Goal: Task Accomplishment & Management: Manage account settings

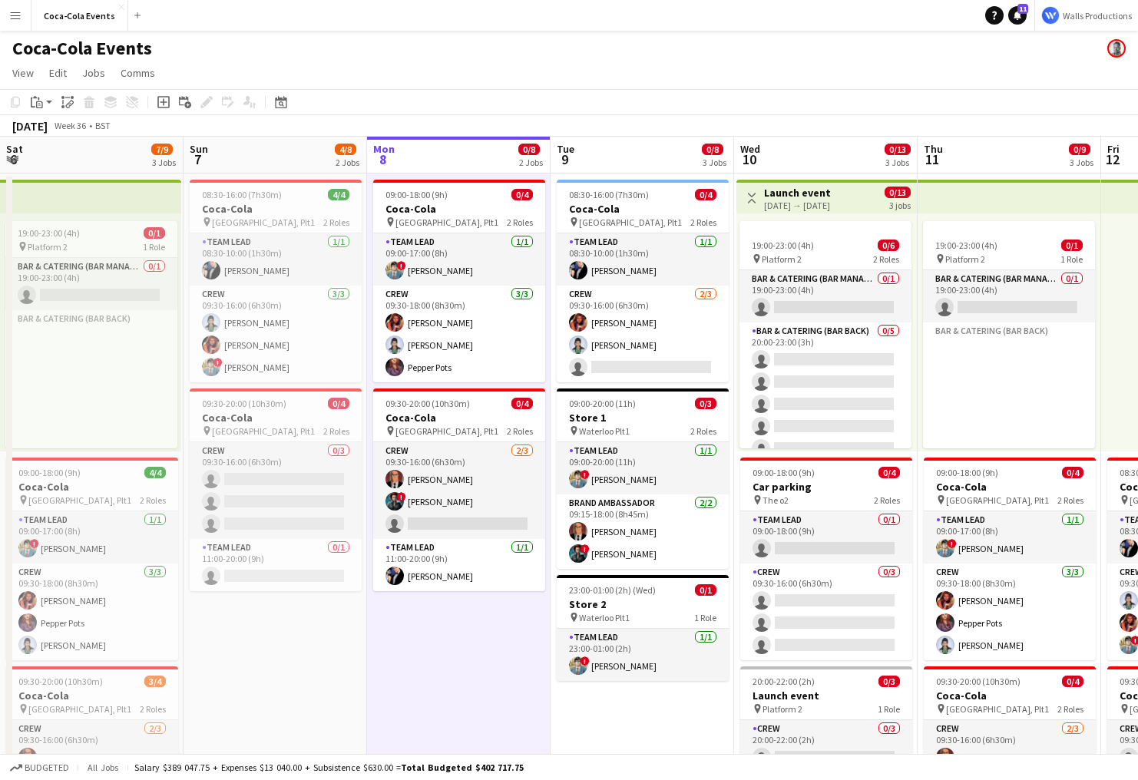
scroll to position [0, 352]
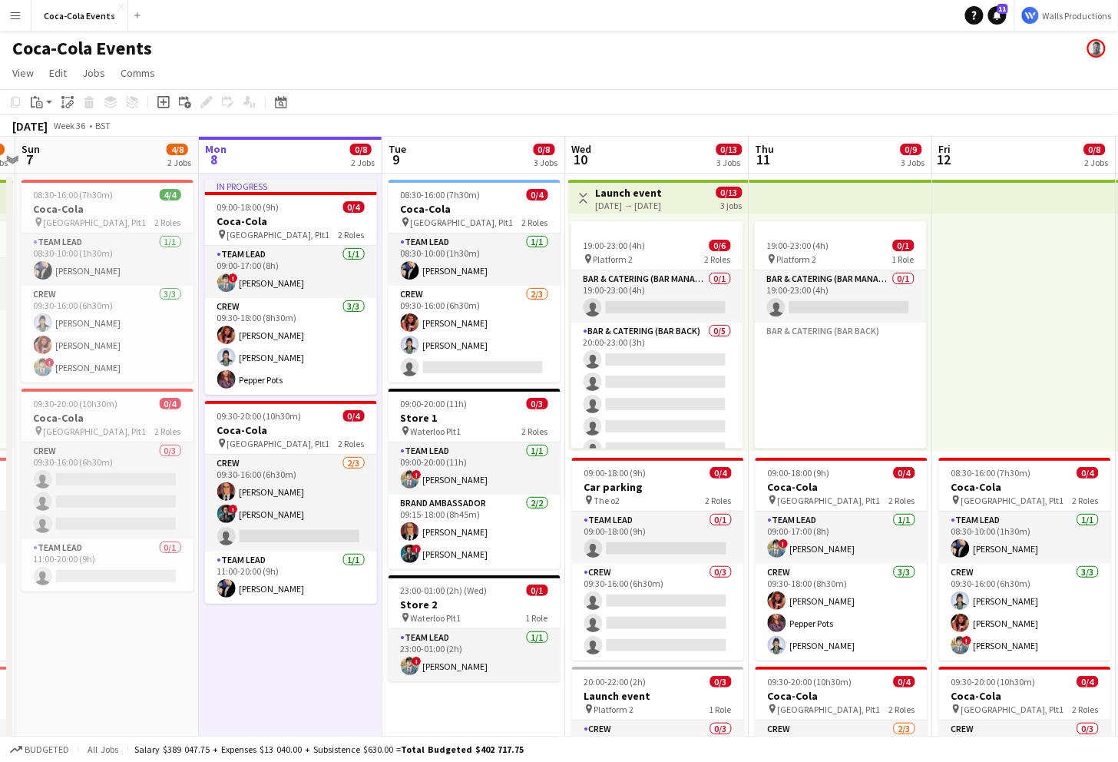
click at [16, 17] on app-icon "Menu" at bounding box center [15, 15] width 12 height 12
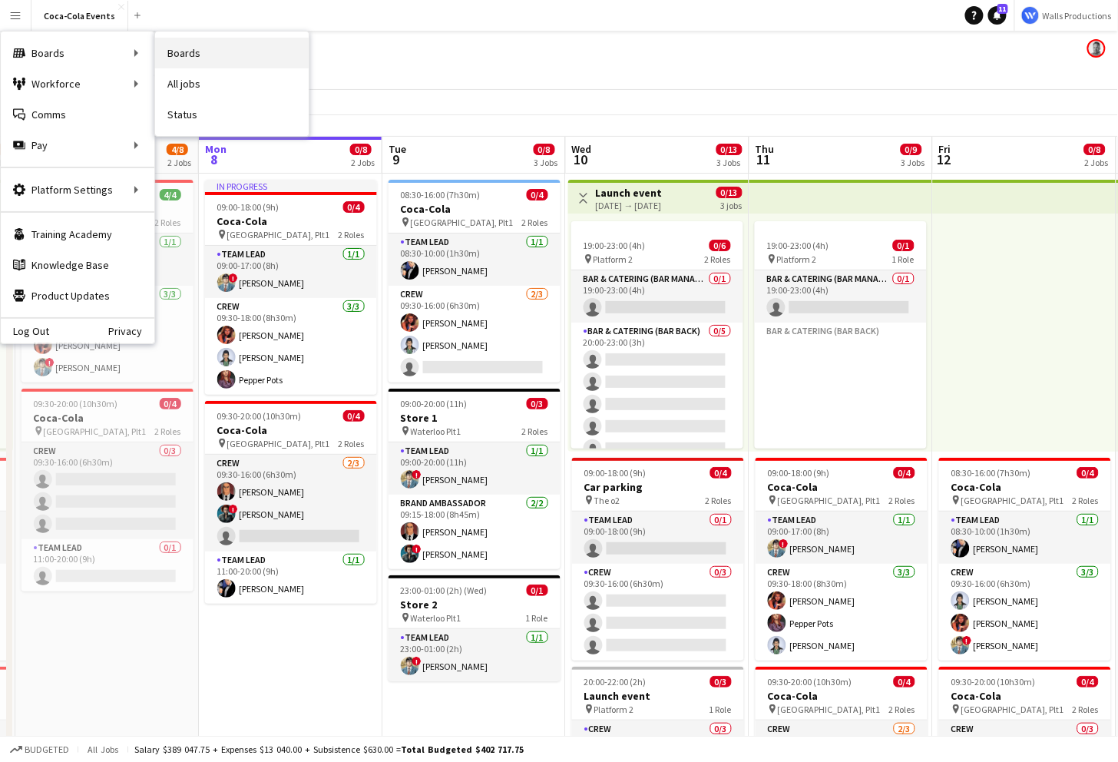
click at [200, 55] on link "Boards" at bounding box center [232, 53] width 154 height 31
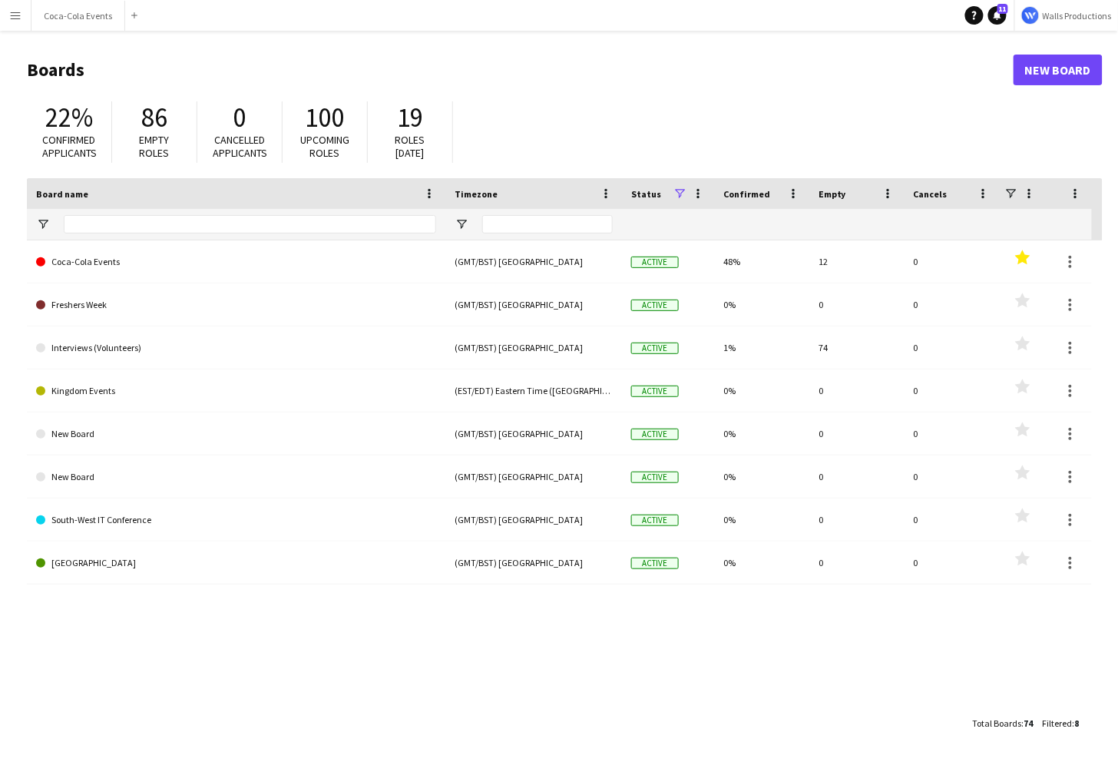
click at [22, 18] on button "Menu" at bounding box center [15, 15] width 31 height 31
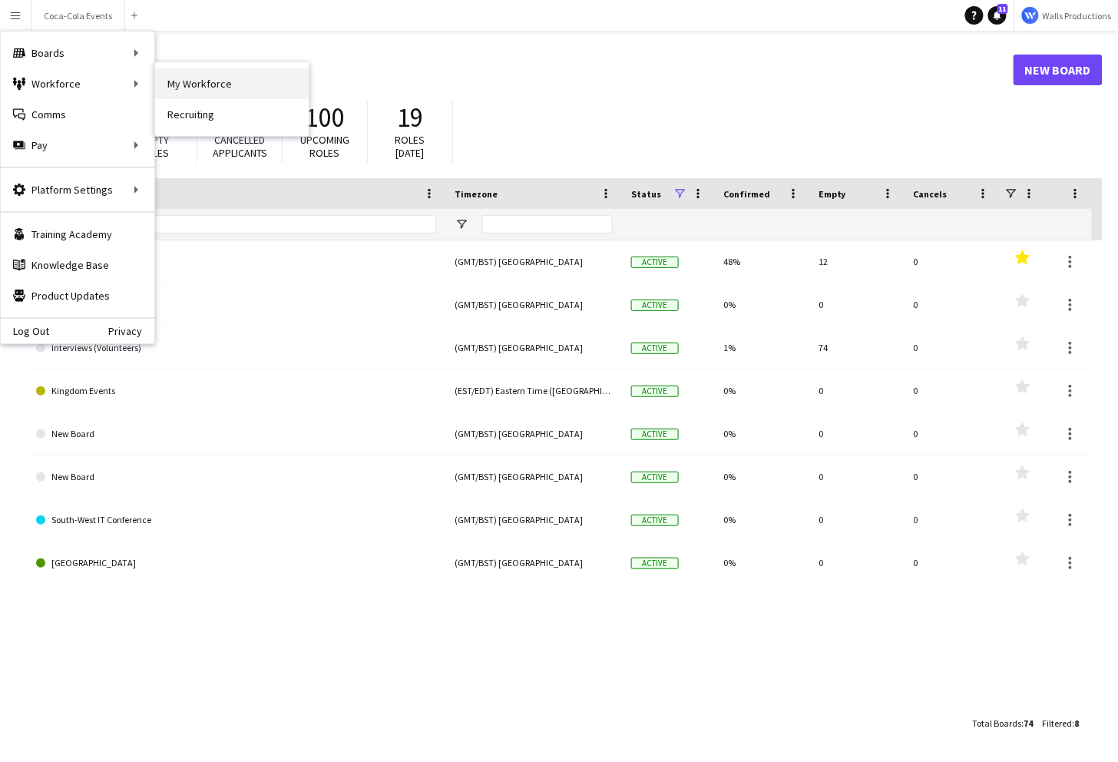
click at [233, 76] on link "My Workforce" at bounding box center [232, 83] width 154 height 31
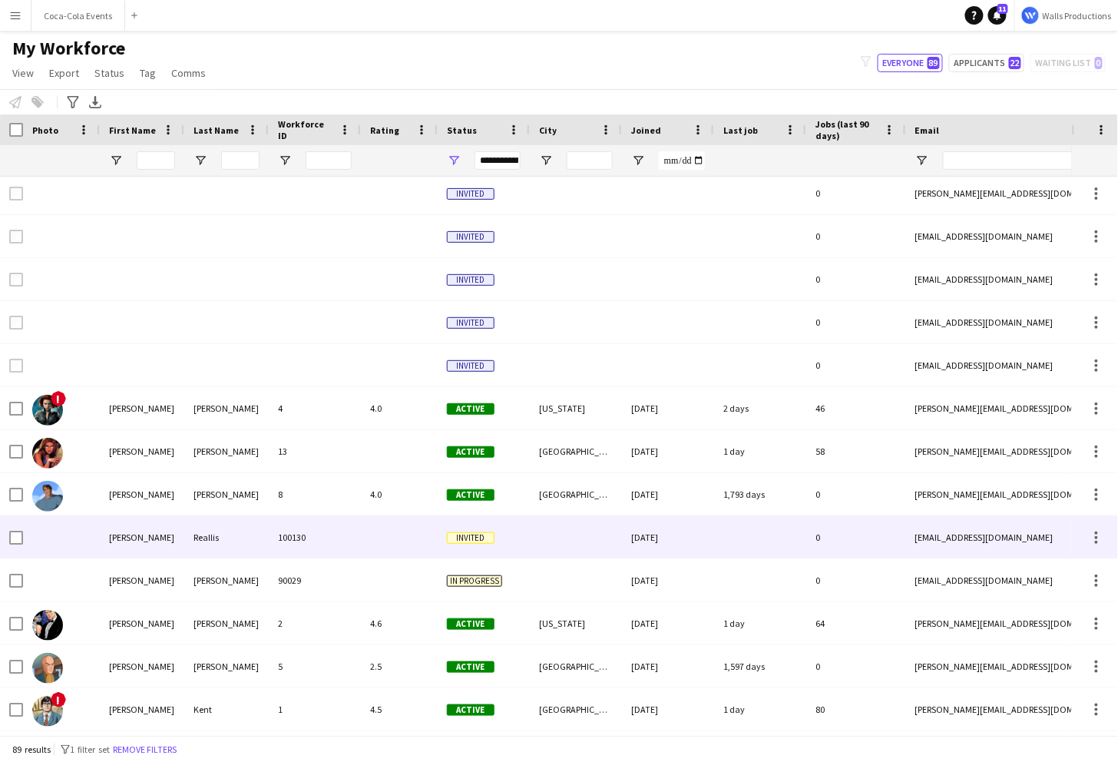
scroll to position [7, 0]
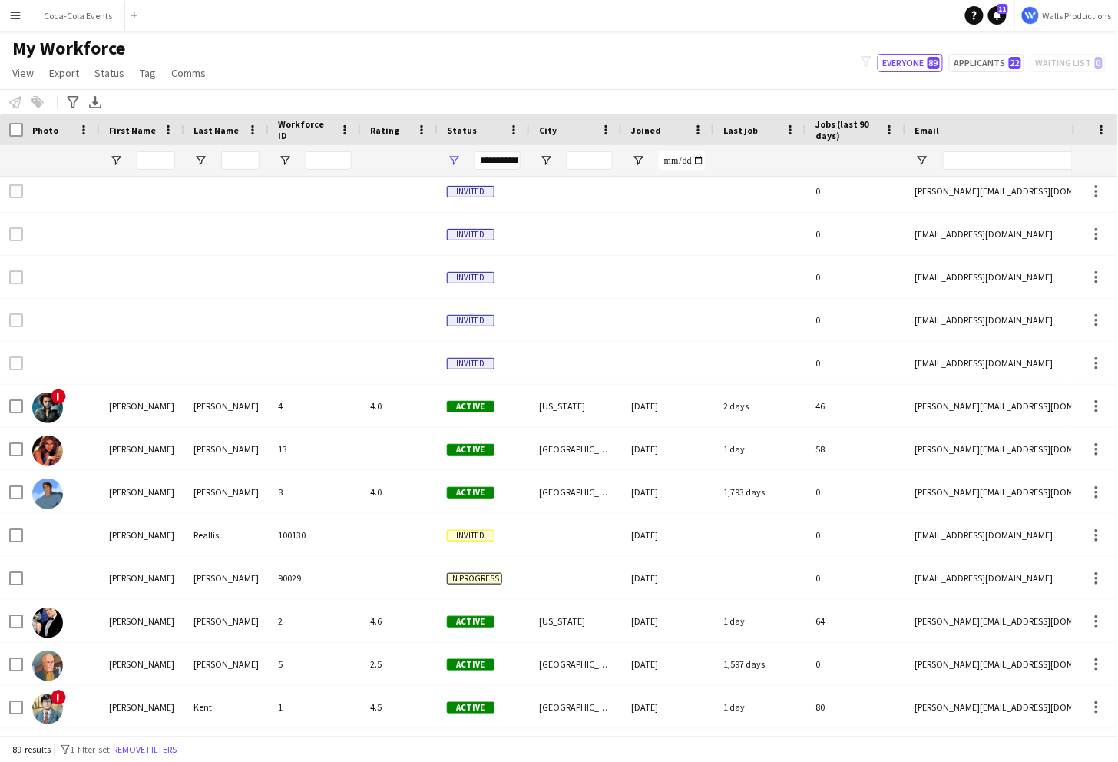
click at [468, 133] on span "Status" at bounding box center [462, 130] width 30 height 12
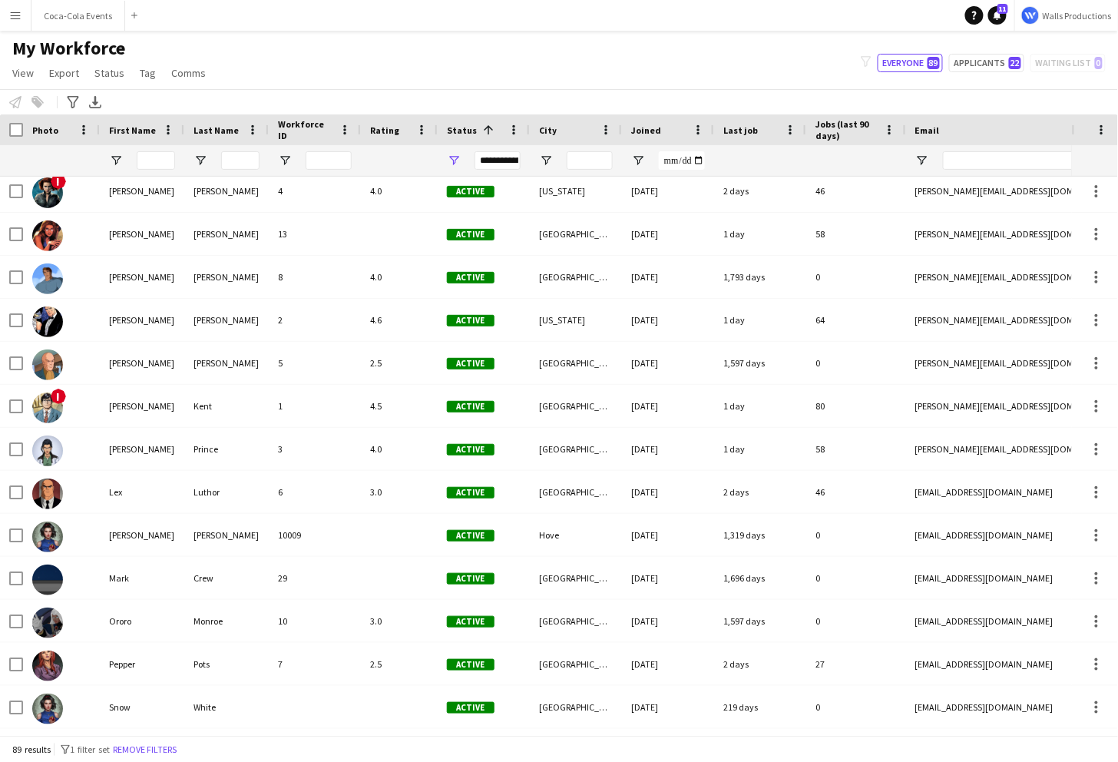
click at [468, 132] on span "Status" at bounding box center [462, 130] width 30 height 12
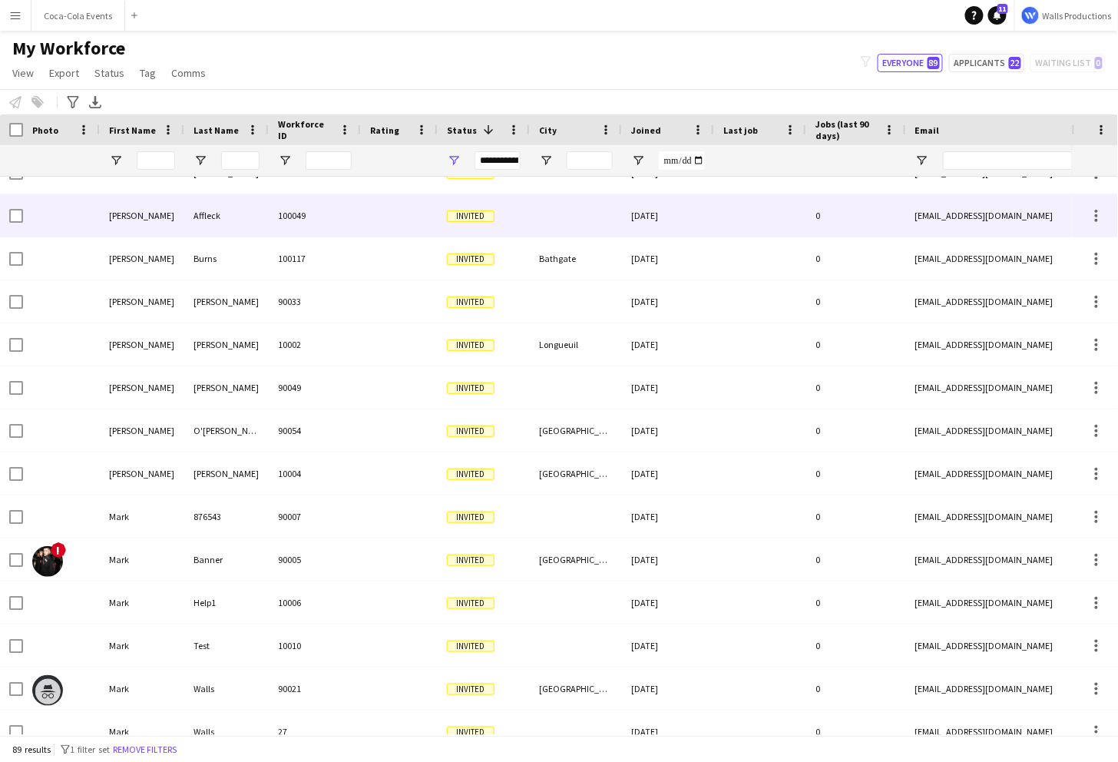
scroll to position [0, 0]
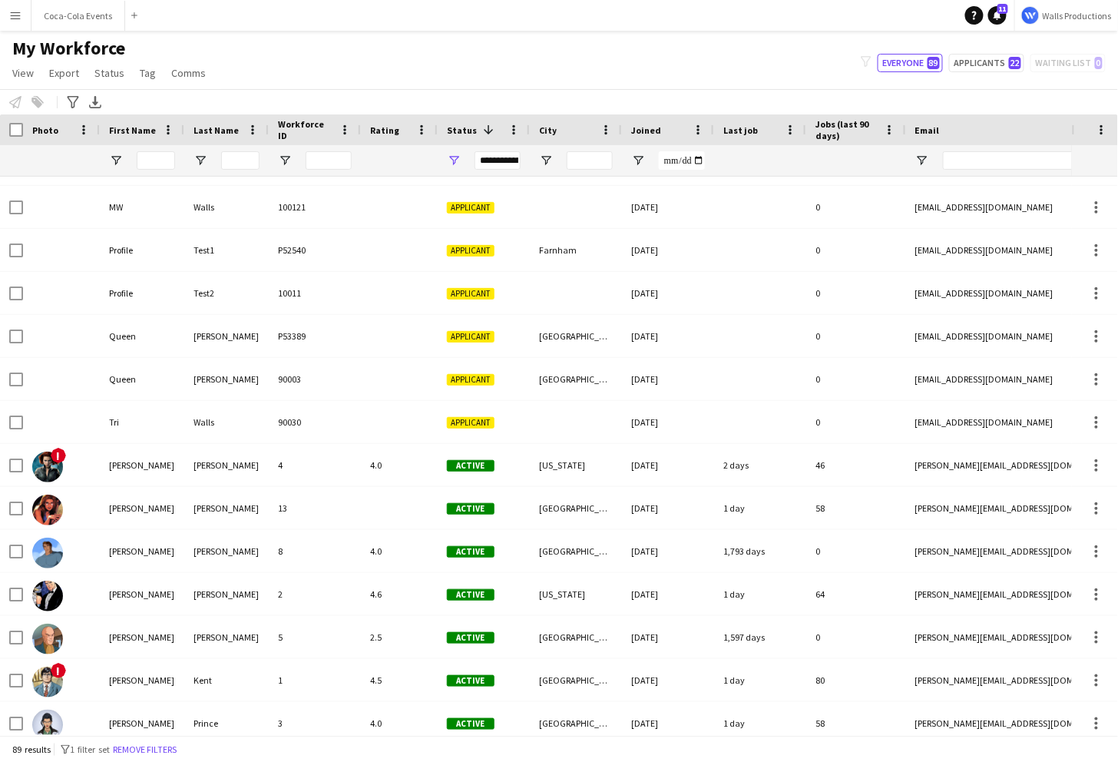
click at [18, 17] on app-icon "Menu" at bounding box center [15, 15] width 12 height 12
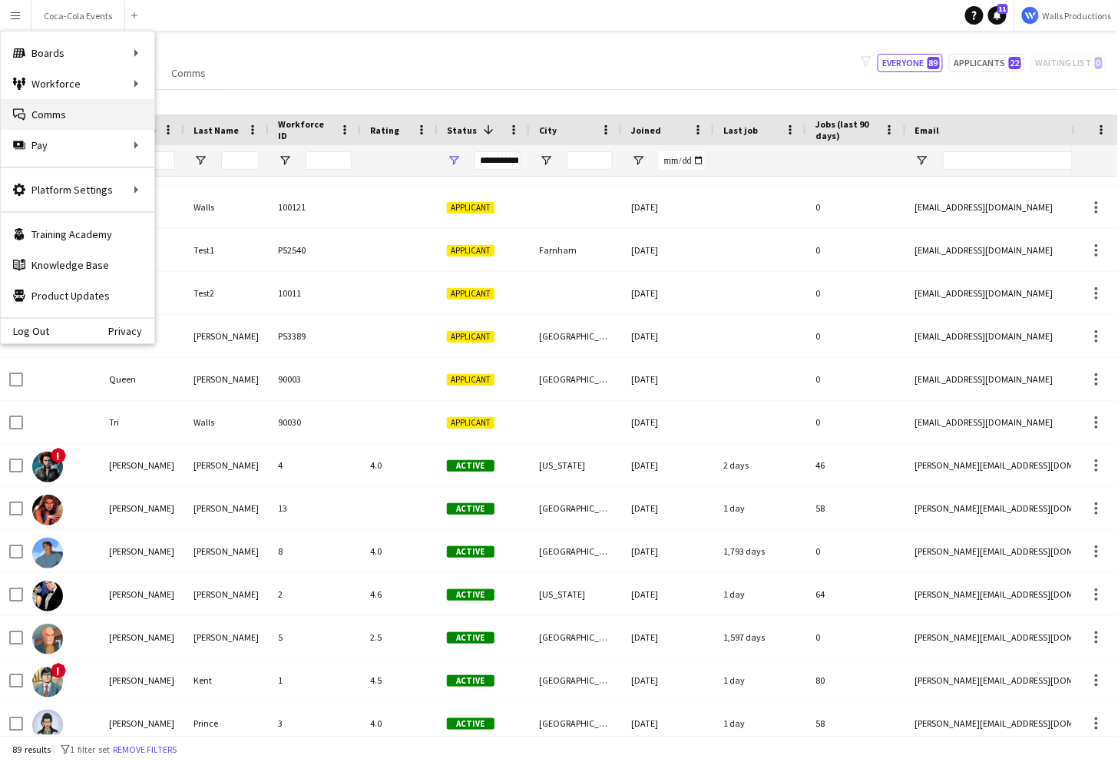
click at [78, 116] on link "Comms Comms" at bounding box center [78, 114] width 154 height 31
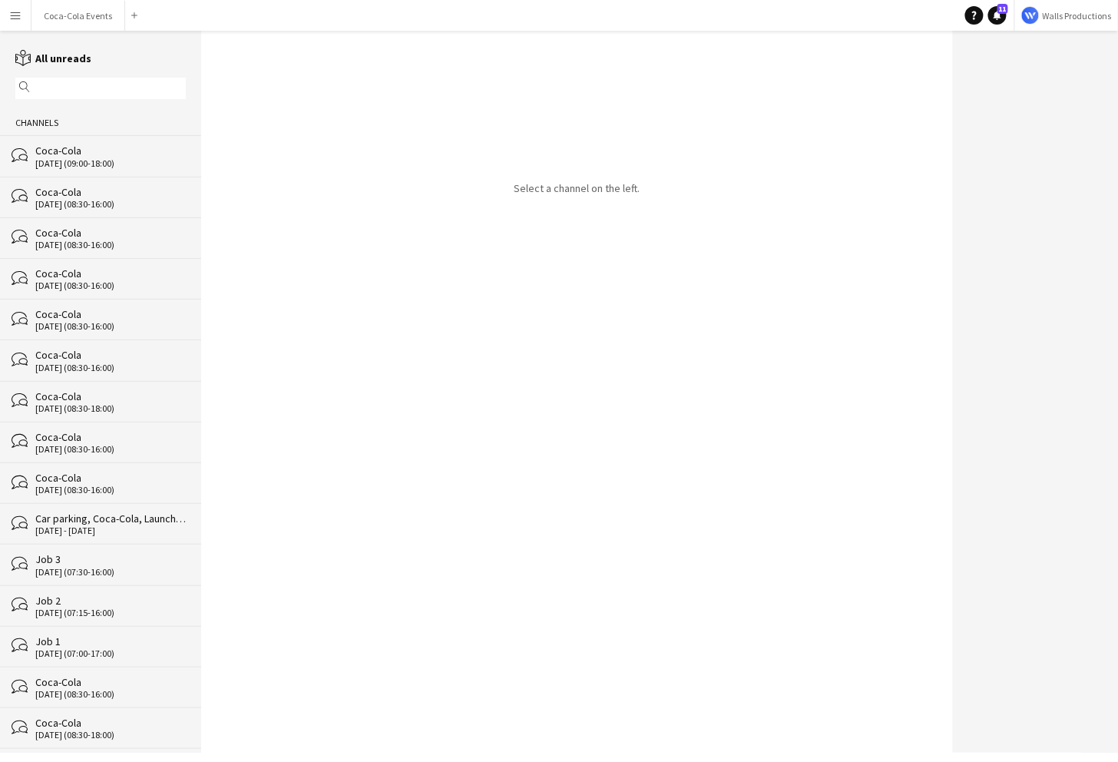
click at [70, 155] on div "Coca-Cola" at bounding box center [110, 151] width 151 height 14
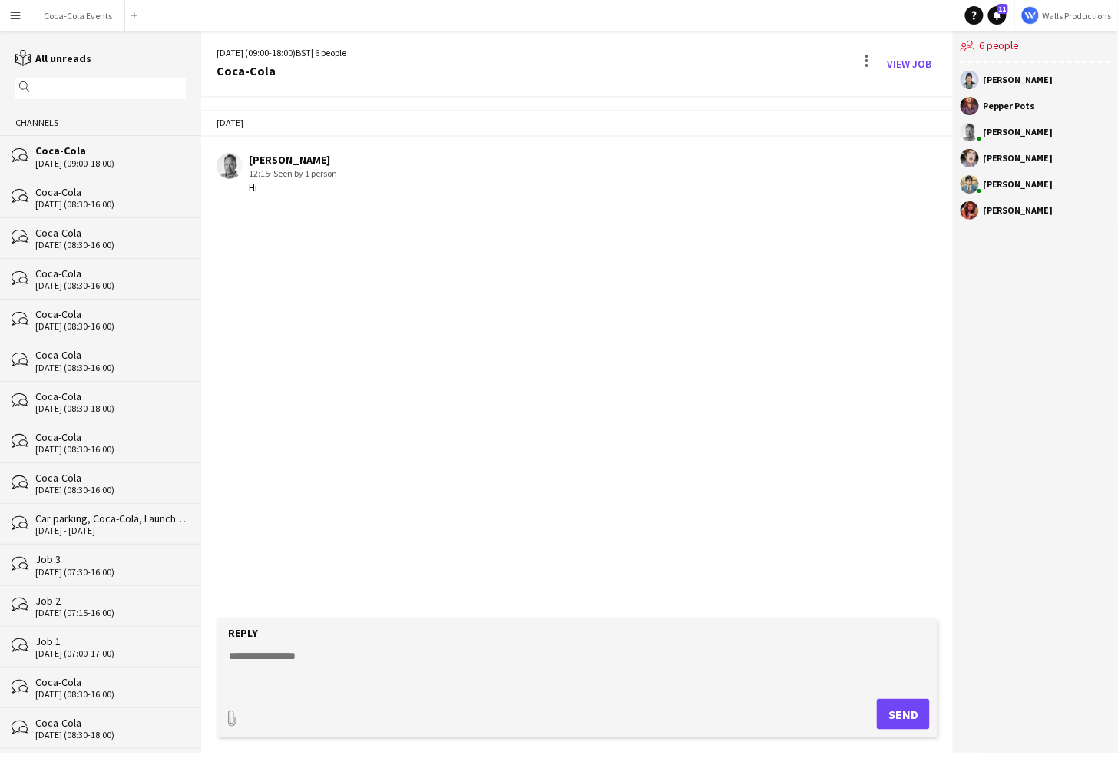
click at [17, 17] on app-icon "Menu" at bounding box center [15, 15] width 12 height 12
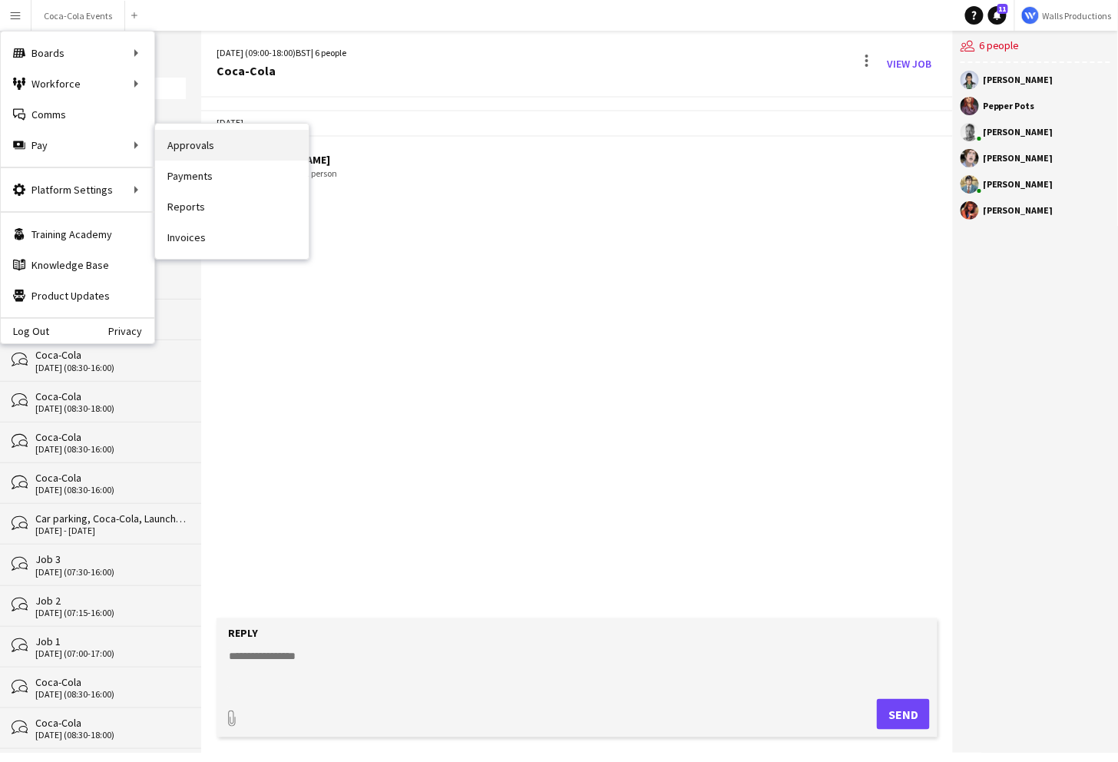
click at [195, 148] on link "Approvals" at bounding box center [232, 145] width 154 height 31
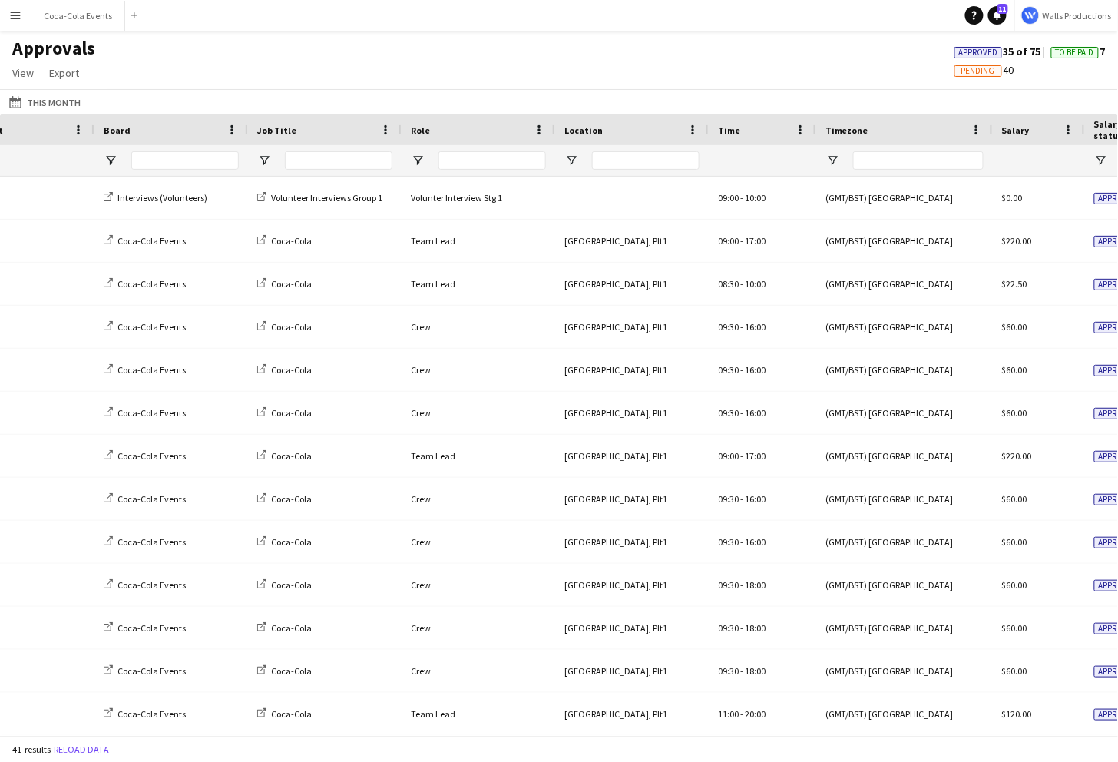
click at [13, 22] on button "Menu" at bounding box center [15, 15] width 31 height 31
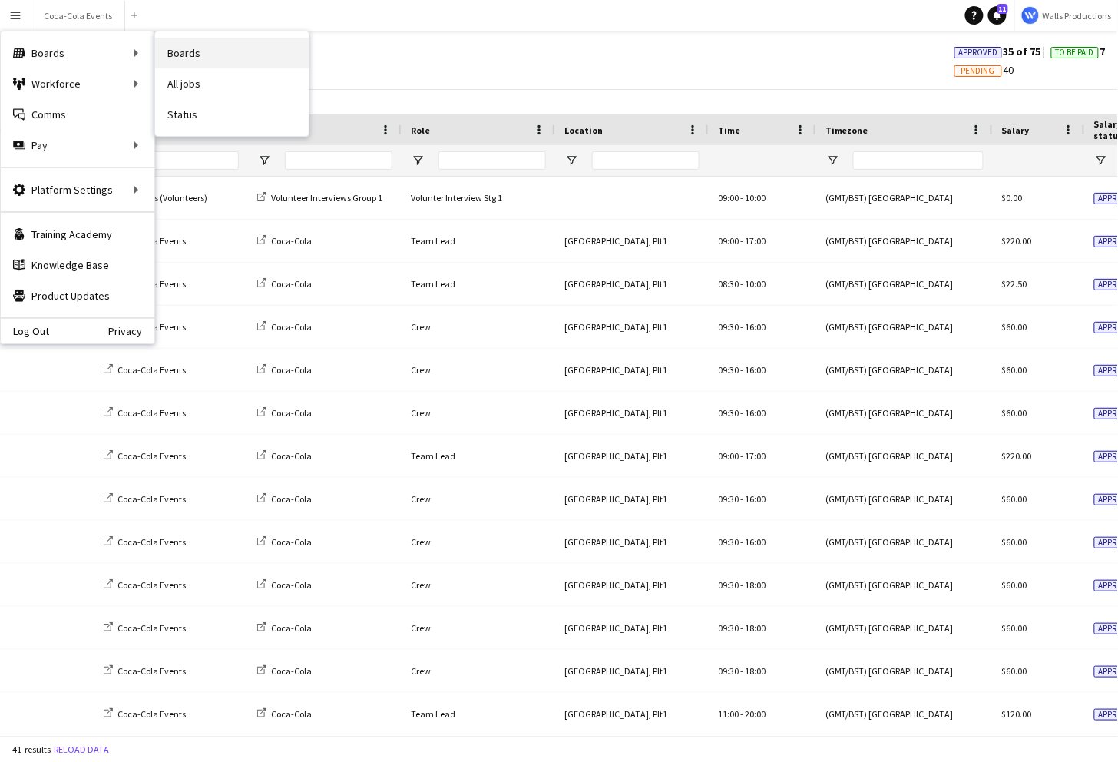
click at [174, 55] on link "Boards" at bounding box center [232, 53] width 154 height 31
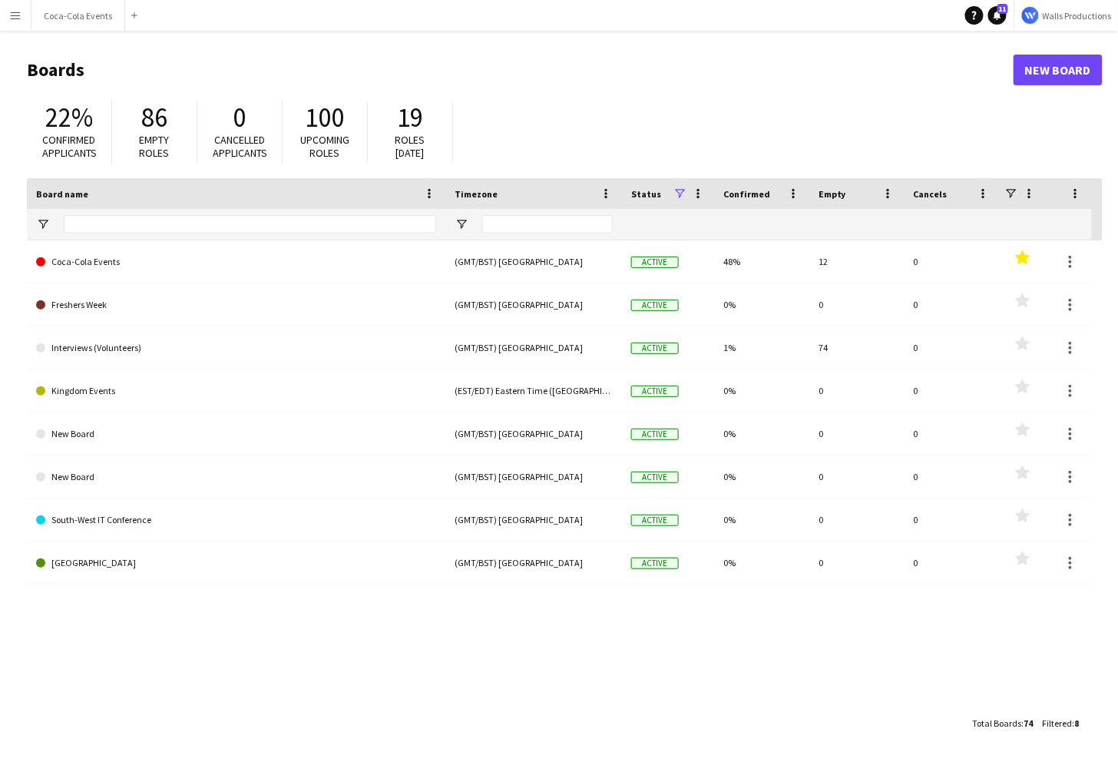
click at [15, 20] on app-icon "Menu" at bounding box center [15, 15] width 12 height 12
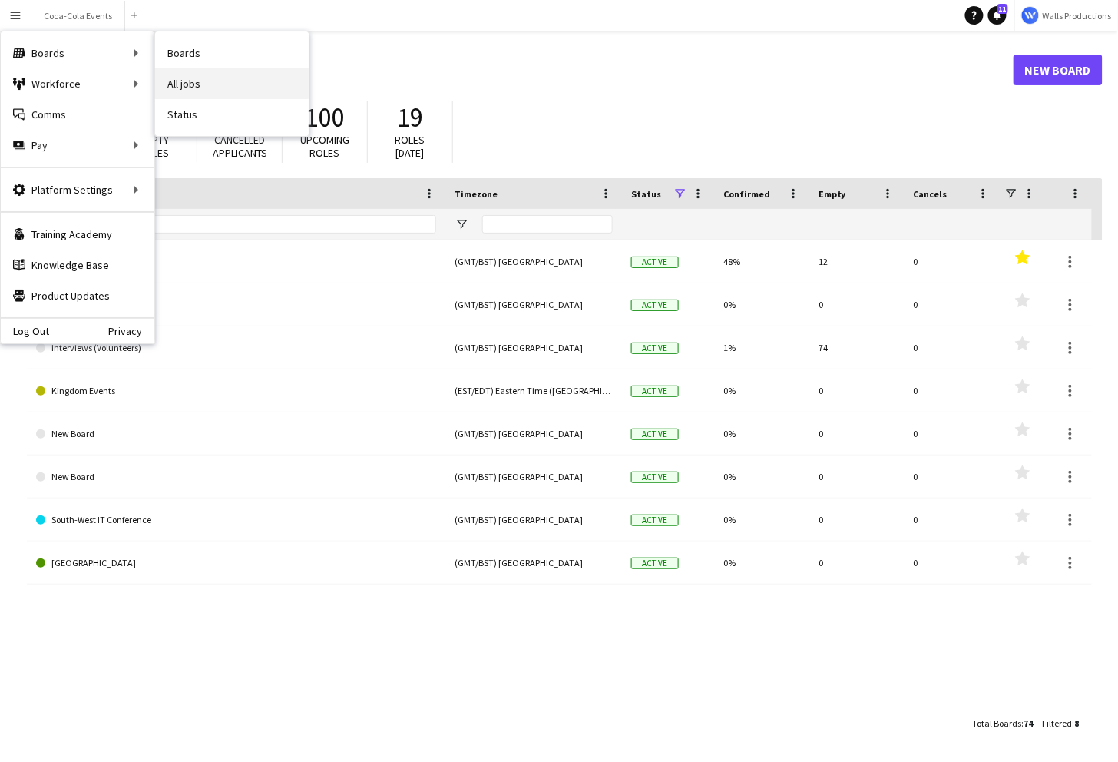
click at [194, 88] on link "All jobs" at bounding box center [232, 83] width 154 height 31
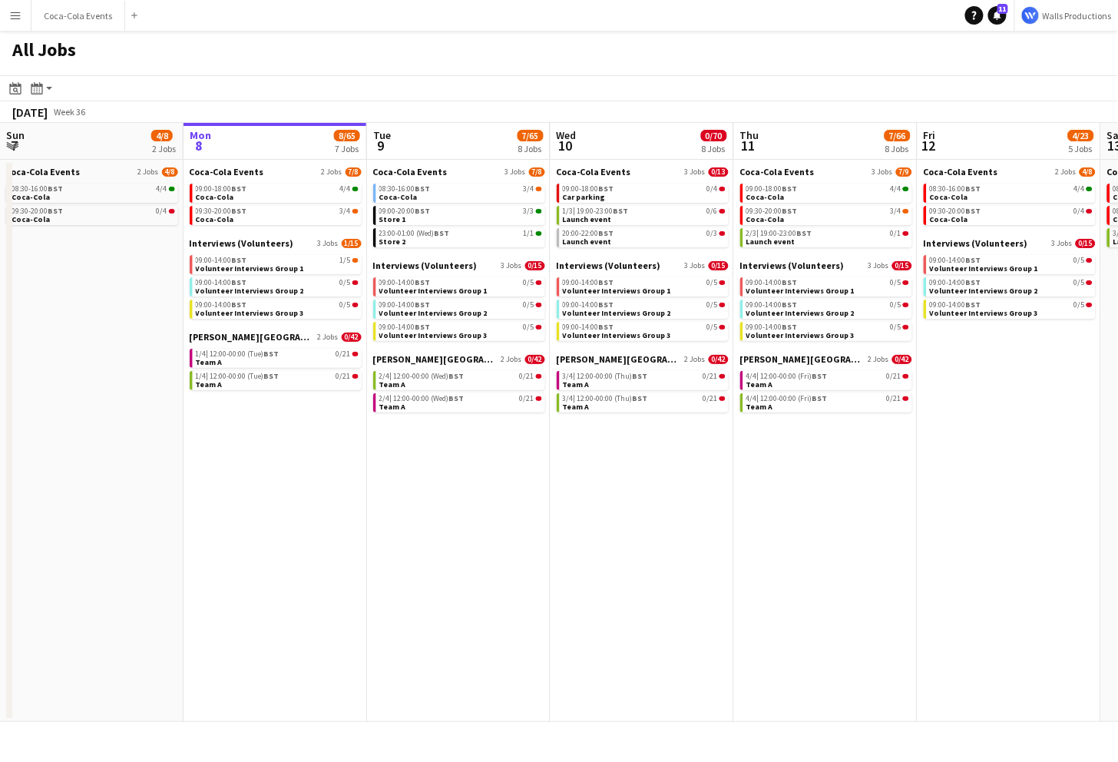
click at [15, 15] on app-icon "Menu" at bounding box center [15, 15] width 12 height 12
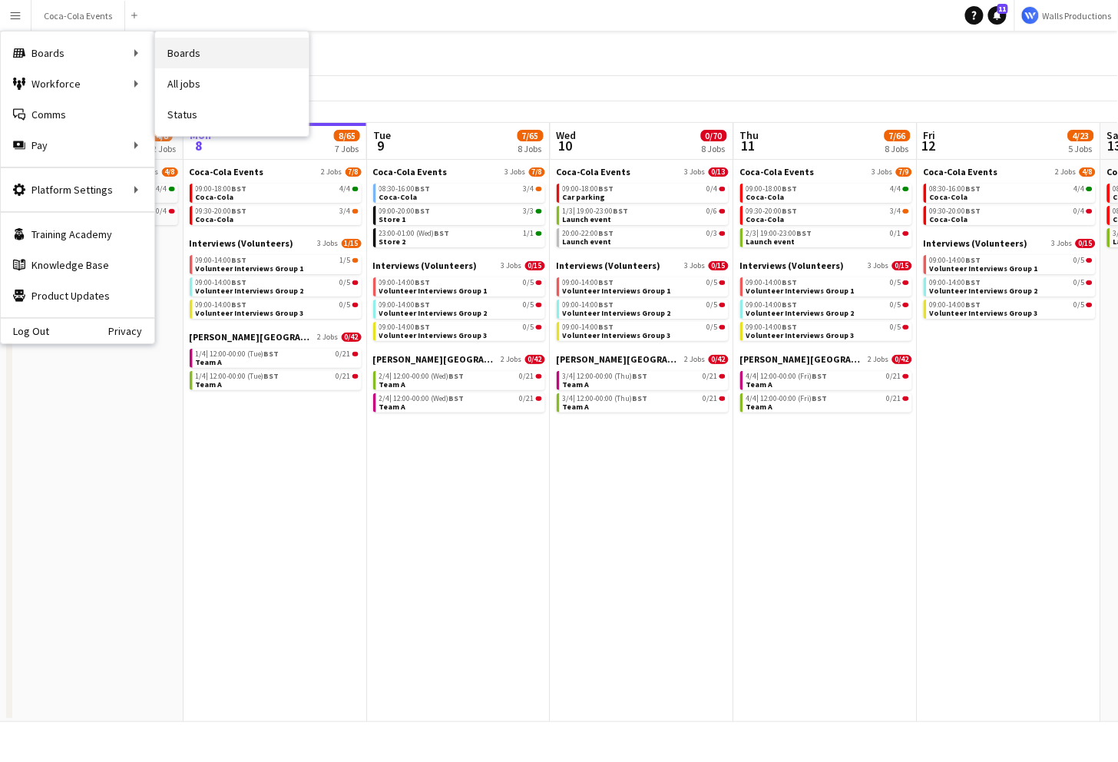
click at [185, 53] on link "Boards" at bounding box center [232, 53] width 154 height 31
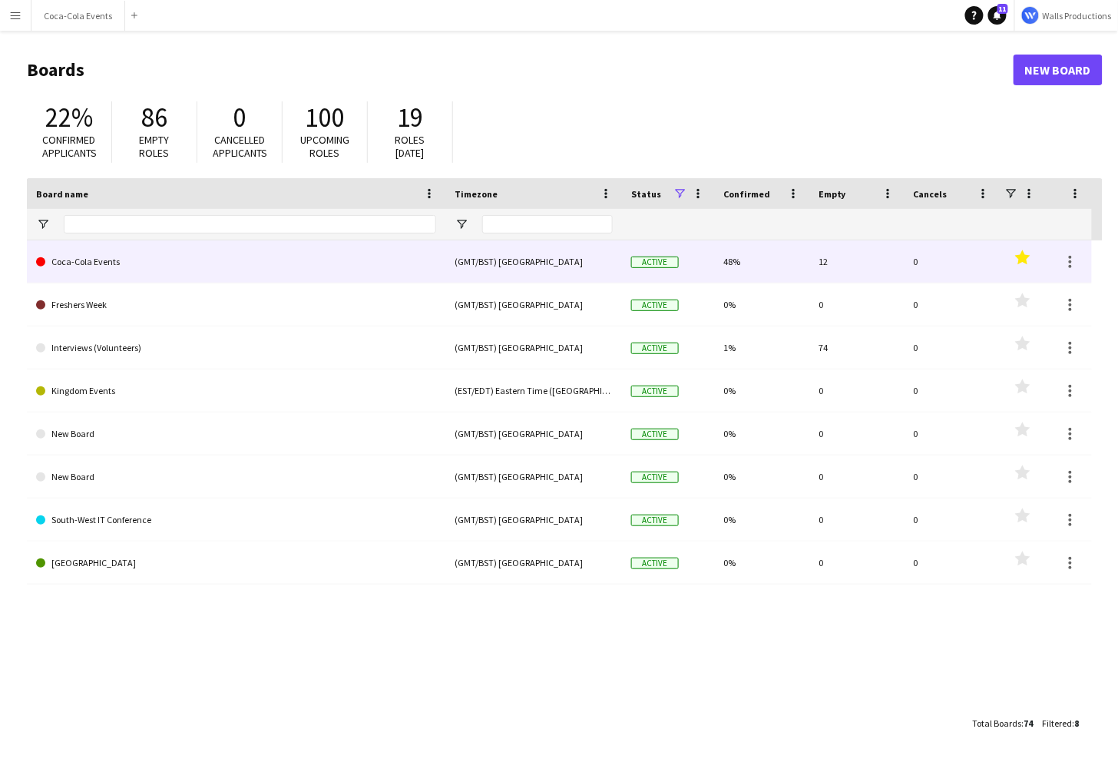
click at [80, 268] on link "Coca-Cola Events" at bounding box center [236, 261] width 400 height 43
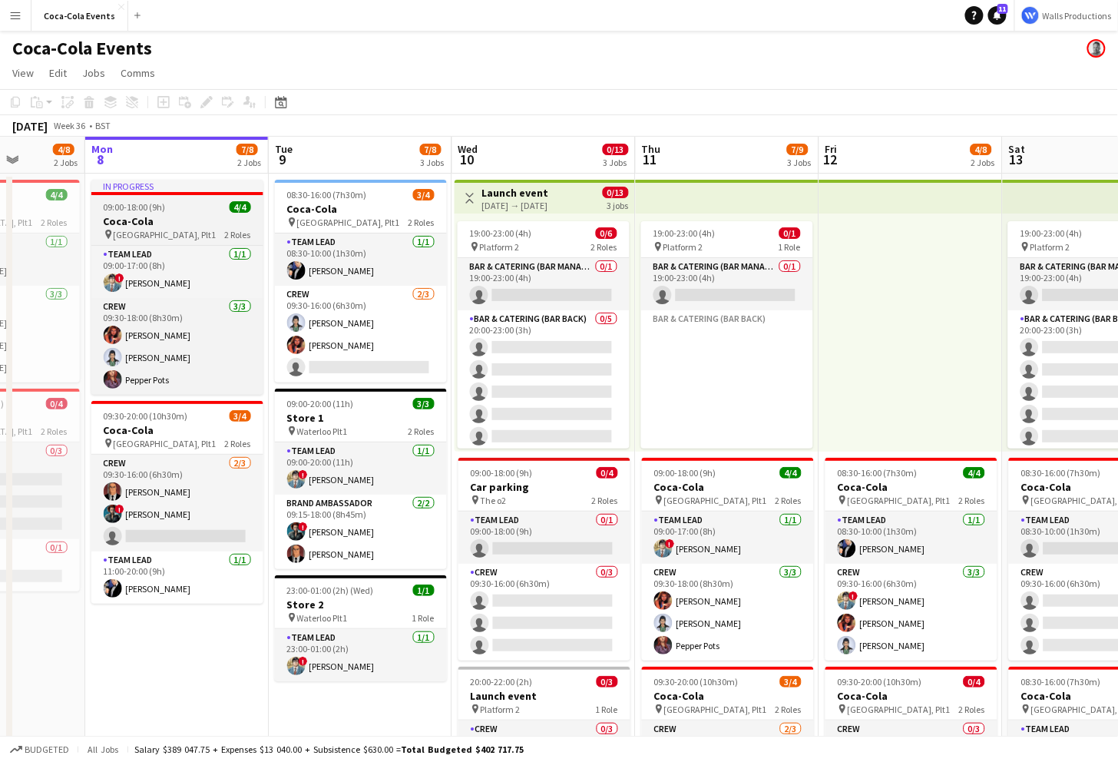
click at [146, 208] on span "09:00-18:00 (9h)" at bounding box center [135, 207] width 62 height 12
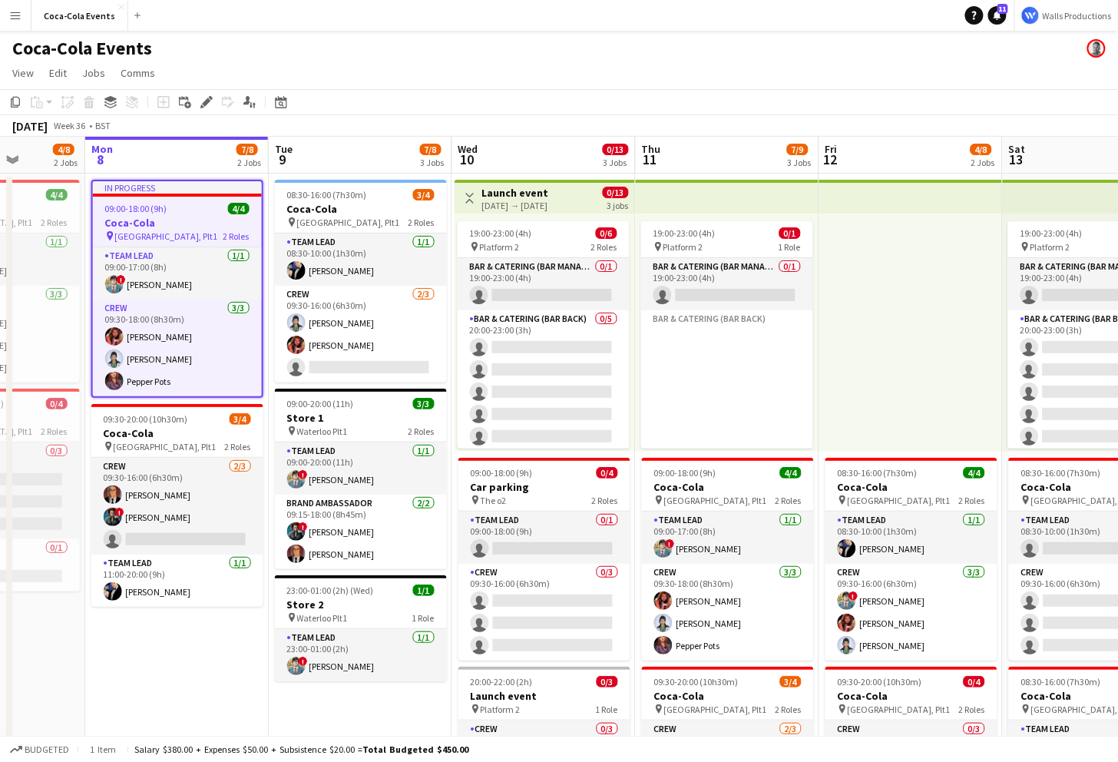
click at [490, 184] on app-top-bar "Toggle View Launch event 10-09-2025 → 13-09-2025 0/13 3 jobs" at bounding box center [545, 197] width 180 height 34
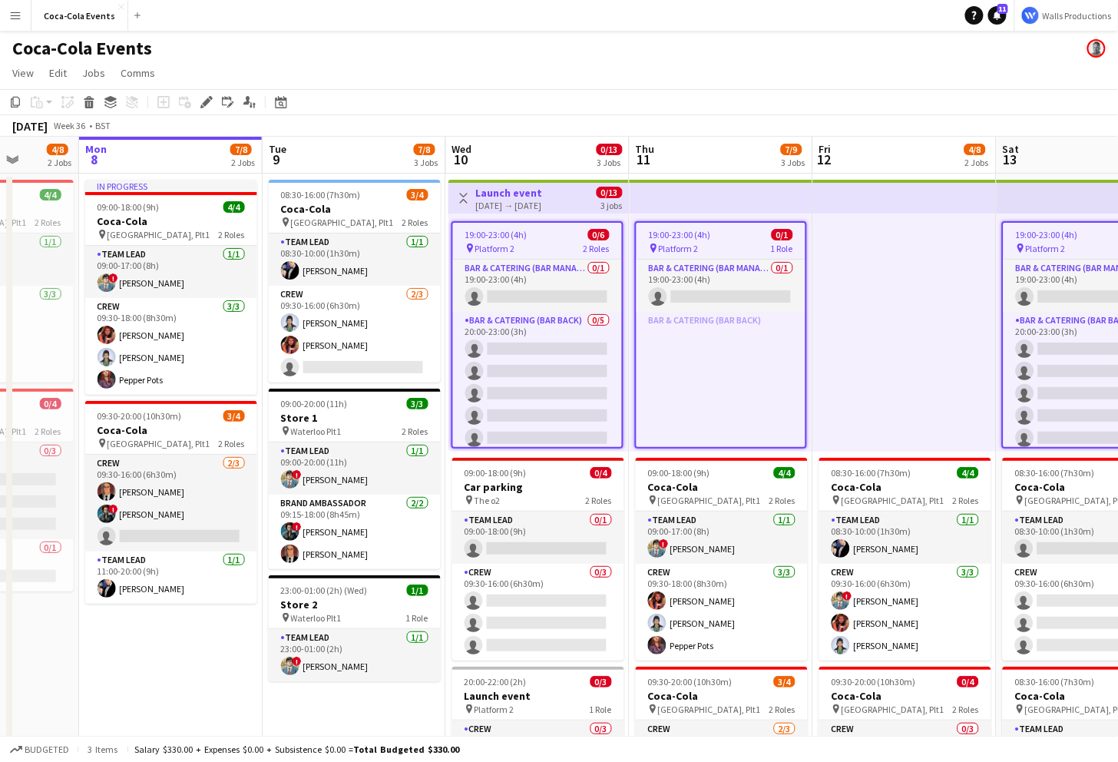
scroll to position [0, 452]
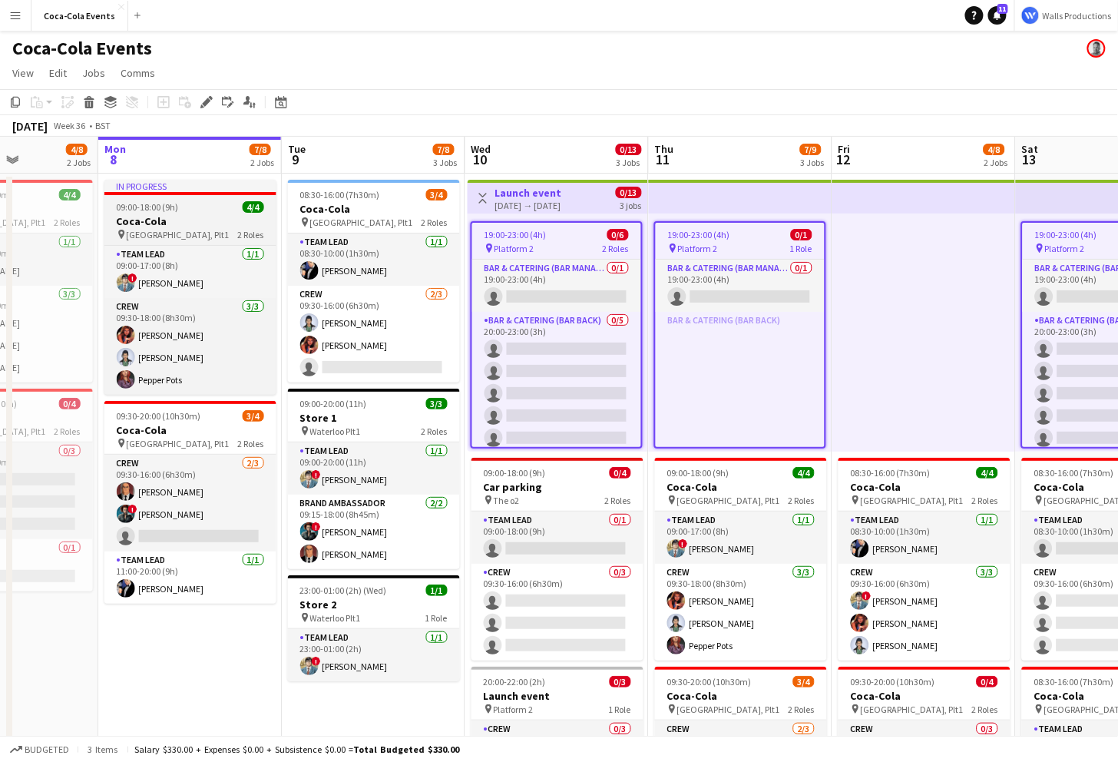
click at [180, 227] on h3 "Coca-Cola" at bounding box center [190, 221] width 172 height 14
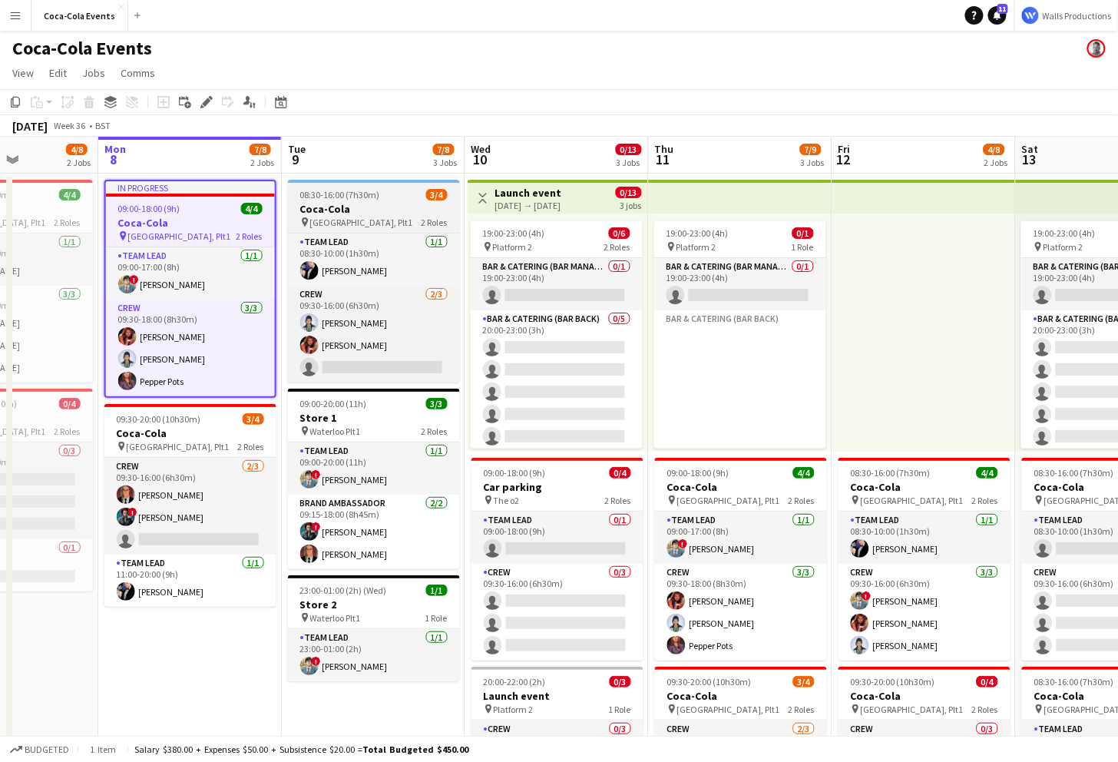
click at [396, 194] on div "08:30-16:00 (7h30m) 3/4" at bounding box center [374, 195] width 172 height 12
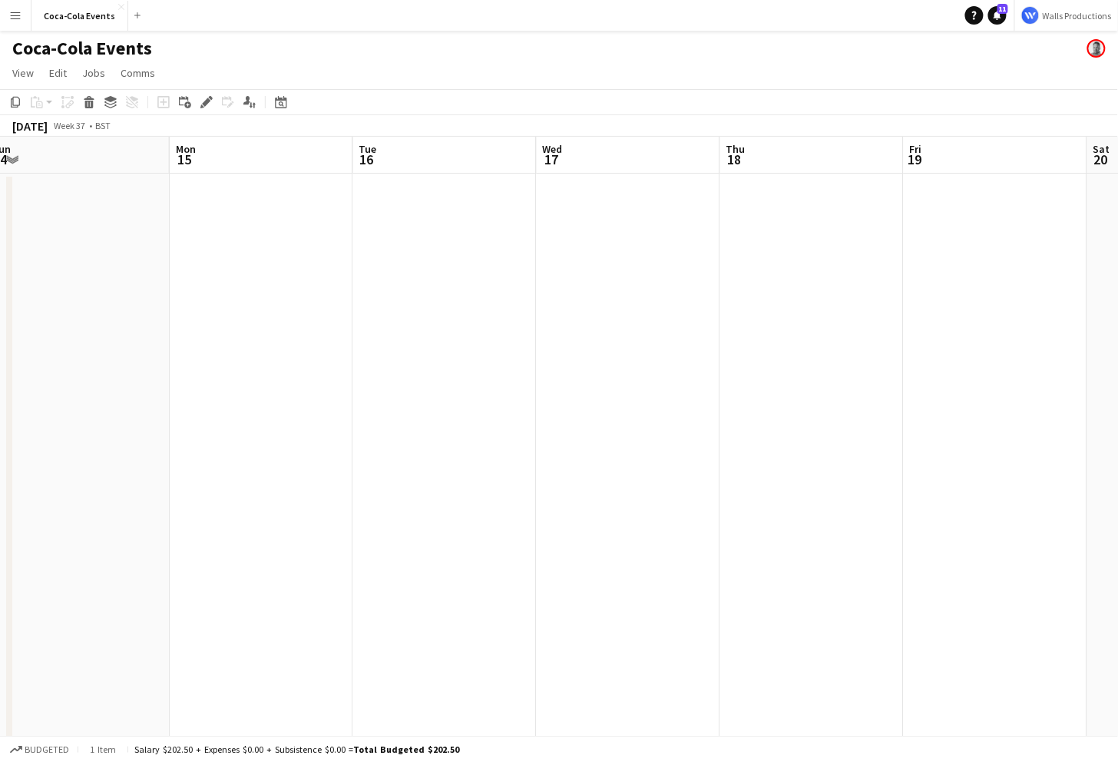
scroll to position [0, 590]
click at [233, 276] on app-date-cell at bounding box center [236, 538] width 184 height 729
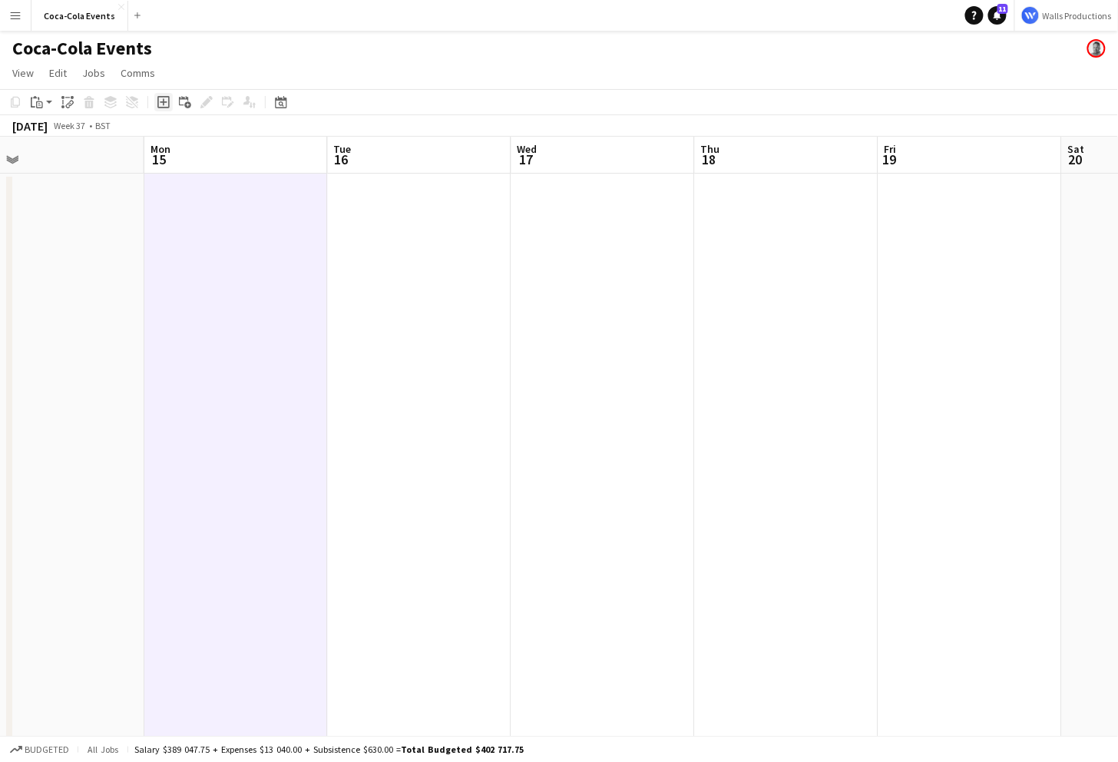
click at [165, 104] on icon "Add job" at bounding box center [163, 102] width 12 height 12
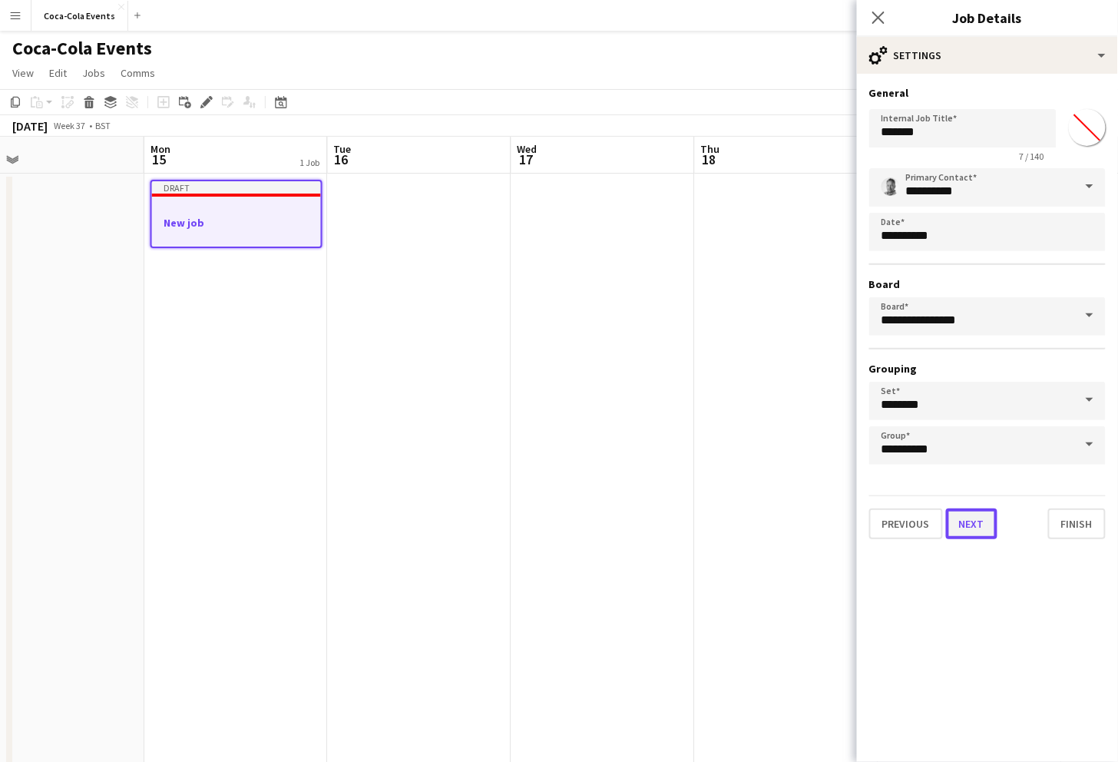
click at [969, 524] on button "Next" at bounding box center [971, 523] width 51 height 31
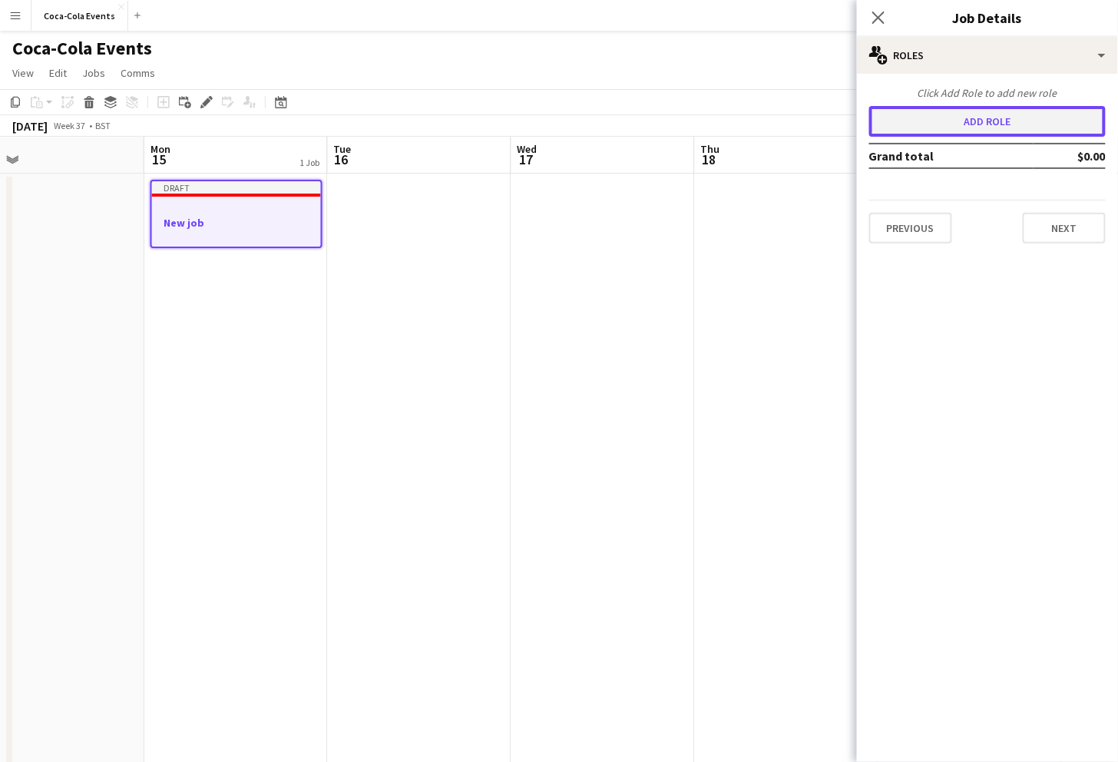
click at [952, 127] on button "Add role" at bounding box center [987, 121] width 237 height 31
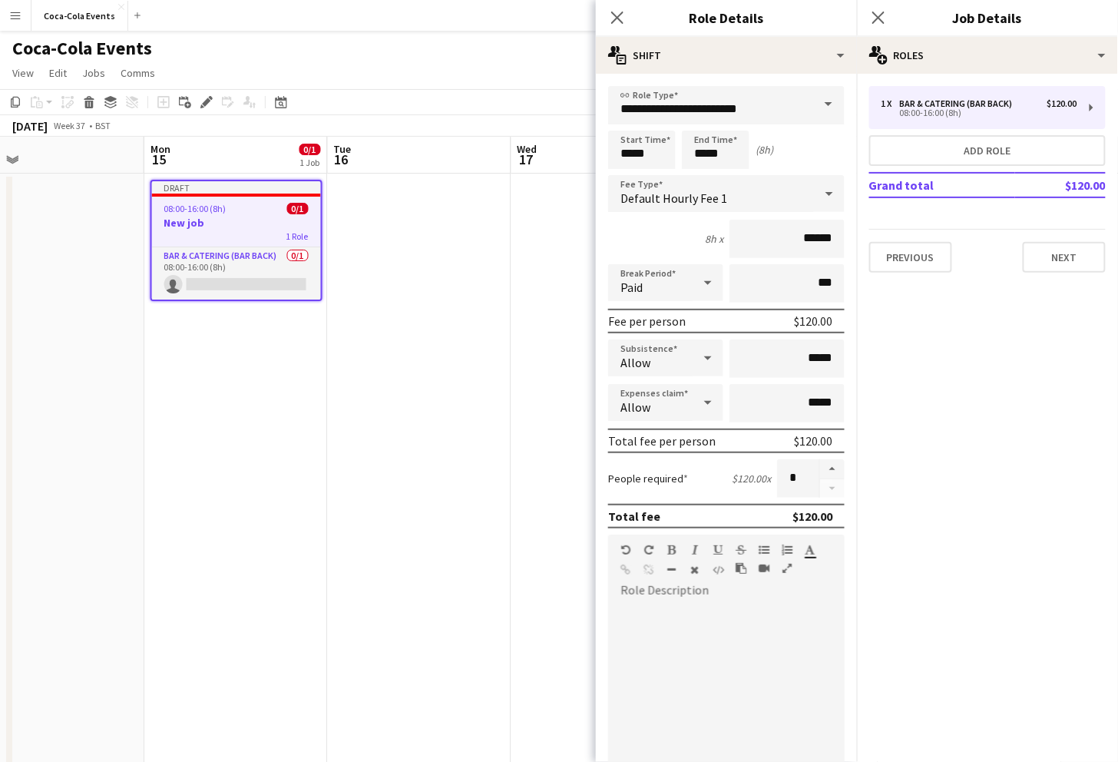
click at [823, 106] on span at bounding box center [829, 104] width 32 height 37
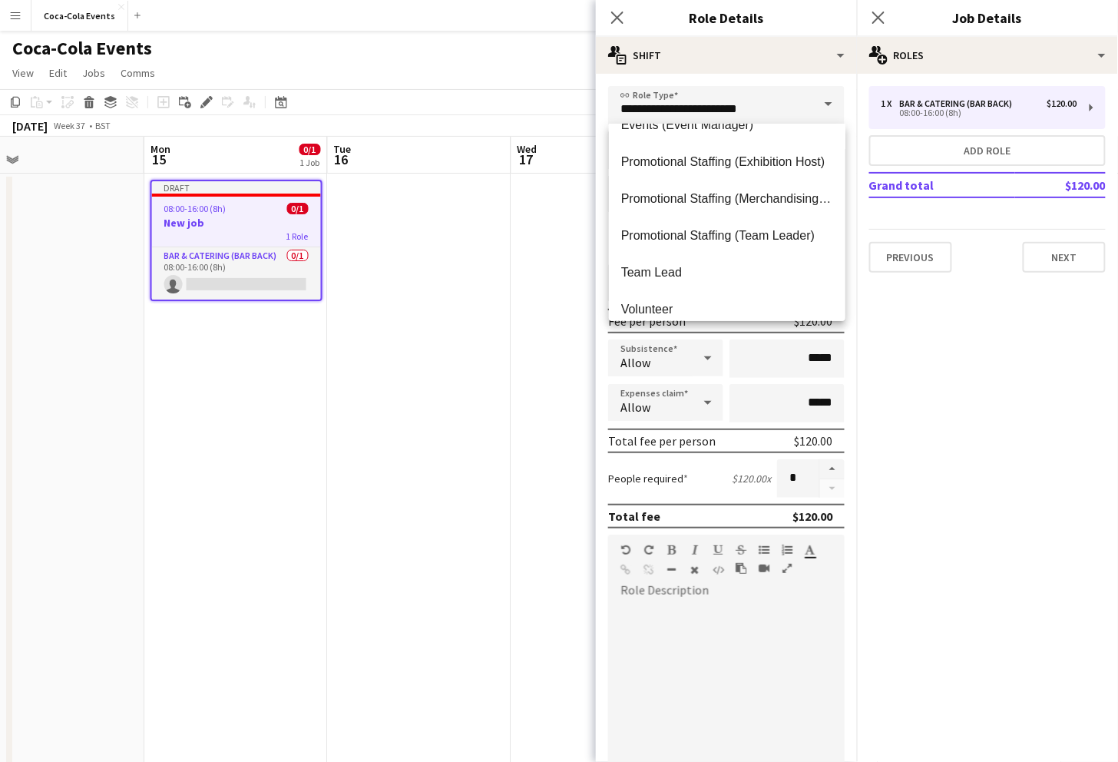
scroll to position [221, 0]
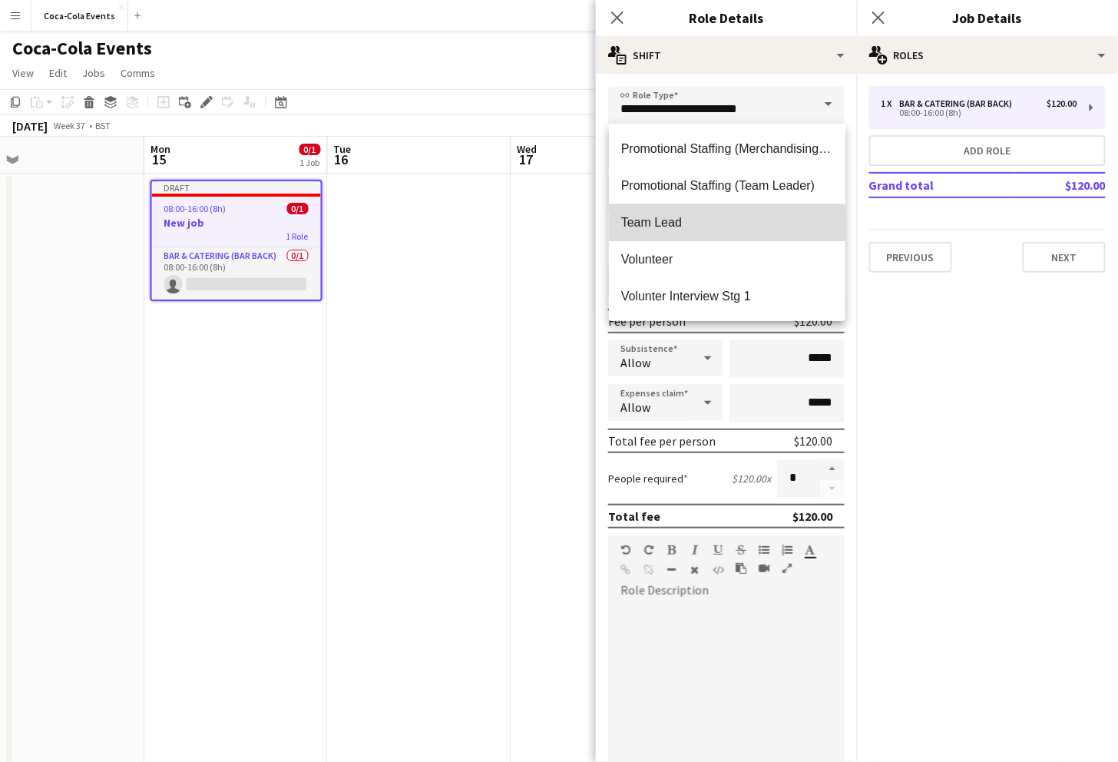
click at [657, 226] on span "Team Lead" at bounding box center [727, 222] width 212 height 15
type input "*********"
type input "******"
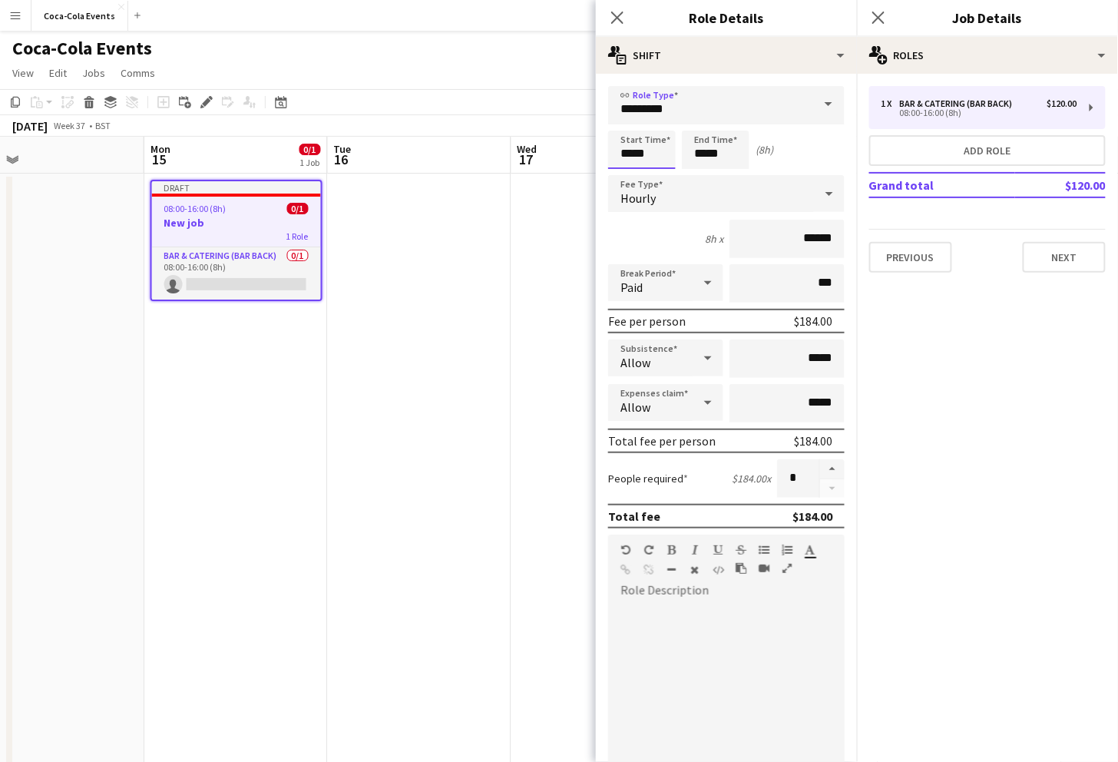
click at [625, 154] on input "*****" at bounding box center [642, 150] width 68 height 38
type input "*****"
click at [627, 125] on div at bounding box center [626, 122] width 31 height 15
click at [652, 231] on div "7h x ******" at bounding box center [726, 239] width 237 height 38
click at [654, 200] on span "Hourly" at bounding box center [638, 197] width 35 height 15
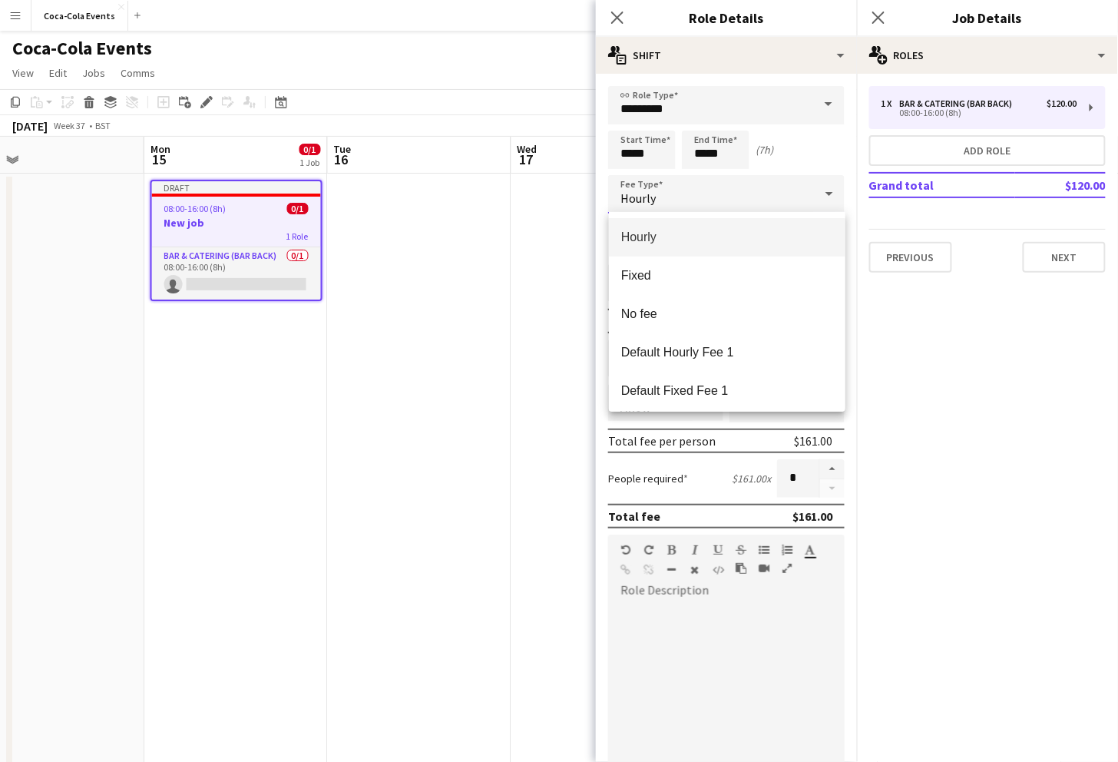
click at [959, 334] on div at bounding box center [559, 381] width 1118 height 762
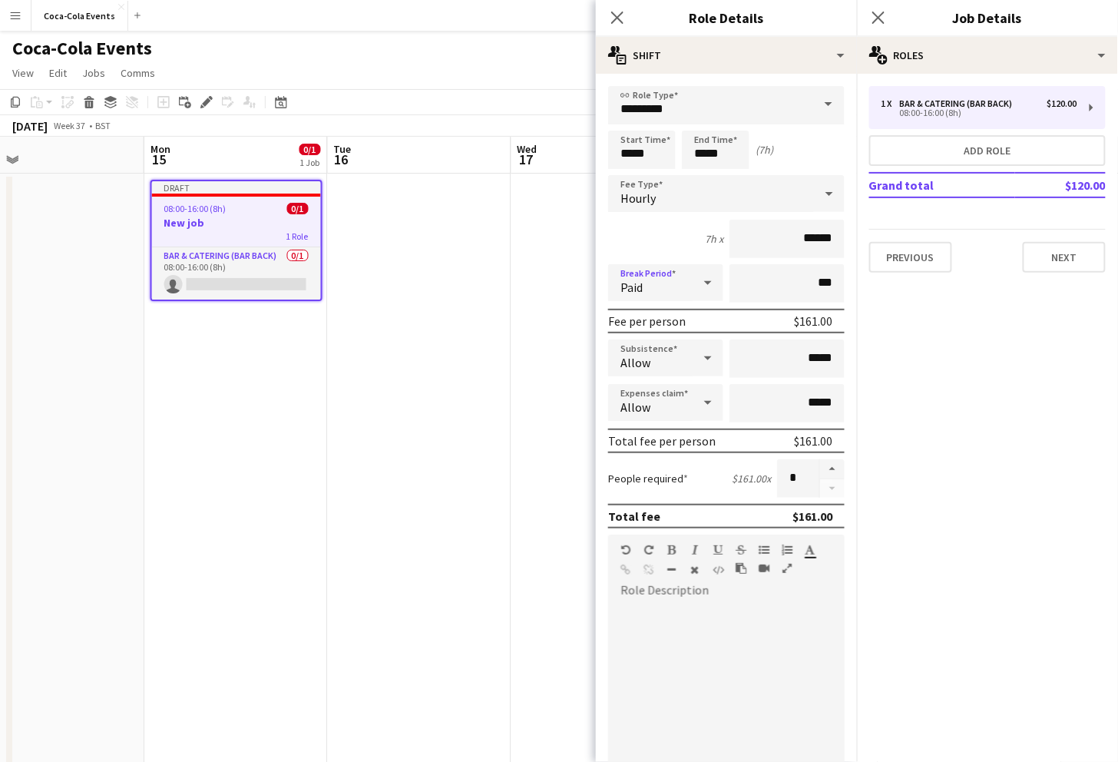
click at [667, 290] on div "Paid" at bounding box center [650, 282] width 84 height 37
click at [654, 232] on div at bounding box center [559, 381] width 1118 height 762
click at [671, 402] on div "Allow" at bounding box center [650, 402] width 84 height 37
click at [670, 476] on mat-option "Don't allow" at bounding box center [666, 484] width 115 height 38
click at [870, 485] on mat-expansion-panel "pencil3 General details 1 x Bar & Catering (Bar Back) $120.00 08:00-16:00 (8h) …" at bounding box center [987, 418] width 261 height 688
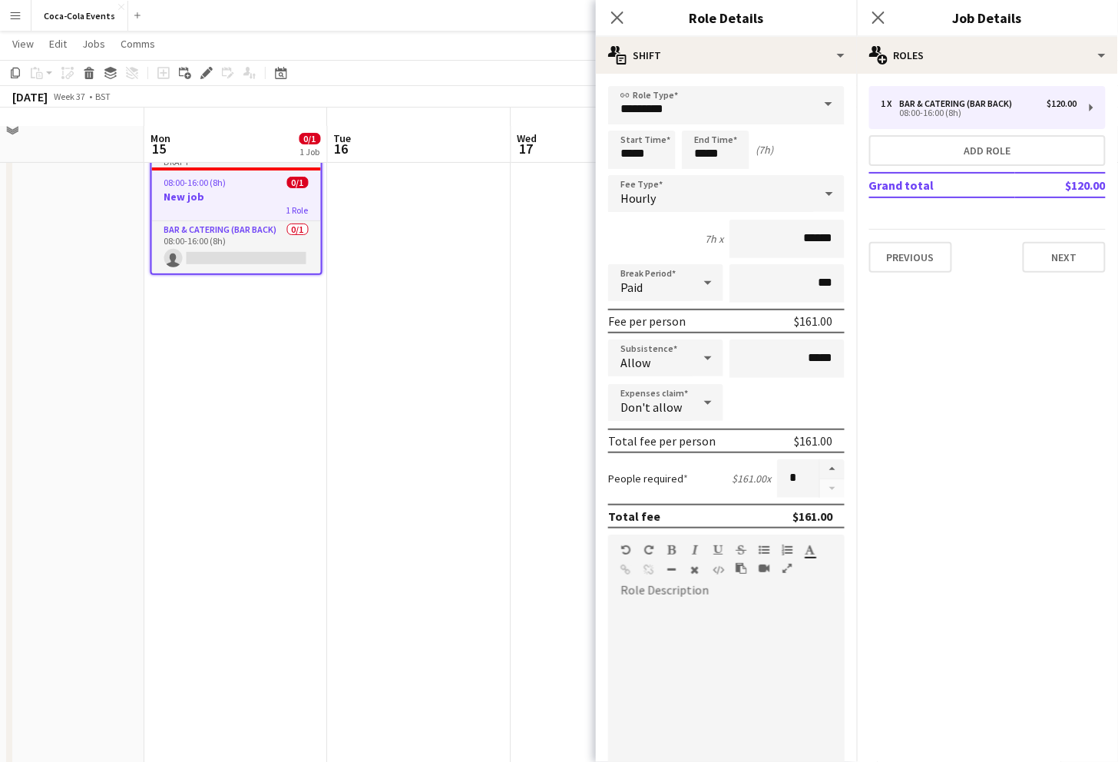
scroll to position [46, 0]
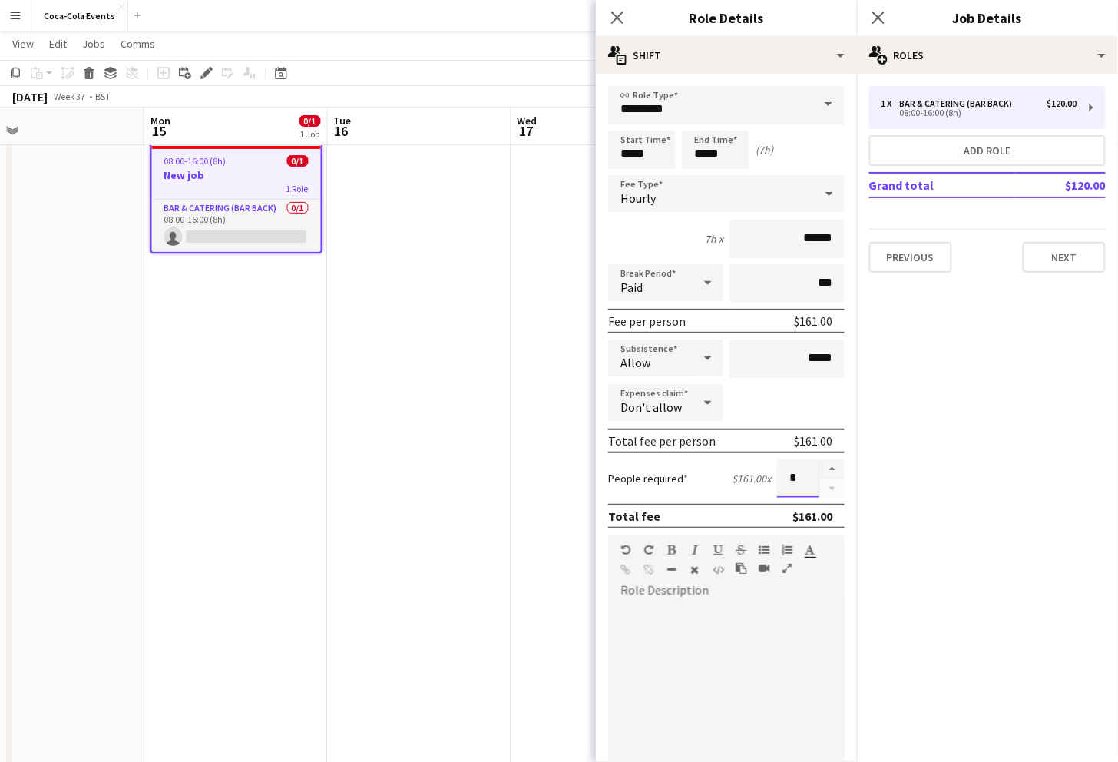
drag, startPoint x: 797, startPoint y: 481, endPoint x: 777, endPoint y: 481, distance: 20.0
click at [777, 481] on input "*" at bounding box center [798, 478] width 42 height 38
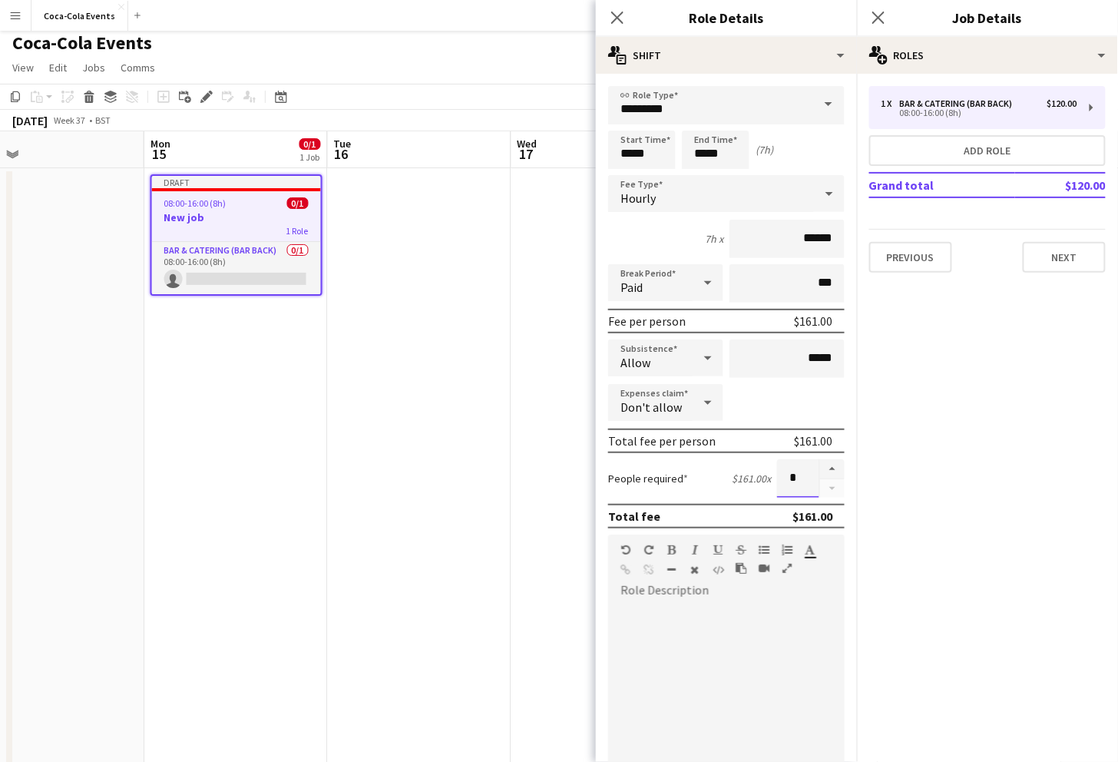
scroll to position [5, 0]
click at [801, 476] on input "*" at bounding box center [798, 478] width 42 height 38
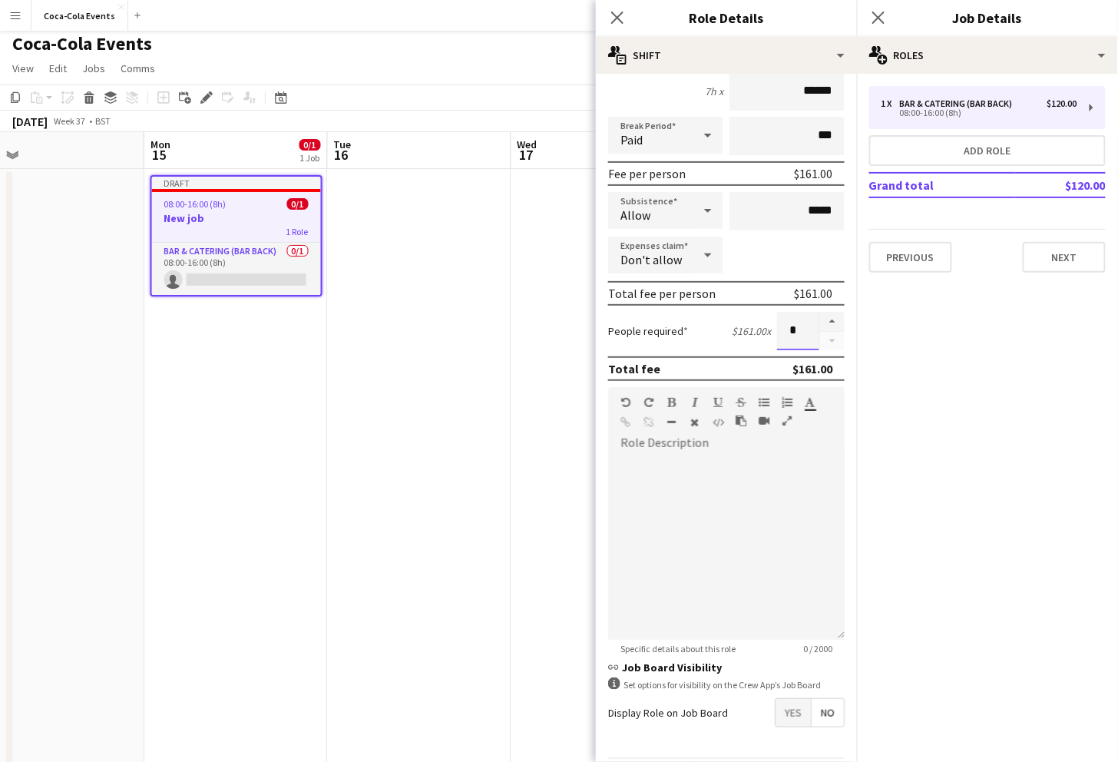
scroll to position [180, 0]
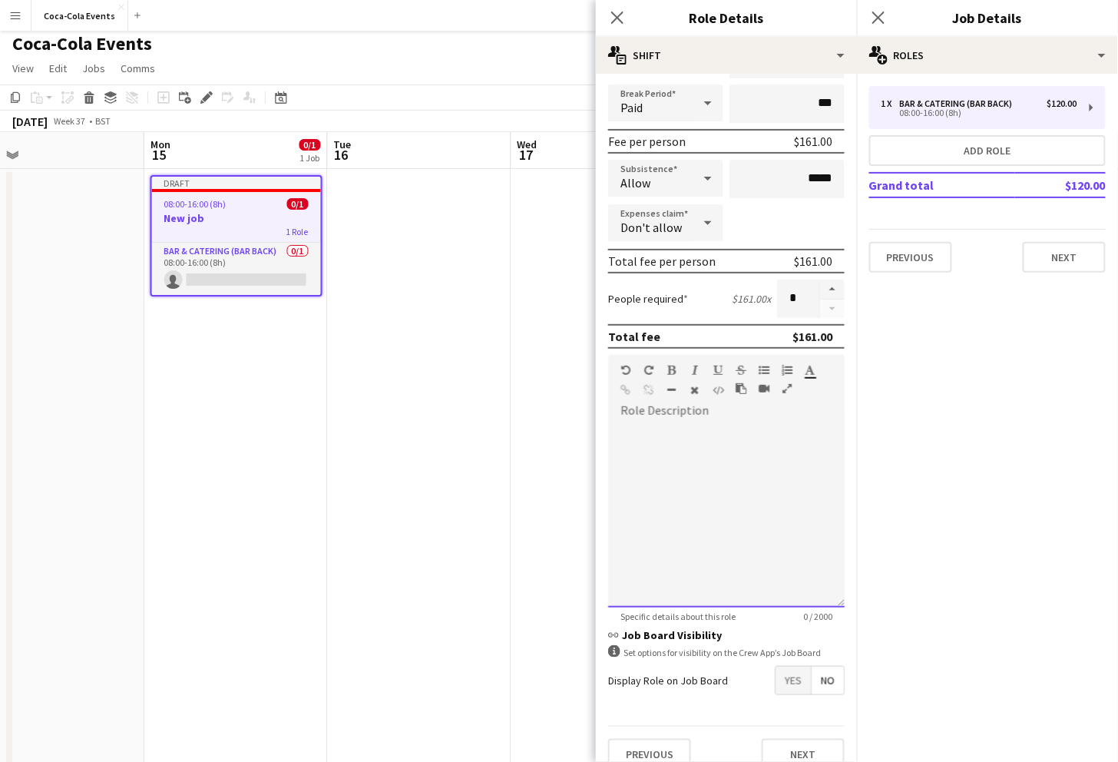
click at [731, 465] on div at bounding box center [726, 515] width 237 height 184
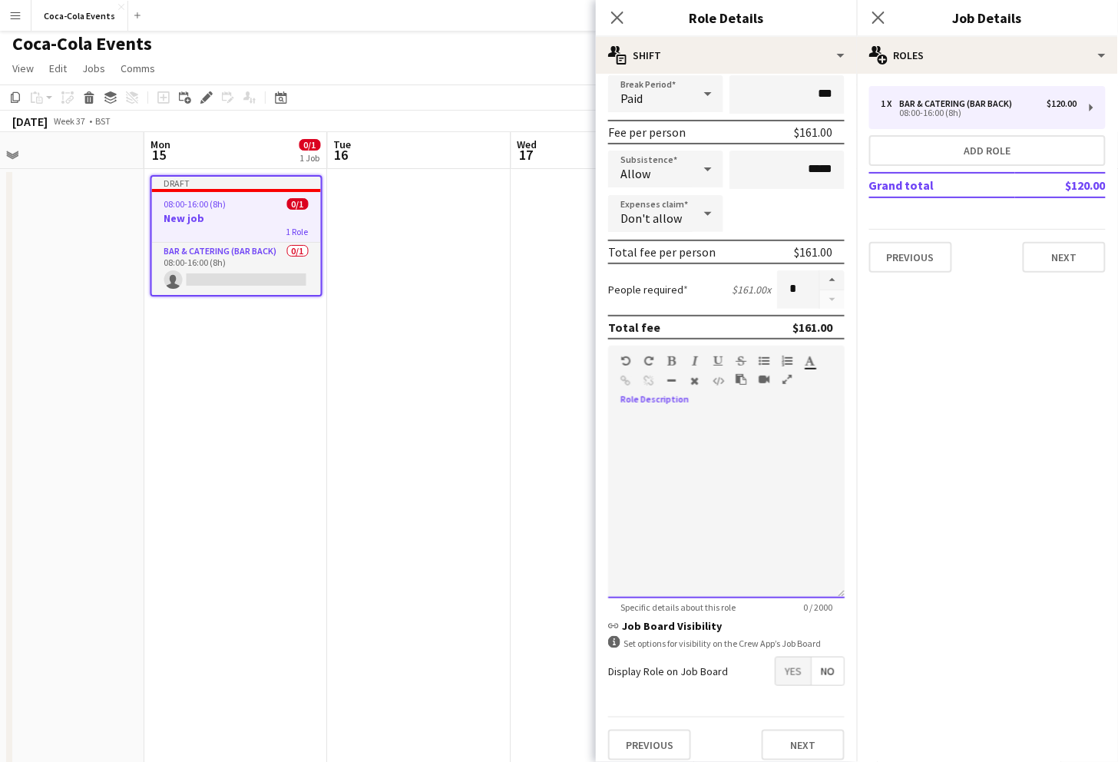
scroll to position [200, 0]
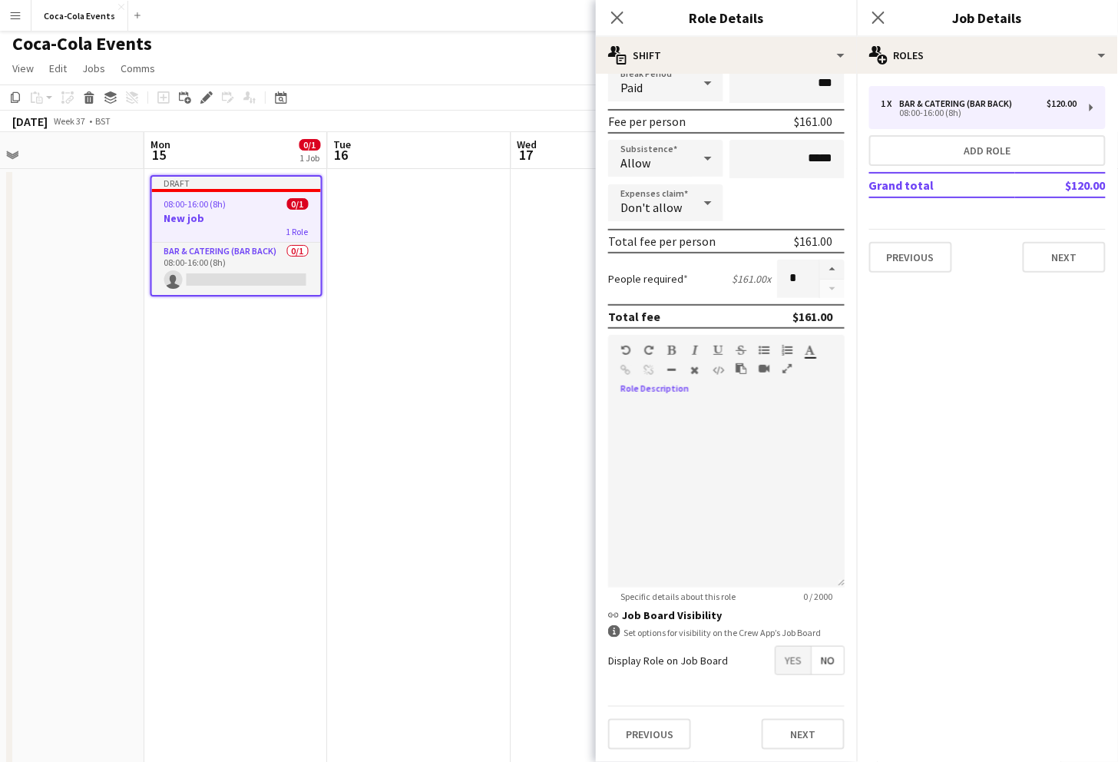
click at [793, 665] on span "Yes" at bounding box center [793, 661] width 35 height 28
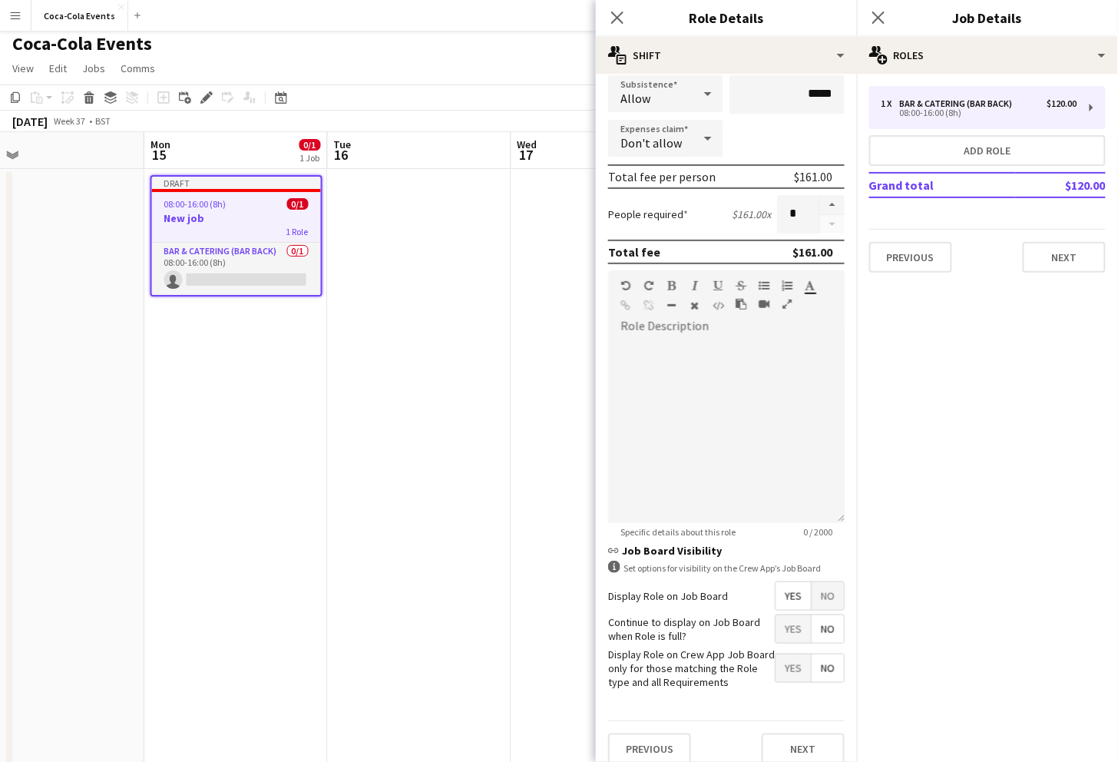
scroll to position [270, 0]
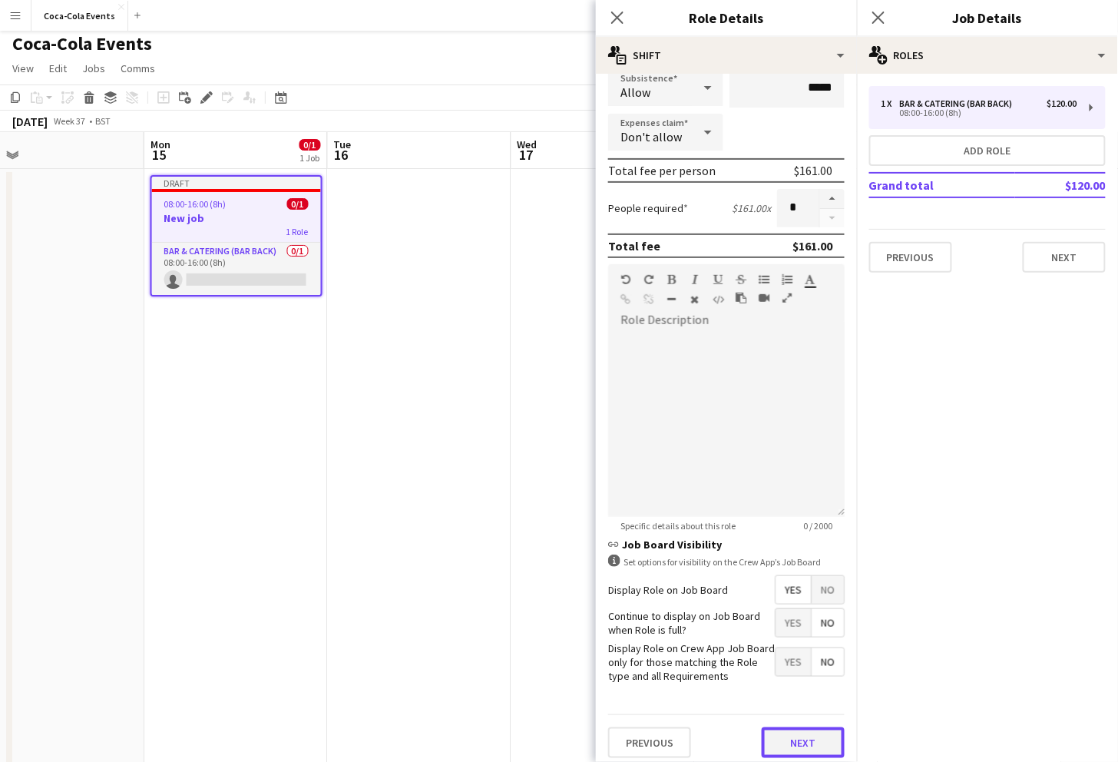
click at [785, 739] on button "Next" at bounding box center [803, 742] width 83 height 31
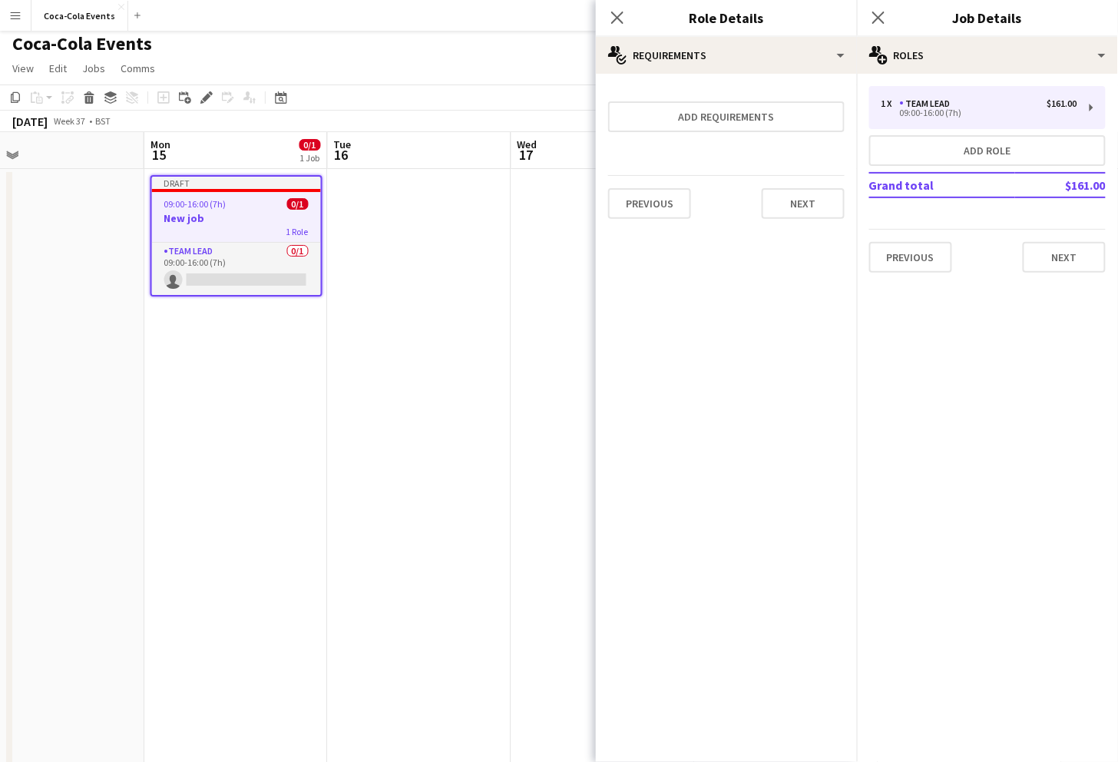
scroll to position [0, 0]
click at [714, 123] on button "Add requirements" at bounding box center [726, 116] width 237 height 31
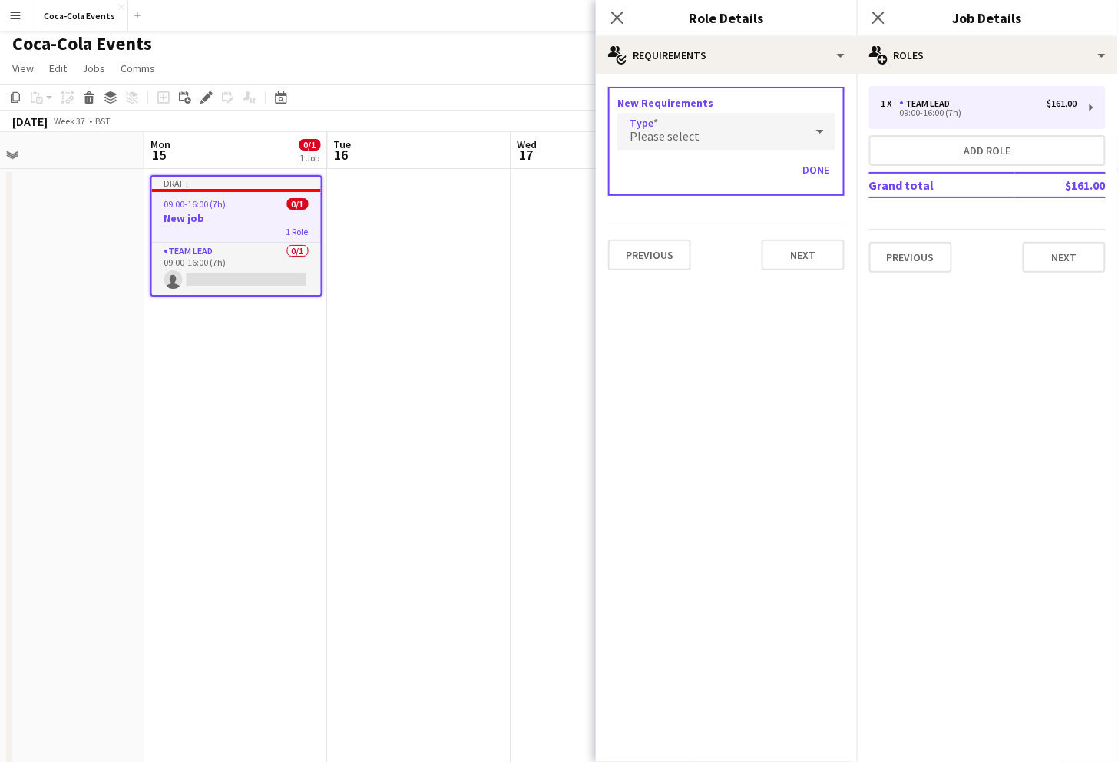
click at [709, 137] on div "Please select" at bounding box center [710, 131] width 187 height 37
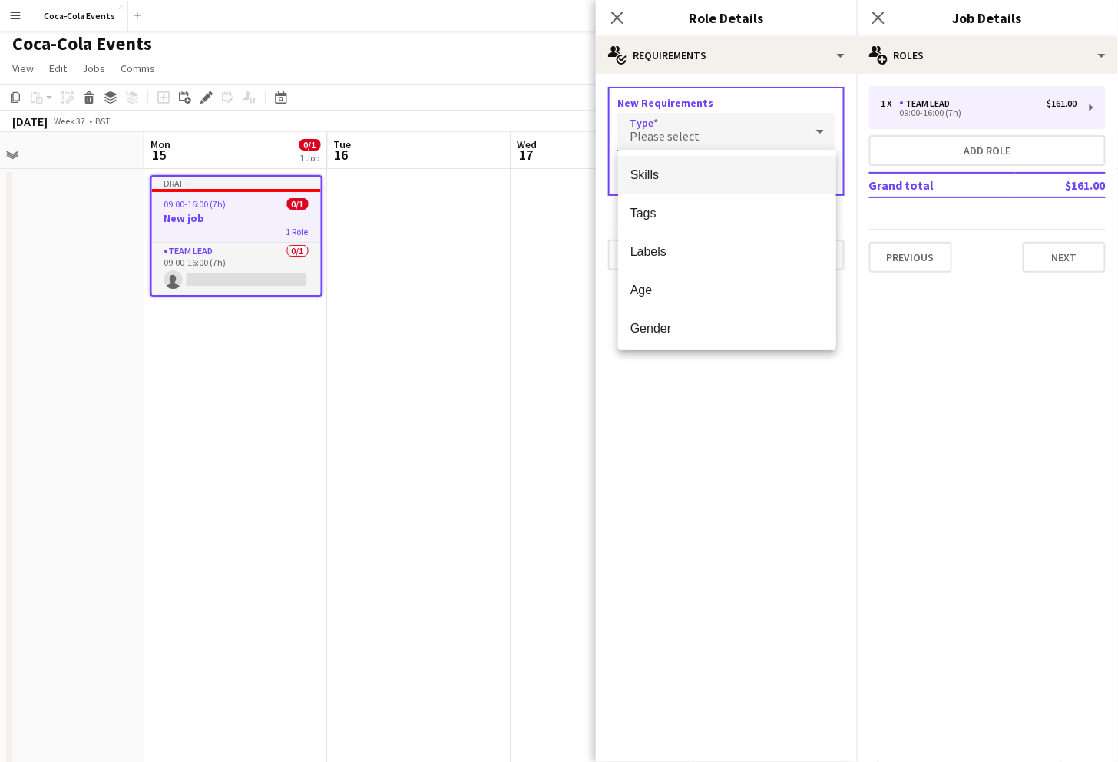
click at [653, 183] on mat-option "Skills" at bounding box center [727, 175] width 218 height 38
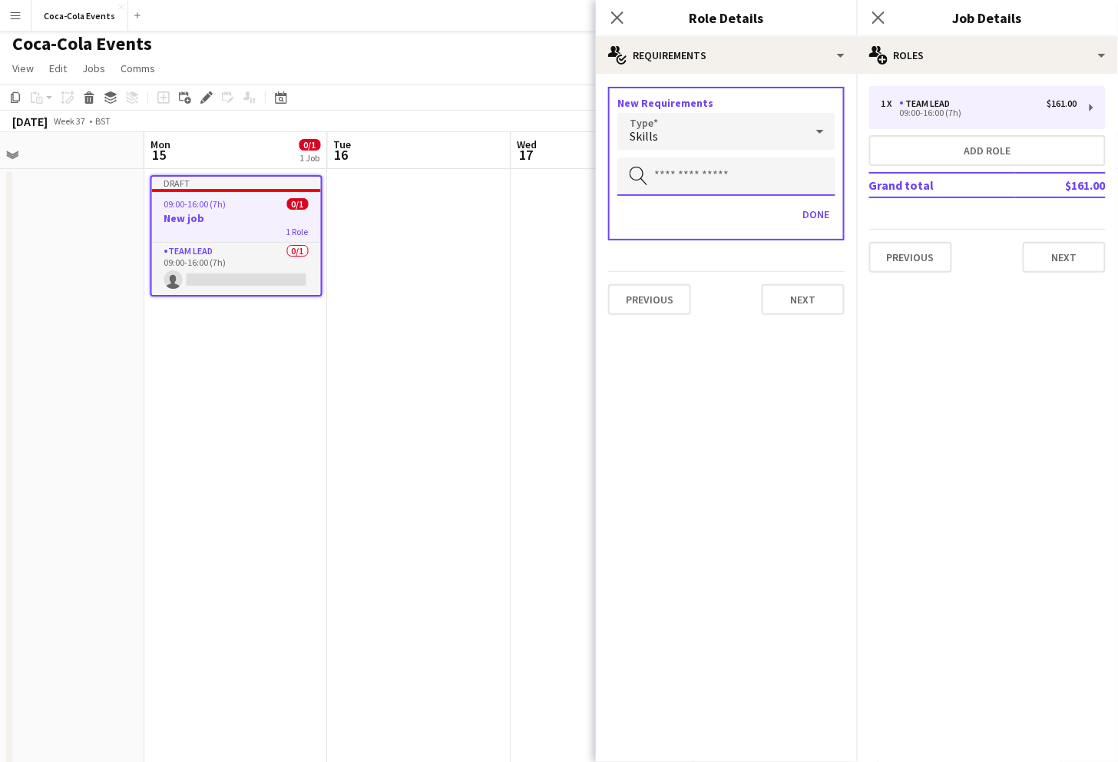
click at [676, 184] on input "text" at bounding box center [726, 176] width 218 height 38
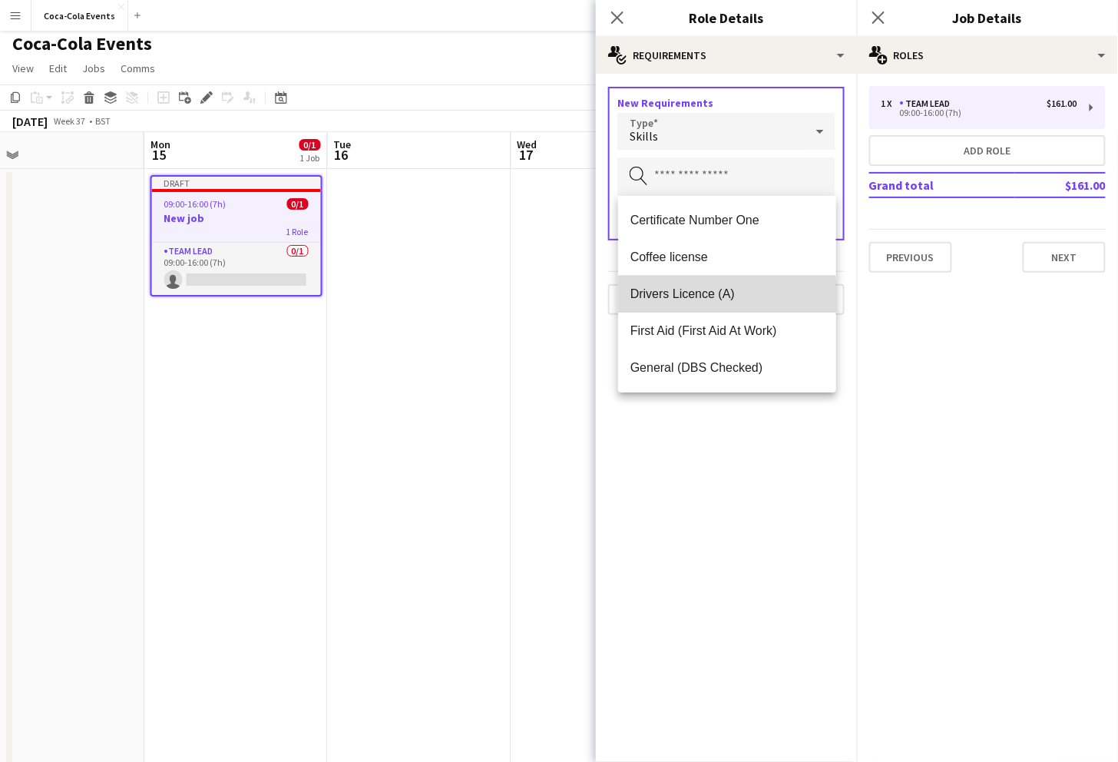
click at [663, 296] on span "Drivers Licence (A)" at bounding box center [728, 293] width 194 height 15
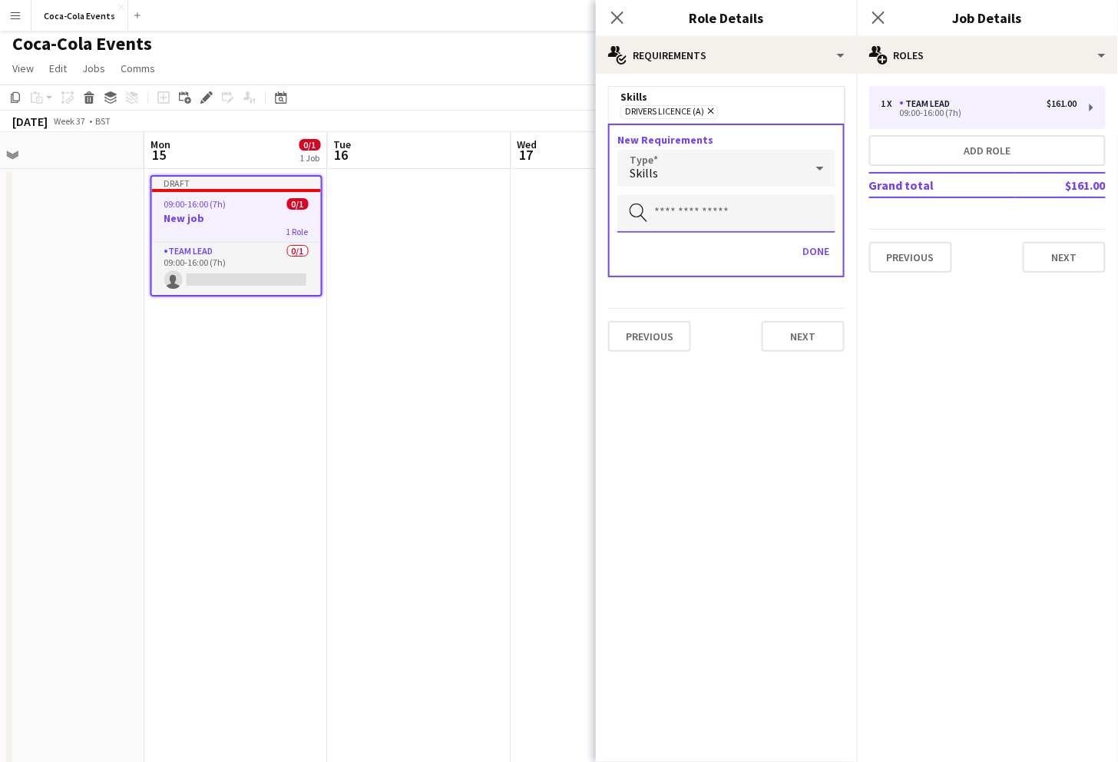
click at [671, 214] on input "text" at bounding box center [726, 213] width 218 height 38
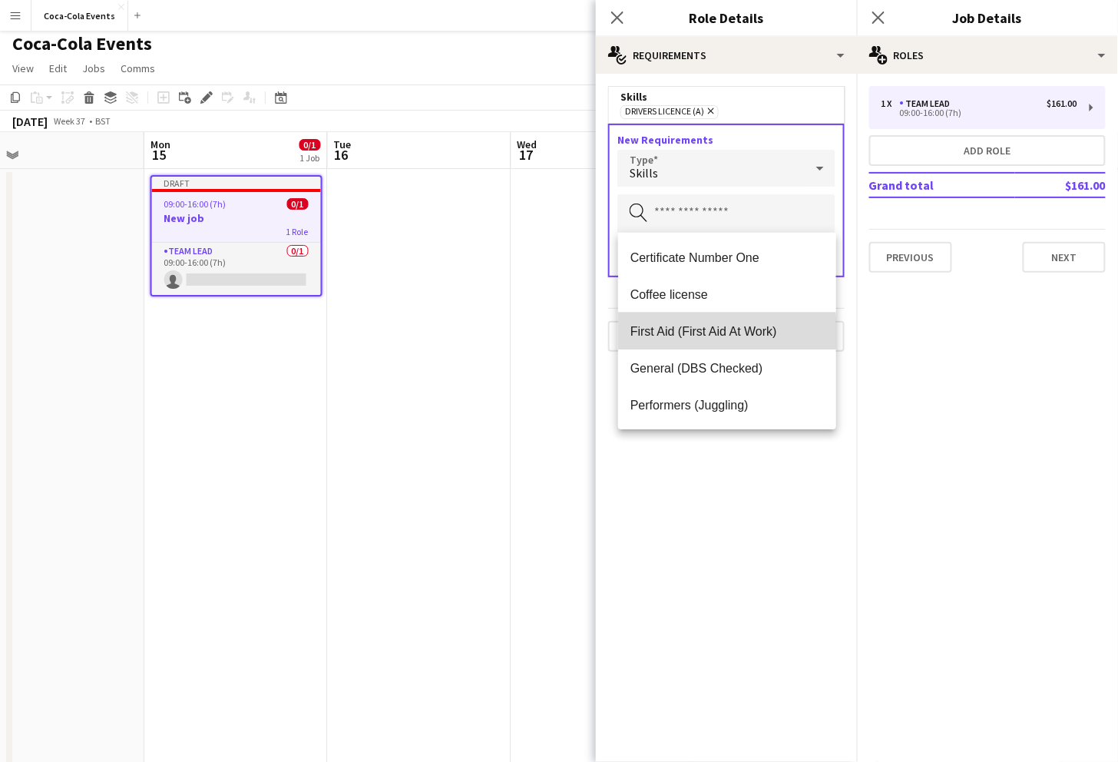
click at [665, 333] on span "First Aid (First Aid At Work)" at bounding box center [728, 331] width 194 height 15
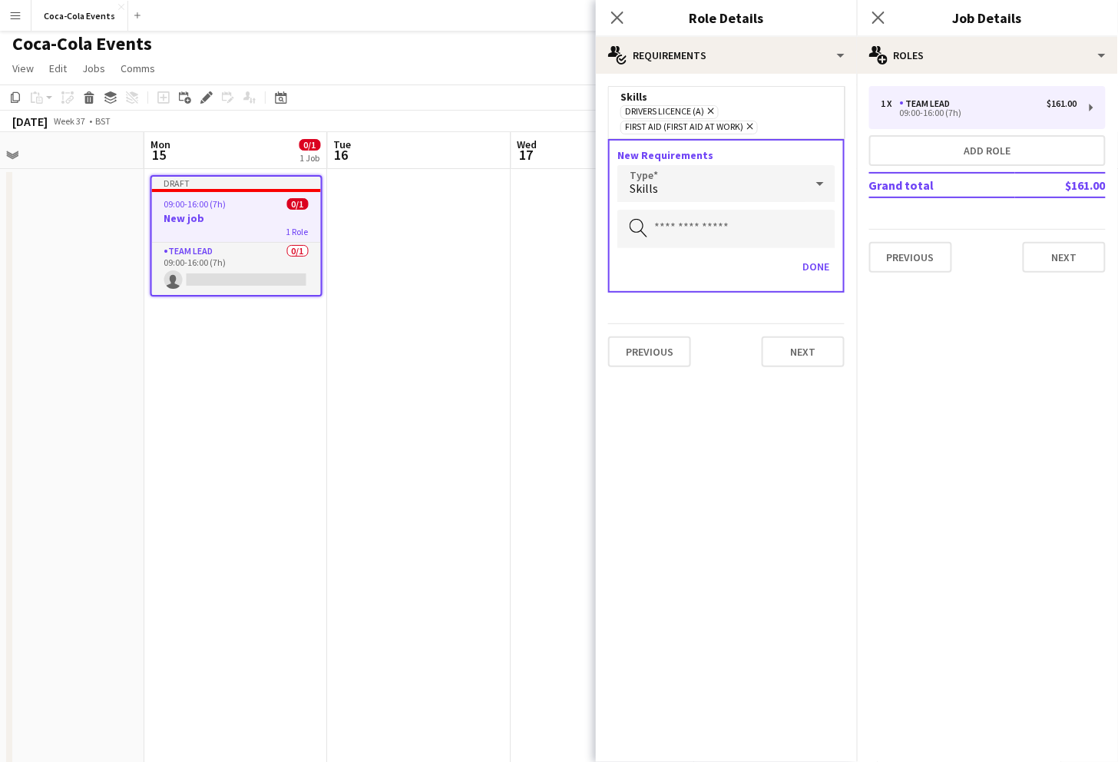
drag, startPoint x: 772, startPoint y: 127, endPoint x: 624, endPoint y: 97, distance: 150.6
click at [624, 97] on div "Skills Drivers Licence (A) Remove First Aid (First Aid At Work) Remove" at bounding box center [726, 112] width 237 height 52
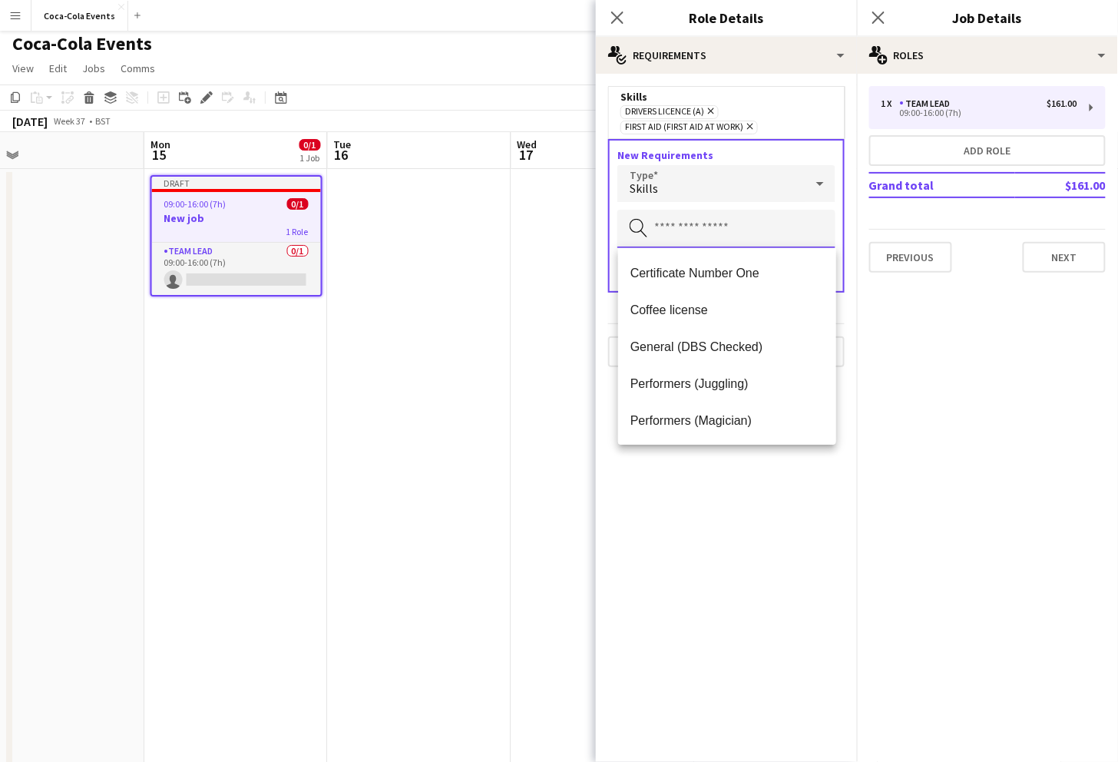
click at [670, 237] on input "text" at bounding box center [726, 229] width 218 height 38
click at [663, 197] on div "Skills" at bounding box center [710, 183] width 187 height 37
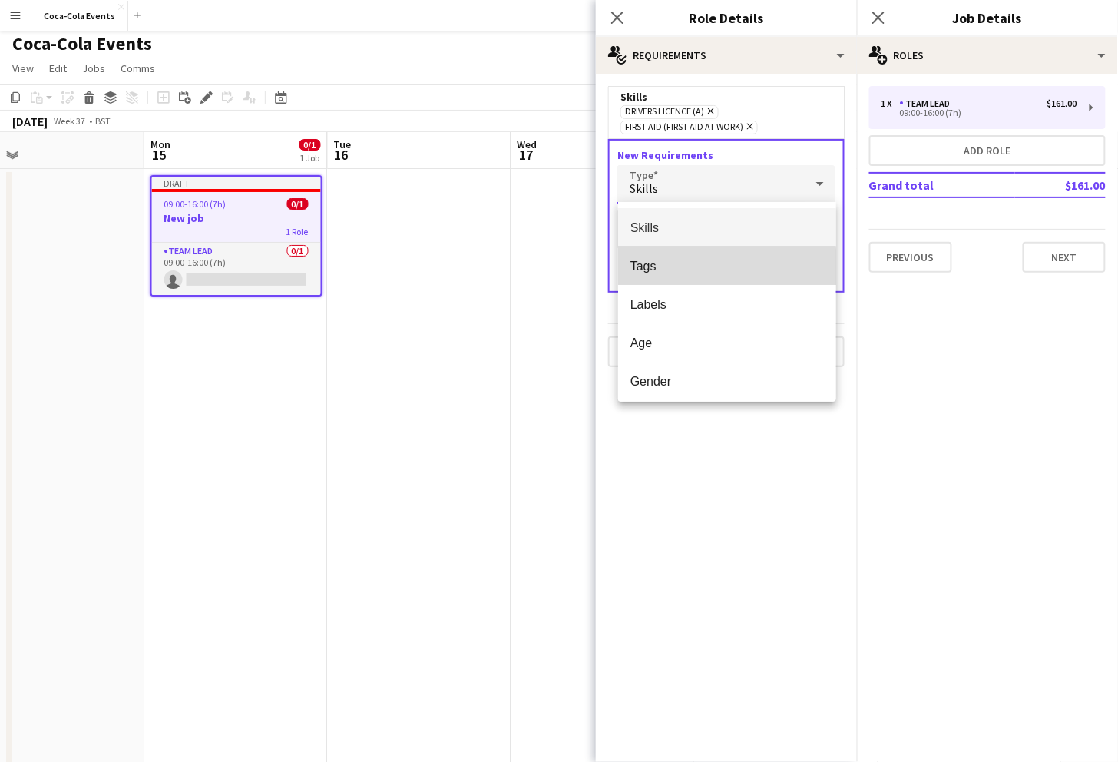
click at [654, 271] on span "Tags" at bounding box center [728, 266] width 194 height 15
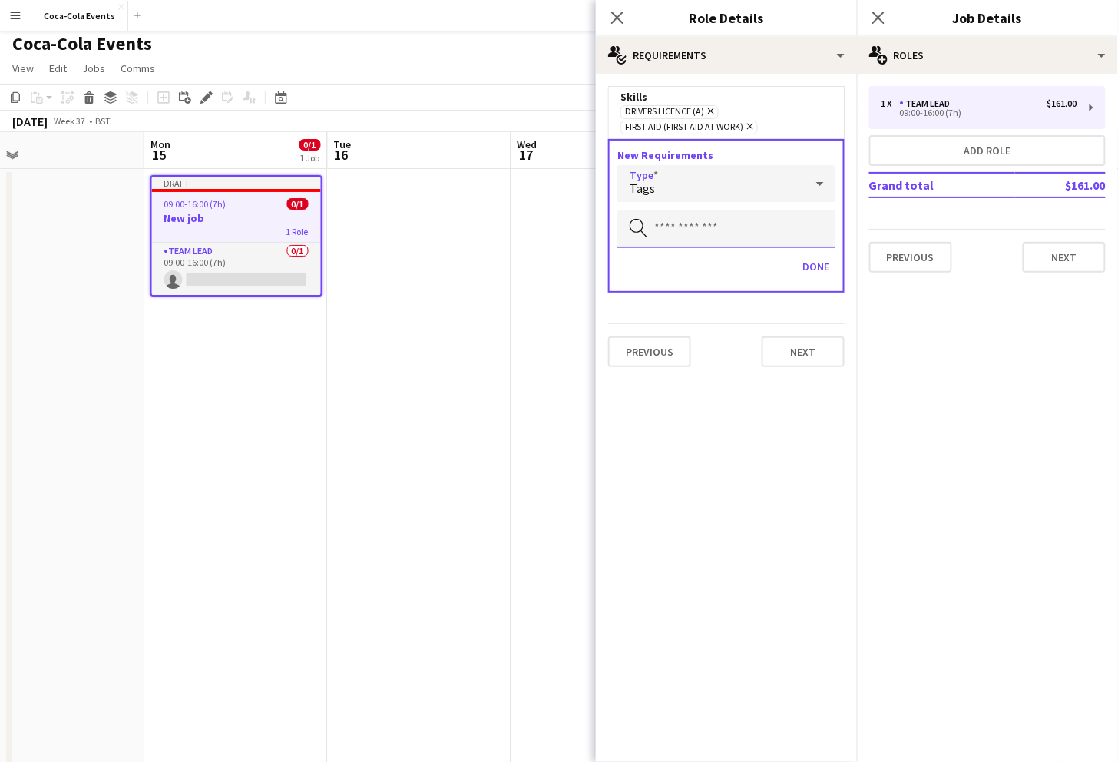
click at [668, 223] on input "text" at bounding box center [726, 229] width 218 height 38
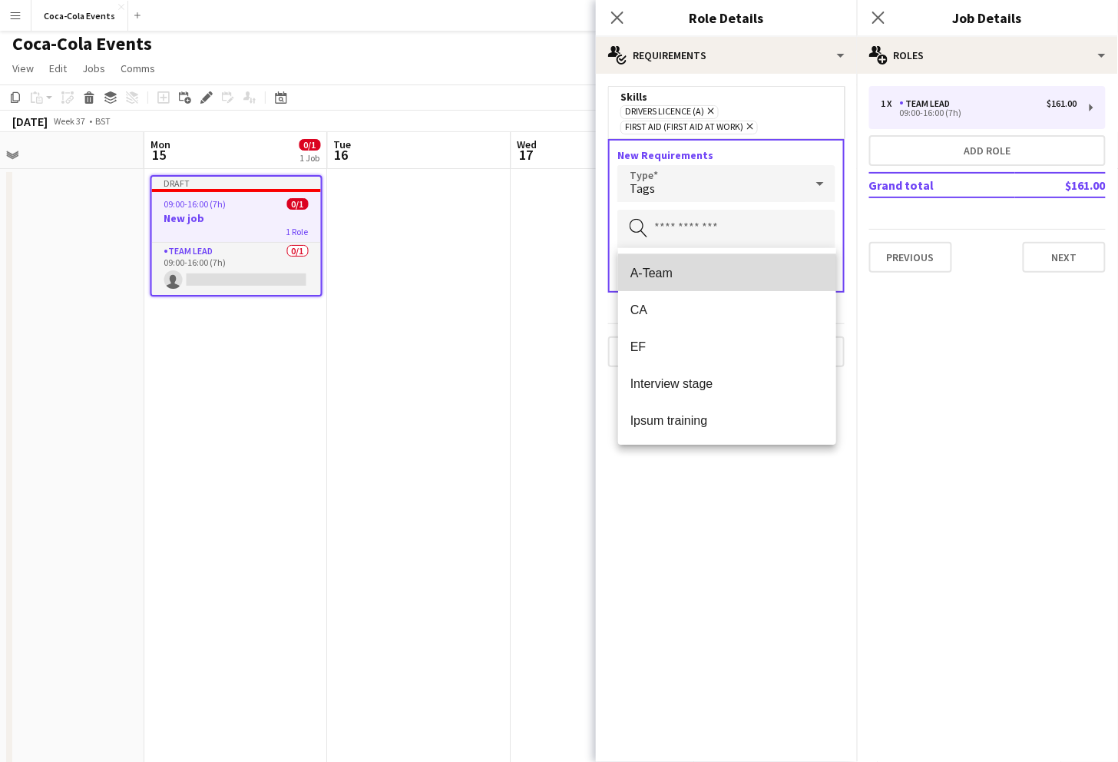
click at [658, 278] on span "A-Team" at bounding box center [728, 273] width 194 height 15
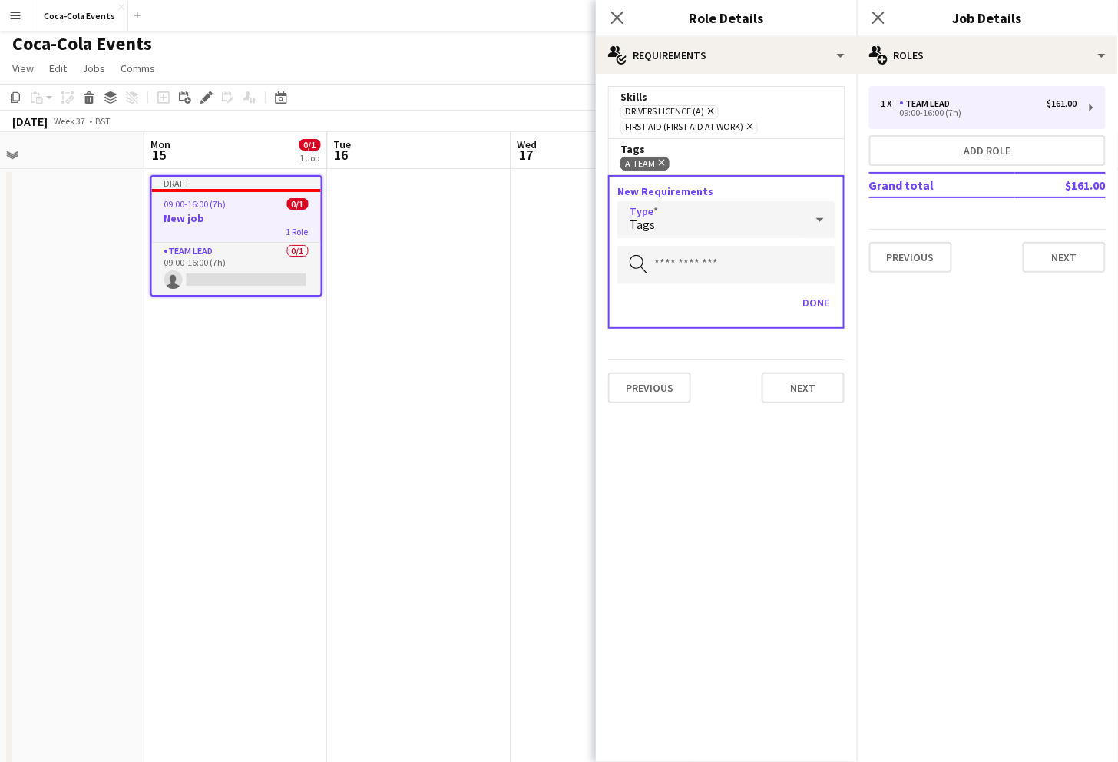
click at [664, 226] on div "Tags" at bounding box center [710, 219] width 187 height 37
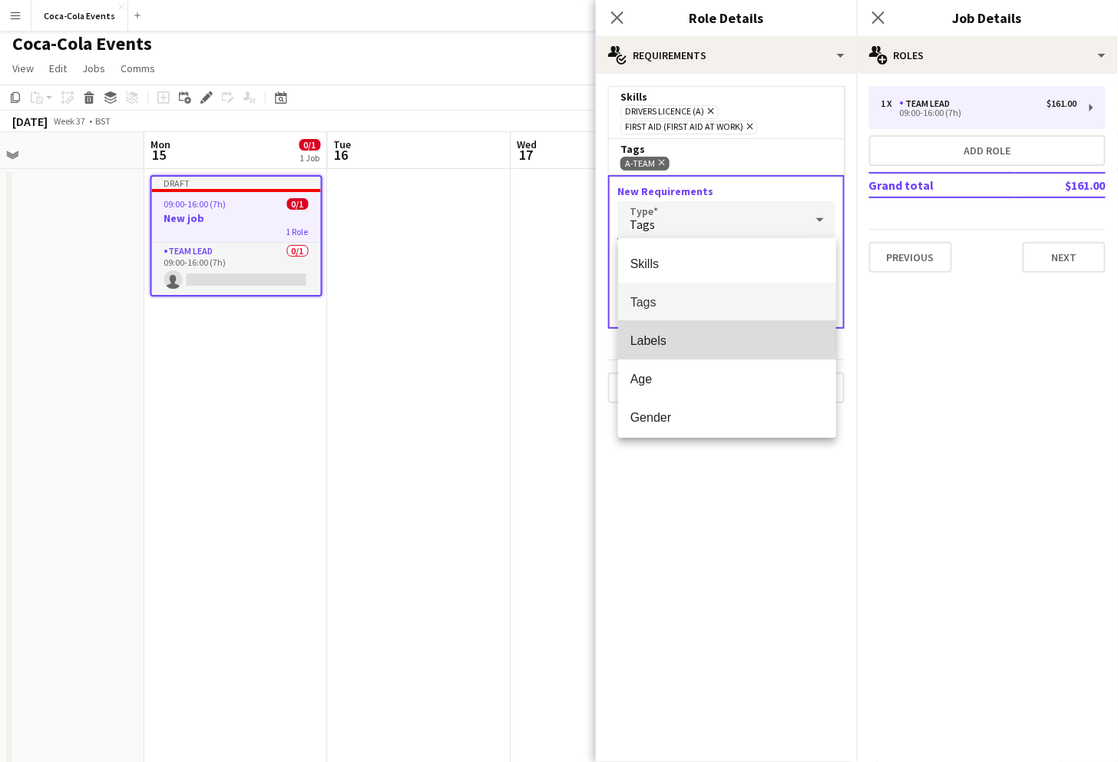
click at [653, 338] on span "Labels" at bounding box center [728, 340] width 194 height 15
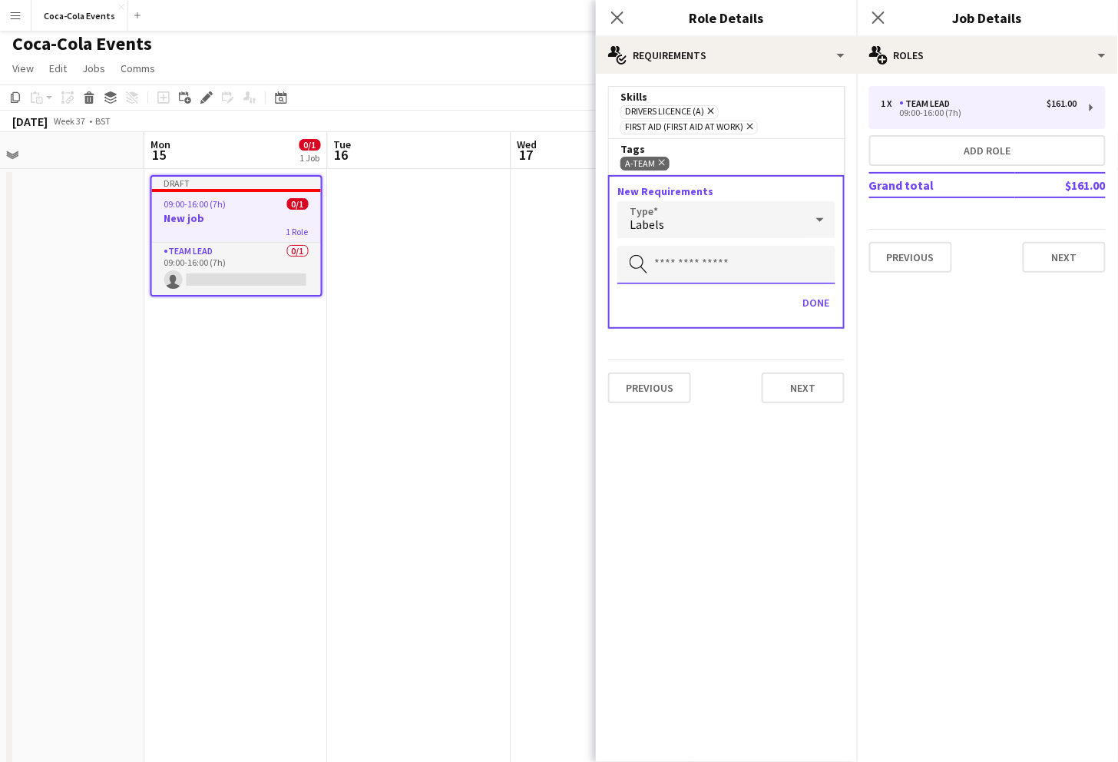
click at [677, 264] on input "text" at bounding box center [726, 265] width 218 height 38
type input "****"
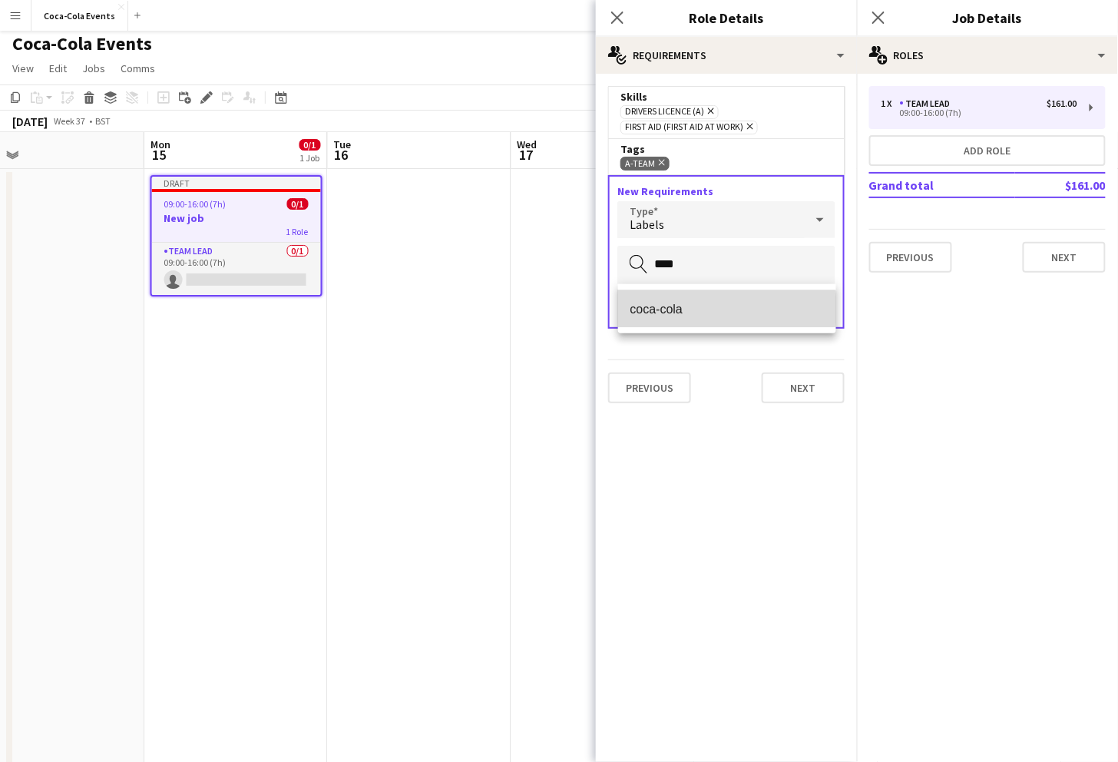
click at [657, 310] on span "coca-cola" at bounding box center [728, 309] width 194 height 15
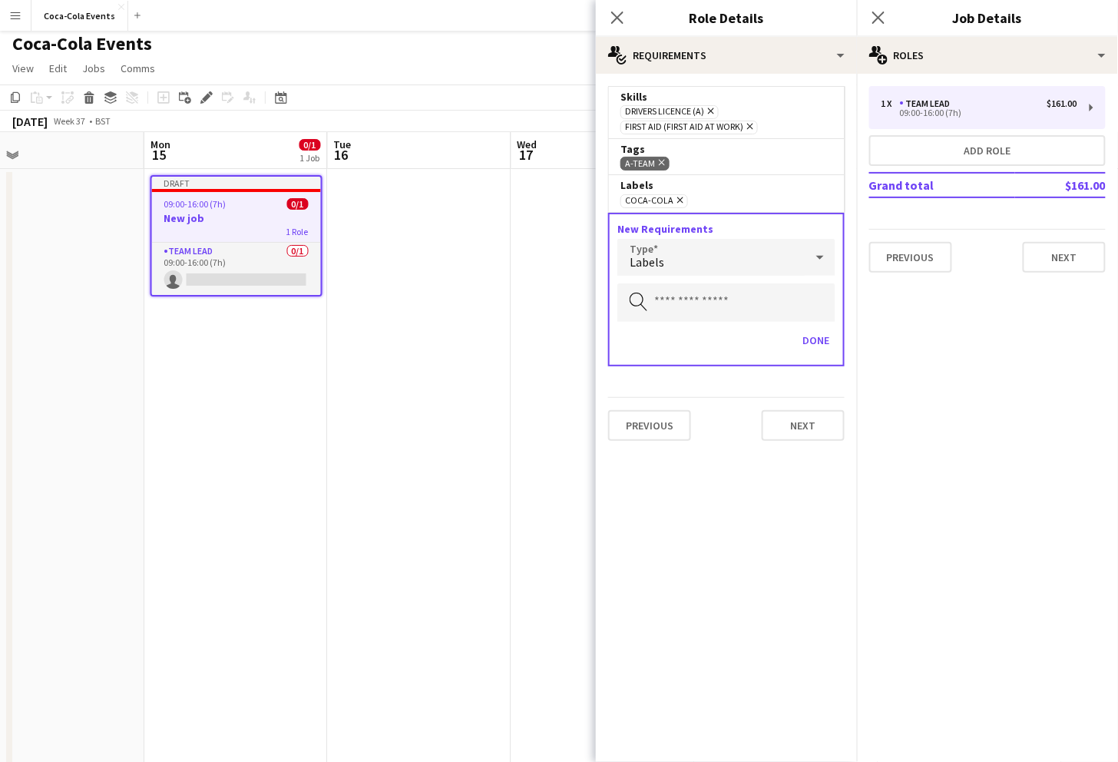
drag, startPoint x: 617, startPoint y: 20, endPoint x: 793, endPoint y: 387, distance: 406.7
click at [793, 387] on app-edit-job-roles-popin "Close pop-in Role Details multiple-actions-check-2 Requirements multiple-action…" at bounding box center [726, 381] width 261 height 762
click at [619, 17] on icon at bounding box center [617, 17] width 15 height 15
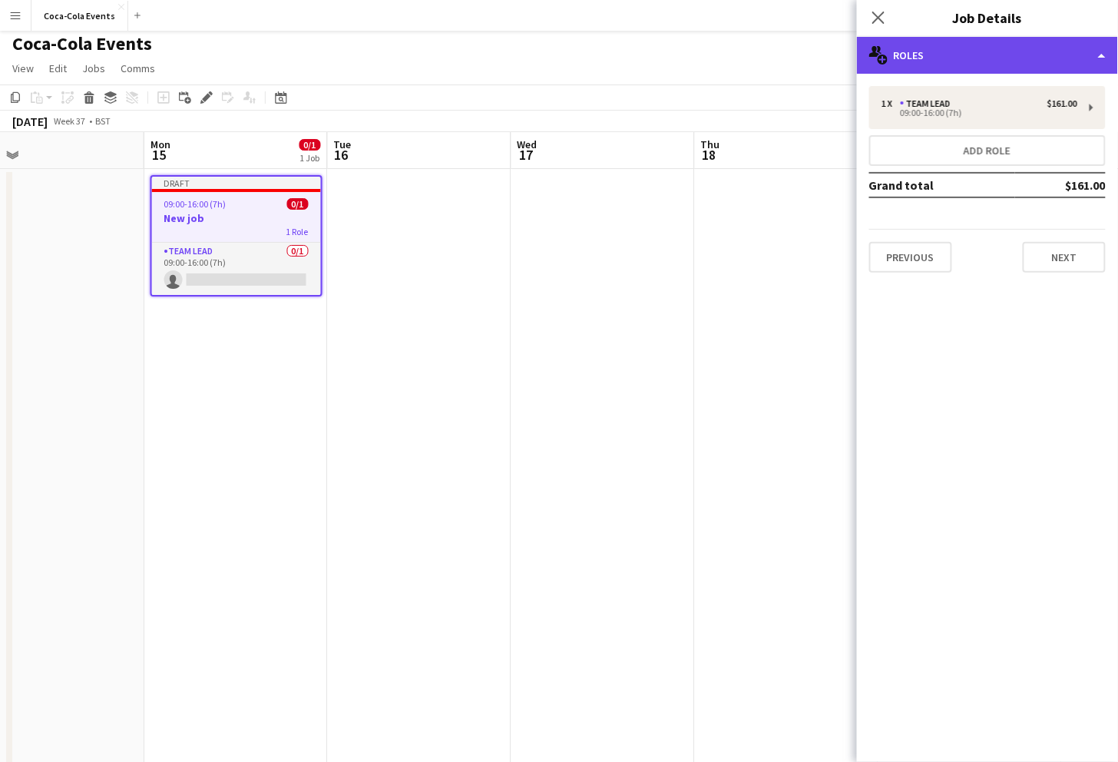
click at [987, 51] on div "multiple-users-add Roles" at bounding box center [987, 55] width 261 height 37
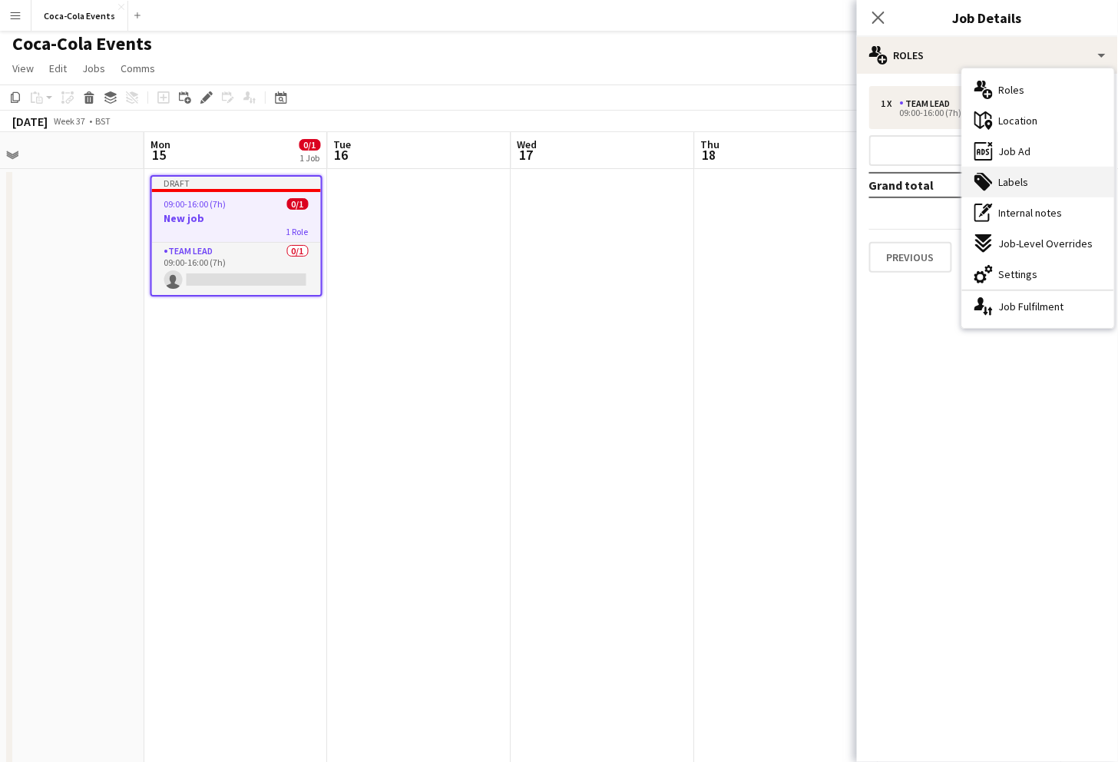
click at [1021, 184] on span "Labels" at bounding box center [1014, 182] width 30 height 14
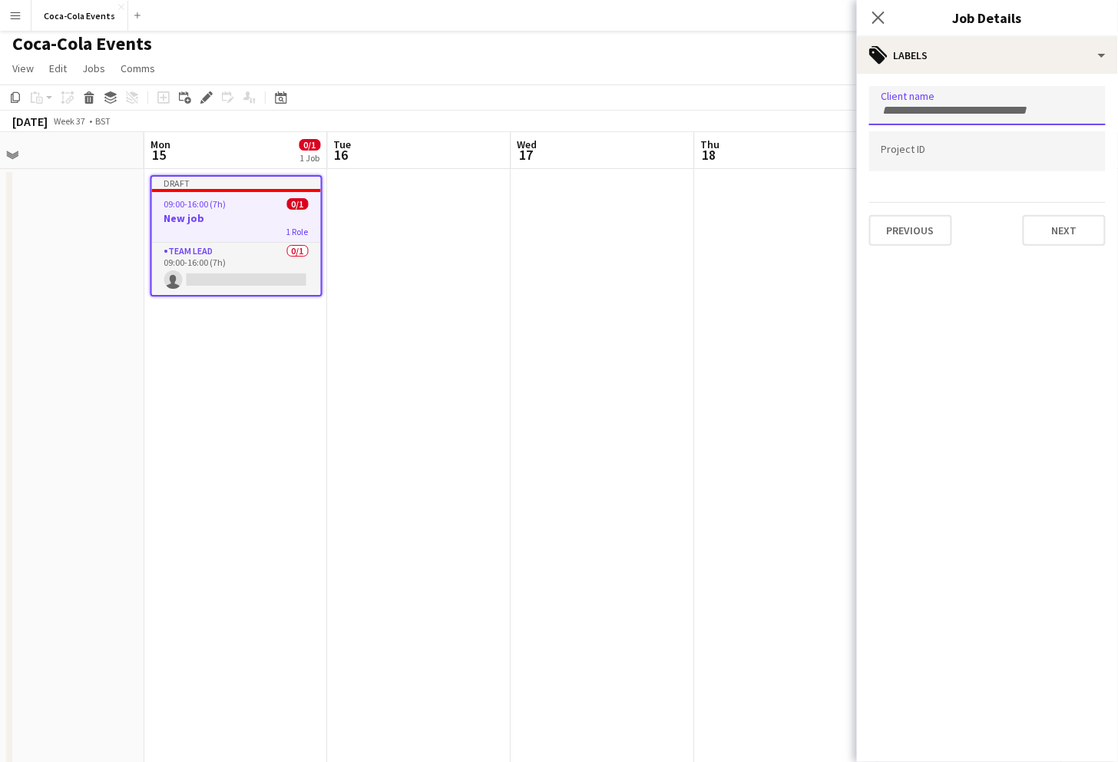
click at [926, 108] on input "Type to search client labels..." at bounding box center [988, 111] width 212 height 14
type input "*"
type input "**"
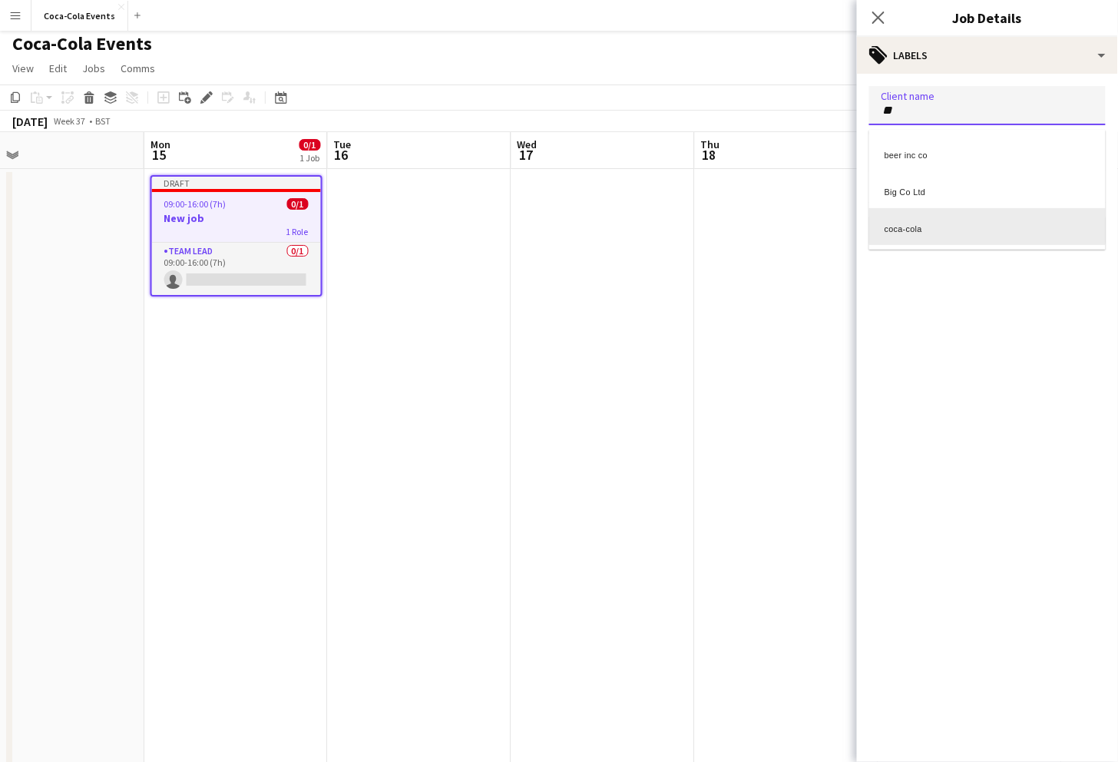
click at [912, 219] on div "coca-cola" at bounding box center [987, 226] width 237 height 37
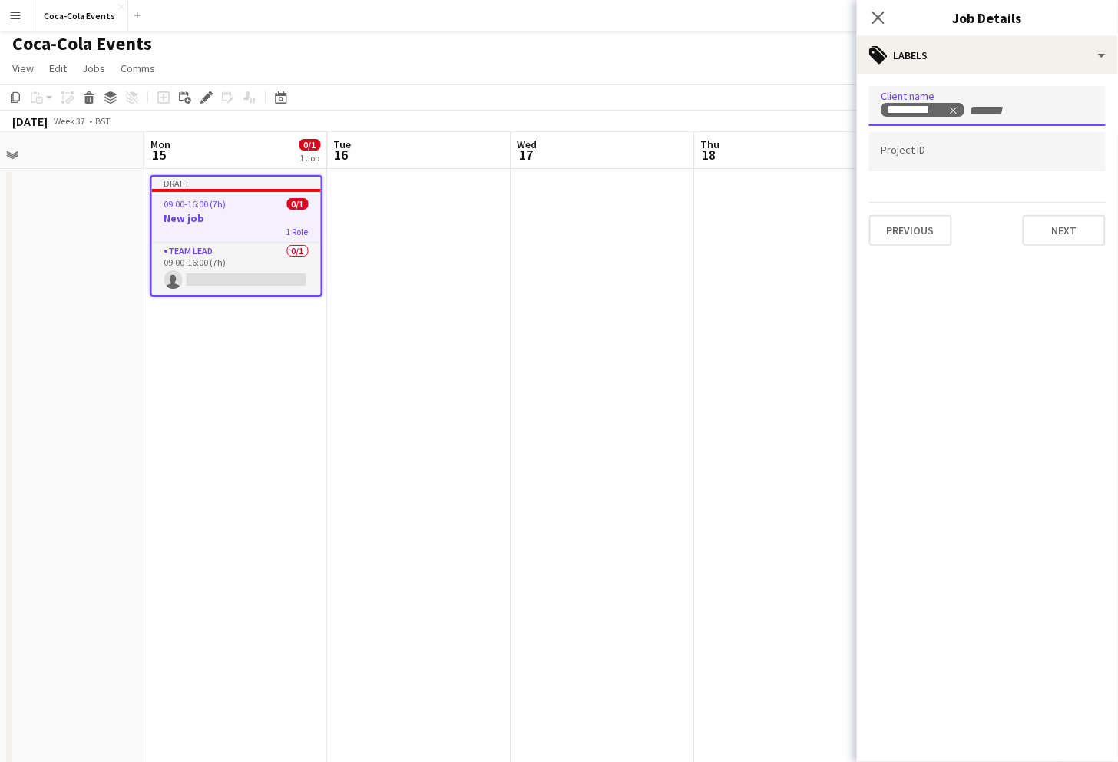
click at [904, 157] on input "Type to search project ID labels..." at bounding box center [988, 152] width 212 height 14
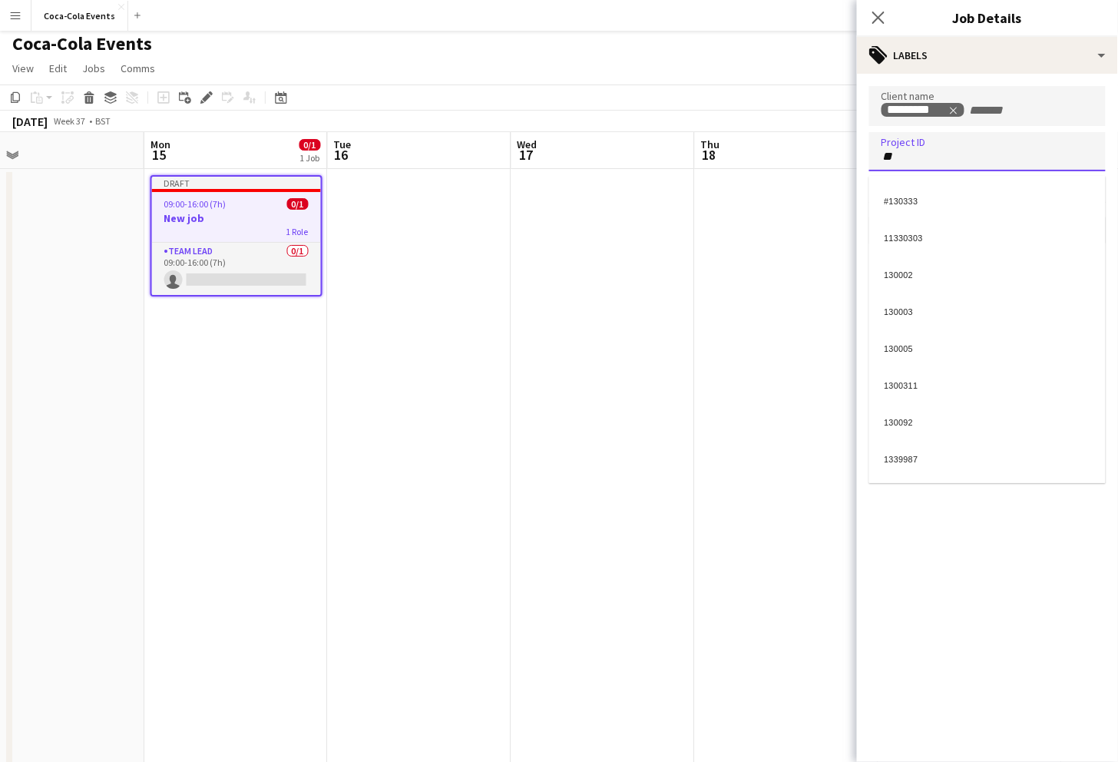
type input "**"
click at [909, 274] on div "130002" at bounding box center [987, 272] width 237 height 37
click at [603, 279] on app-date-cell at bounding box center [603, 533] width 184 height 729
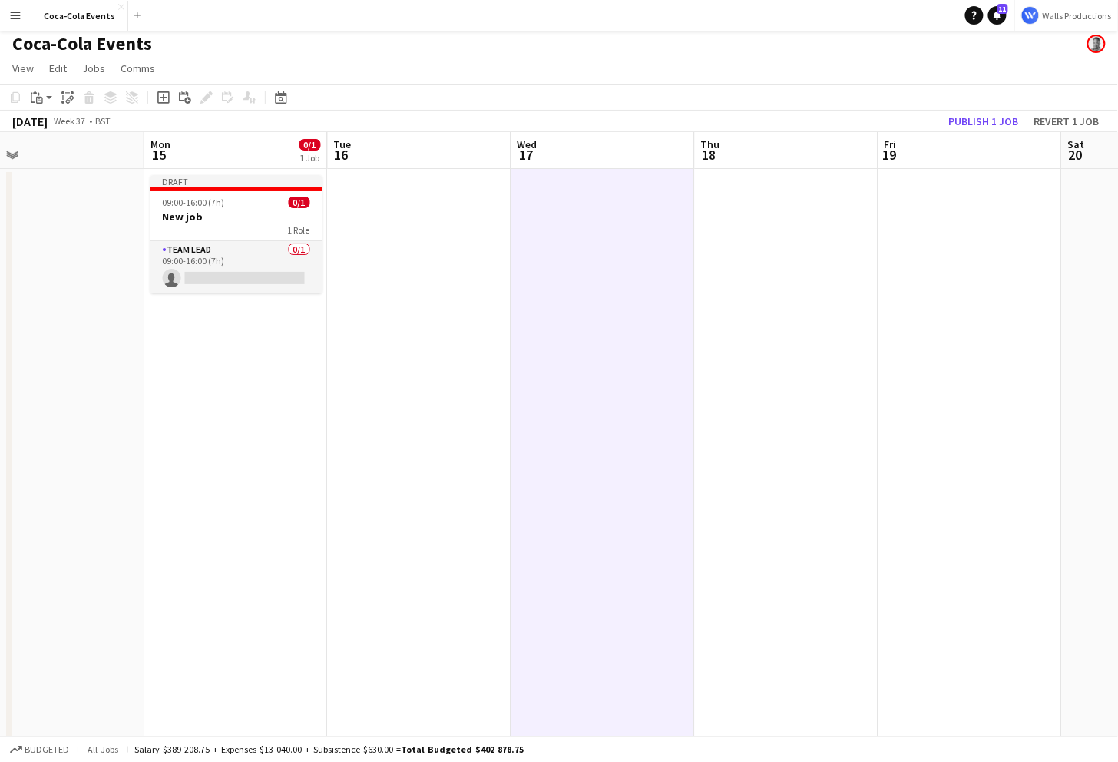
click at [22, 14] on button "Menu" at bounding box center [15, 15] width 31 height 31
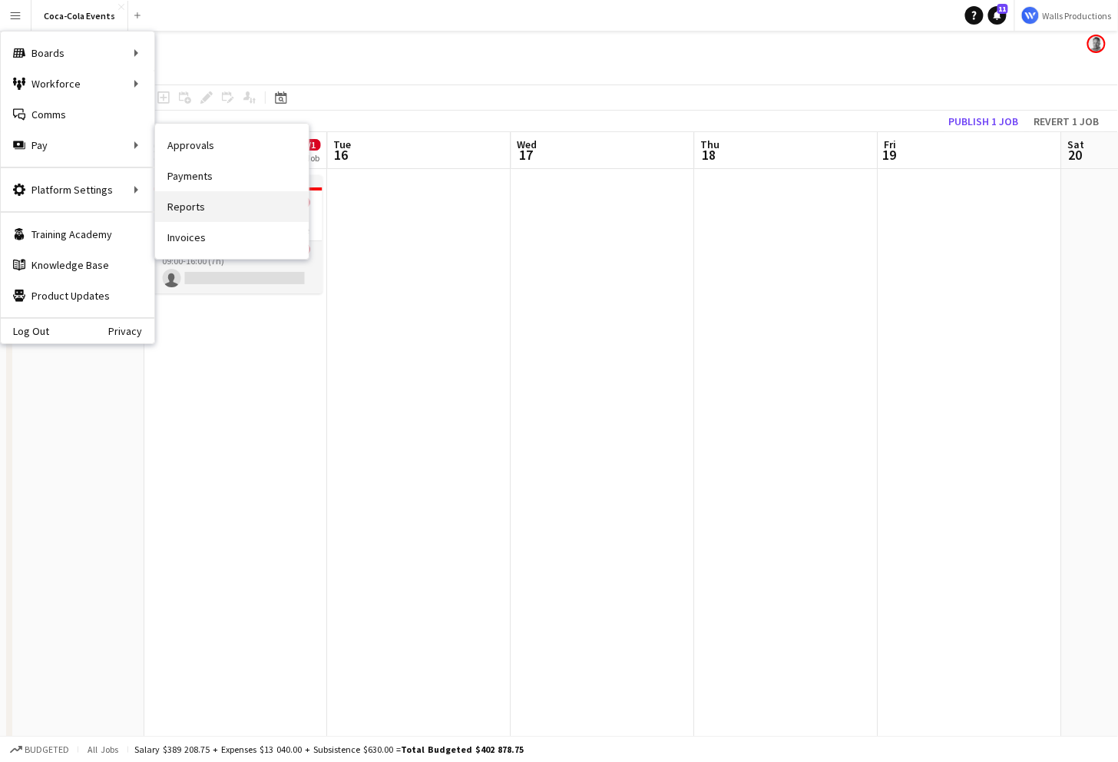
click at [221, 197] on link "Reports" at bounding box center [232, 206] width 154 height 31
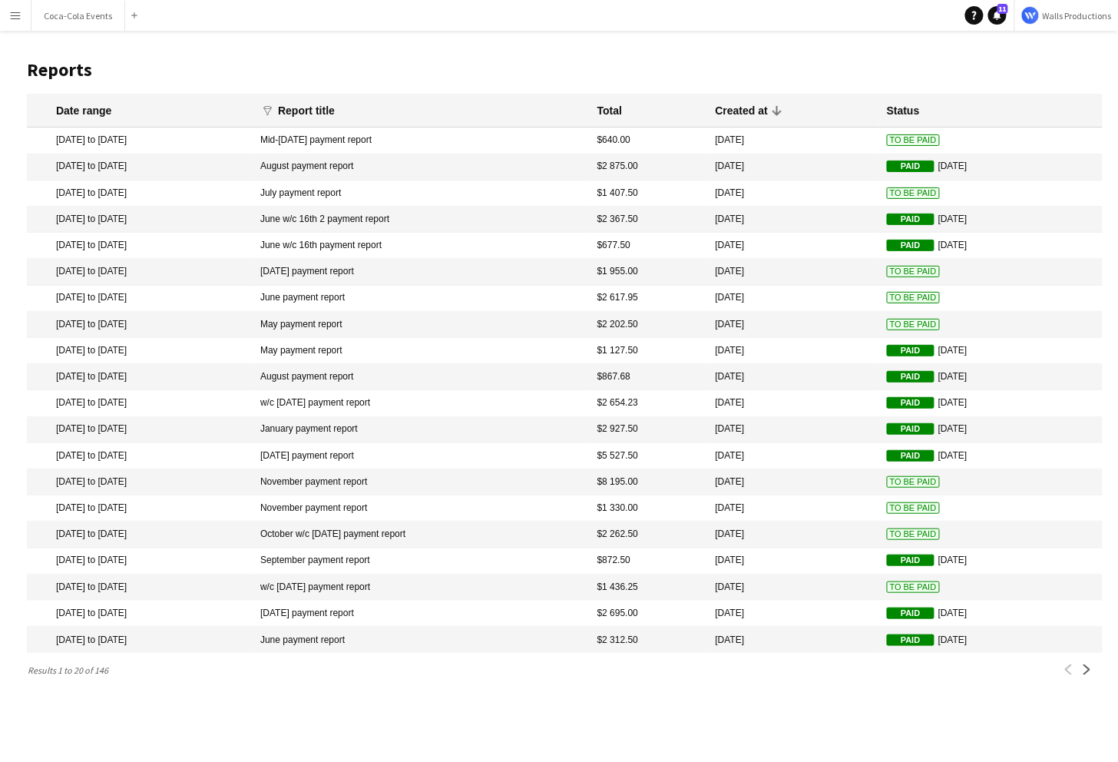
click at [326, 137] on mat-cell "Mid-September 15th payment report" at bounding box center [421, 140] width 337 height 26
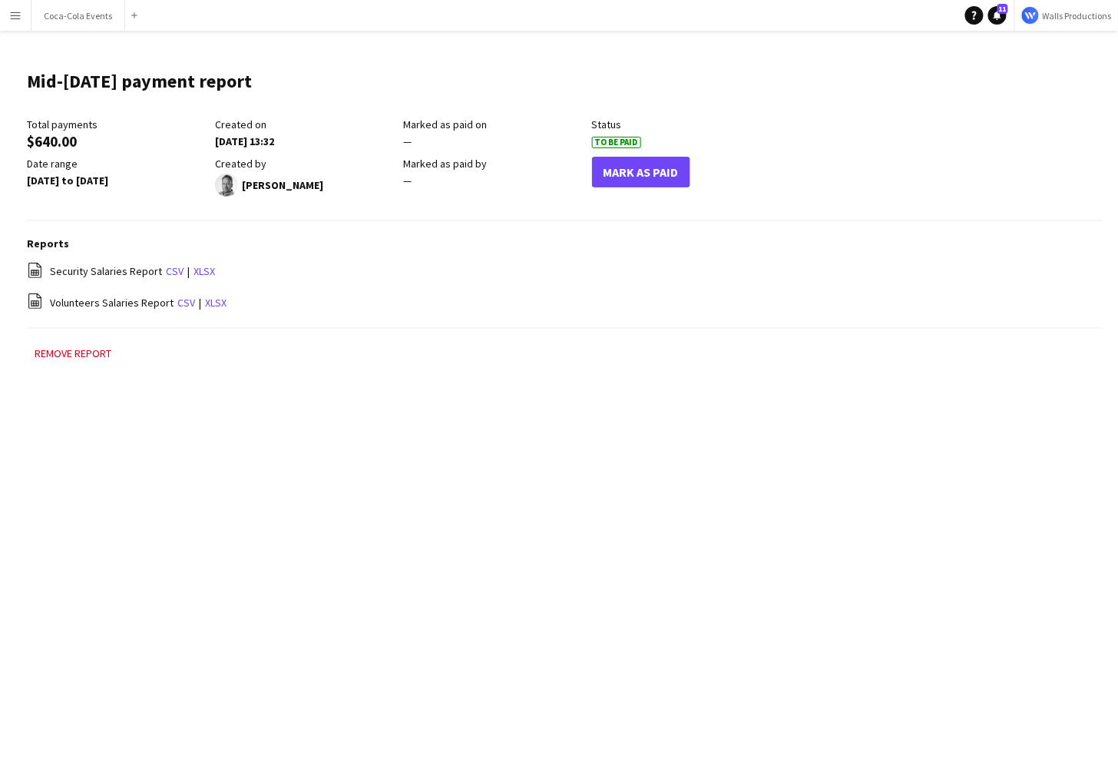
drag, startPoint x: 51, startPoint y: 273, endPoint x: 119, endPoint y: 275, distance: 67.6
click at [119, 275] on span "Security Salaries Report" at bounding box center [106, 271] width 112 height 14
drag, startPoint x: 49, startPoint y: 270, endPoint x: 157, endPoint y: 270, distance: 108.3
click at [157, 270] on div "file-spreadsheet Security Salaries Report csv | xlsx" at bounding box center [565, 271] width 1076 height 19
drag, startPoint x: 169, startPoint y: 304, endPoint x: 46, endPoint y: 302, distance: 122.9
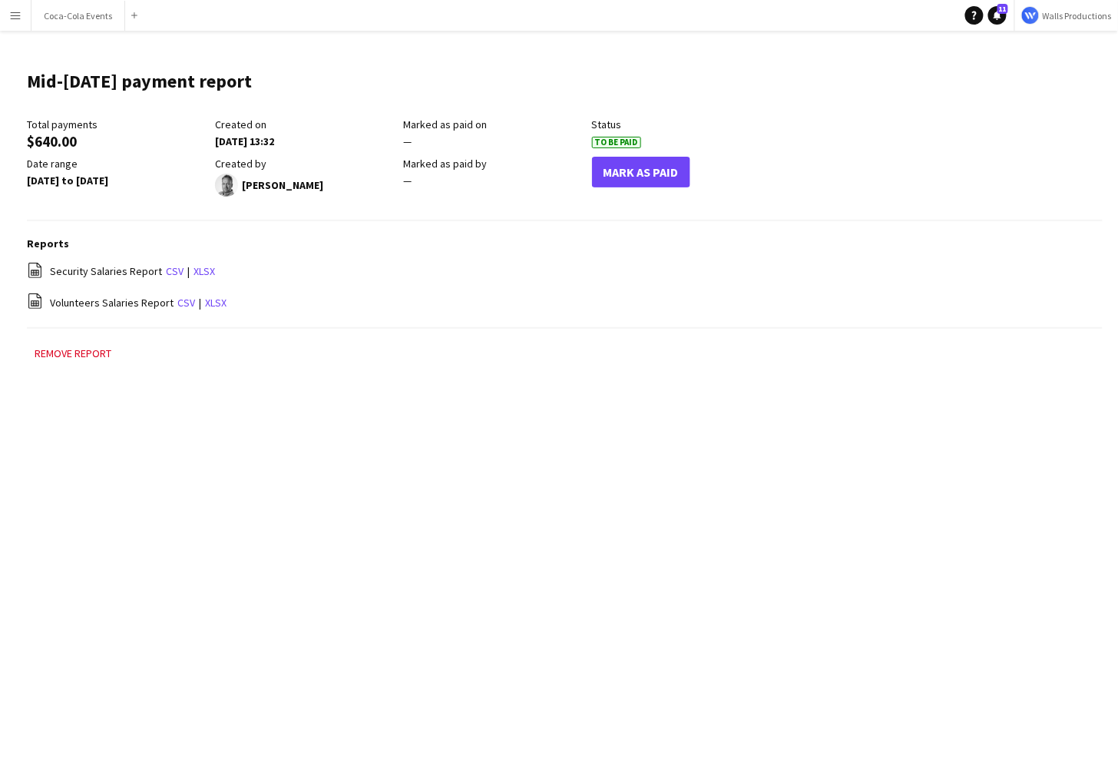
click at [46, 302] on div "file-spreadsheet Volunteers Salaries Report csv | xlsx" at bounding box center [565, 302] width 1076 height 19
click at [246, 488] on div "Menu Boards Boards Boards All jobs Status Workforce Workforce My Workforce Recr…" at bounding box center [559, 381] width 1118 height 762
click at [166, 268] on link "csv" at bounding box center [175, 271] width 18 height 14
click at [173, 272] on link "csv" at bounding box center [175, 271] width 18 height 14
click at [55, 16] on button "Coca-Cola Events Close" at bounding box center [78, 16] width 94 height 30
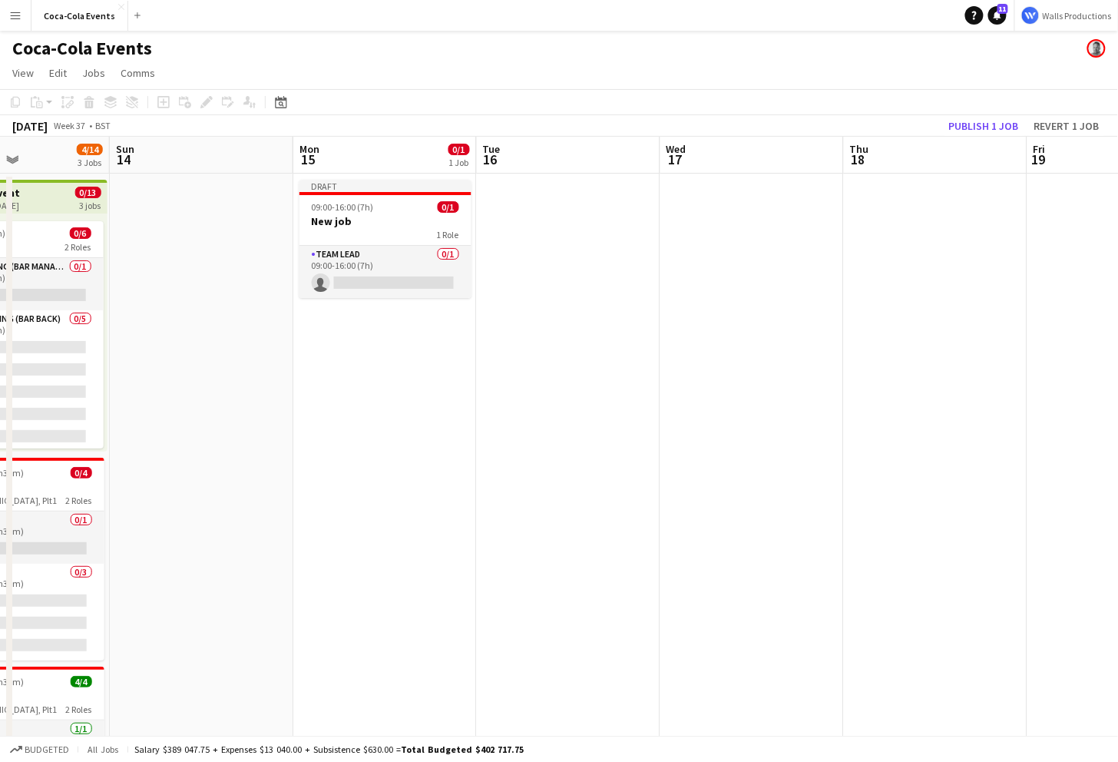
scroll to position [0, 450]
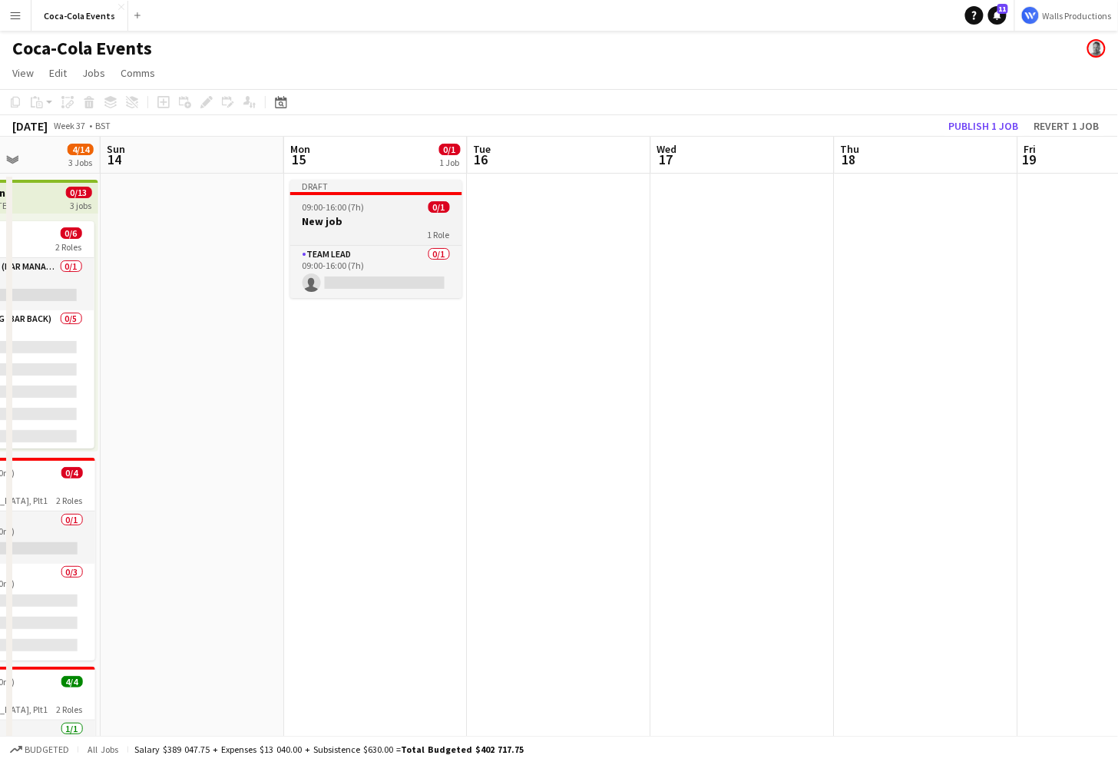
click at [341, 214] on app-job-card "Draft 09:00-16:00 (7h) 0/1 New job 1 Role Team Lead 0/1 09:00-16:00 (7h) single…" at bounding box center [376, 239] width 172 height 118
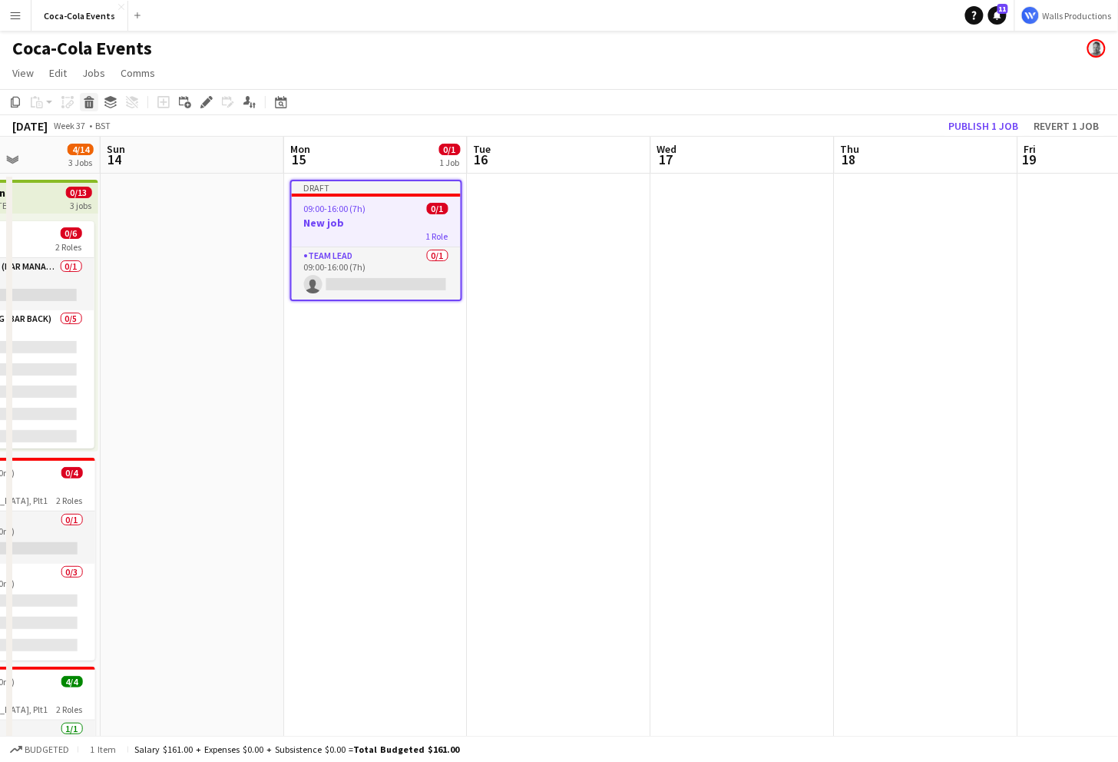
click at [84, 104] on icon "Delete" at bounding box center [89, 102] width 12 height 12
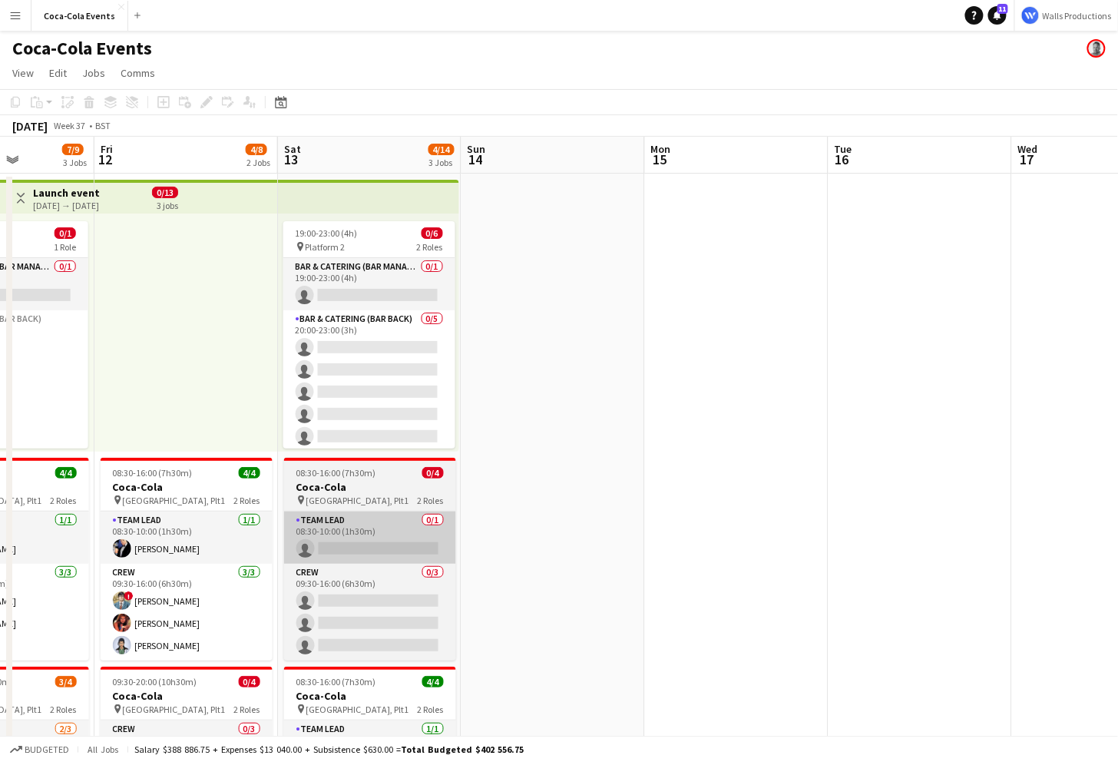
scroll to position [0, 389]
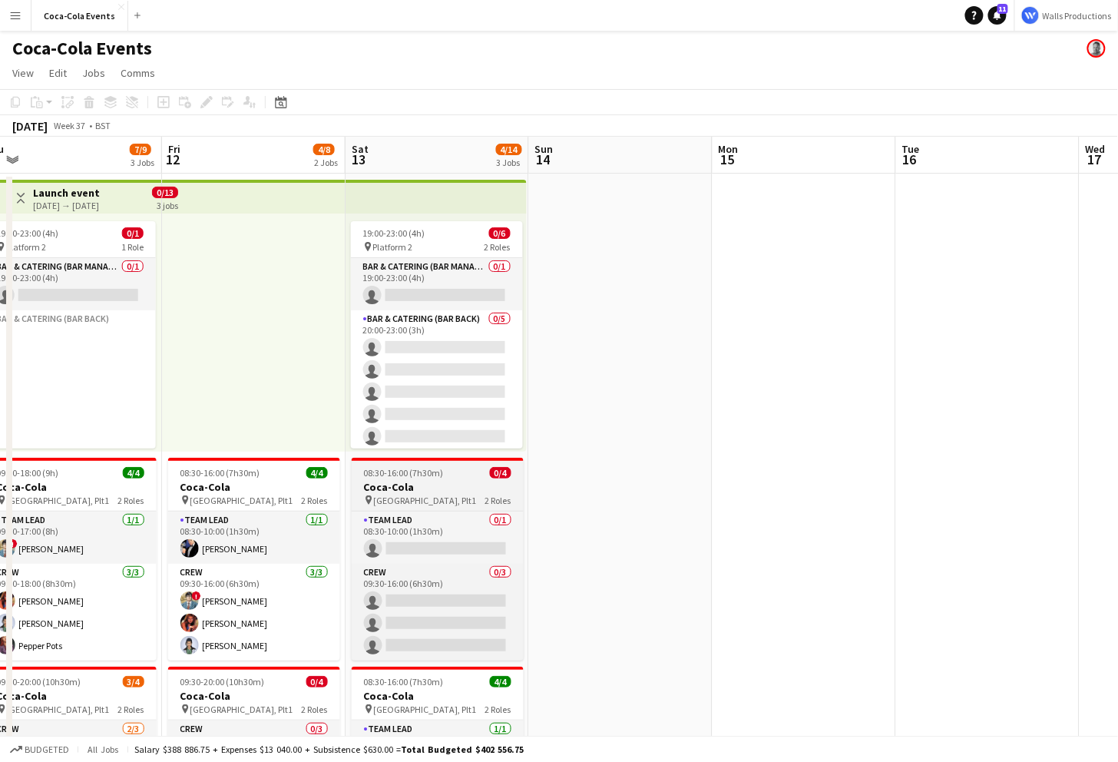
click at [397, 475] on span "08:30-16:00 (7h30m)" at bounding box center [404, 473] width 80 height 12
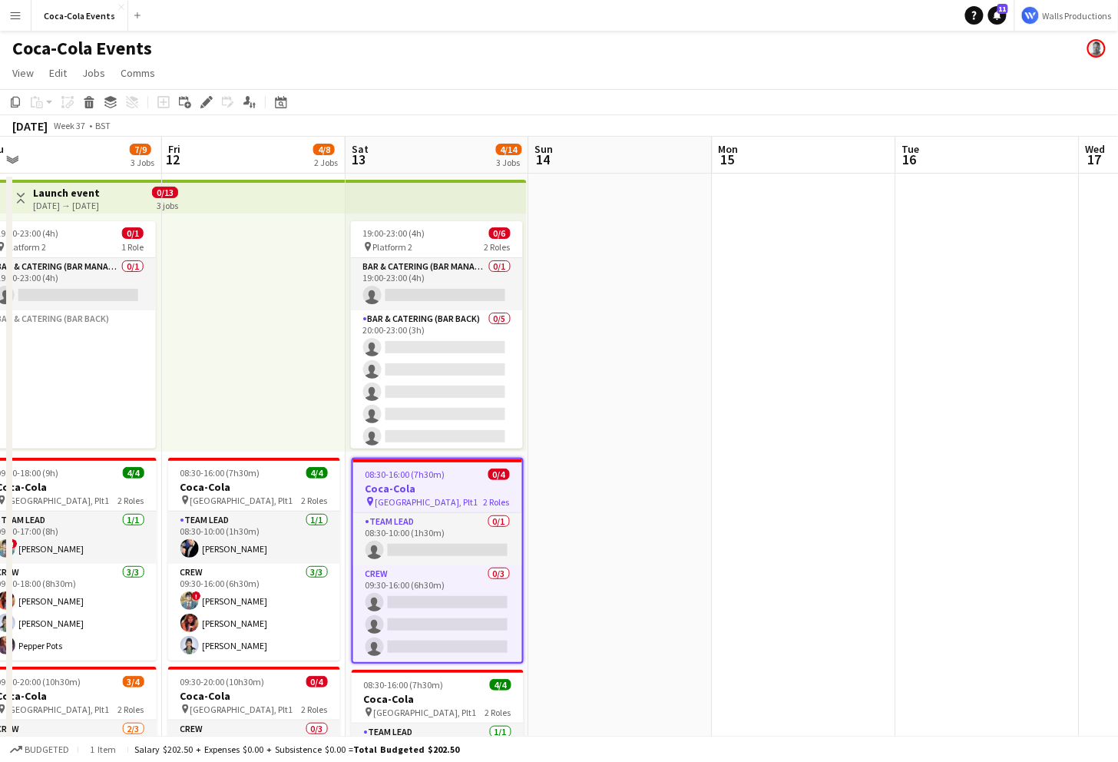
click at [788, 355] on app-date-cell at bounding box center [805, 538] width 184 height 729
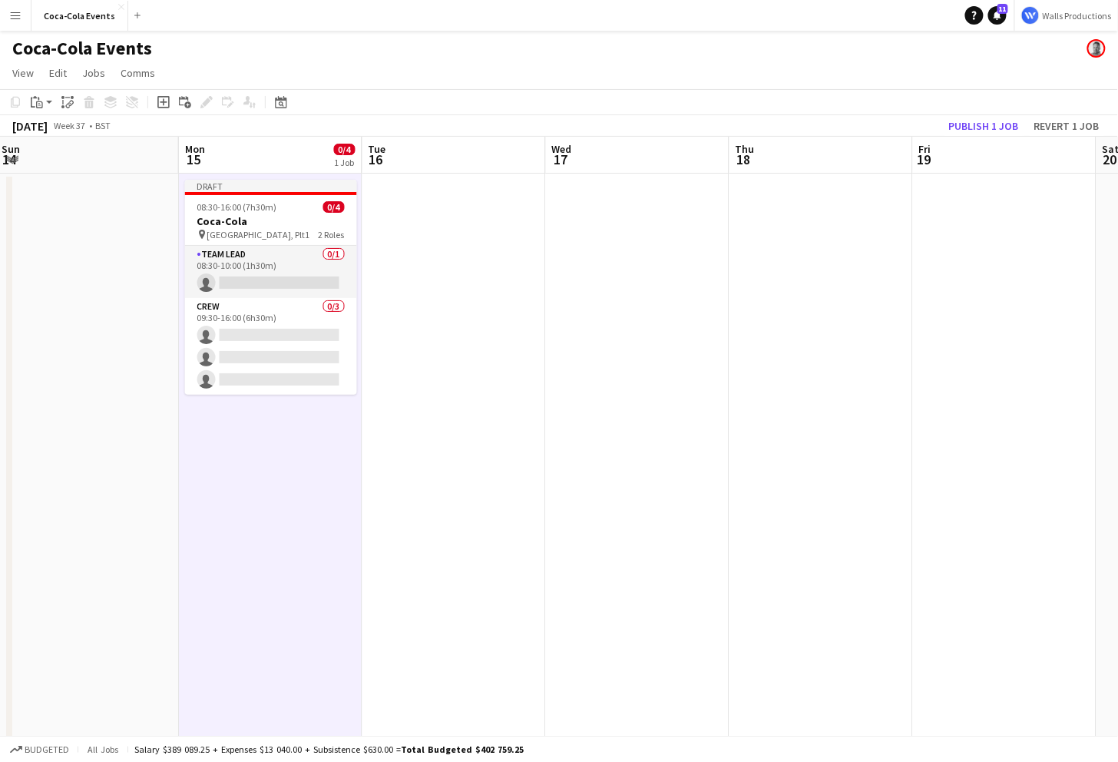
scroll to position [0, 556]
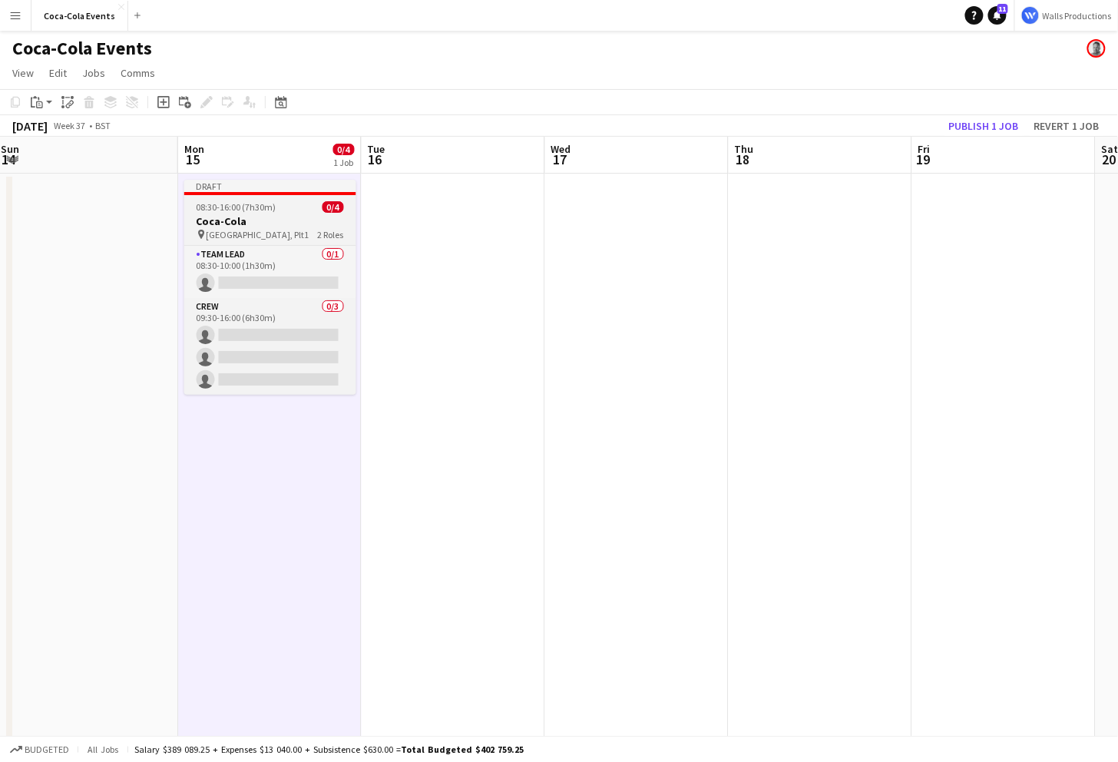
click at [257, 219] on h3 "Coca-Cola" at bounding box center [270, 221] width 172 height 14
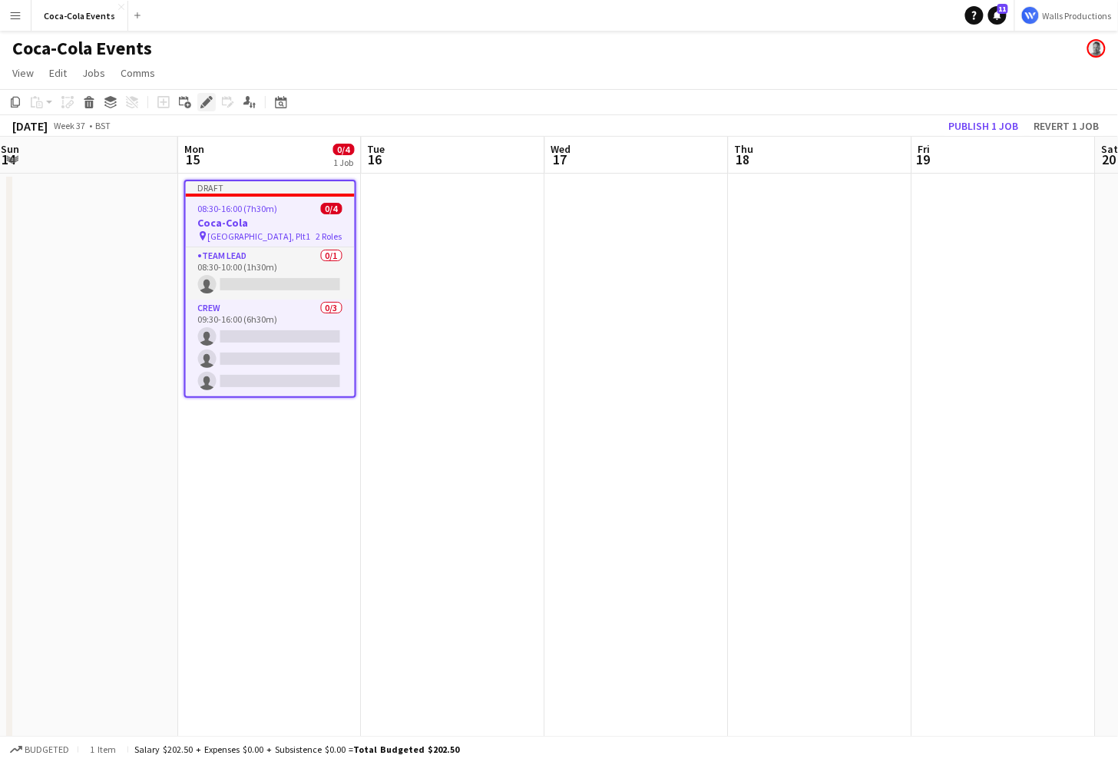
click at [210, 105] on icon "Edit" at bounding box center [206, 102] width 12 height 12
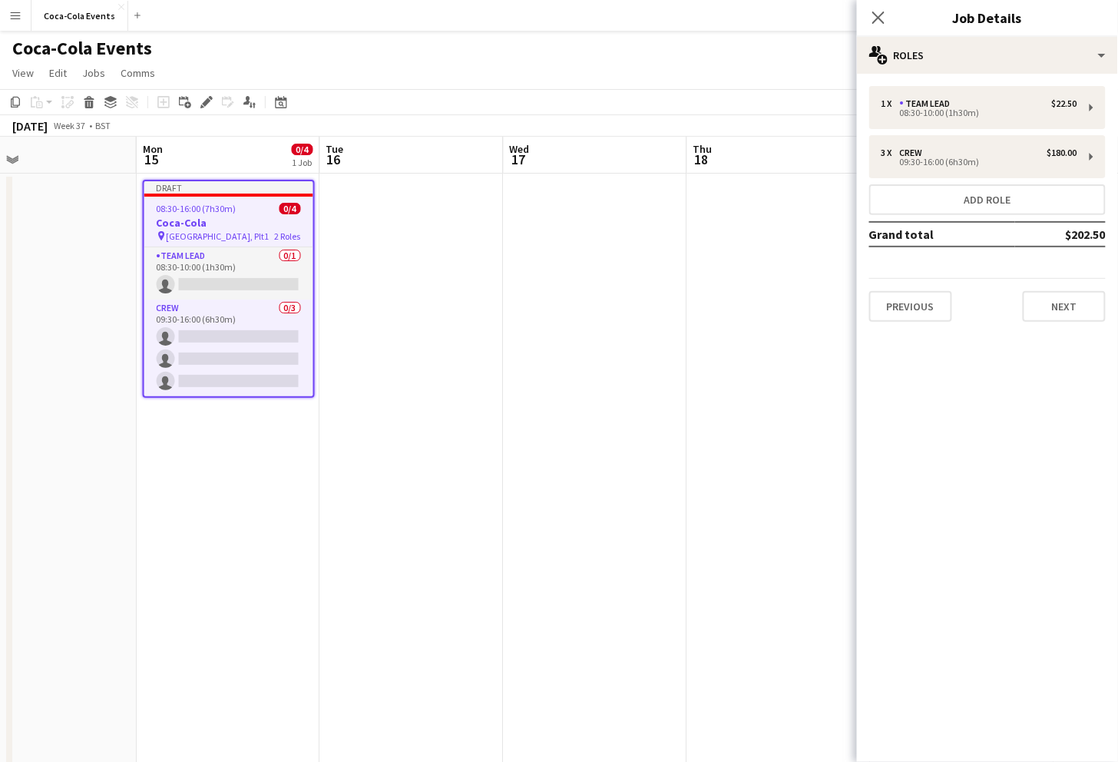
scroll to position [0, 601]
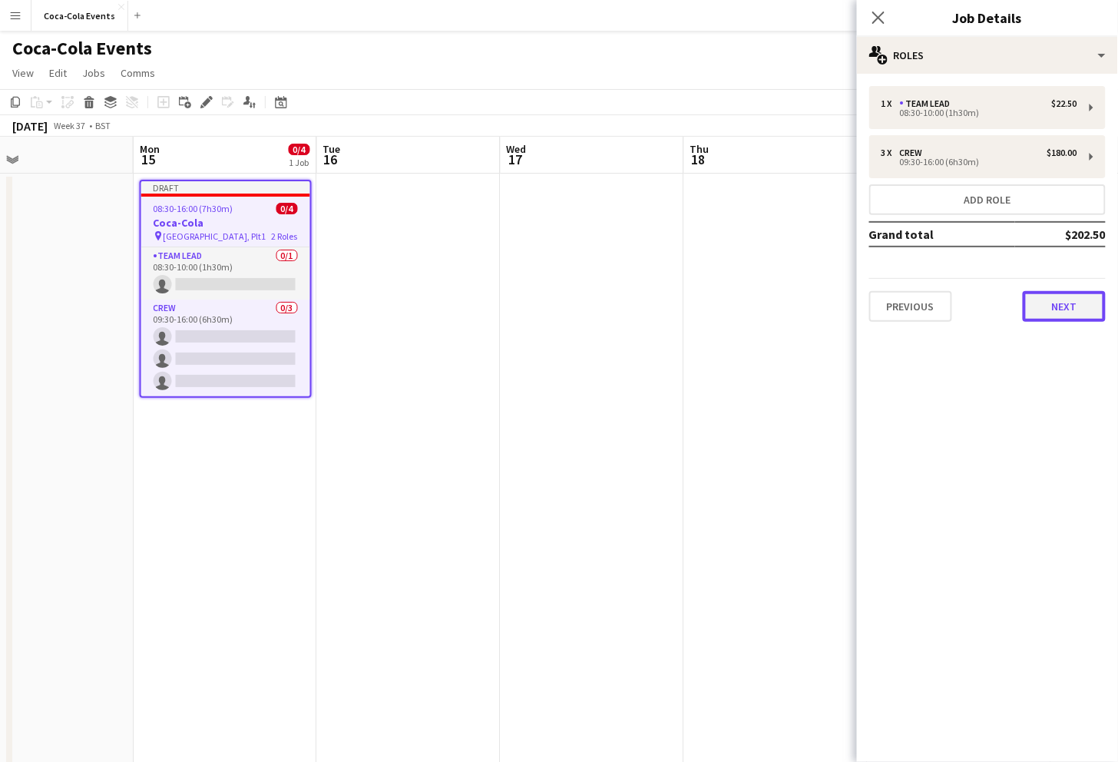
click at [1057, 293] on button "Next" at bounding box center [1064, 306] width 83 height 31
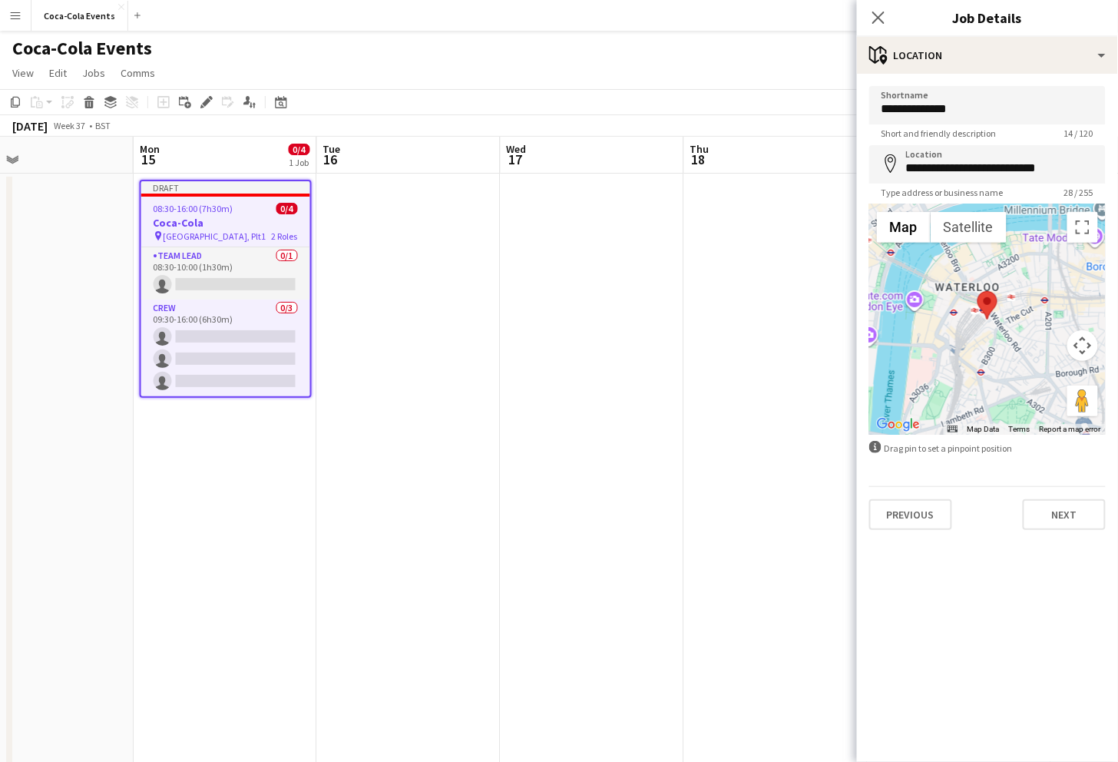
click at [964, 368] on div at bounding box center [987, 319] width 237 height 230
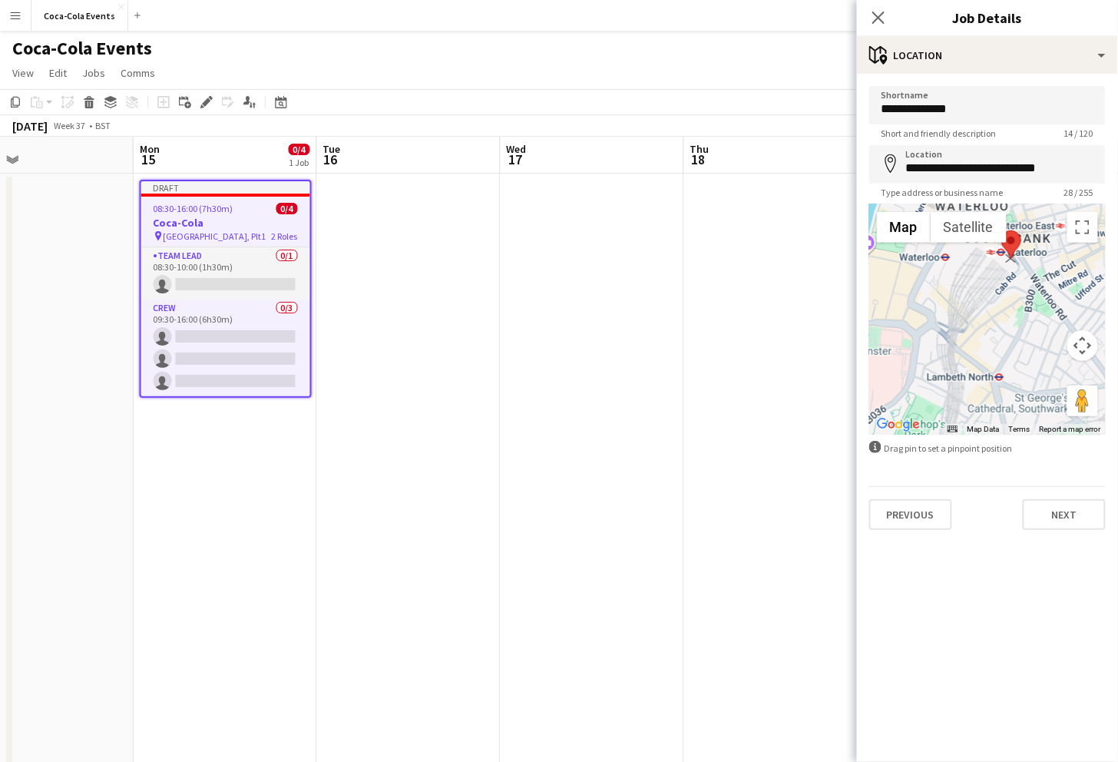
drag, startPoint x: 1010, startPoint y: 259, endPoint x: 1013, endPoint y: 246, distance: 13.4
click at [1001, 230] on area at bounding box center [1001, 230] width 0 height 0
type input "**********"
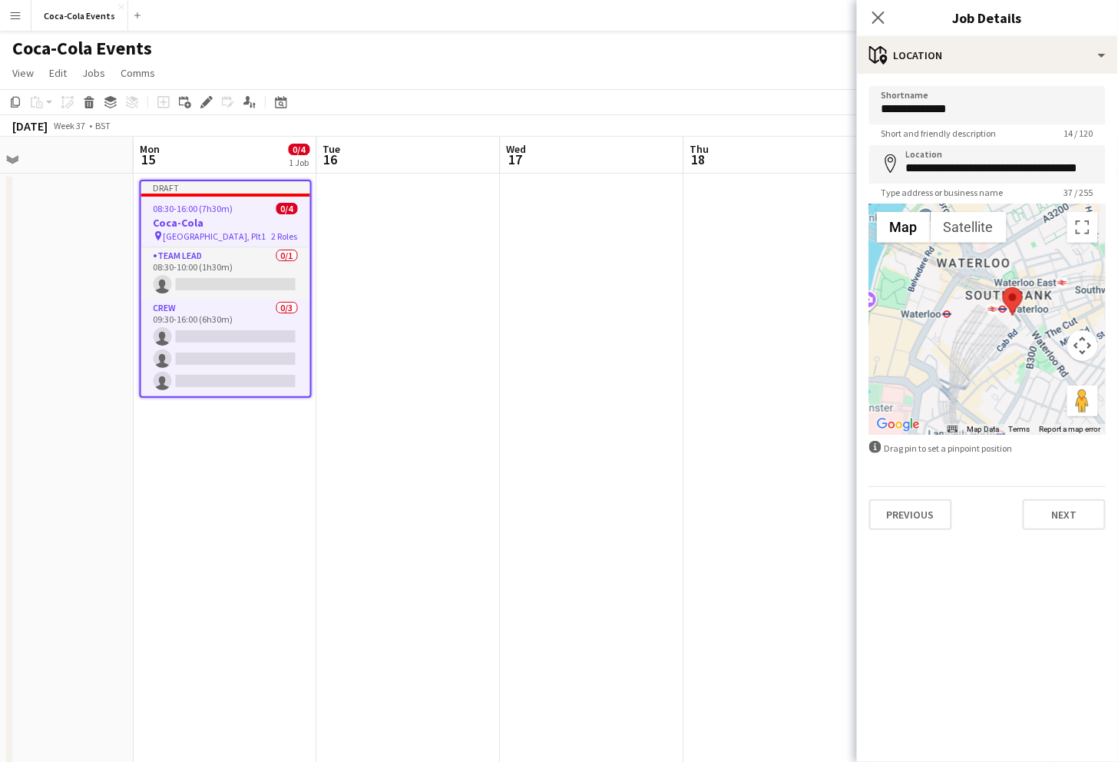
drag, startPoint x: 1013, startPoint y: 290, endPoint x: 1014, endPoint y: 346, distance: 56.1
click at [1014, 346] on div at bounding box center [987, 319] width 237 height 230
click at [879, 17] on icon at bounding box center [878, 17] width 15 height 15
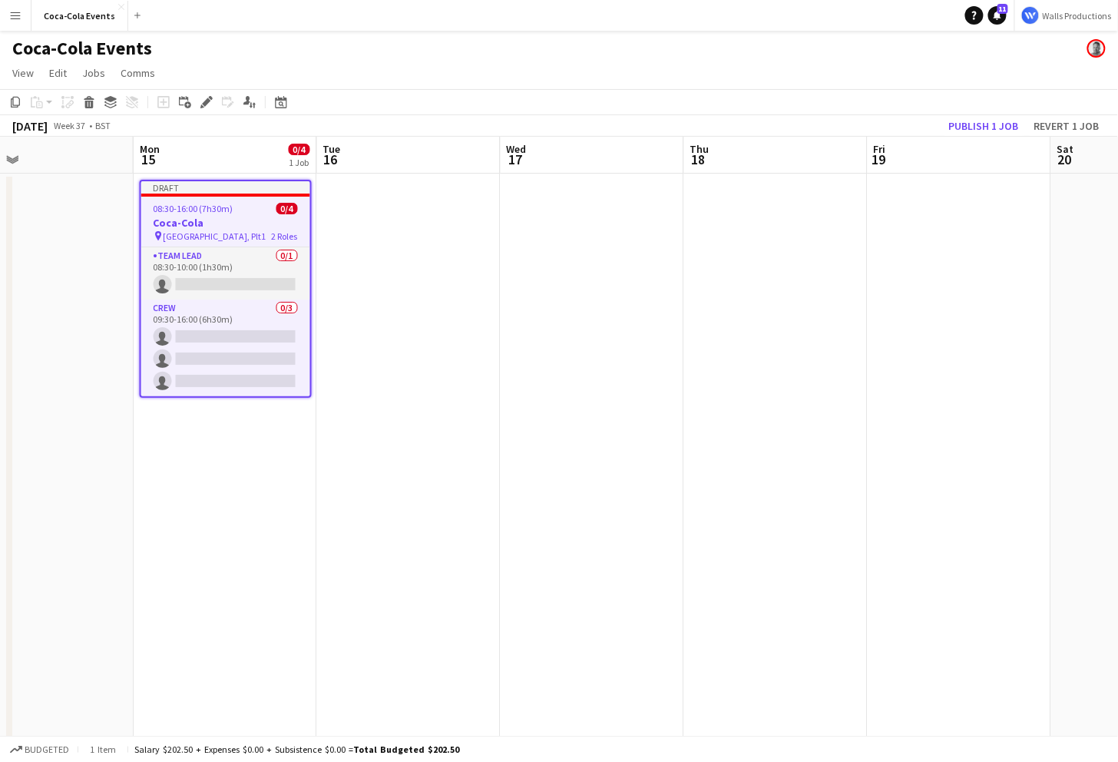
click at [396, 270] on app-date-cell at bounding box center [409, 538] width 184 height 729
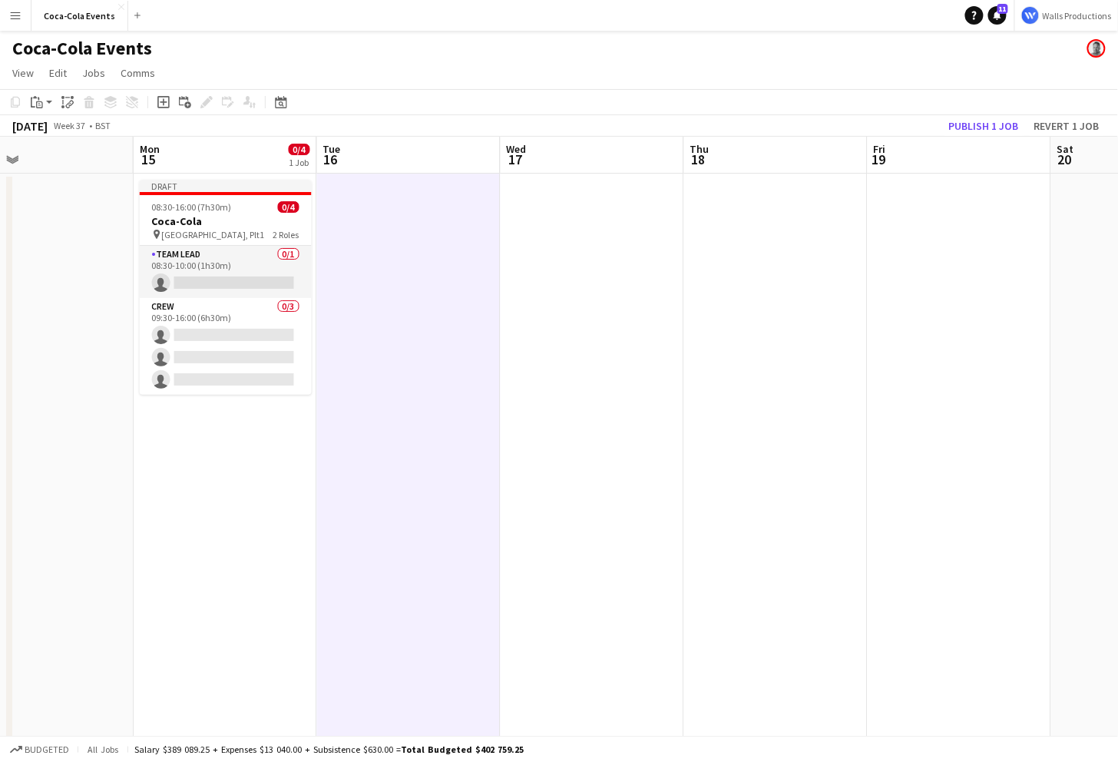
click at [746, 289] on app-date-cell at bounding box center [776, 538] width 184 height 729
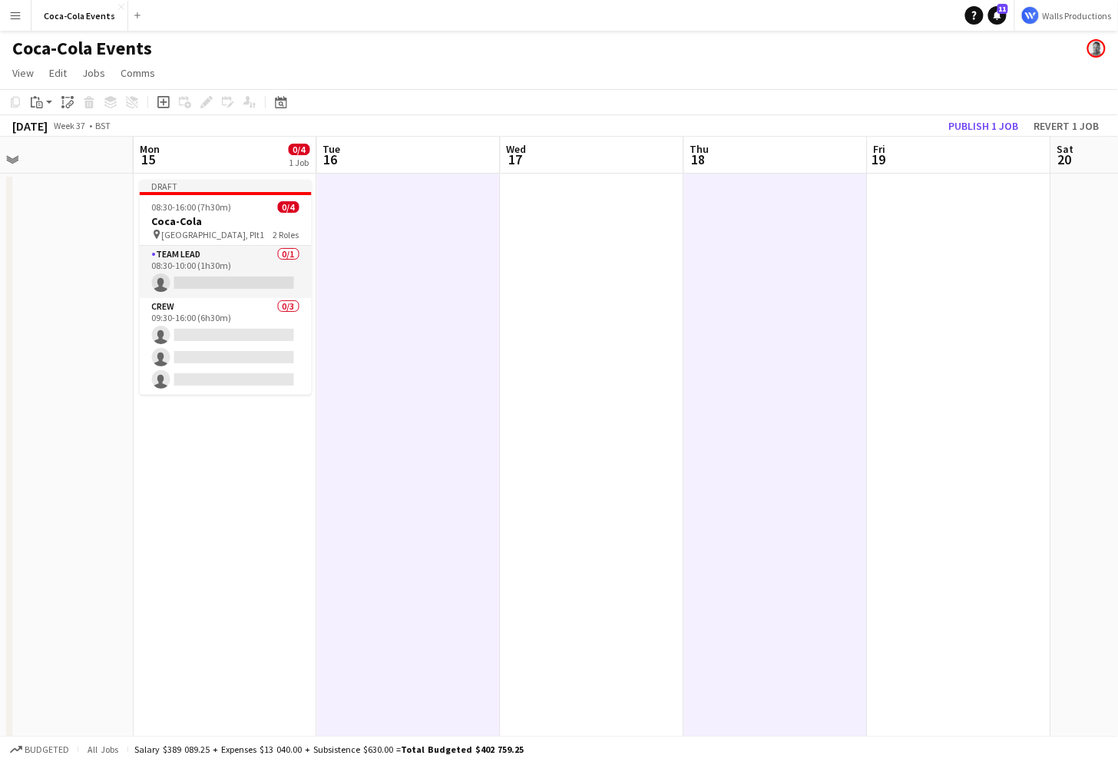
click at [997, 306] on app-date-cell at bounding box center [960, 538] width 184 height 729
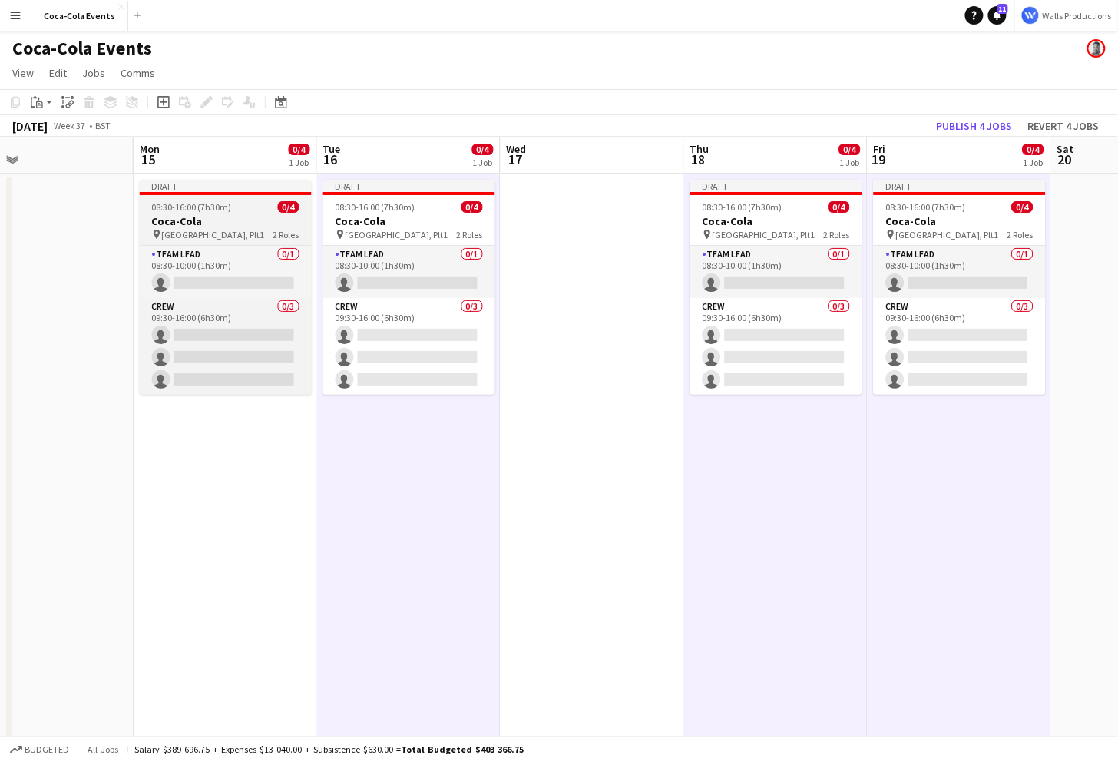
click at [235, 204] on div "08:30-16:00 (7h30m) 0/4" at bounding box center [226, 207] width 172 height 12
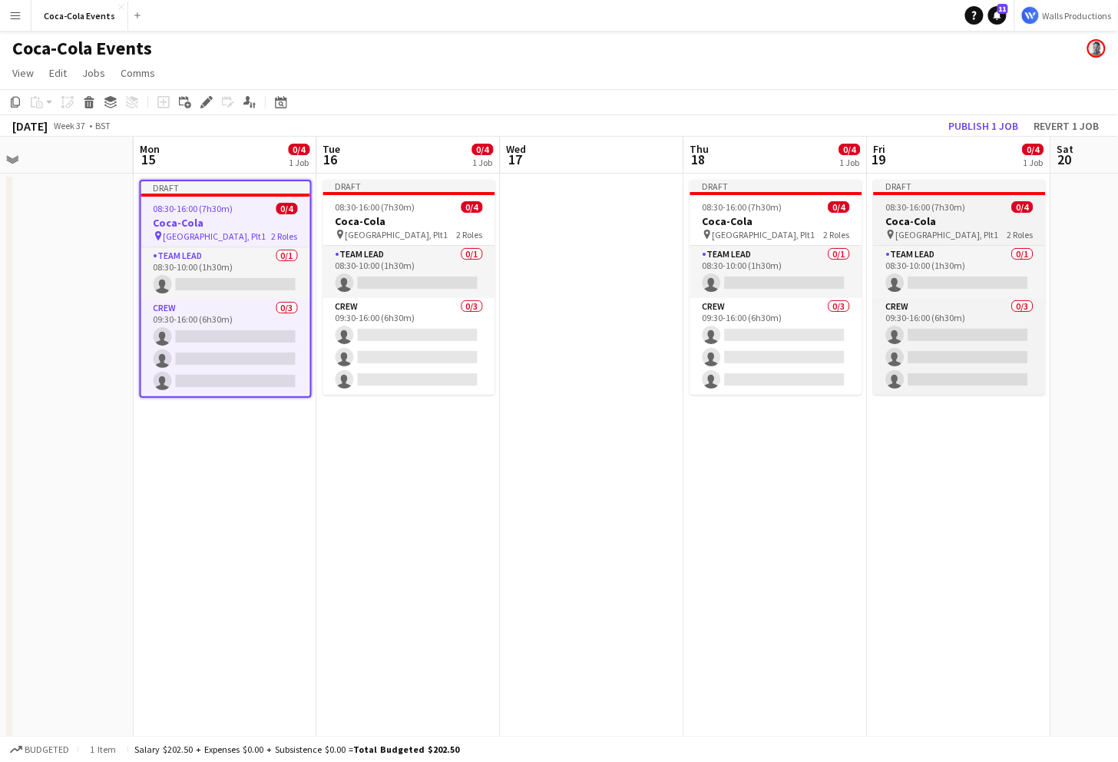
click at [922, 212] on span "08:30-16:00 (7h30m)" at bounding box center [926, 207] width 80 height 12
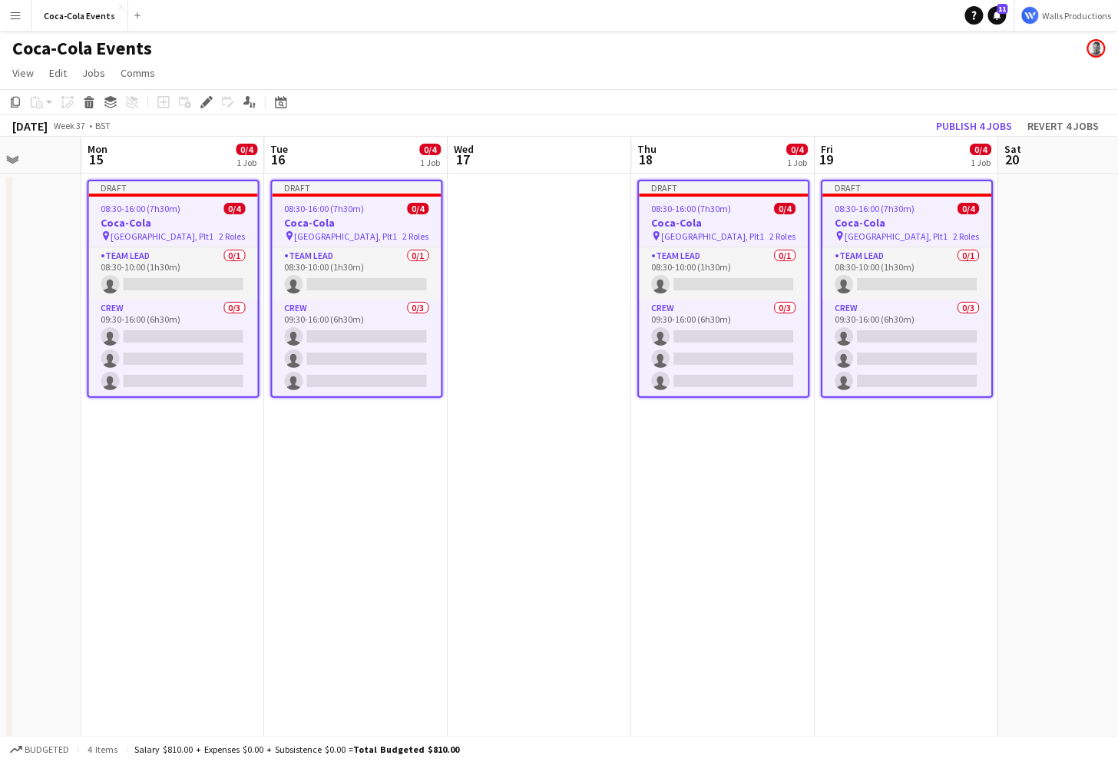
scroll to position [0, 667]
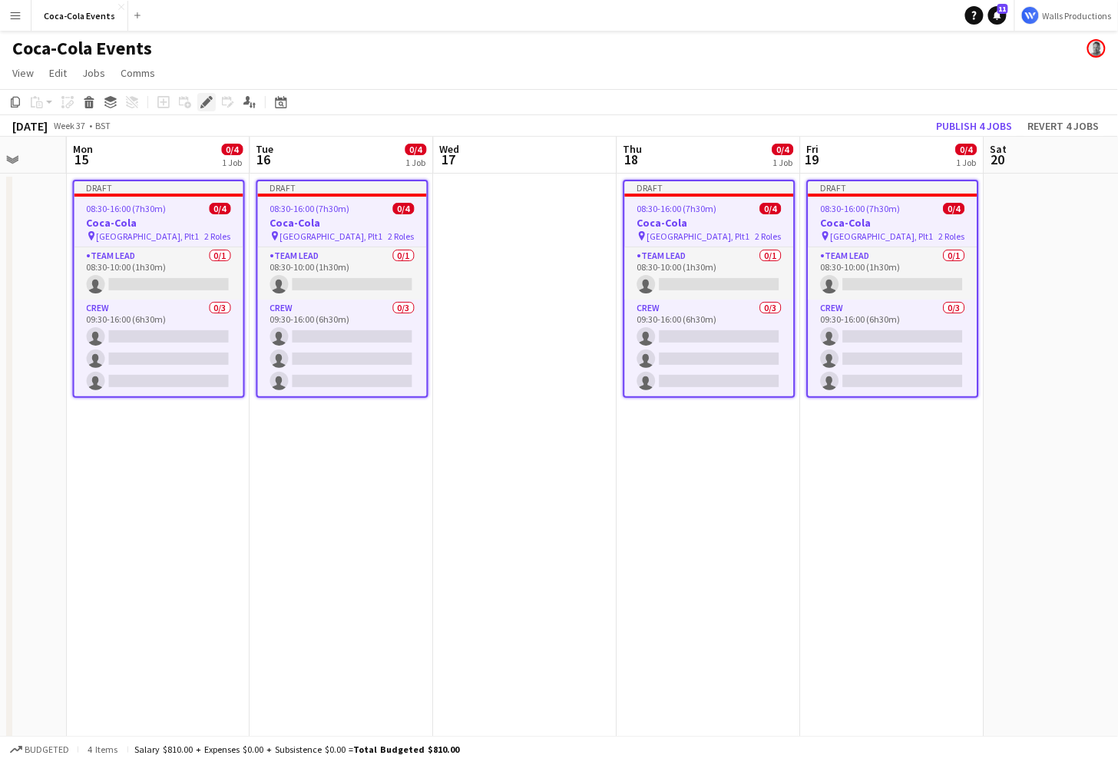
click at [207, 101] on icon at bounding box center [206, 102] width 8 height 8
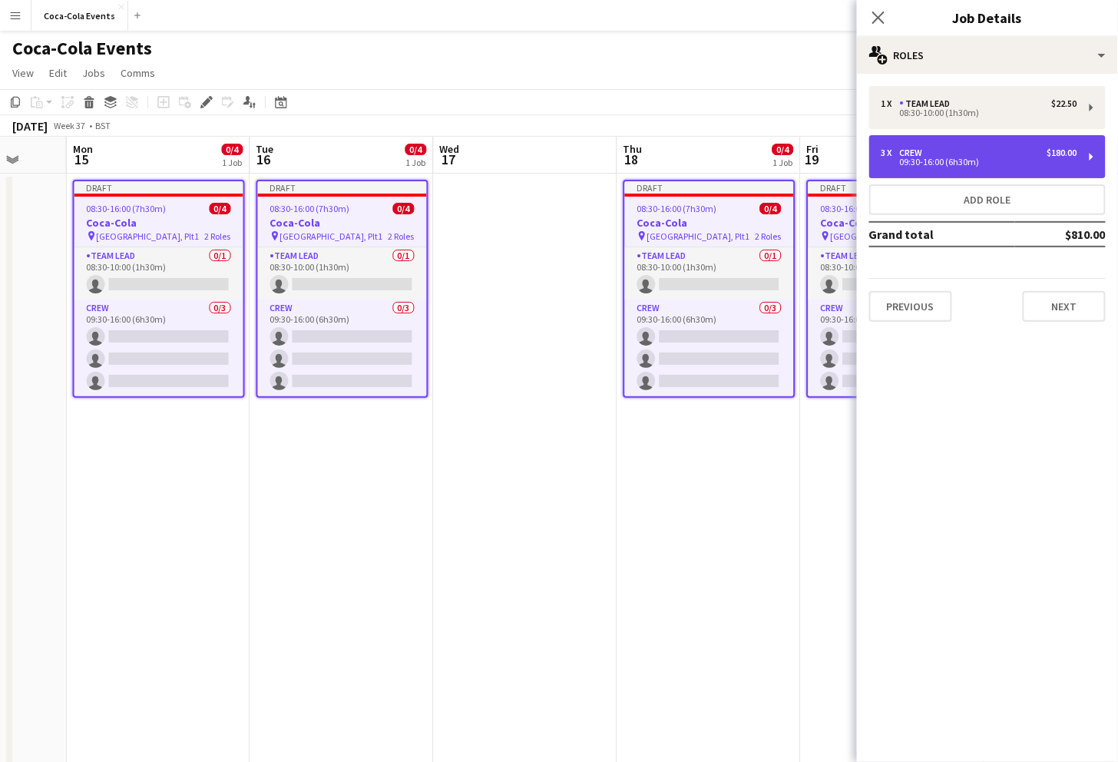
click at [942, 158] on div "09:30-16:00 (6h30m)" at bounding box center [980, 162] width 196 height 8
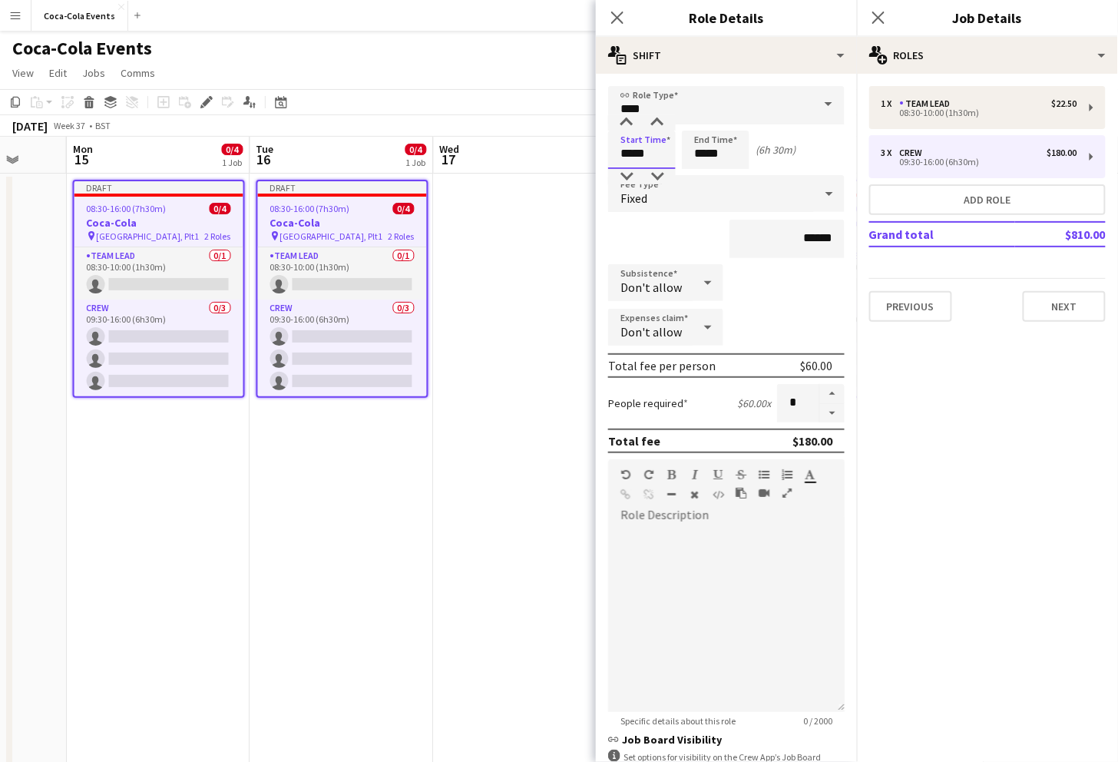
click at [620, 156] on input "*****" at bounding box center [642, 150] width 68 height 38
type input "*****"
click at [625, 123] on div at bounding box center [626, 122] width 31 height 15
click at [439, 419] on app-date-cell at bounding box center [526, 538] width 184 height 729
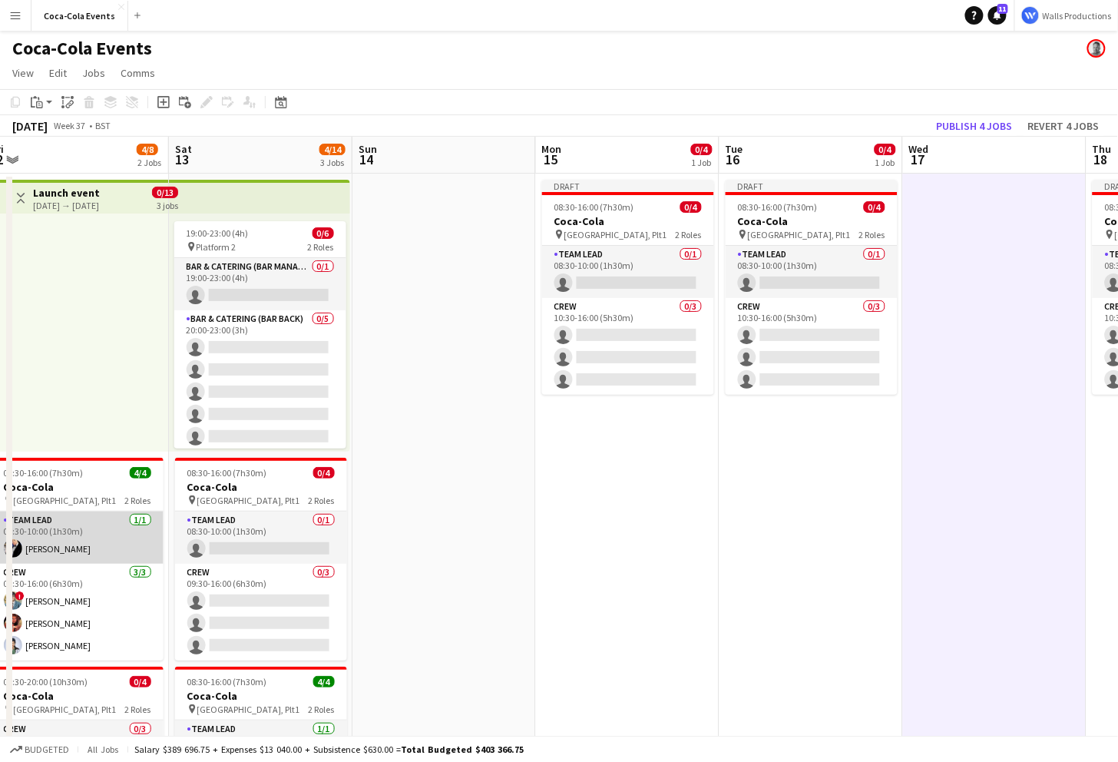
scroll to position [0, 377]
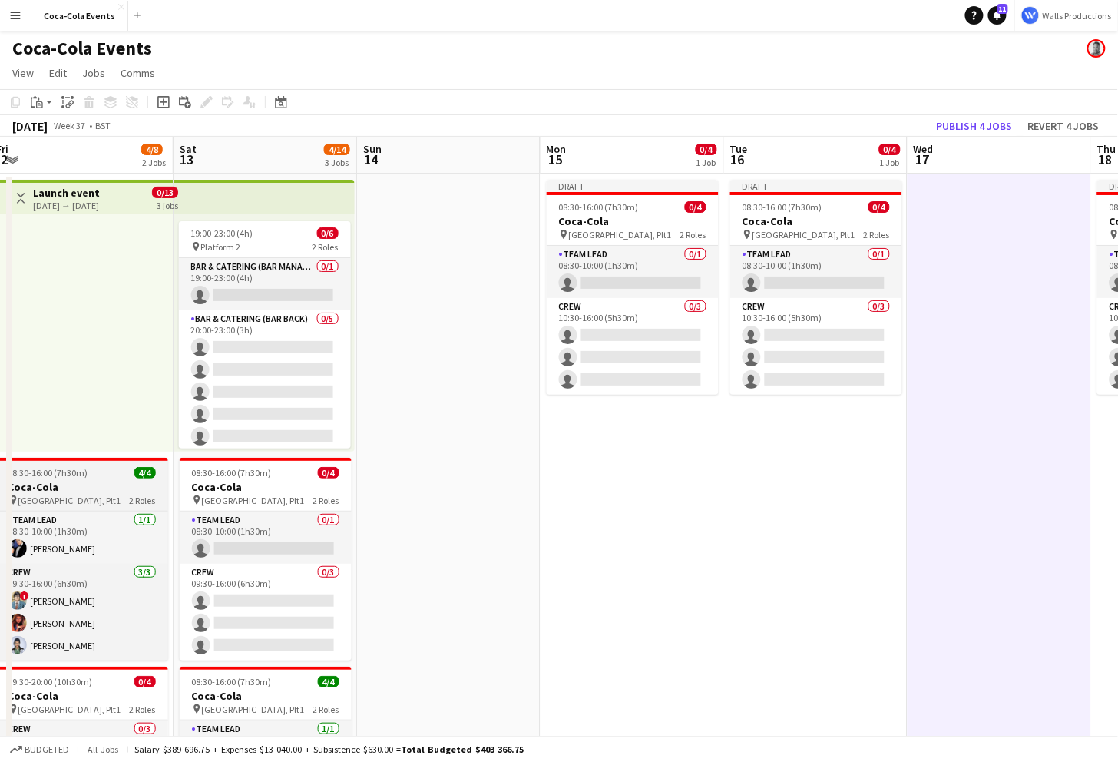
click at [81, 492] on h3 "Coca-Cola" at bounding box center [82, 487] width 172 height 14
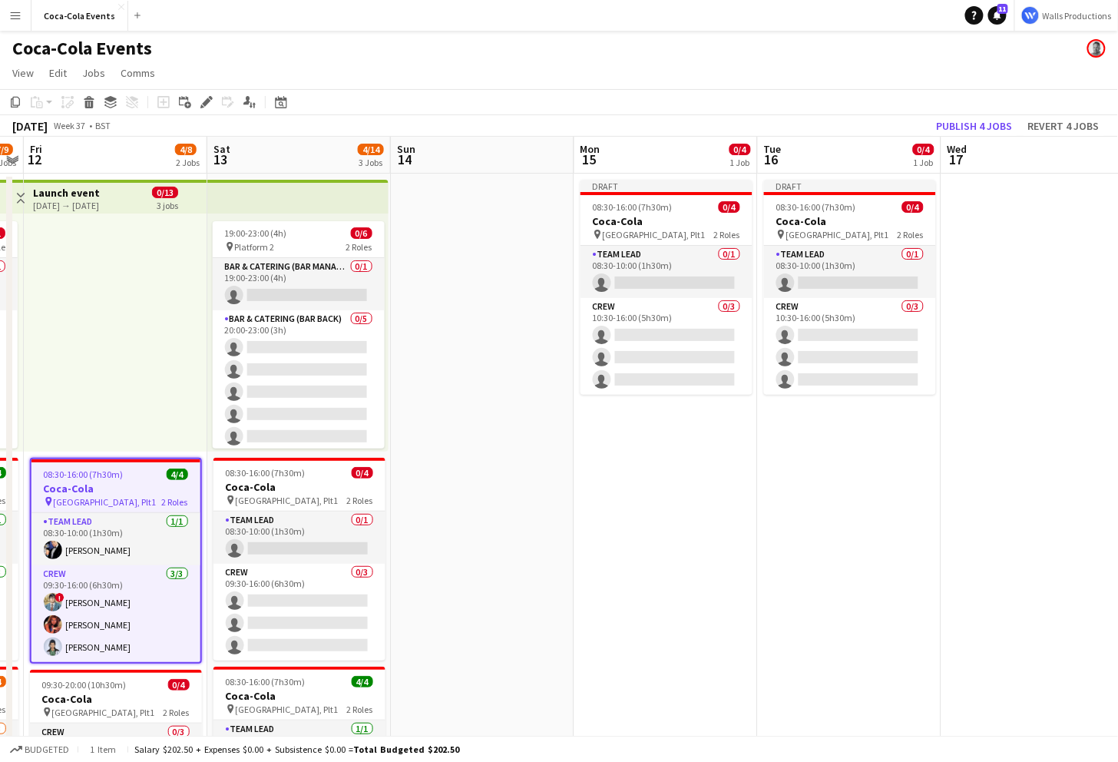
scroll to position [0, 485]
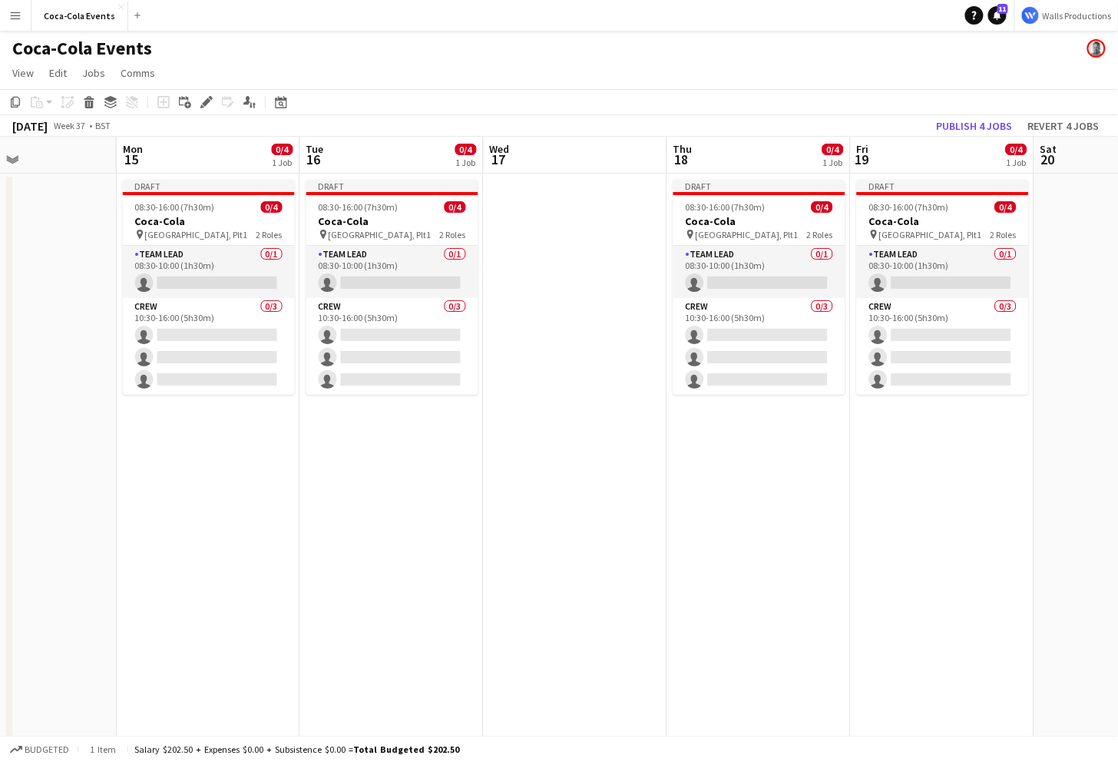
click at [541, 329] on app-date-cell at bounding box center [576, 538] width 184 height 729
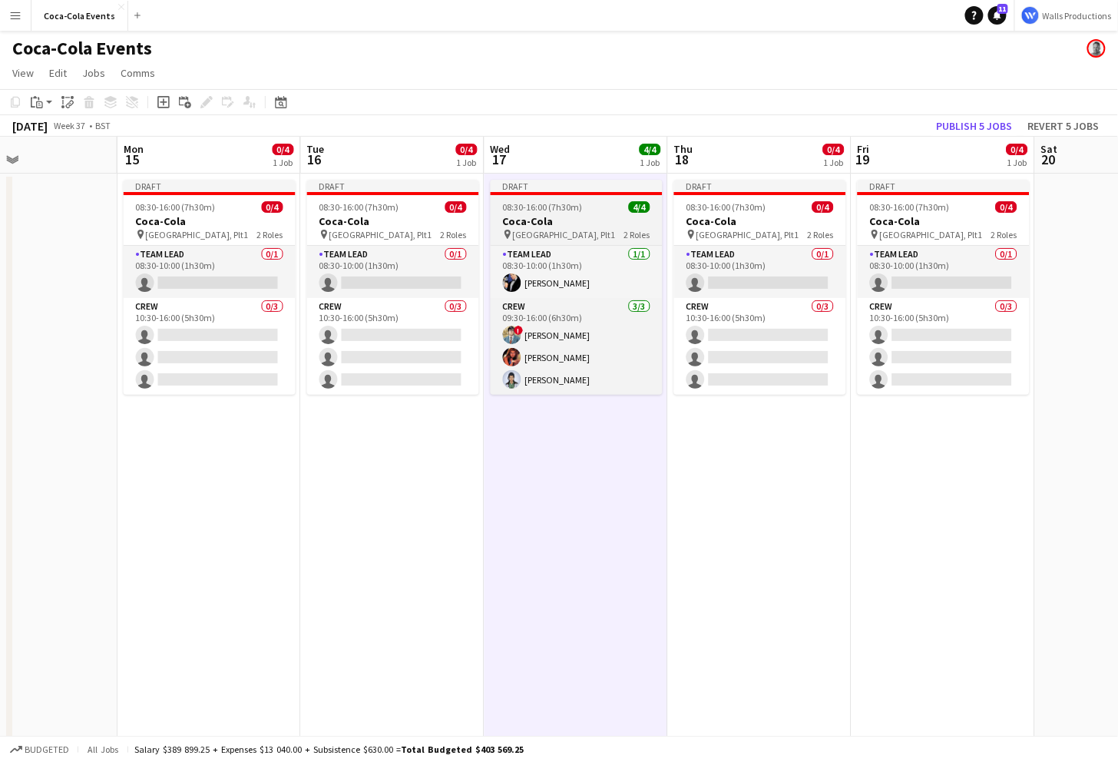
click at [548, 215] on h3 "Coca-Cola" at bounding box center [577, 221] width 172 height 14
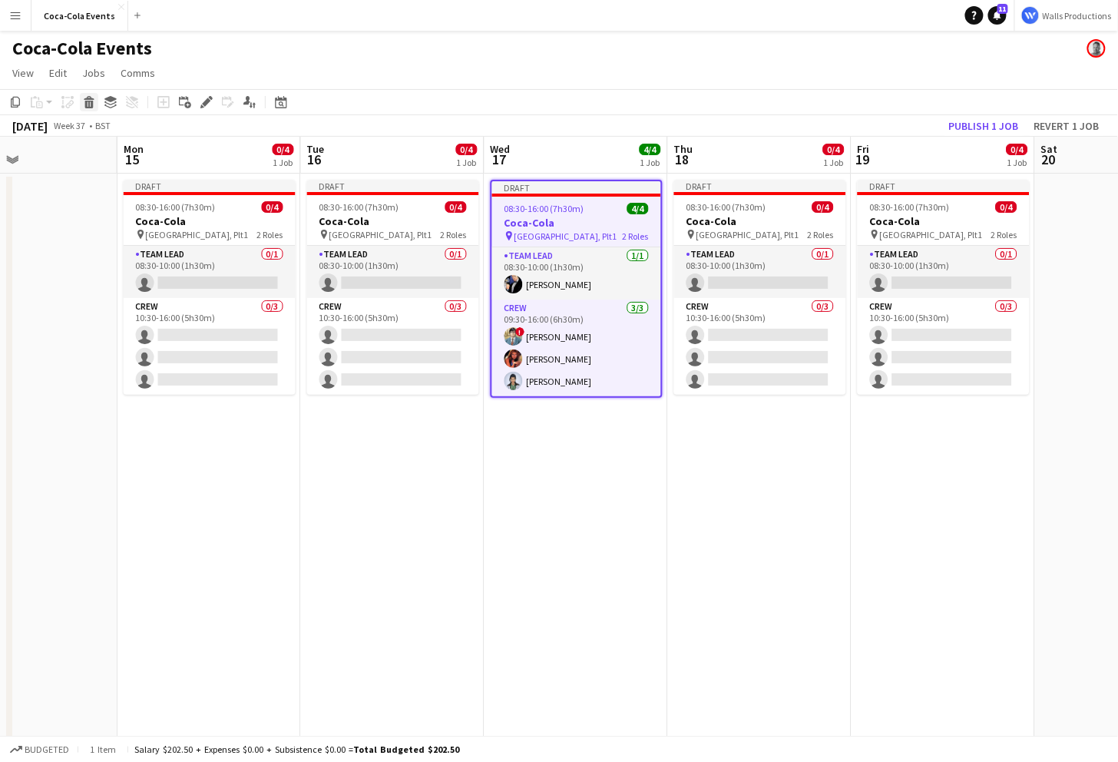
click at [93, 102] on icon at bounding box center [89, 105] width 8 height 8
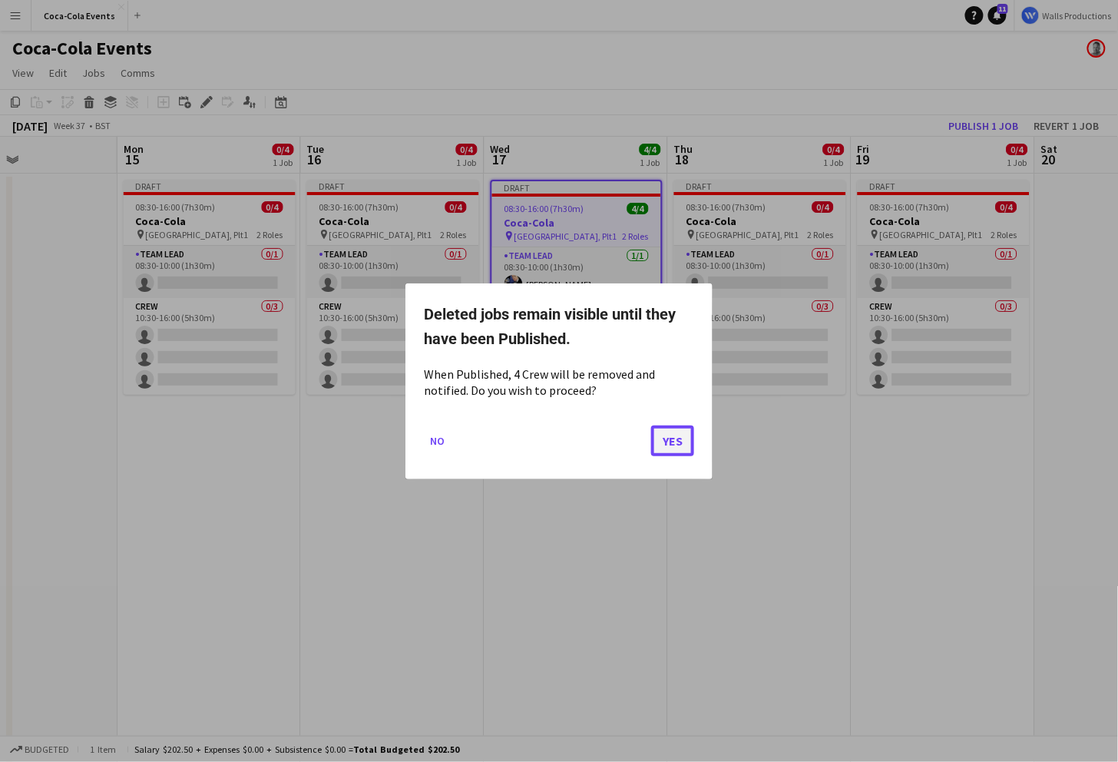
click at [660, 449] on button "Yes" at bounding box center [672, 440] width 43 height 31
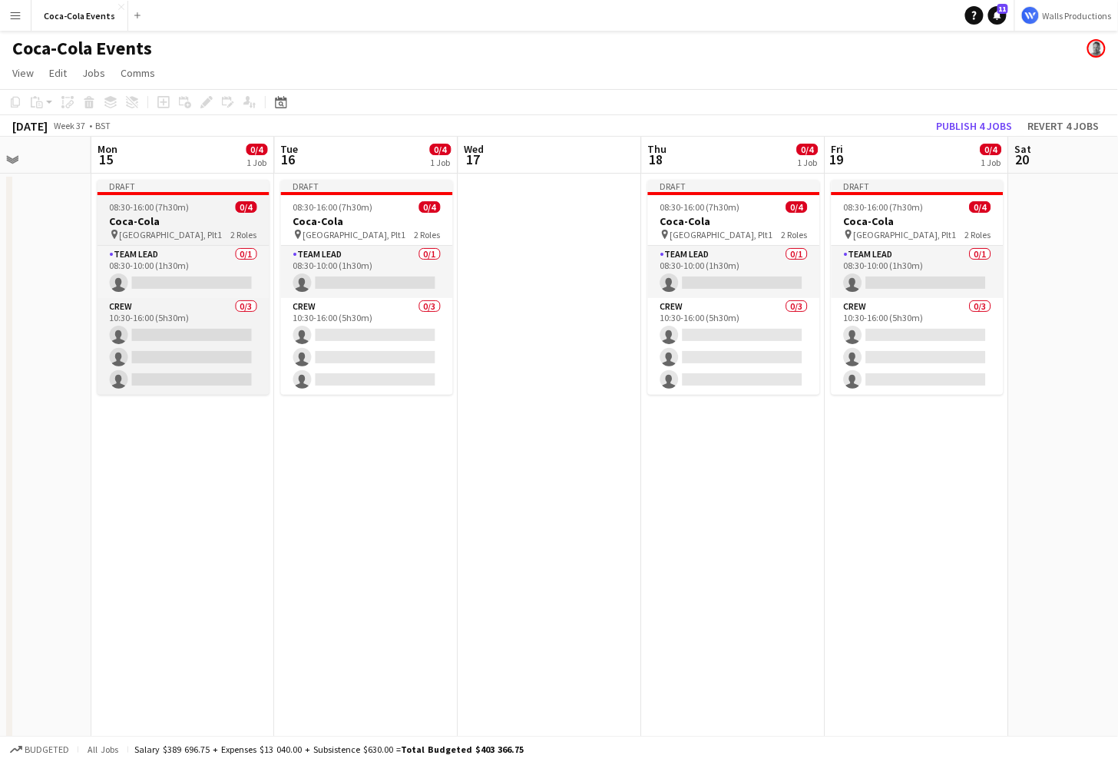
scroll to position [0, 649]
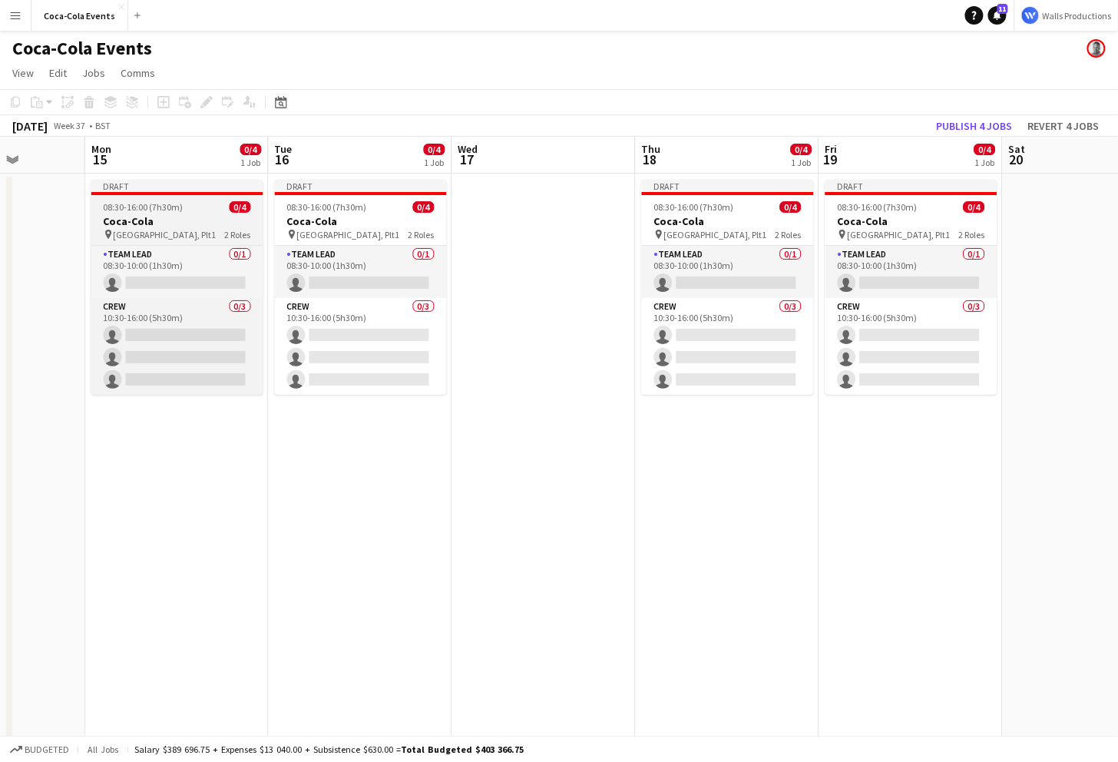
click at [127, 213] on span "08:30-16:00 (7h30m)" at bounding box center [144, 207] width 80 height 12
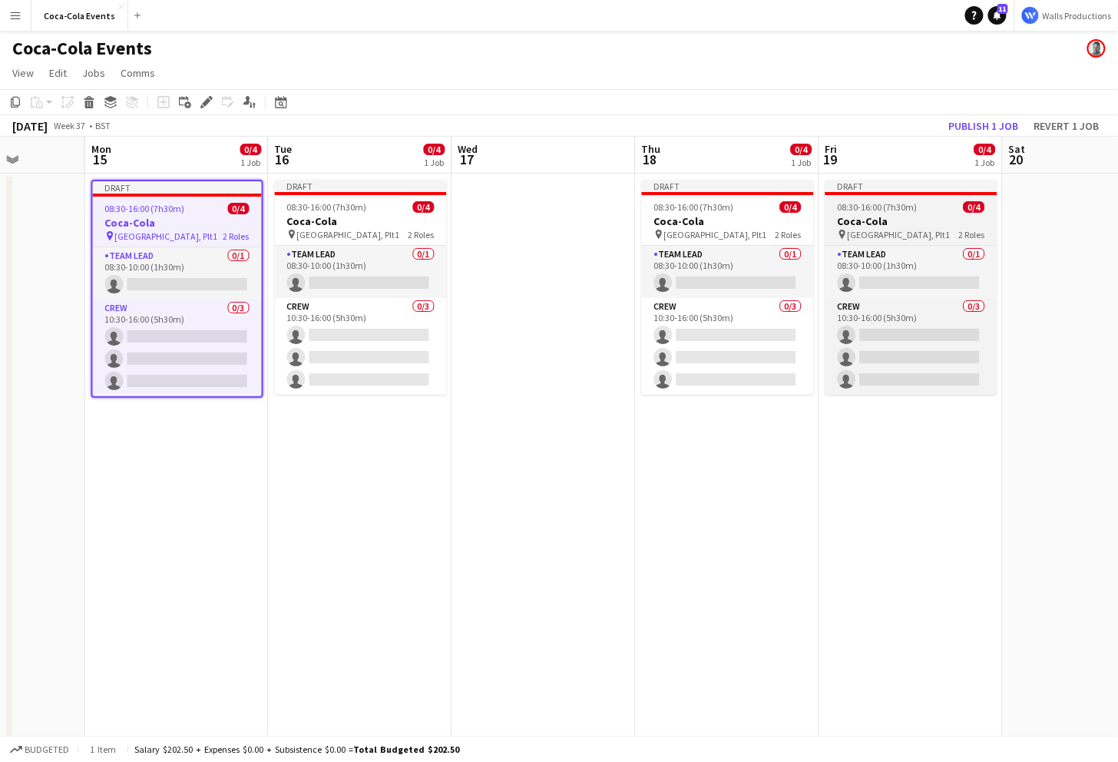
click at [872, 216] on h3 "Coca-Cola" at bounding box center [912, 221] width 172 height 14
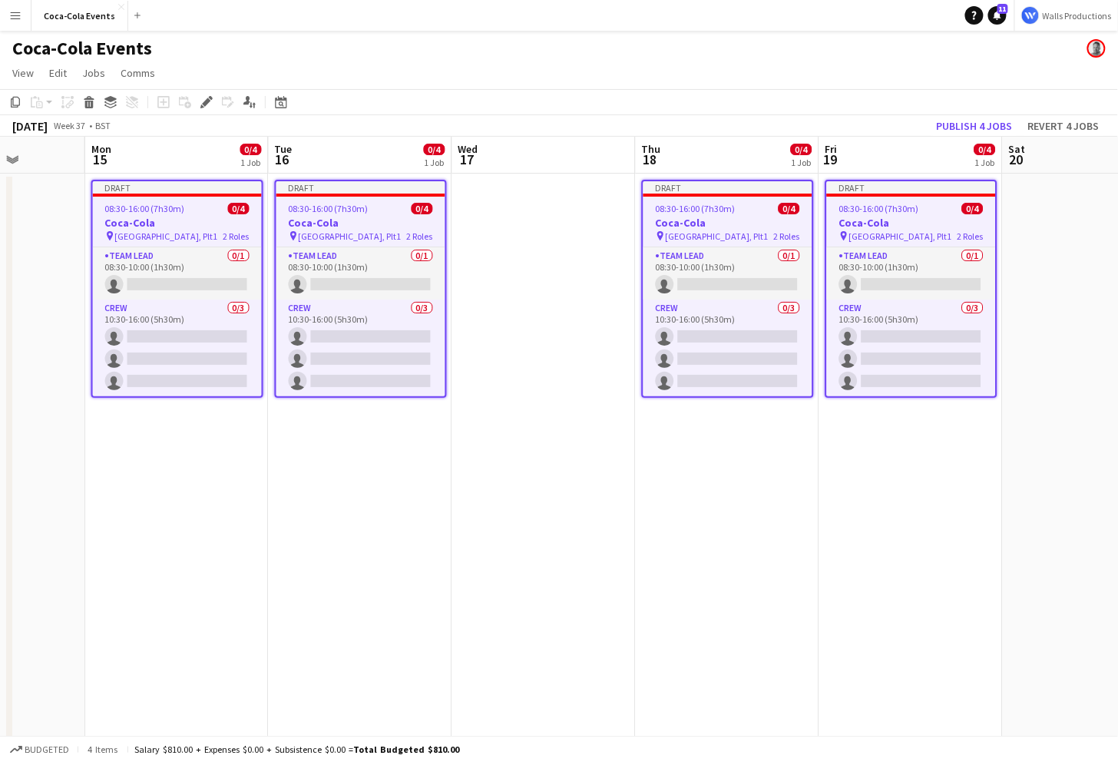
click at [140, 211] on span "08:30-16:00 (7h30m)" at bounding box center [145, 209] width 80 height 12
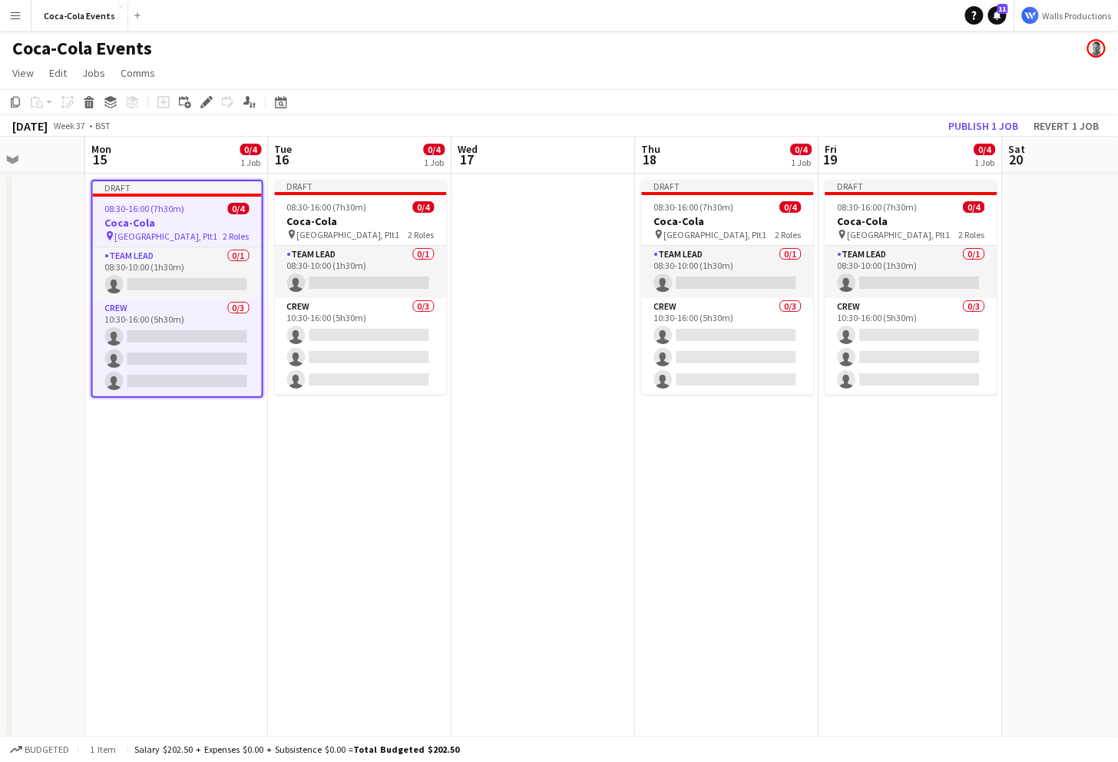
click at [160, 519] on app-date-cell "Draft 08:30-16:00 (7h30m) 0/4 Coca-Cola pin Waterloo, Plt1 2 Roles Team Lead 0/…" at bounding box center [177, 538] width 184 height 729
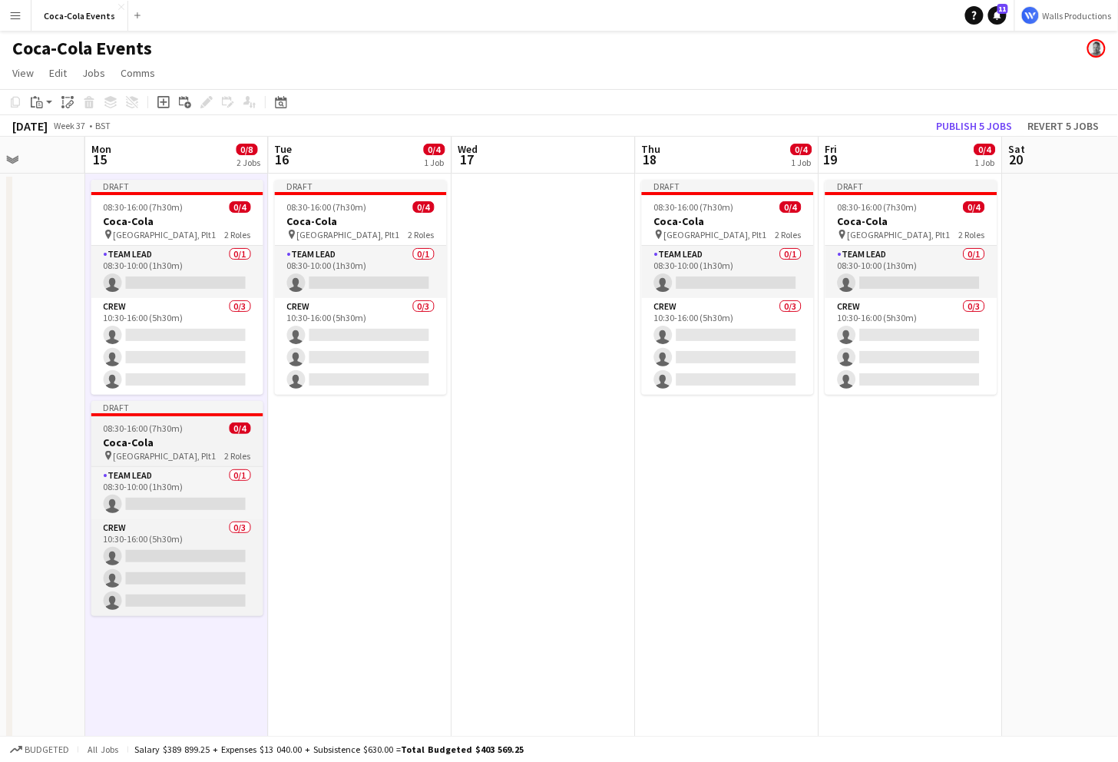
click at [139, 429] on span "08:30-16:00 (7h30m)" at bounding box center [144, 428] width 80 height 12
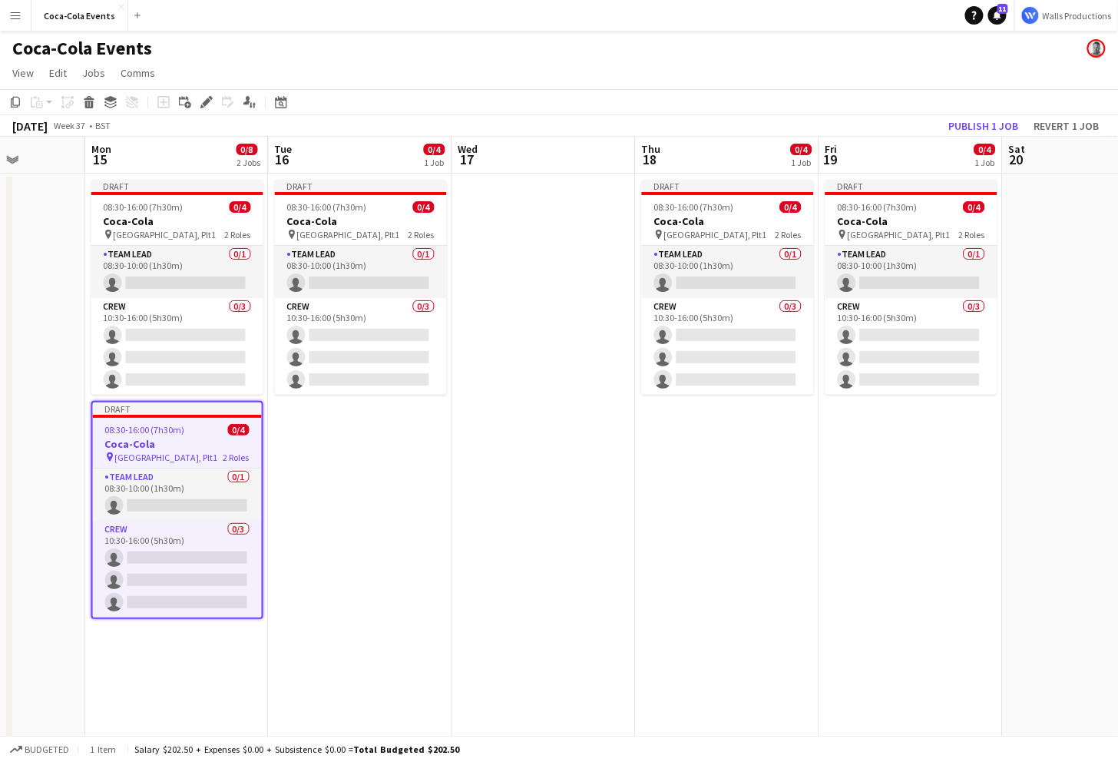
click at [324, 513] on app-date-cell "Draft 08:30-16:00 (7h30m) 0/4 Coca-Cola pin Waterloo, Plt1 2 Roles Team Lead 0/…" at bounding box center [361, 538] width 184 height 729
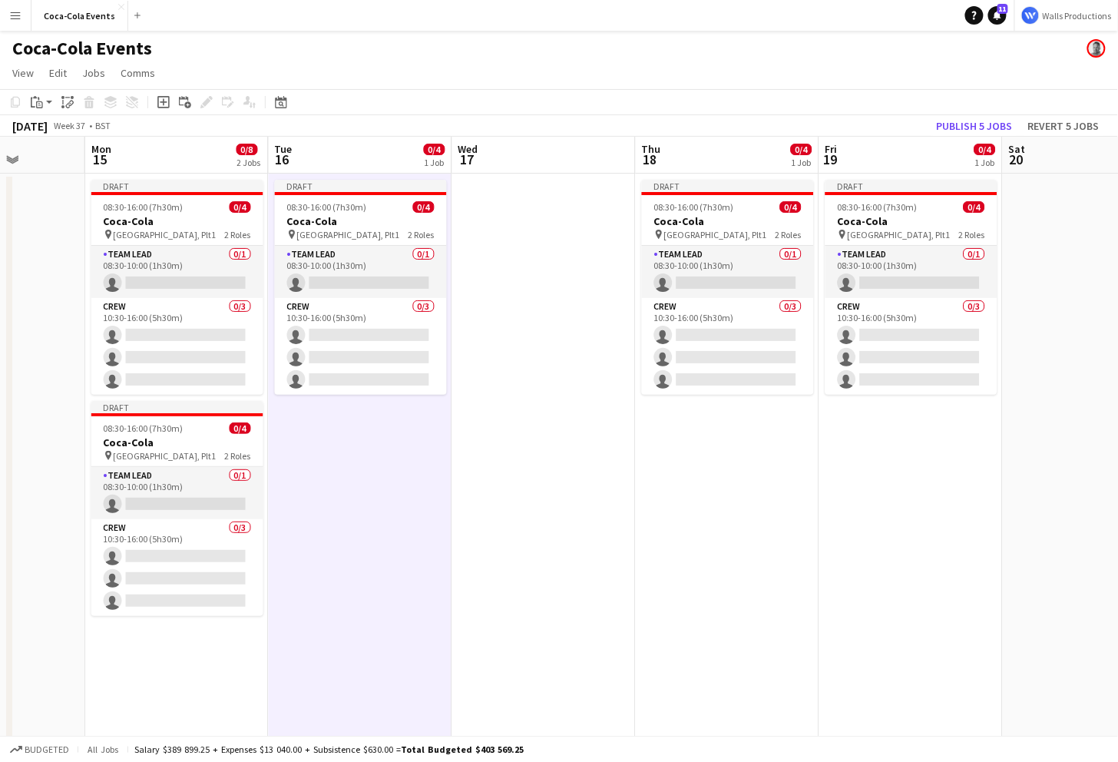
click at [691, 562] on app-date-cell "Draft 08:30-16:00 (7h30m) 0/4 Coca-Cola pin Waterloo, Plt1 2 Roles Team Lead 0/…" at bounding box center [728, 538] width 184 height 729
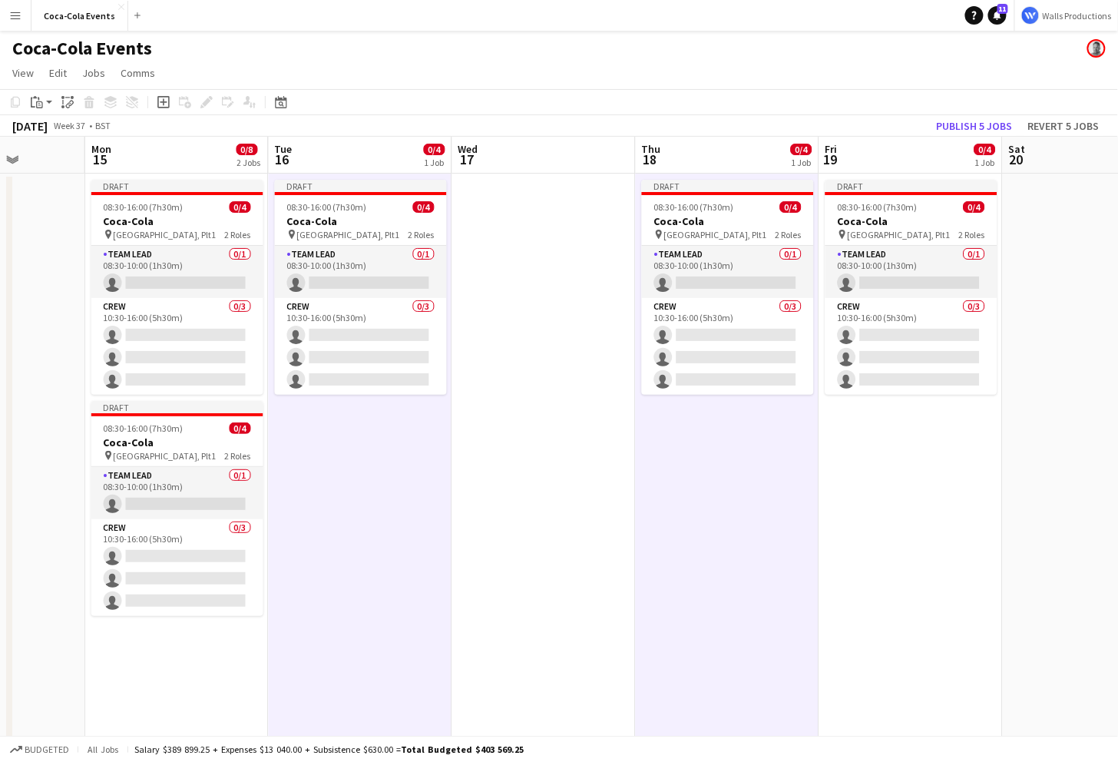
click at [892, 562] on app-date-cell "Draft 08:30-16:00 (7h30m) 0/4 Coca-Cola pin Waterloo, Plt1 2 Roles Team Lead 0/…" at bounding box center [911, 538] width 184 height 729
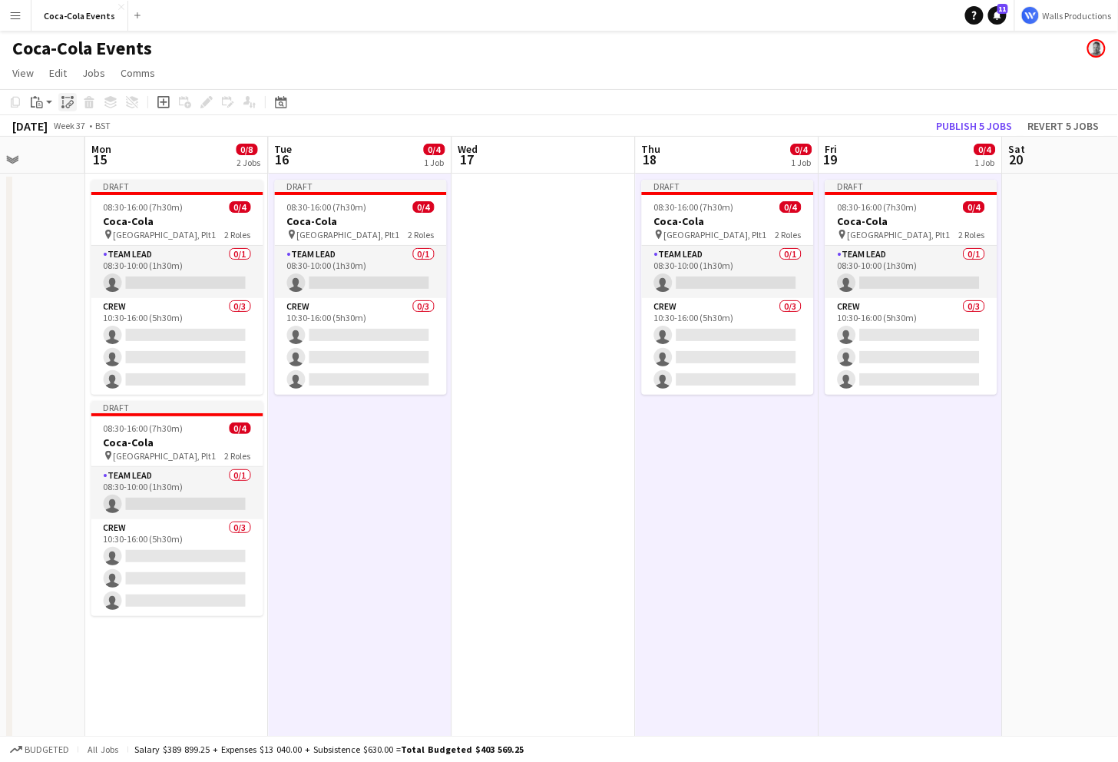
click at [65, 106] on icon "Paste linked Job" at bounding box center [67, 102] width 12 height 12
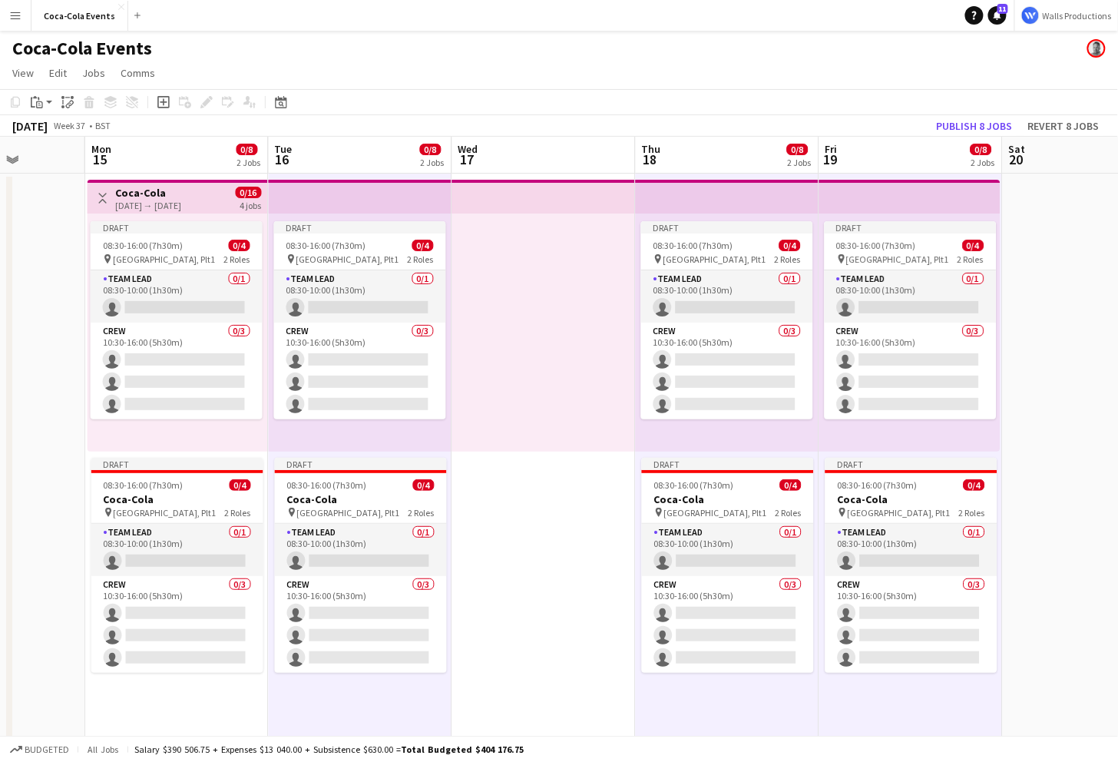
click at [115, 197] on h3 "Coca-Cola" at bounding box center [148, 193] width 66 height 14
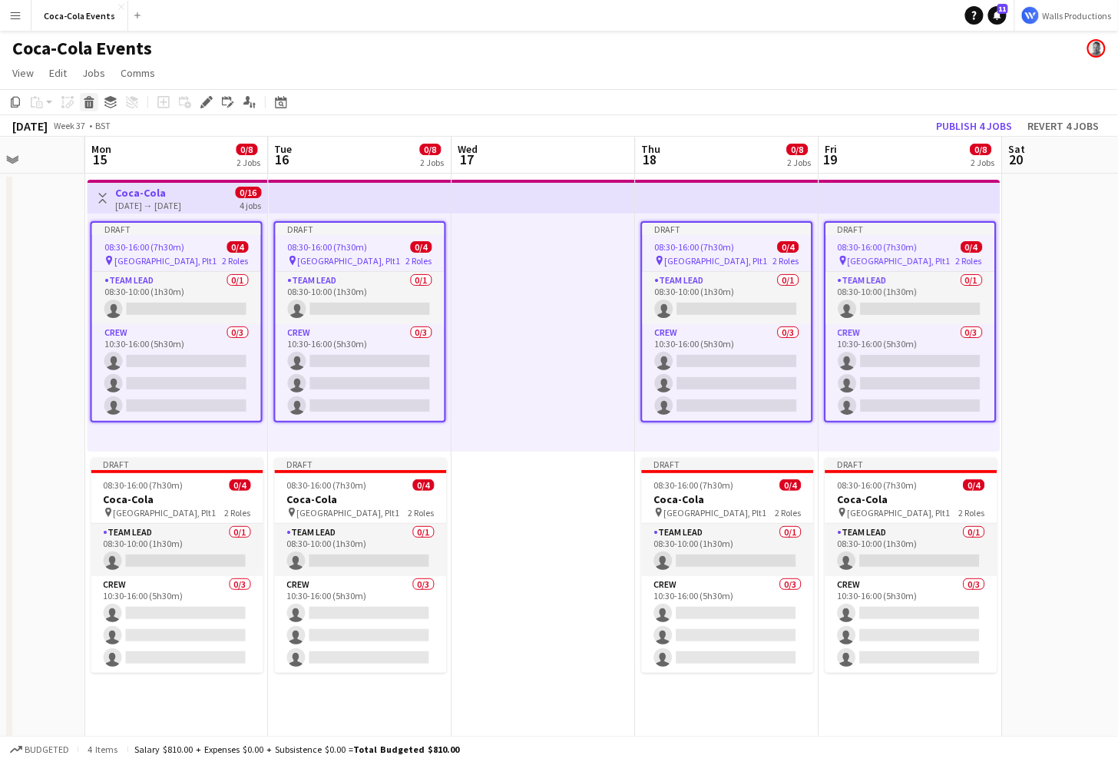
click at [87, 106] on icon at bounding box center [89, 105] width 8 height 8
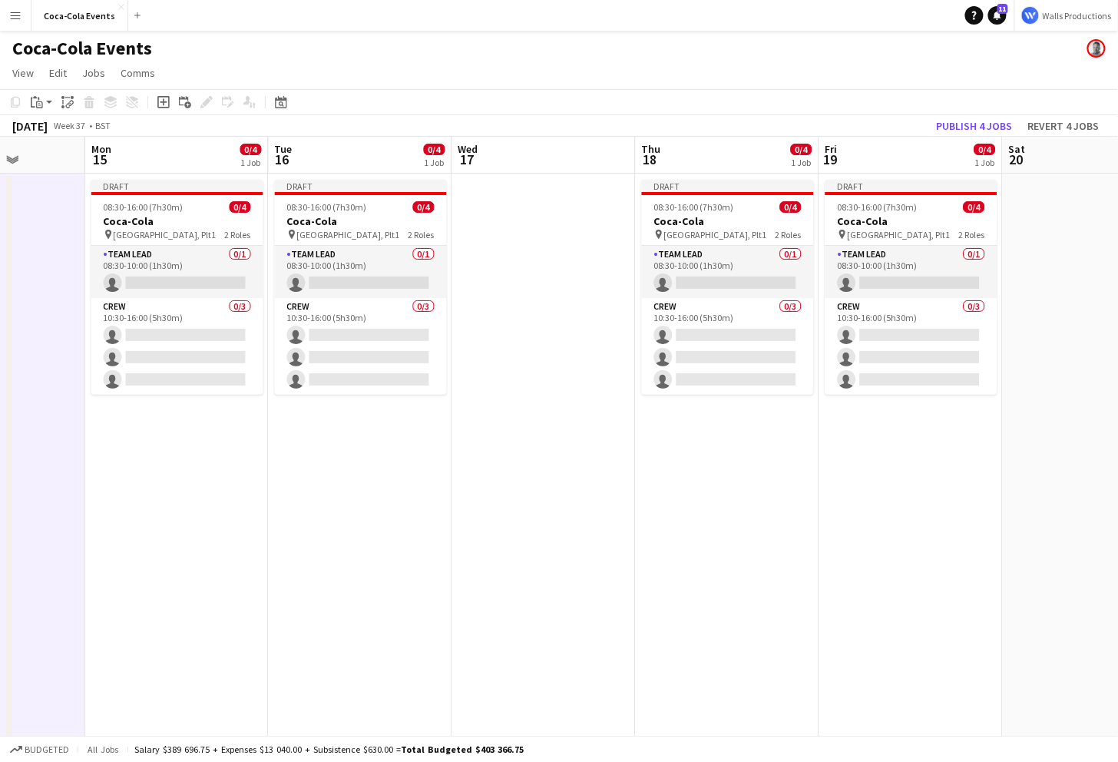
click at [15, 17] on app-icon "Menu" at bounding box center [15, 15] width 12 height 12
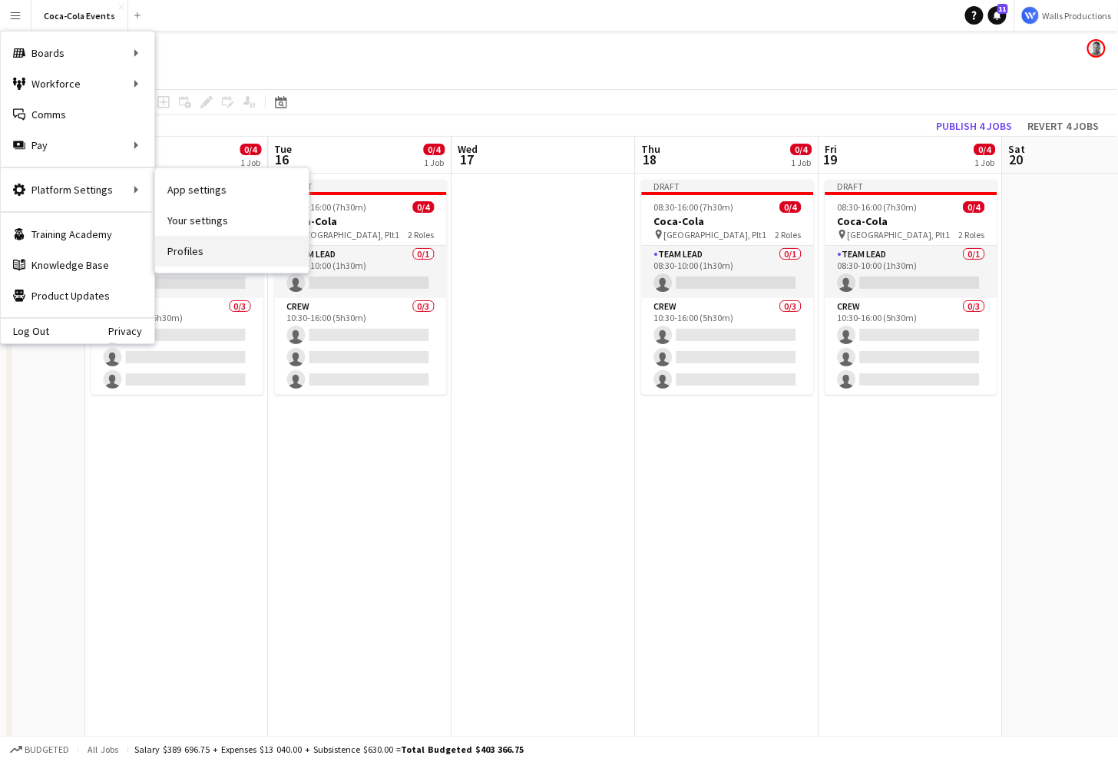
click at [192, 251] on link "Profiles" at bounding box center [232, 251] width 154 height 31
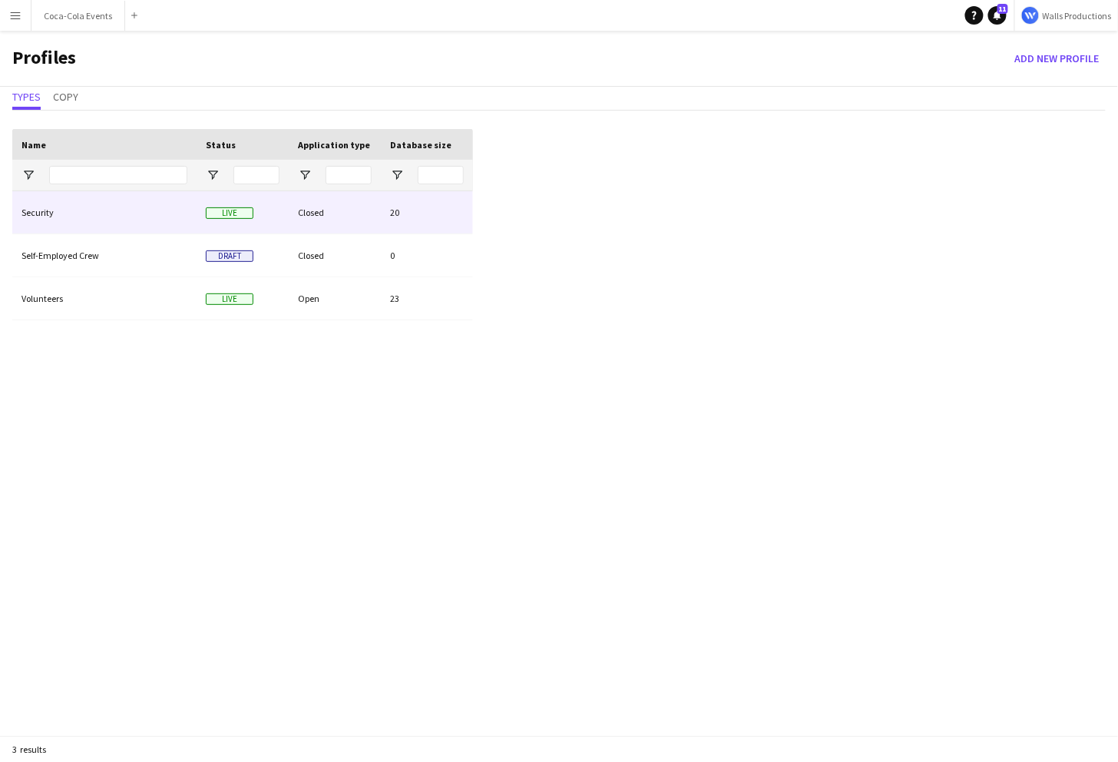
click at [47, 213] on div "Security" at bounding box center [104, 212] width 184 height 42
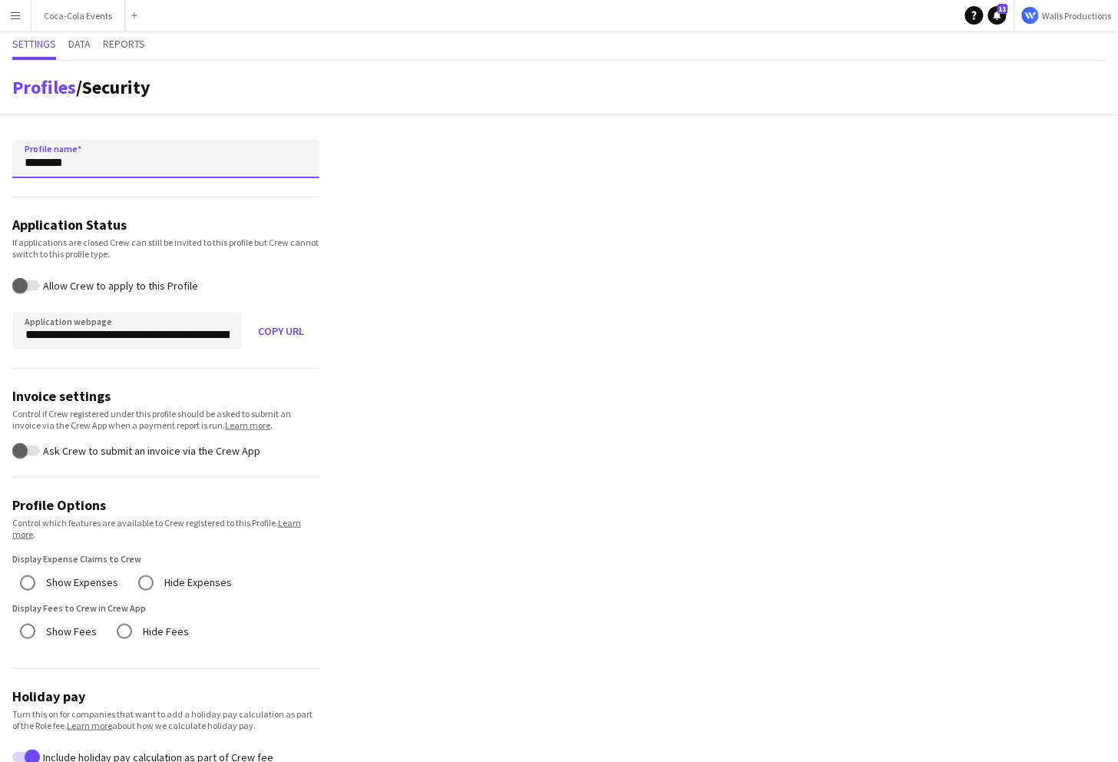
click at [83, 169] on input "********" at bounding box center [165, 159] width 307 height 38
type input "*********"
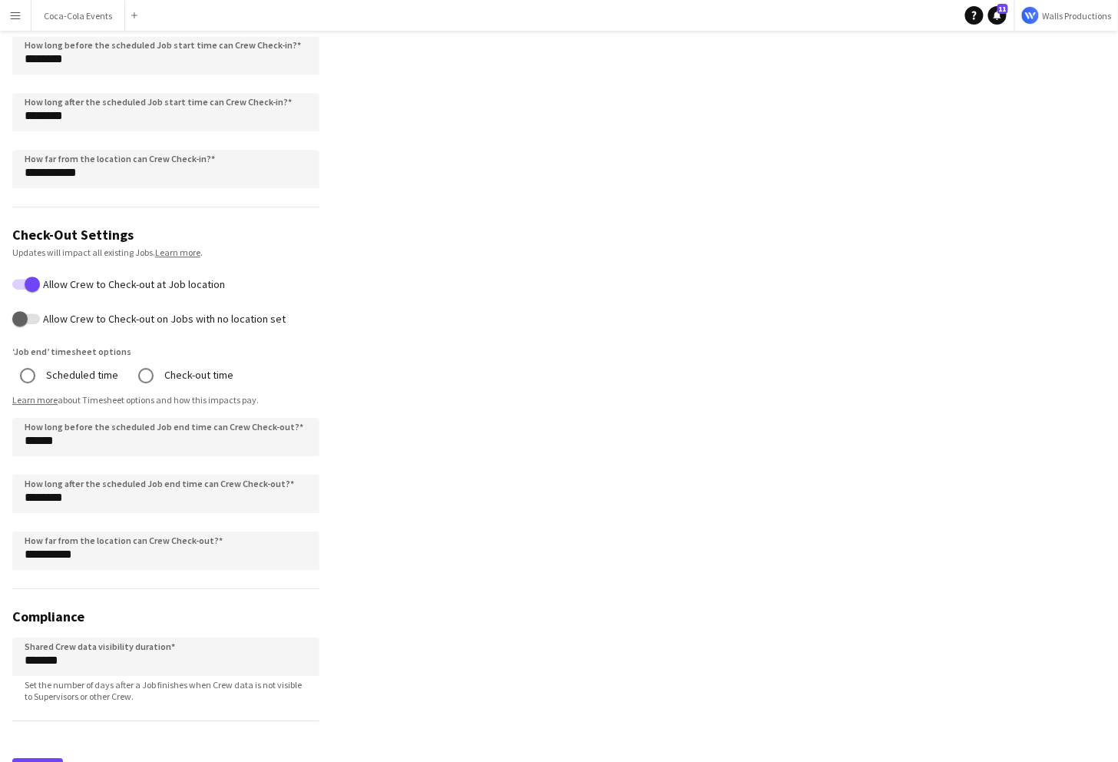
scroll to position [1149, 0]
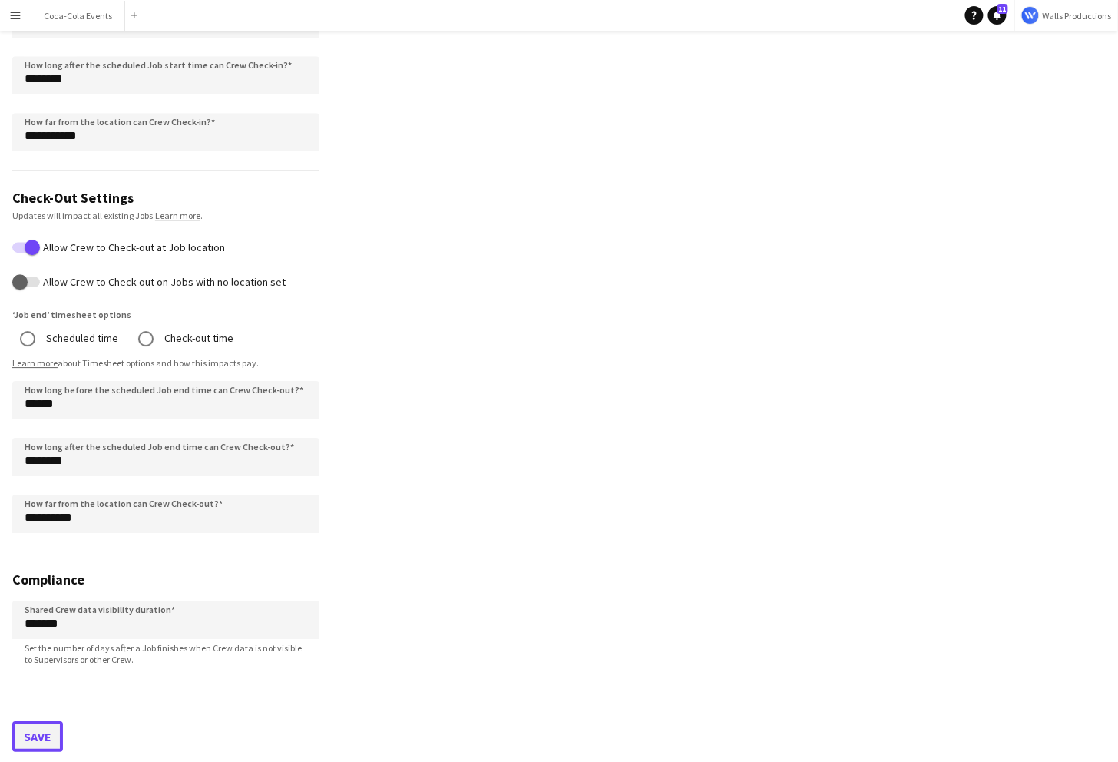
click at [35, 737] on button "Save" at bounding box center [37, 736] width 51 height 31
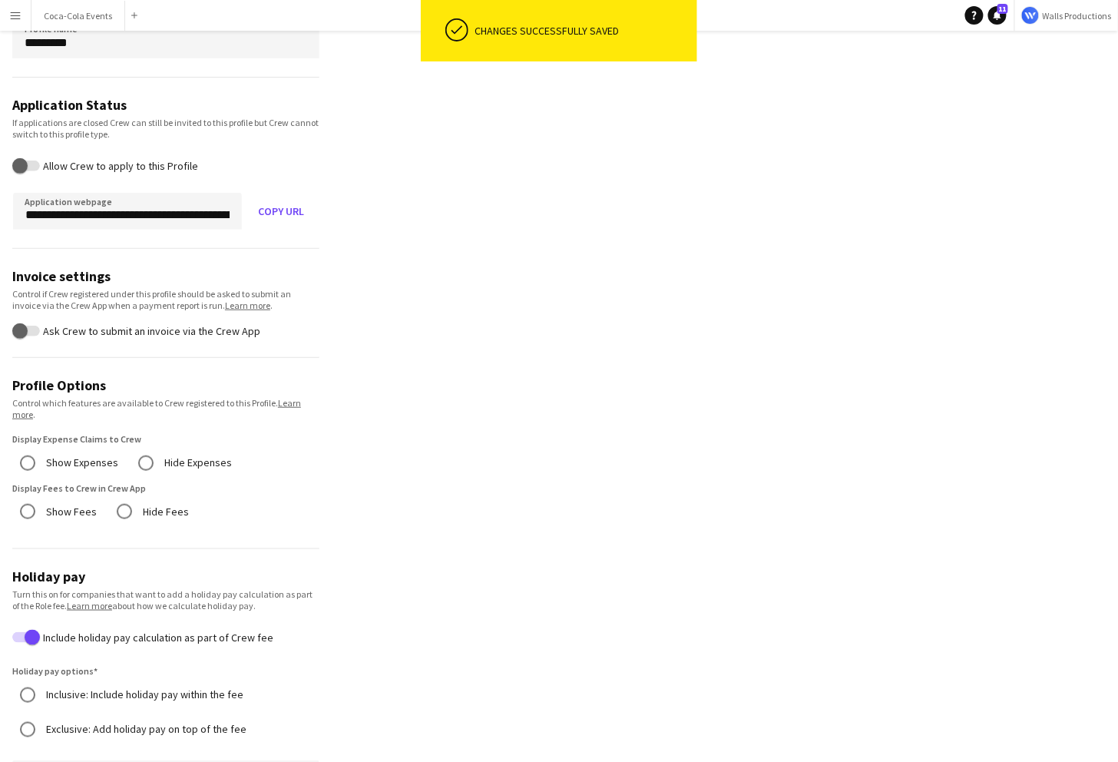
scroll to position [0, 0]
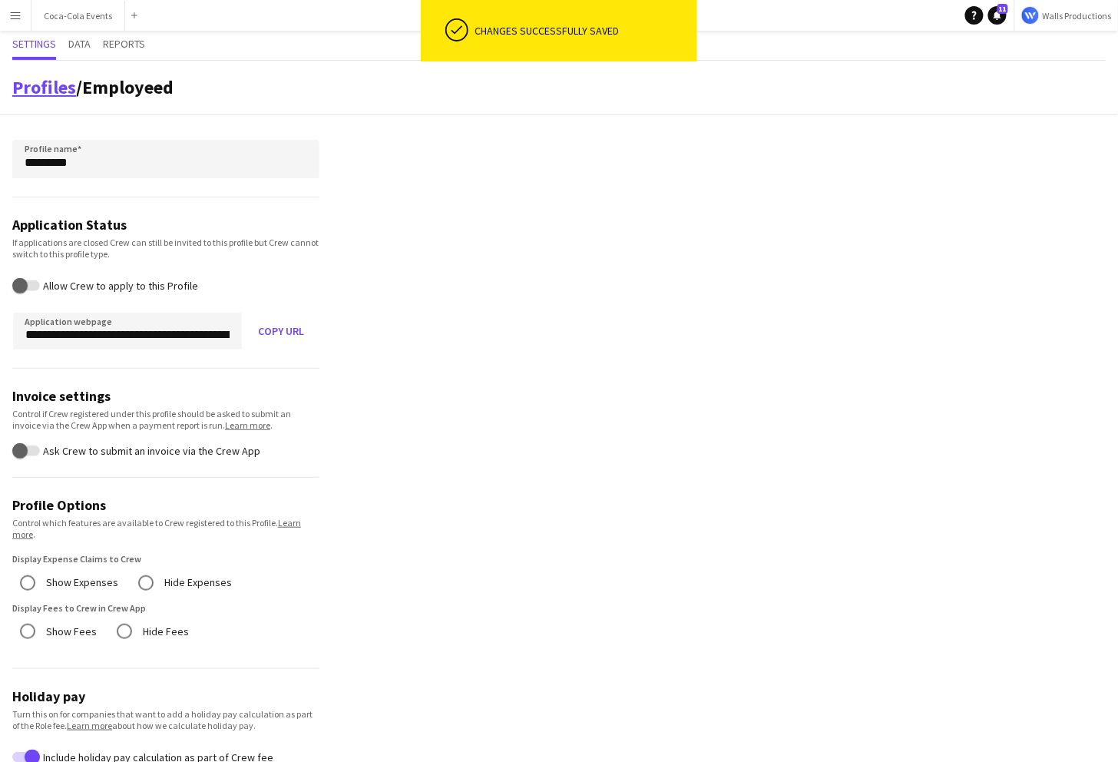
click at [31, 84] on link "Profiles" at bounding box center [44, 87] width 64 height 24
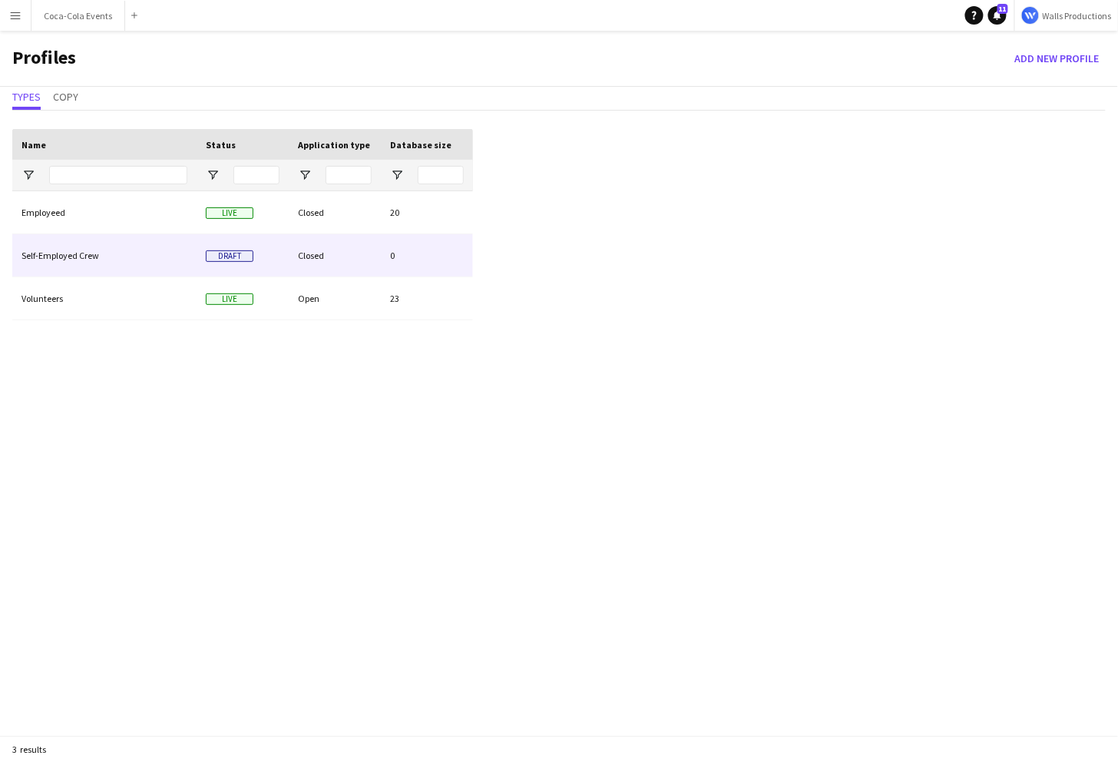
click at [57, 256] on div "Self-Employed Crew" at bounding box center [104, 255] width 184 height 42
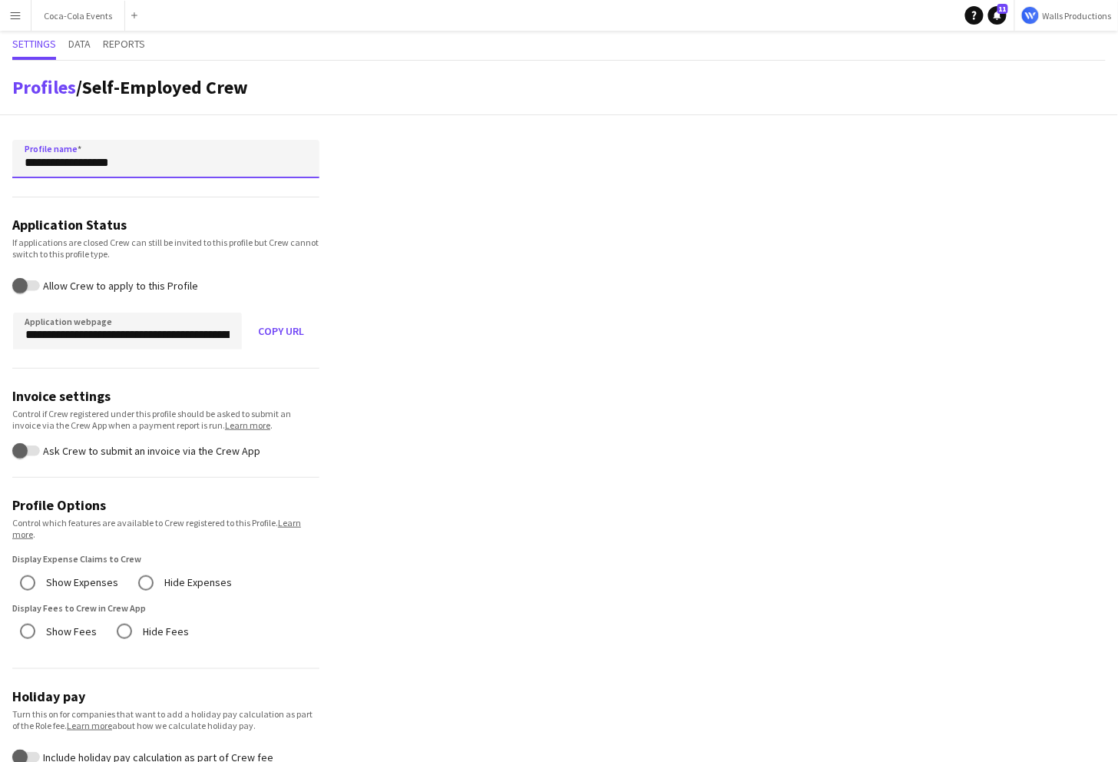
click at [144, 164] on input "**********" at bounding box center [165, 159] width 307 height 38
type input "**********"
click at [39, 93] on link "Profiles" at bounding box center [44, 87] width 64 height 24
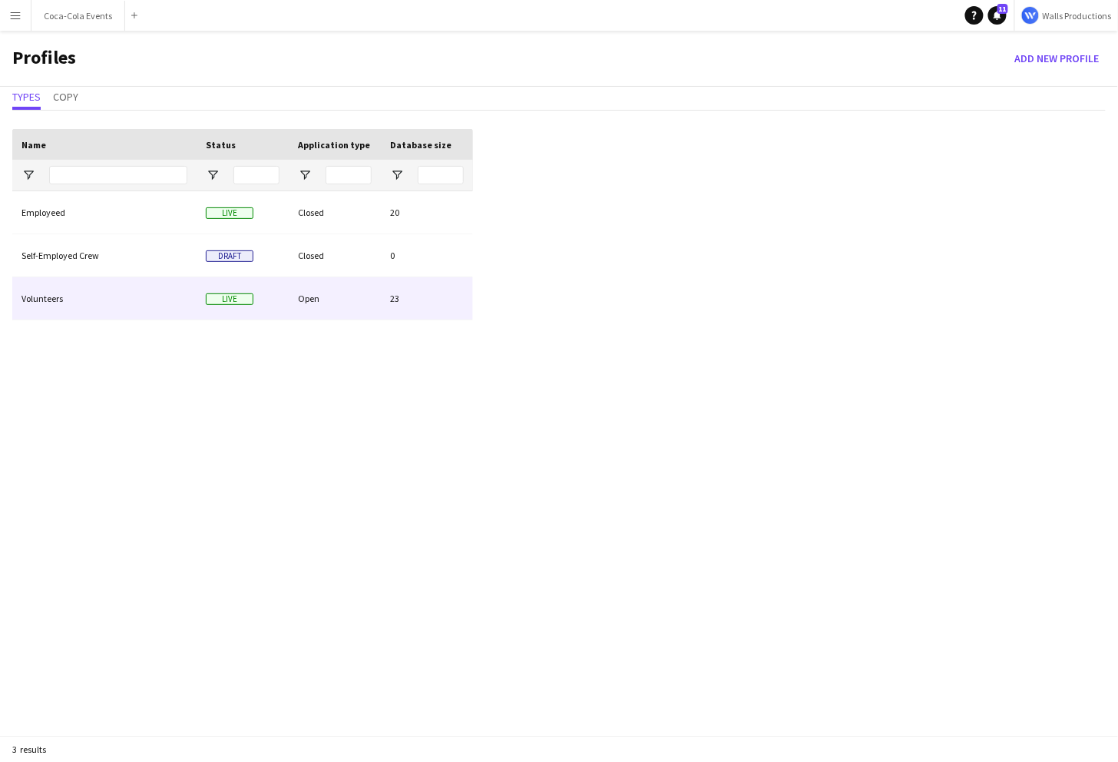
click at [48, 296] on div "Volunteers" at bounding box center [104, 298] width 184 height 42
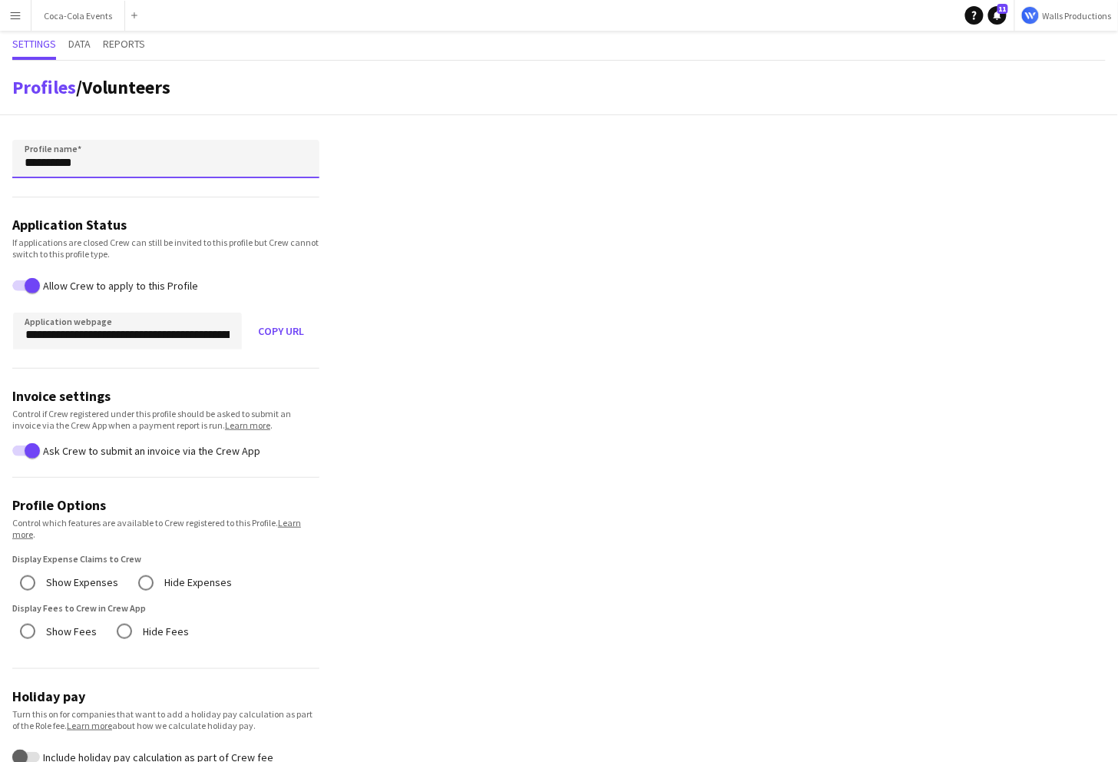
click at [94, 163] on input "**********" at bounding box center [165, 159] width 307 height 38
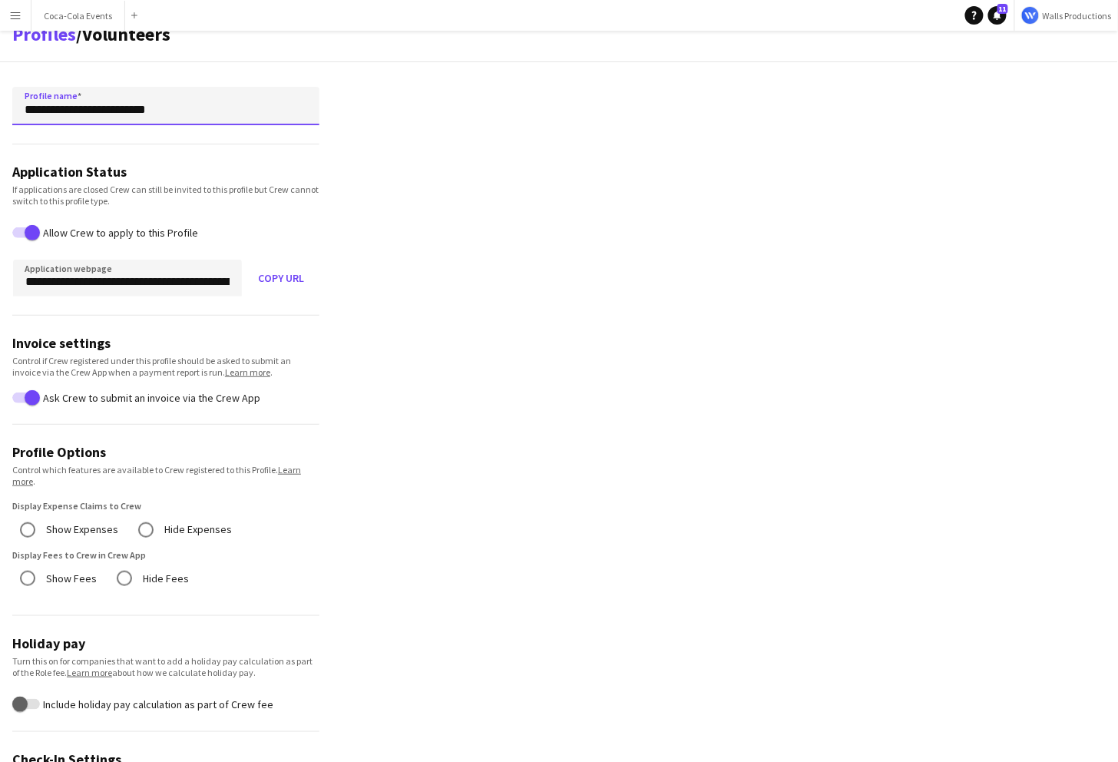
scroll to position [54, 0]
drag, startPoint x: 25, startPoint y: 113, endPoint x: 187, endPoint y: 113, distance: 161.3
click at [187, 113] on input "**********" at bounding box center [165, 105] width 307 height 38
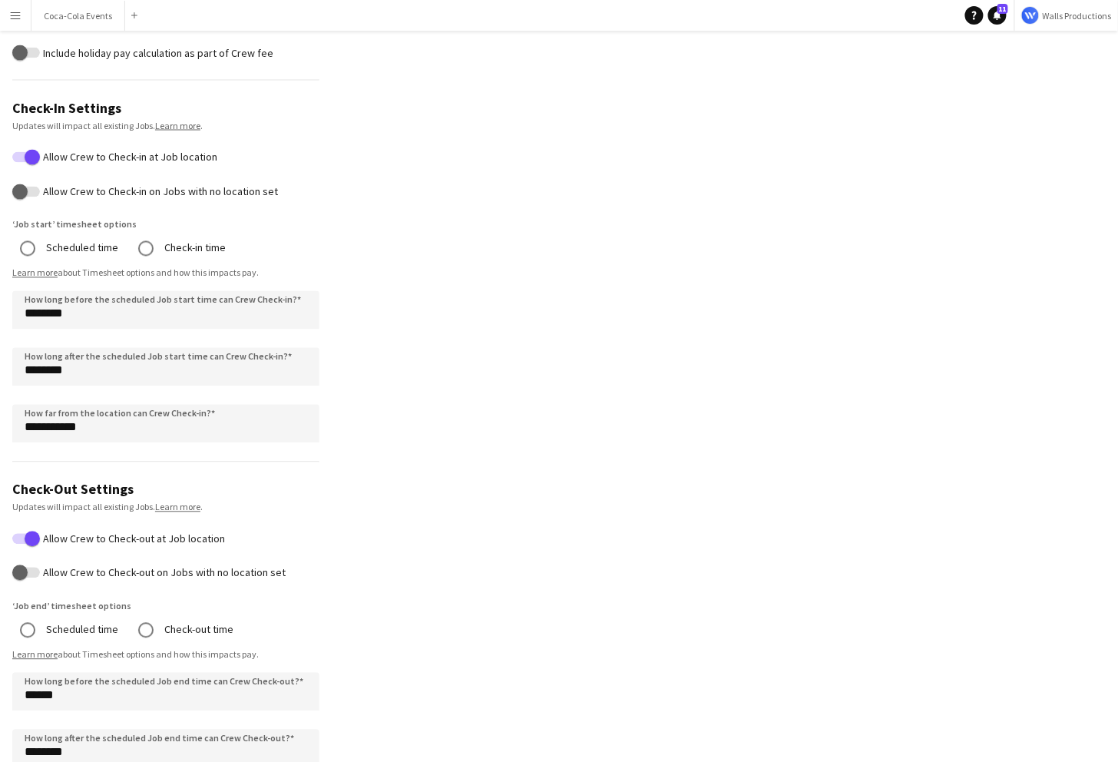
scroll to position [734, 0]
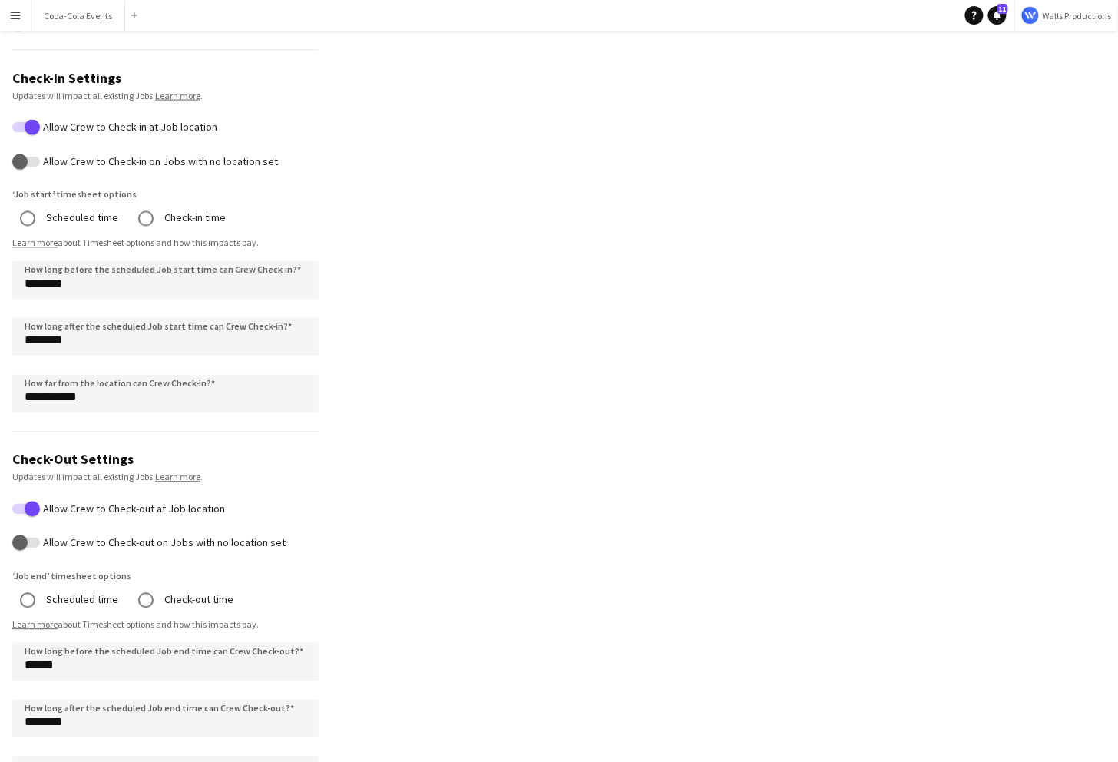
type input "**********"
drag, startPoint x: 94, startPoint y: 399, endPoint x: 15, endPoint y: 396, distance: 79.1
click at [15, 396] on input "**********" at bounding box center [165, 394] width 307 height 38
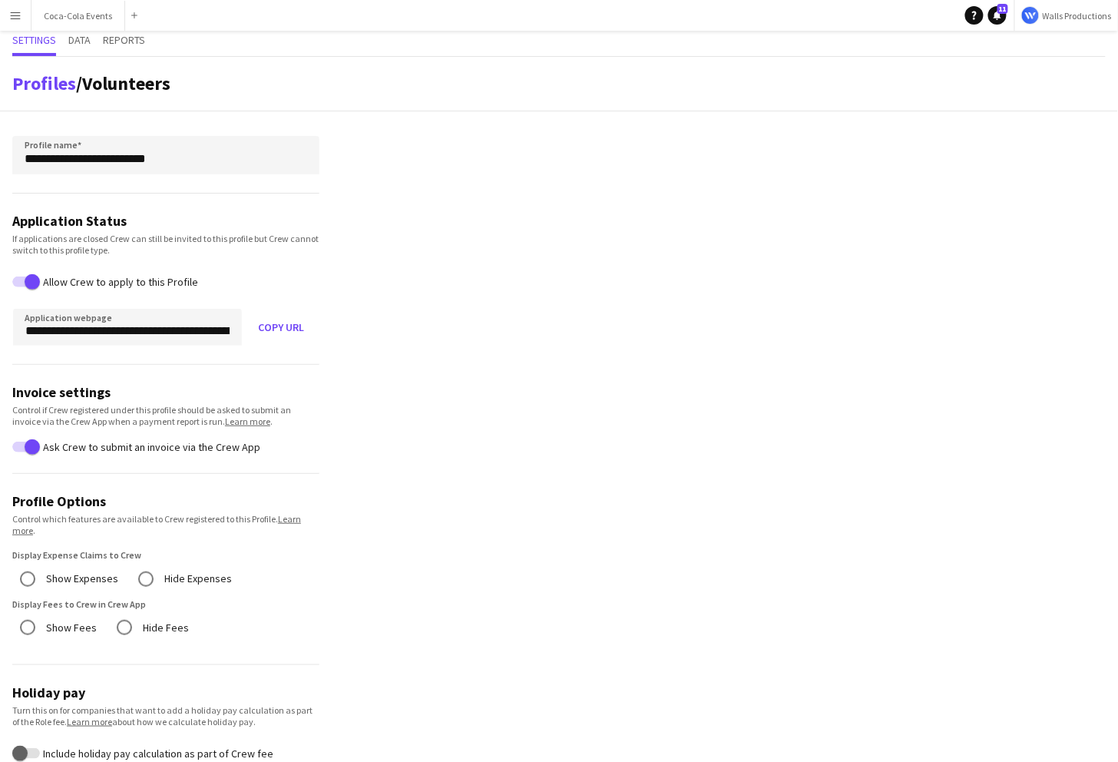
scroll to position [0, 0]
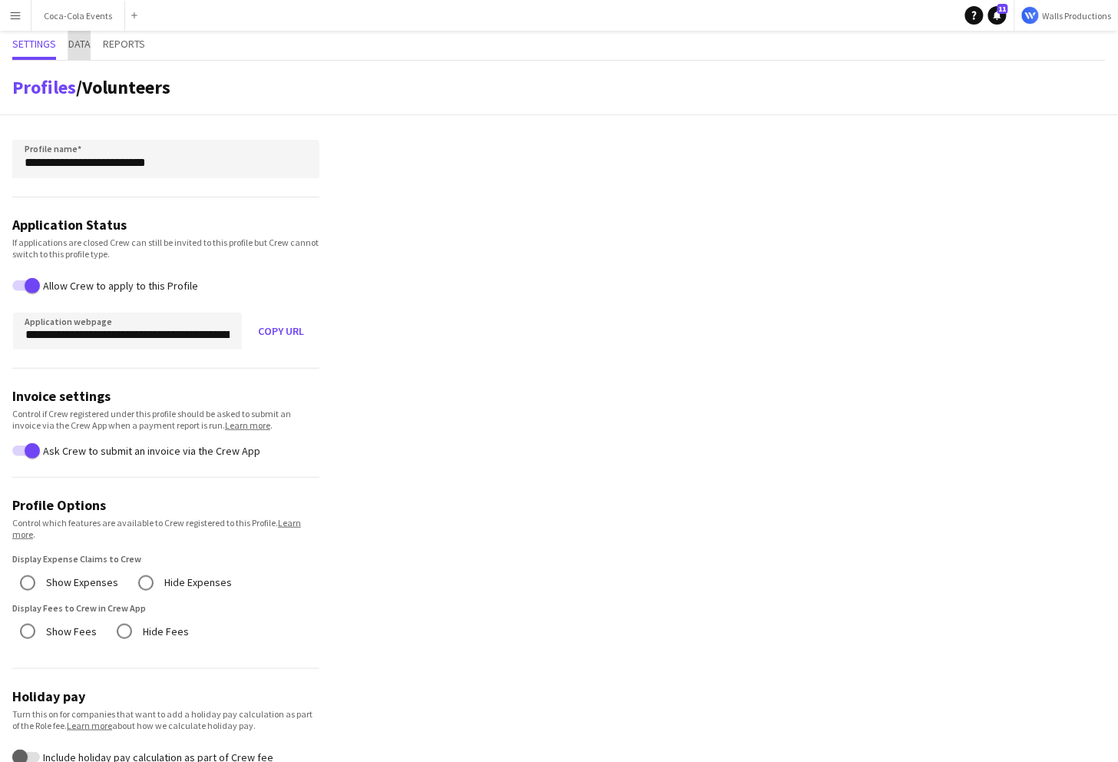
click at [75, 42] on span "Data" at bounding box center [79, 43] width 22 height 11
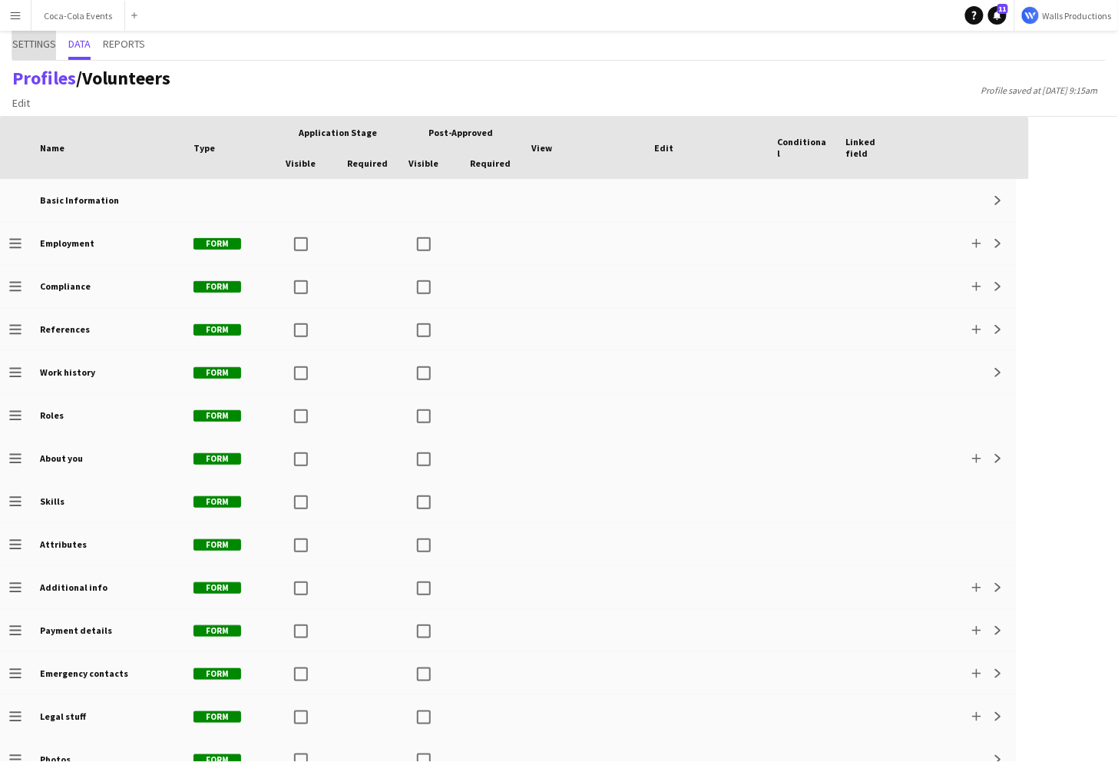
click at [38, 44] on span "Settings" at bounding box center [34, 43] width 44 height 11
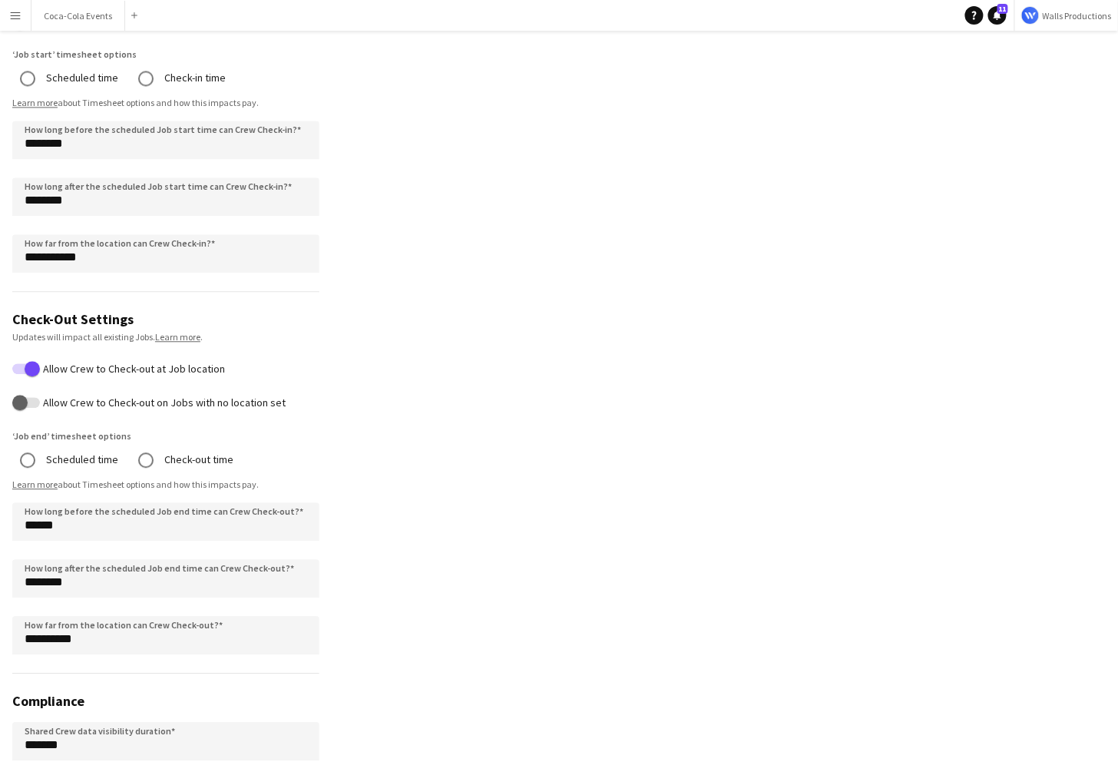
scroll to position [996, 0]
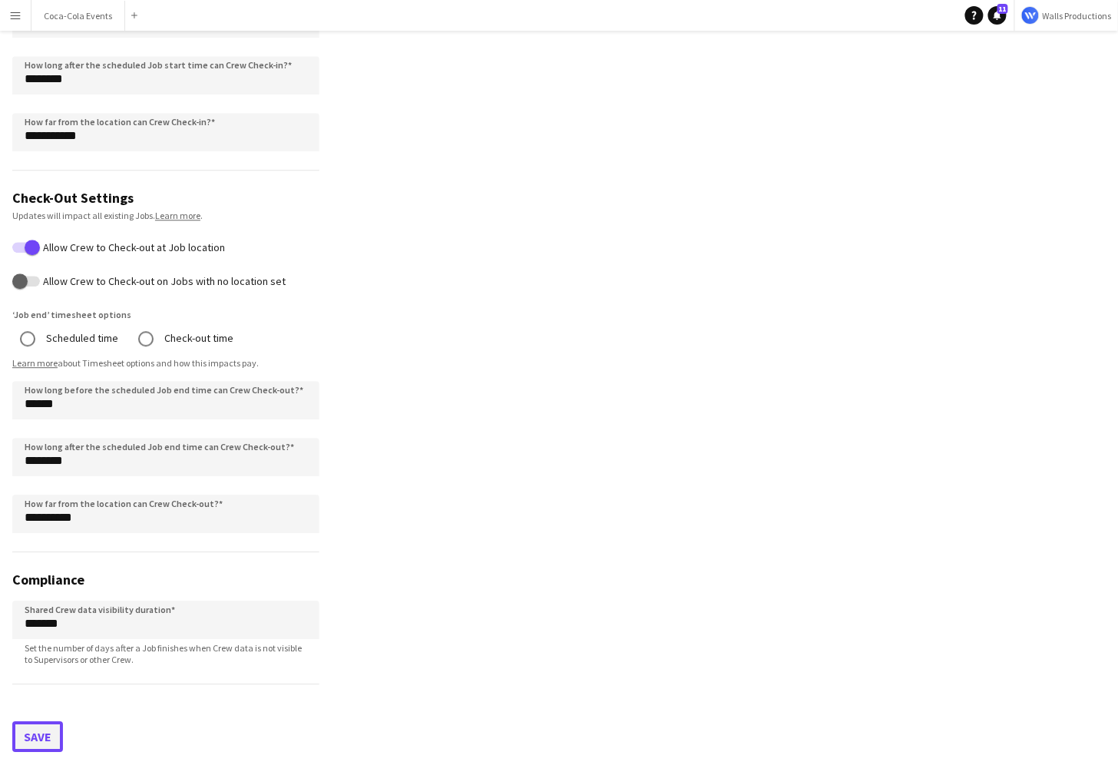
click at [40, 721] on button "Save" at bounding box center [37, 736] width 51 height 31
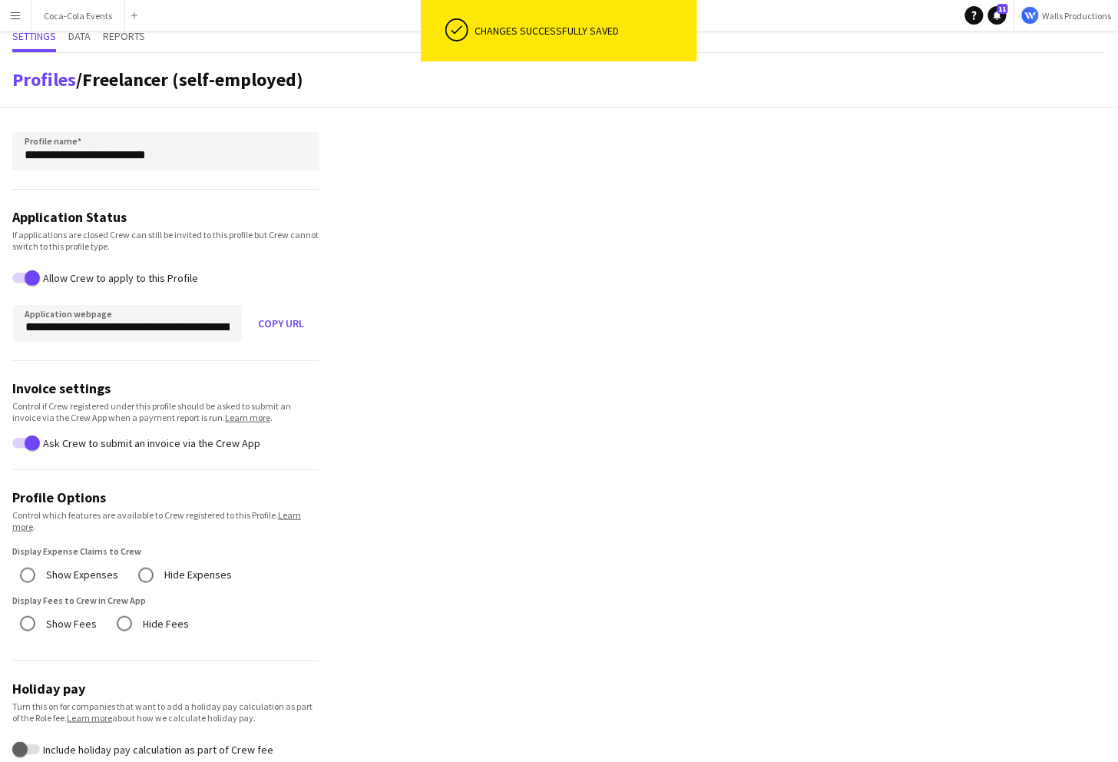
scroll to position [0, 0]
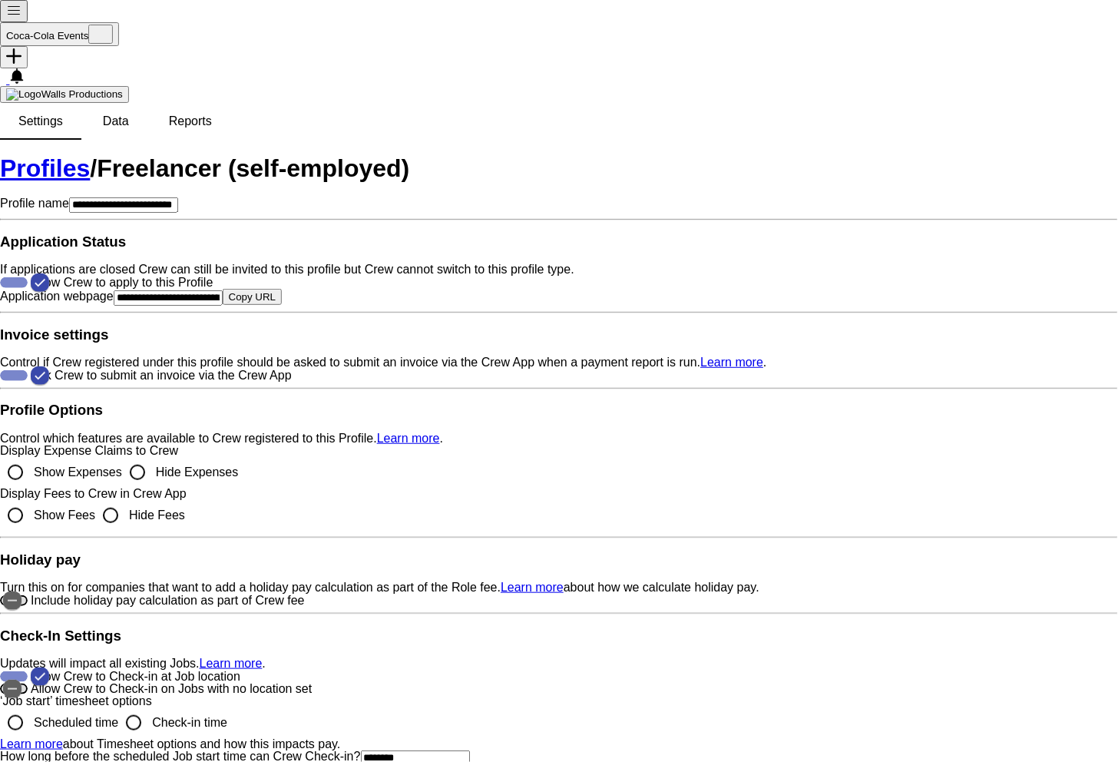
click at [103, 115] on span "Data" at bounding box center [116, 121] width 26 height 12
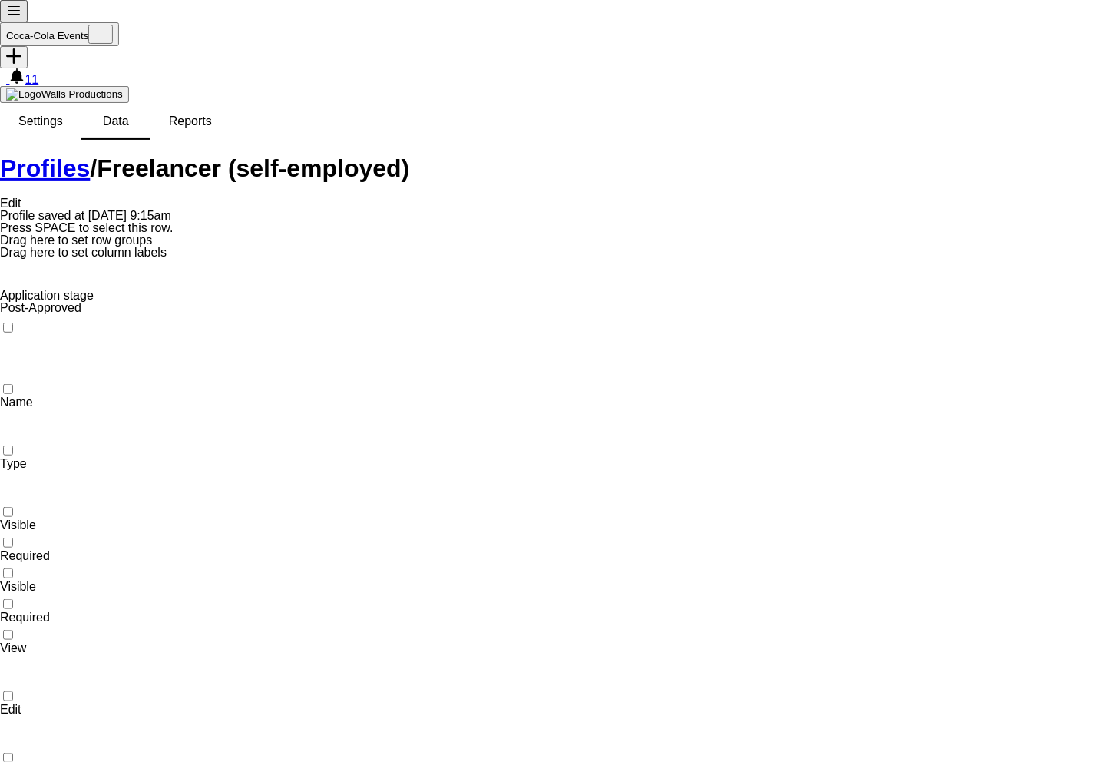
scroll to position [68, 0]
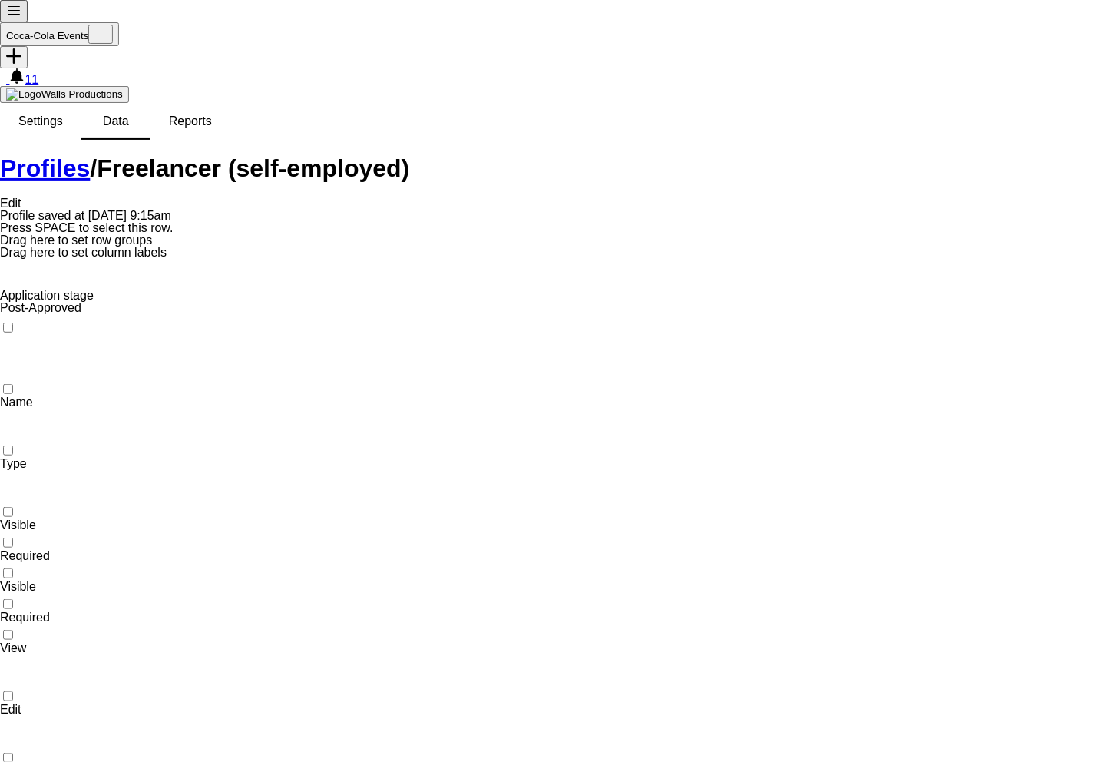
scroll to position [0, 0]
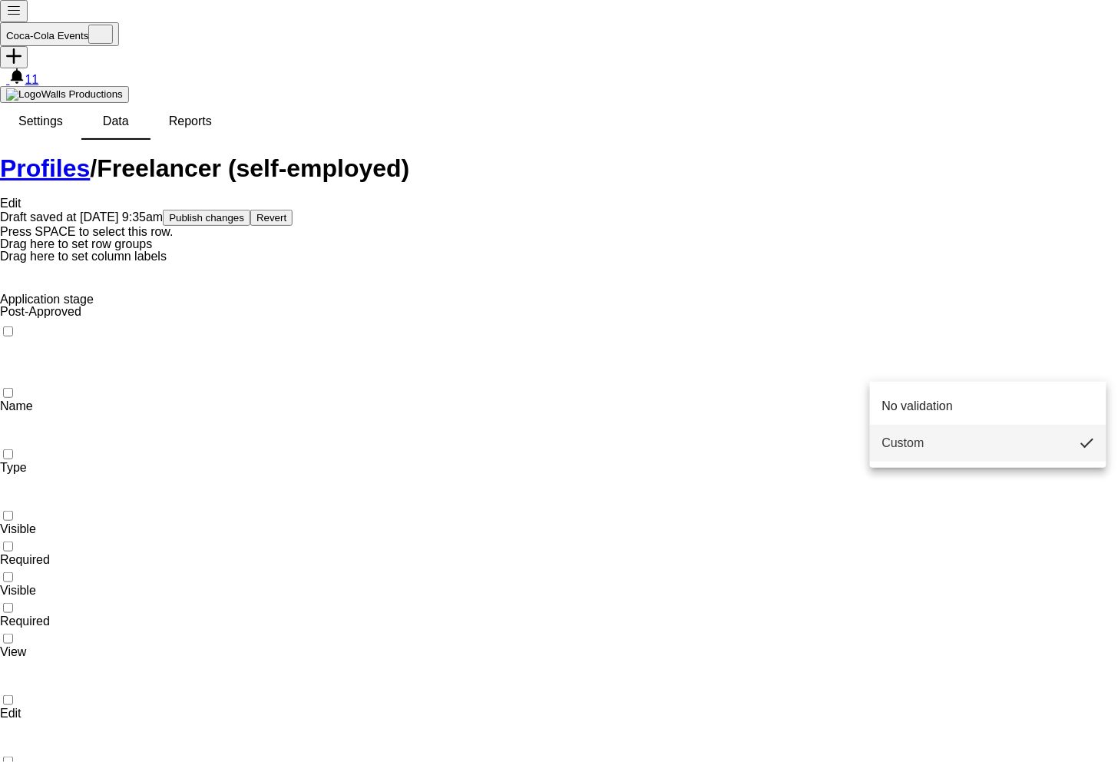
click at [992, 335] on div at bounding box center [559, 381] width 1118 height 762
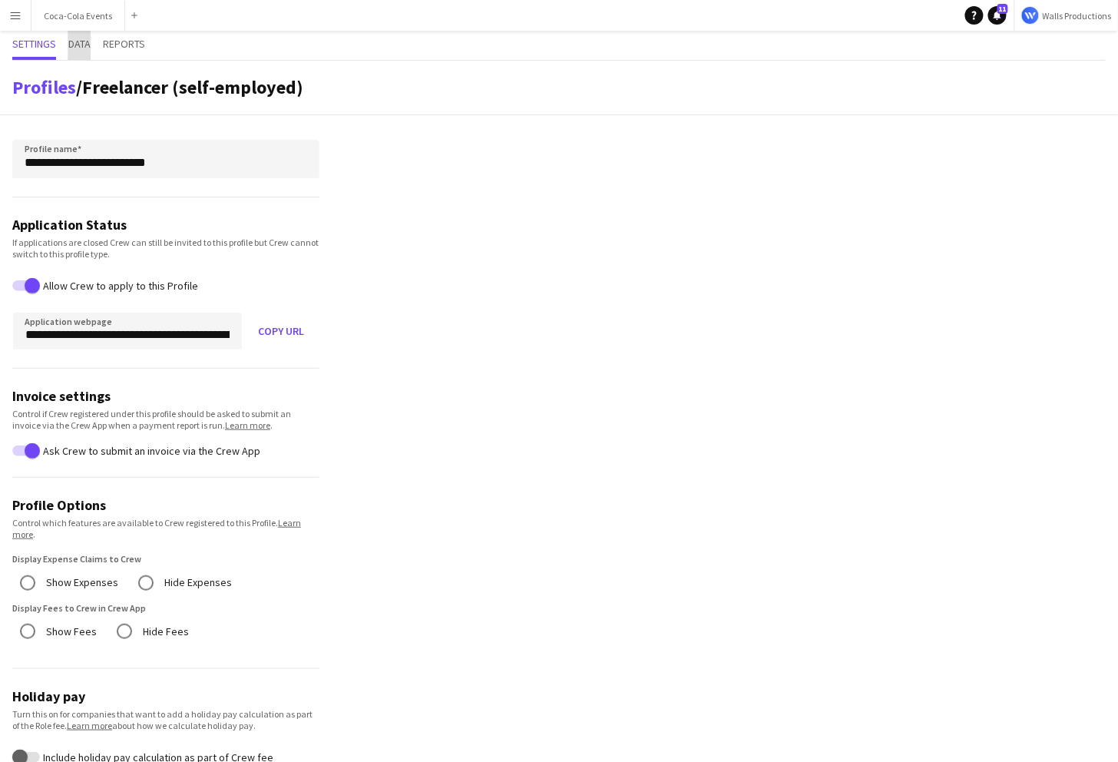
click at [86, 48] on span "Data" at bounding box center [79, 43] width 22 height 11
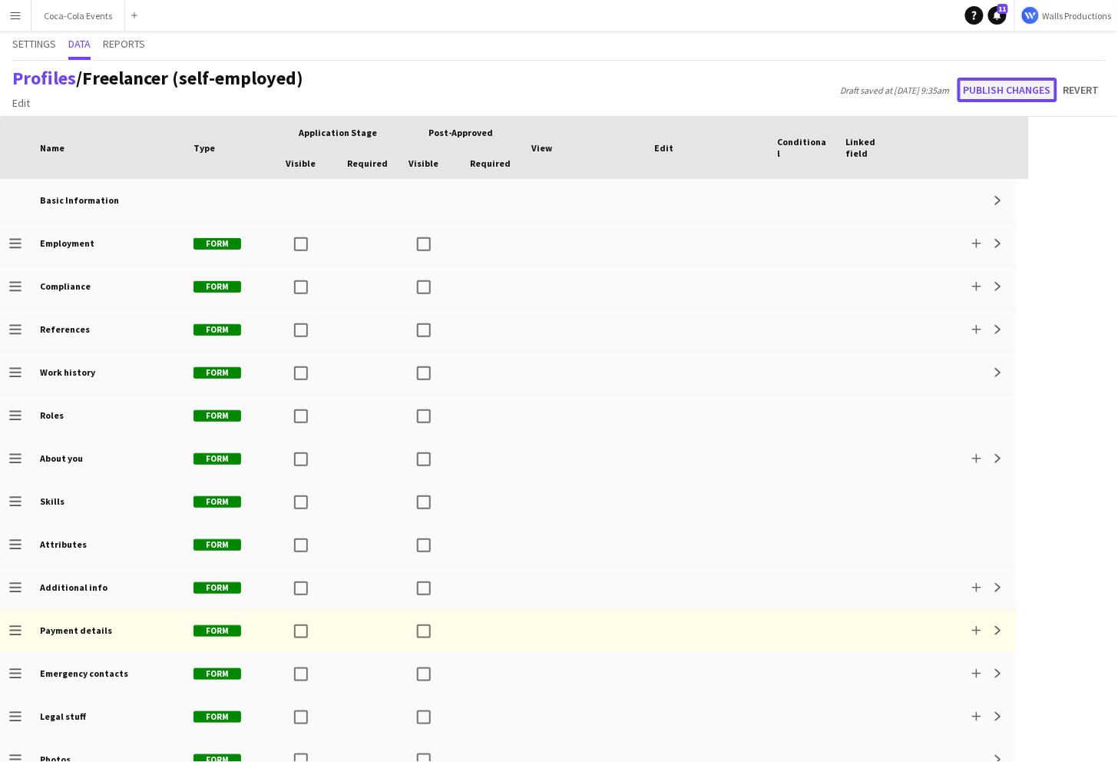
click at [985, 95] on button "Publish changes" at bounding box center [1008, 90] width 100 height 25
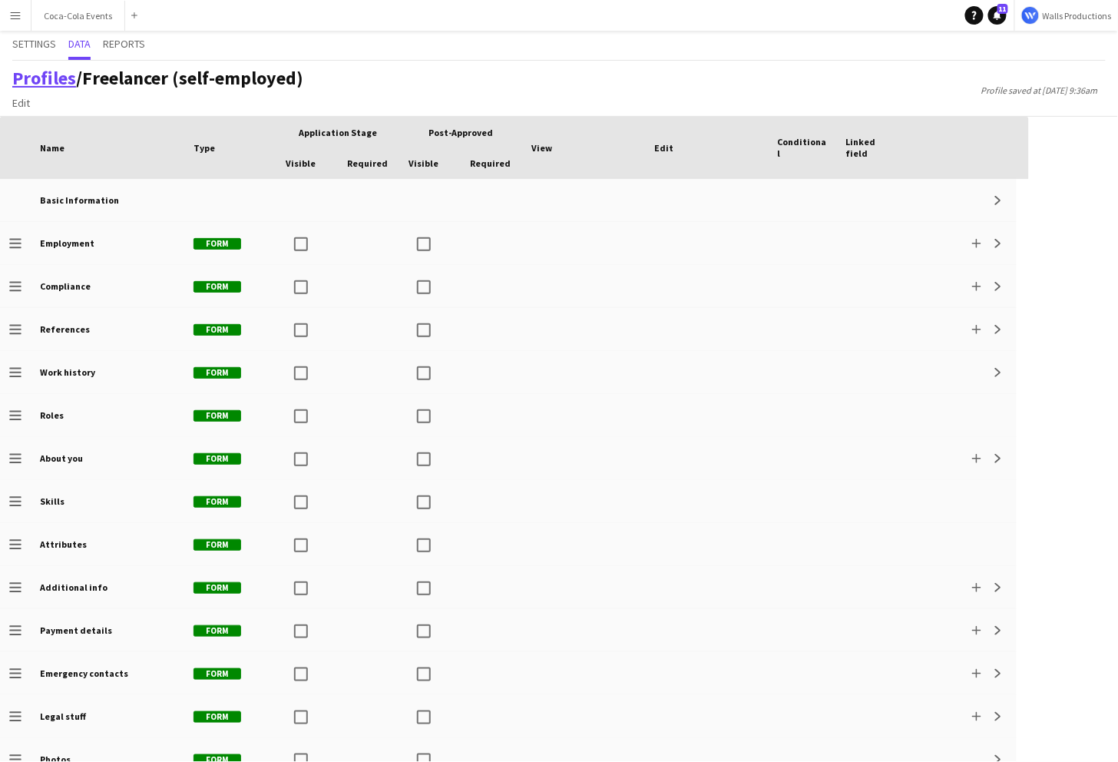
click at [37, 73] on link "Profiles" at bounding box center [44, 78] width 64 height 24
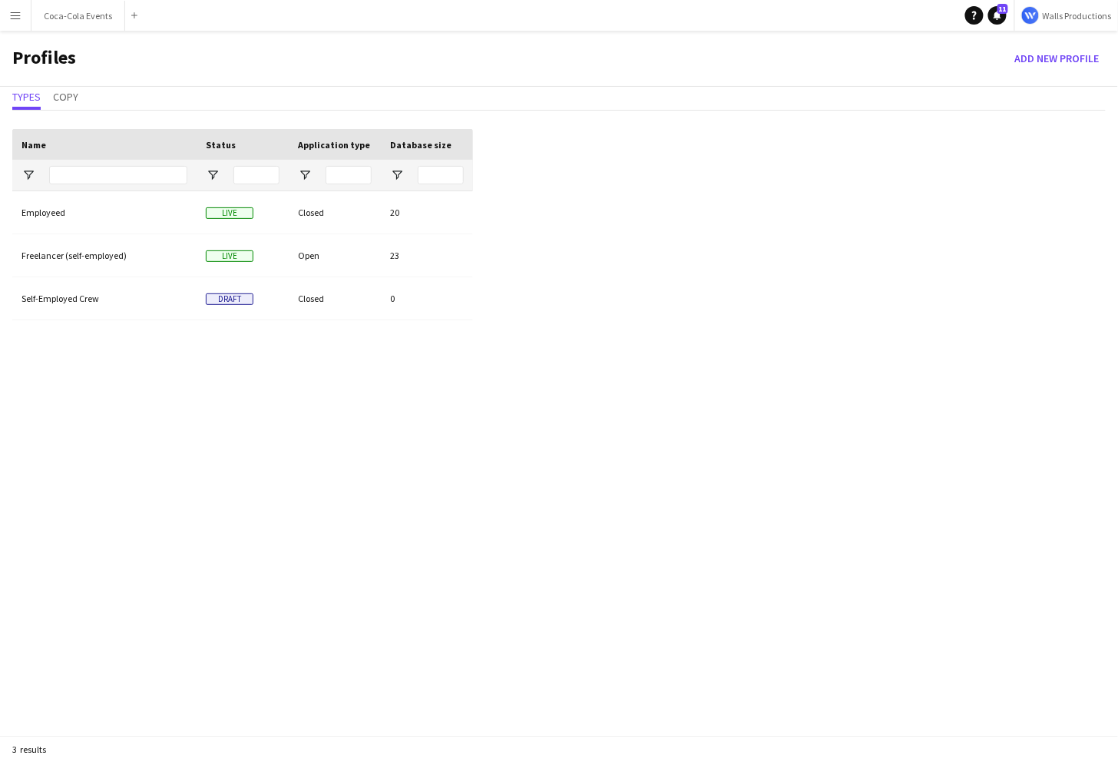
click at [115, 571] on div "Employeed Live Closed 20 Freelancer (self-employed) Live Open 23 Self-Employed …" at bounding box center [242, 479] width 461 height 576
click at [17, 21] on app-icon "Menu" at bounding box center [15, 15] width 12 height 12
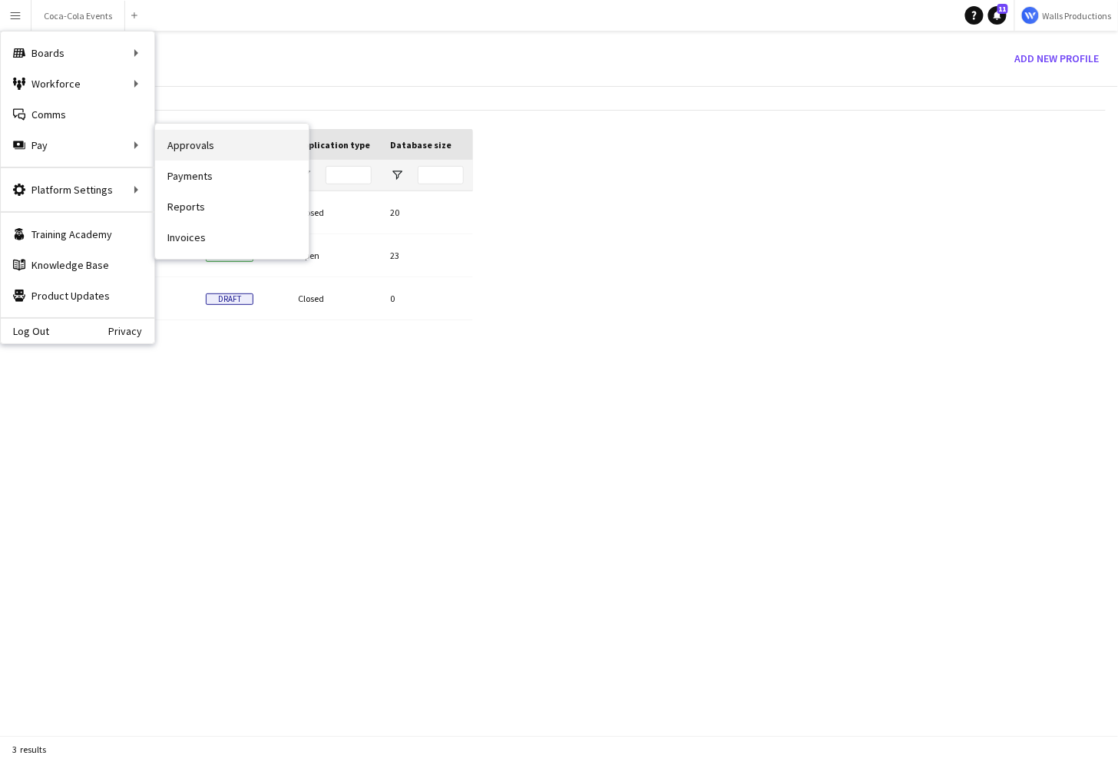
click at [220, 140] on link "Approvals" at bounding box center [232, 145] width 154 height 31
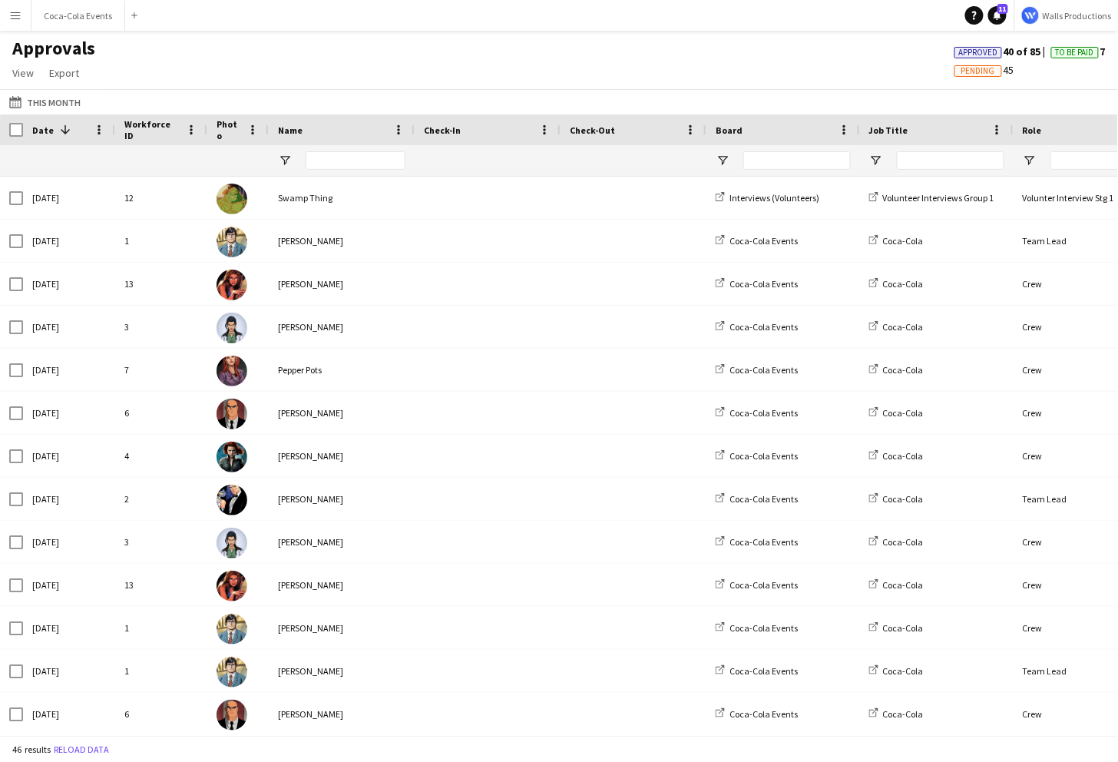
click at [148, 105] on div "This Month This Month Today This Week This Month Yesterday Last Week Last Month…" at bounding box center [559, 101] width 1118 height 25
click at [15, 14] on app-icon "Menu" at bounding box center [15, 15] width 12 height 12
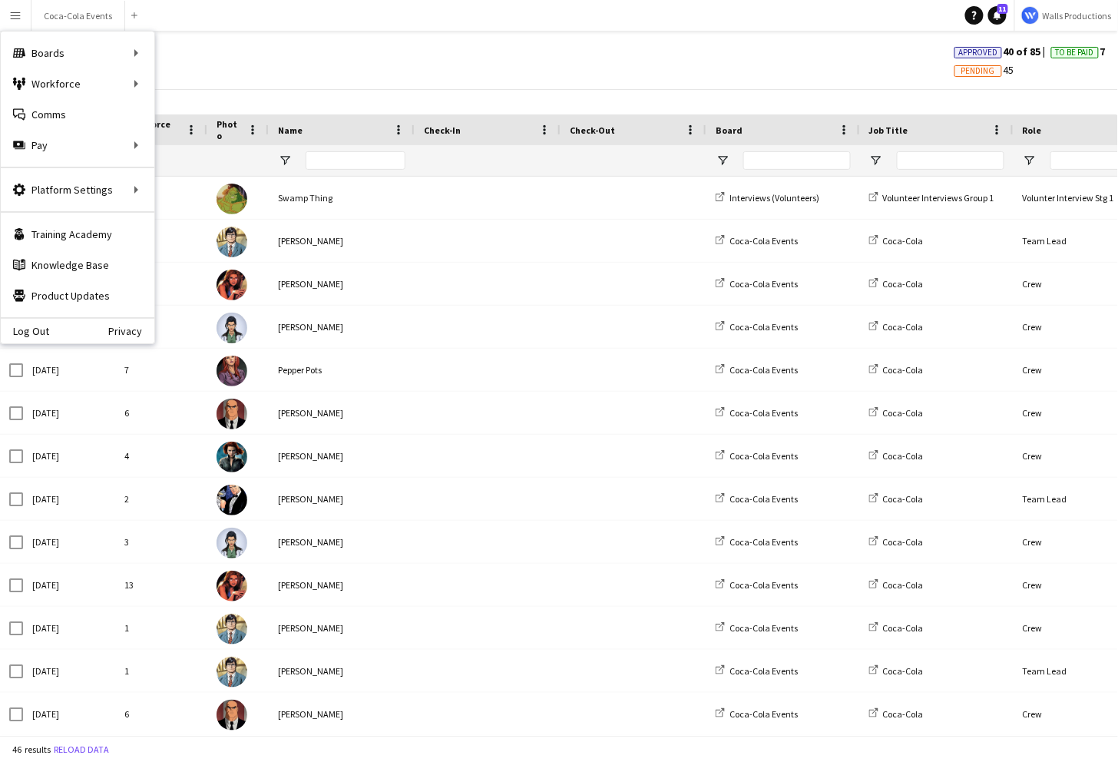
click at [268, 76] on div "Approvals View Customise view Customise filters Reset Filters Reset View Reset …" at bounding box center [559, 63] width 1118 height 52
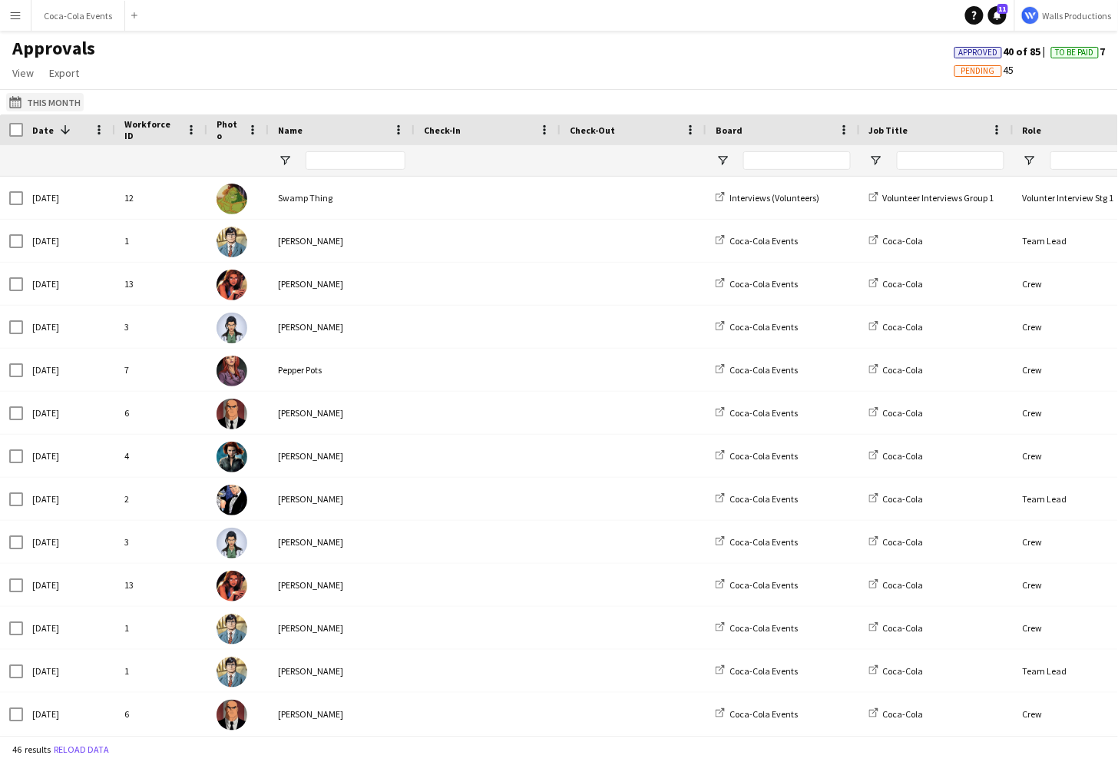
click at [51, 103] on button "This Month This Month" at bounding box center [45, 102] width 78 height 18
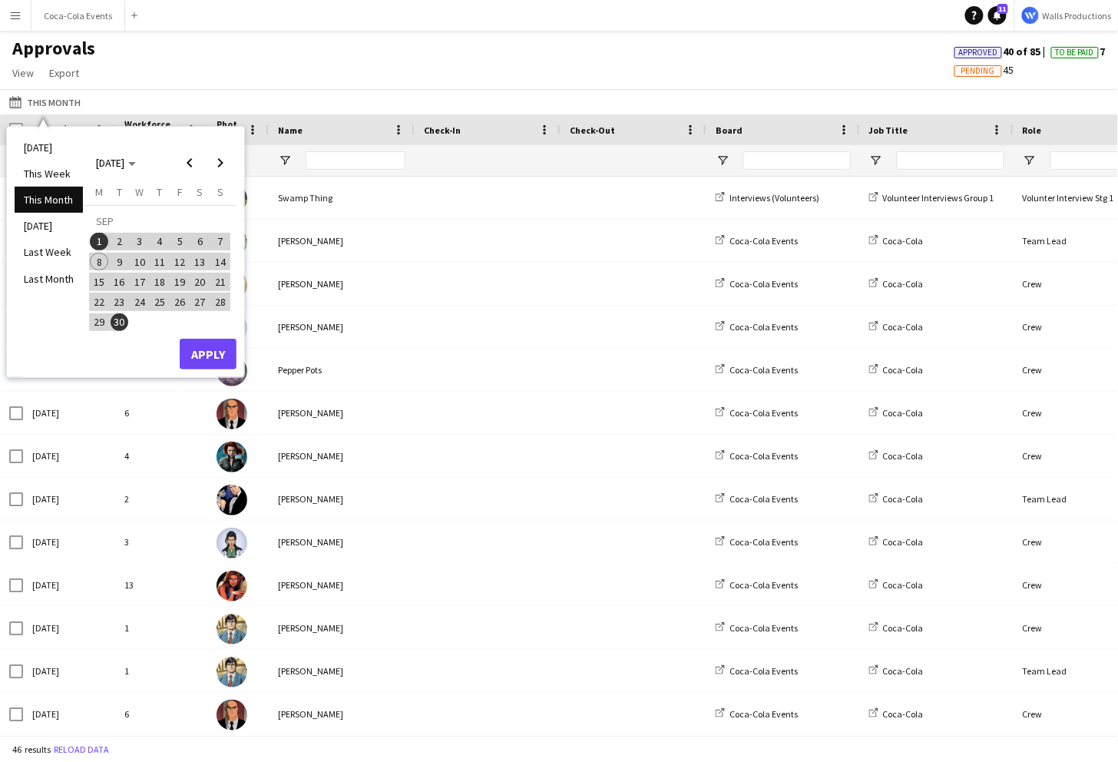
click at [229, 92] on div "This Month This Month Today This Week This Month Yesterday Last Week Last Month…" at bounding box center [559, 101] width 1118 height 25
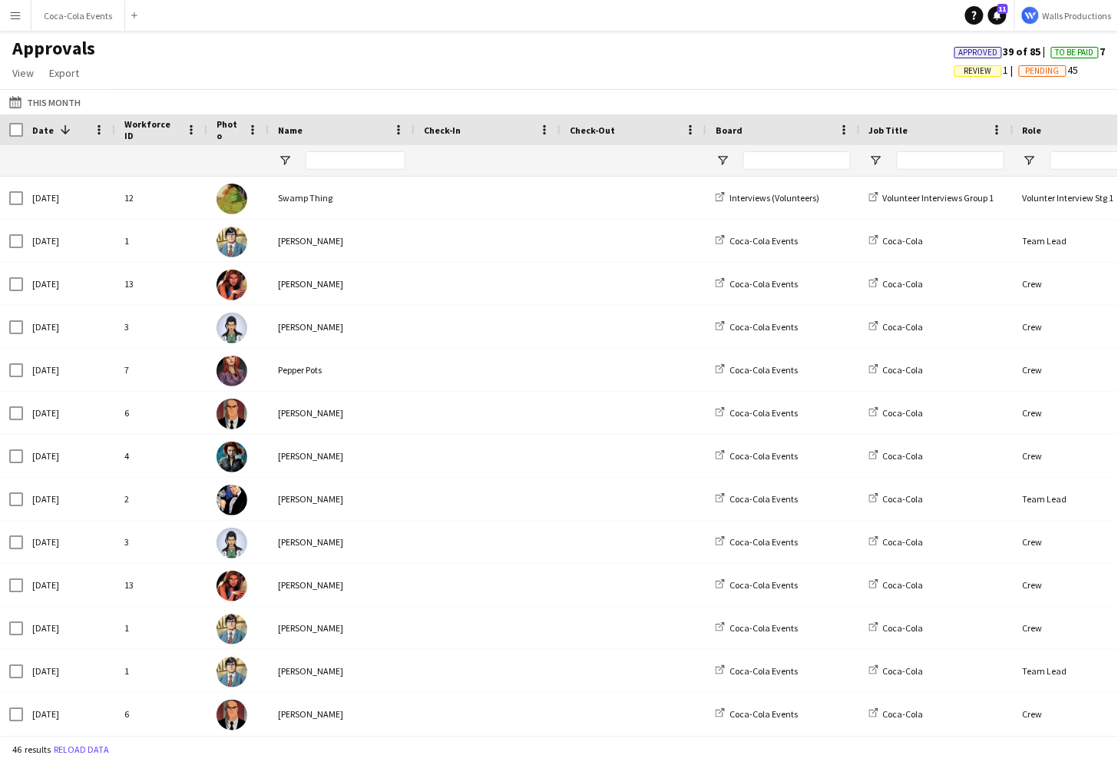
click at [970, 71] on span "Review" at bounding box center [979, 71] width 28 height 10
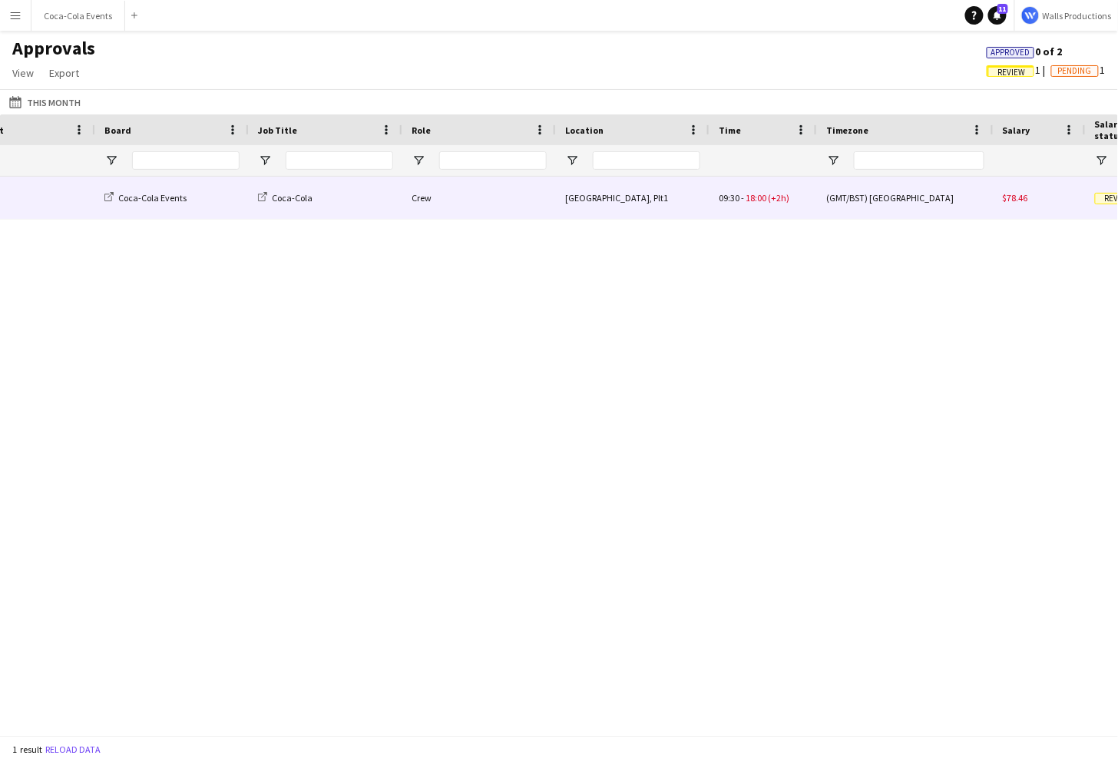
click at [588, 199] on div "[GEOGRAPHIC_DATA], Plt1" at bounding box center [633, 198] width 154 height 42
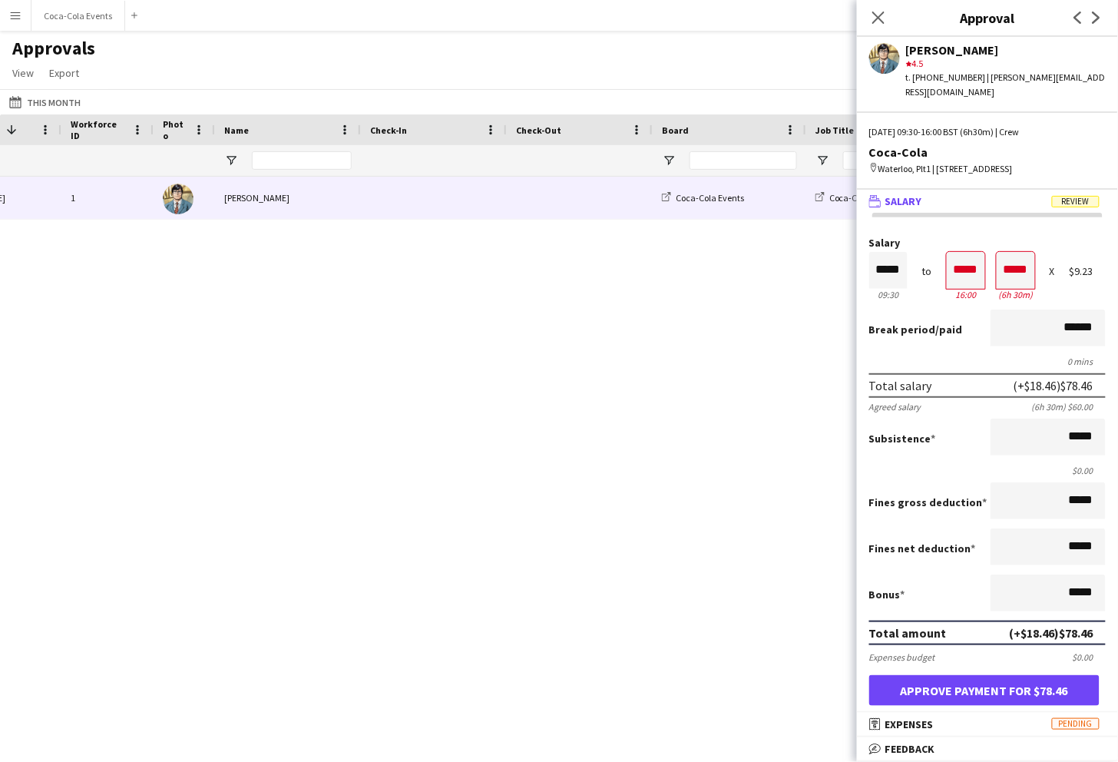
drag, startPoint x: 955, startPoint y: 283, endPoint x: 982, endPoint y: 283, distance: 27.6
click at [982, 289] on div "16:00" at bounding box center [966, 295] width 38 height 12
drag, startPoint x: 981, startPoint y: 254, endPoint x: 948, endPoint y: 257, distance: 33.2
click at [948, 257] on input "*****" at bounding box center [966, 270] width 38 height 37
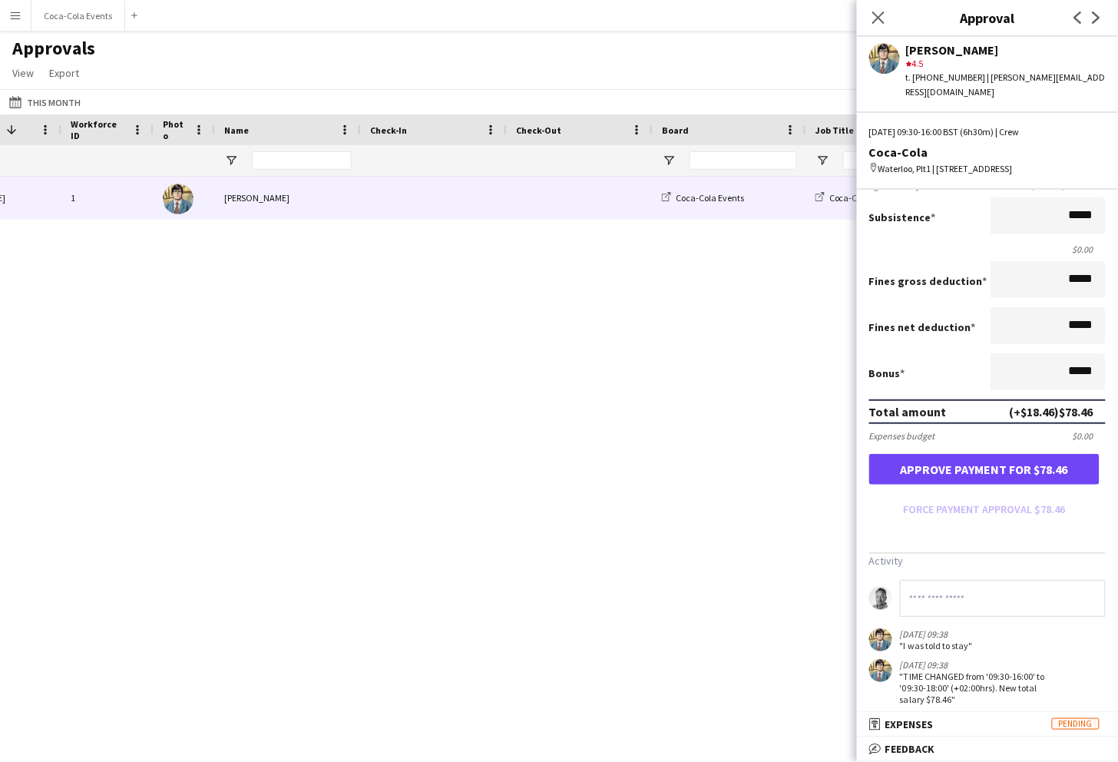
click at [962, 593] on input at bounding box center [1003, 598] width 206 height 37
type input "**********"
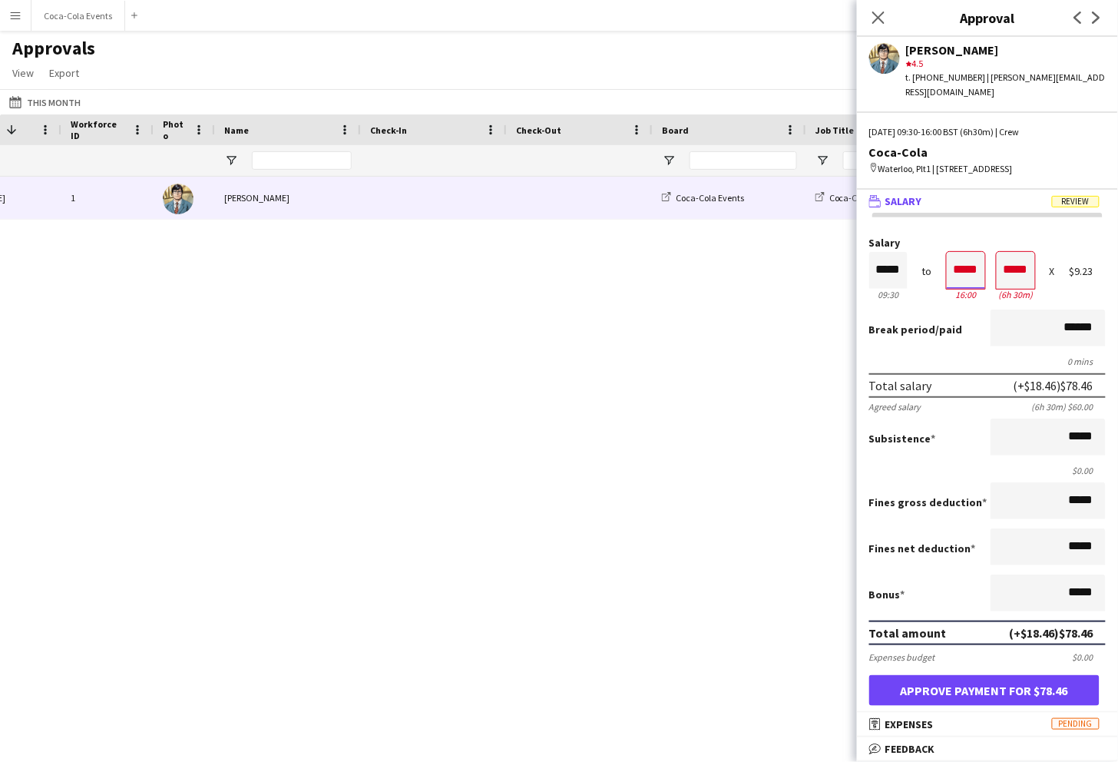
click at [961, 254] on input "*****" at bounding box center [966, 270] width 38 height 37
type input "*****"
click at [974, 237] on div at bounding box center [975, 244] width 19 height 15
type input "*****"
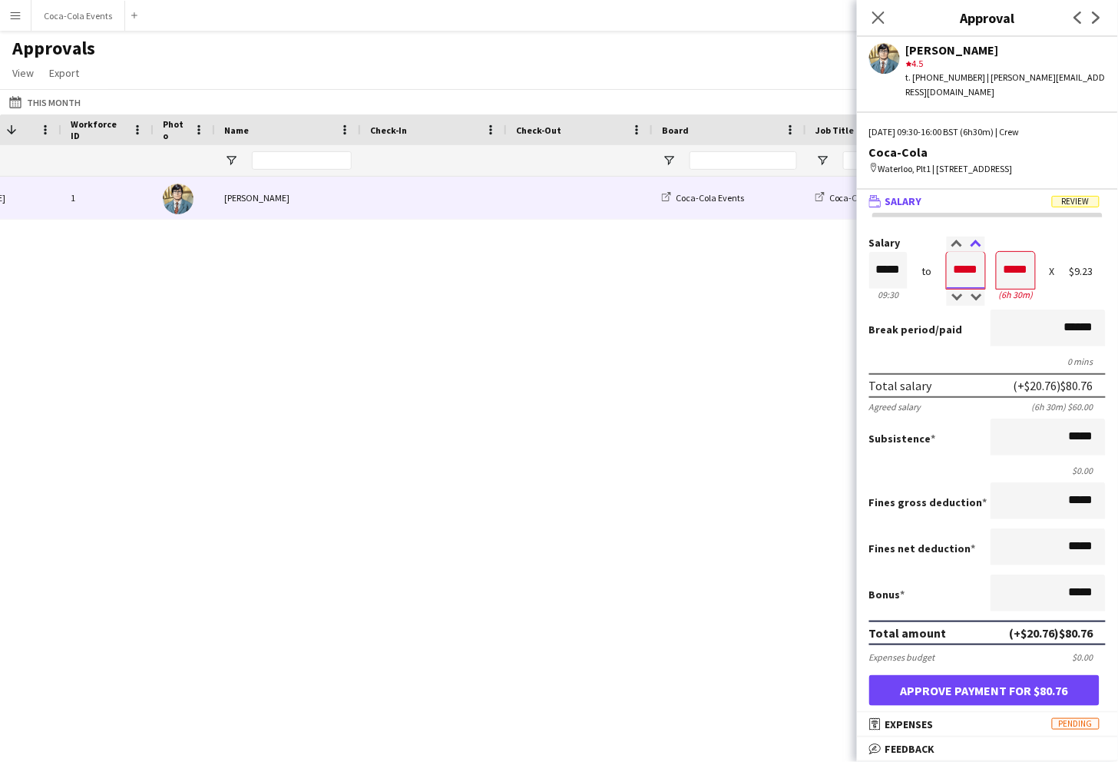
type input "*****"
click at [974, 237] on div at bounding box center [975, 244] width 19 height 15
click at [975, 356] on div "0 mins" at bounding box center [987, 362] width 237 height 12
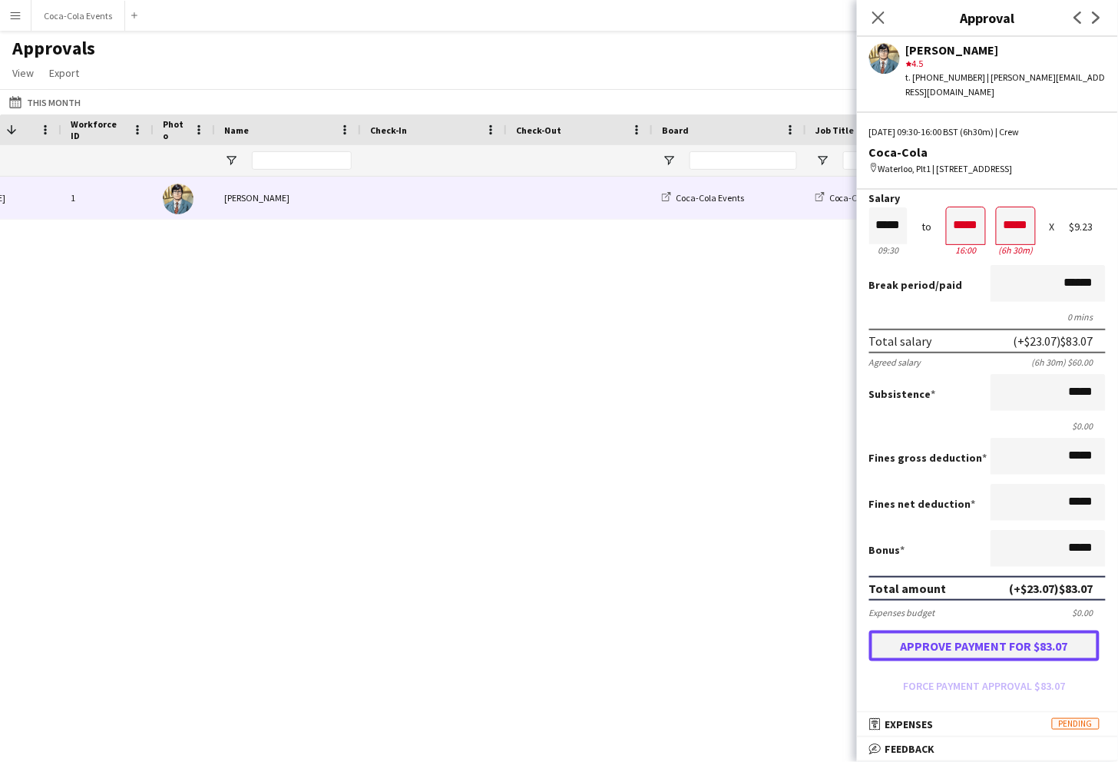
click at [932, 633] on button "Approve payment for $83.07" at bounding box center [984, 646] width 230 height 31
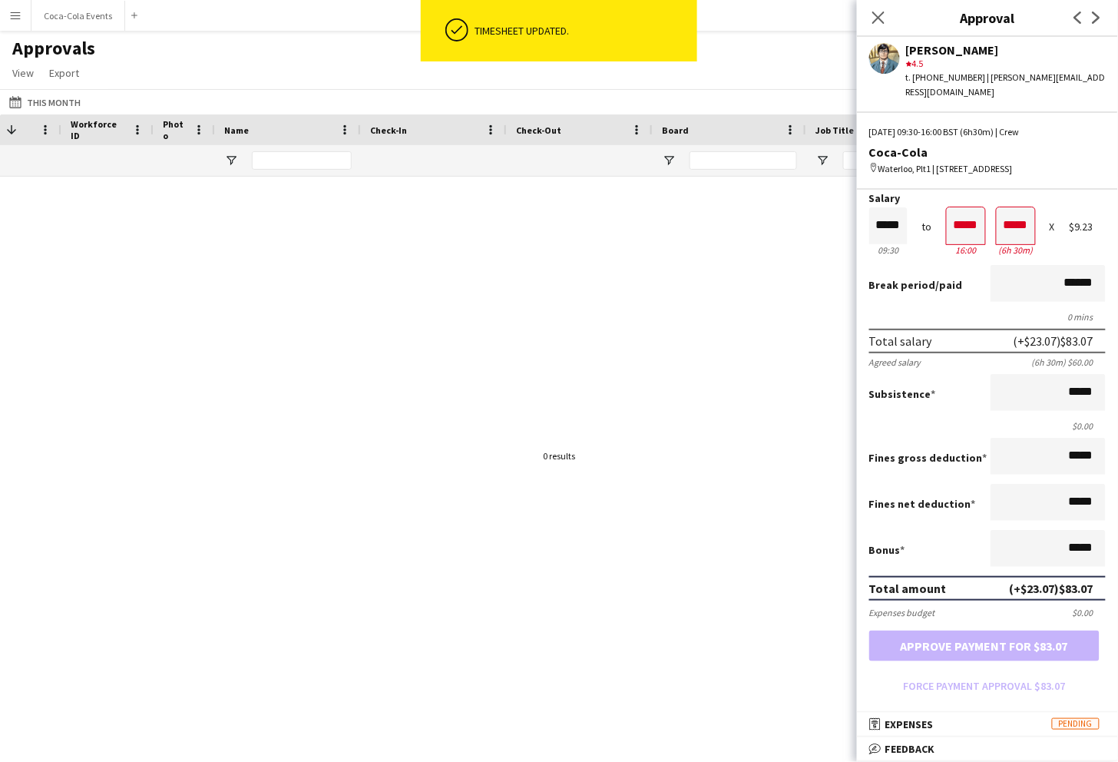
click at [698, 457] on div at bounding box center [559, 456] width 1118 height 558
click at [876, 15] on icon at bounding box center [878, 17] width 15 height 15
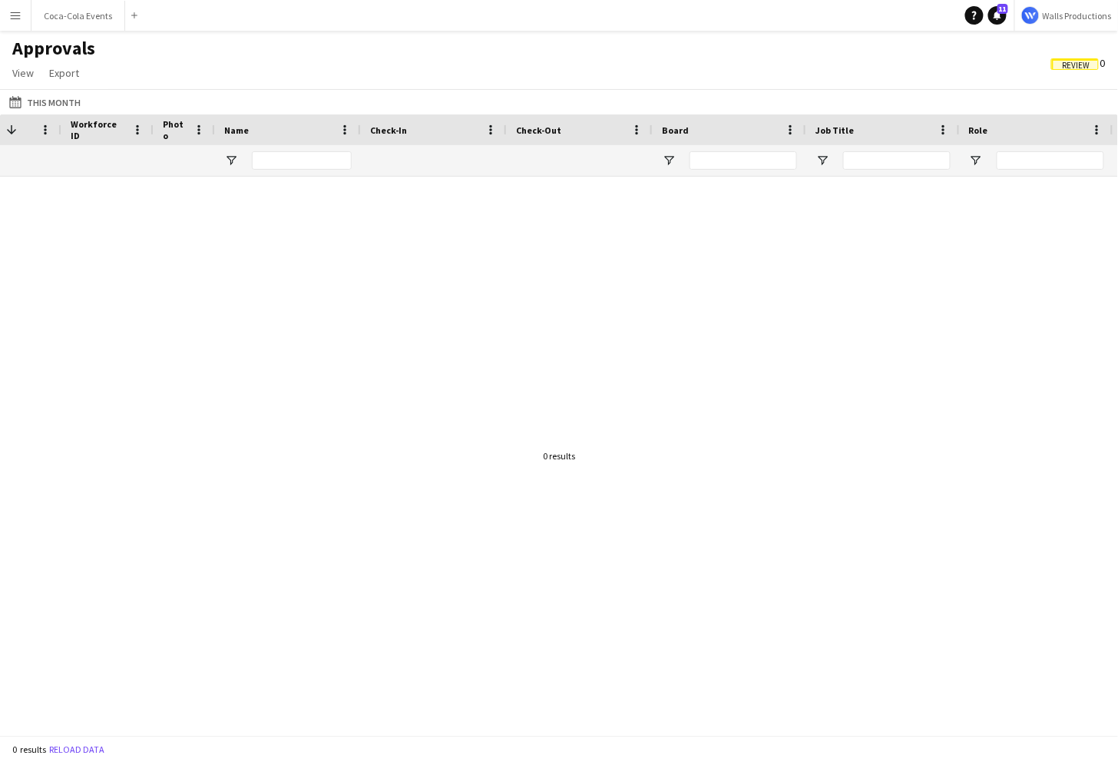
click at [1056, 64] on span "Review" at bounding box center [1075, 64] width 48 height 12
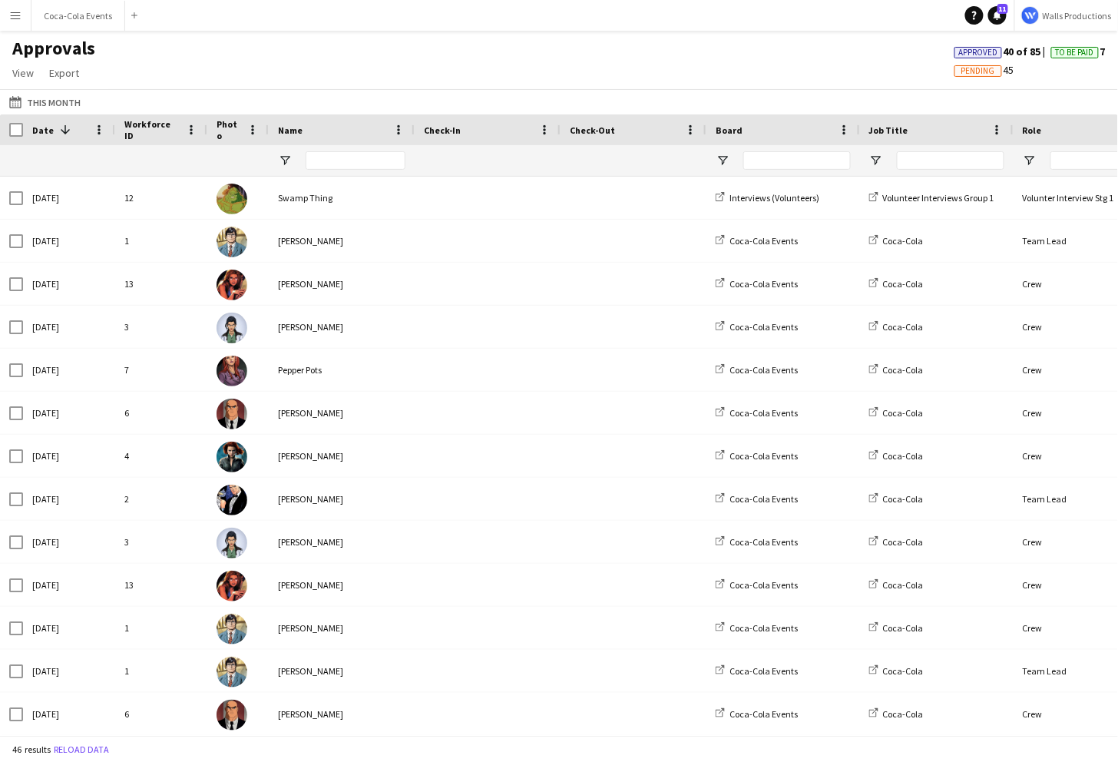
click at [15, 24] on button "Menu" at bounding box center [15, 15] width 31 height 31
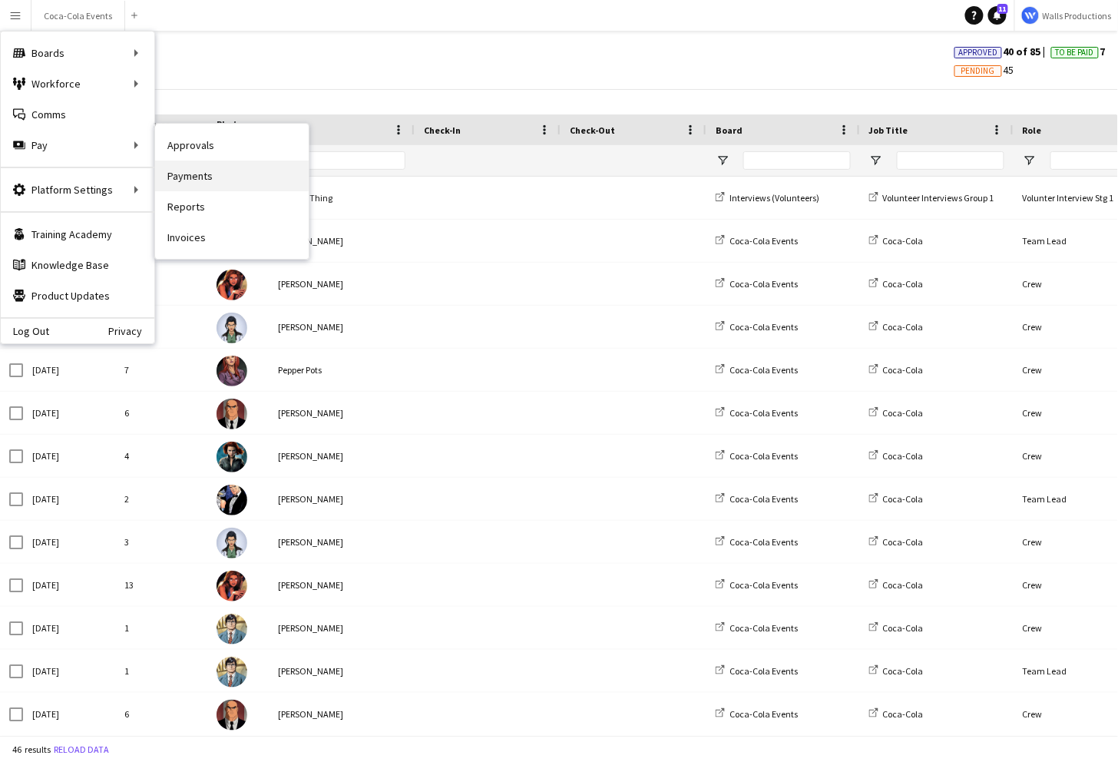
click at [193, 176] on link "Payments" at bounding box center [232, 176] width 154 height 31
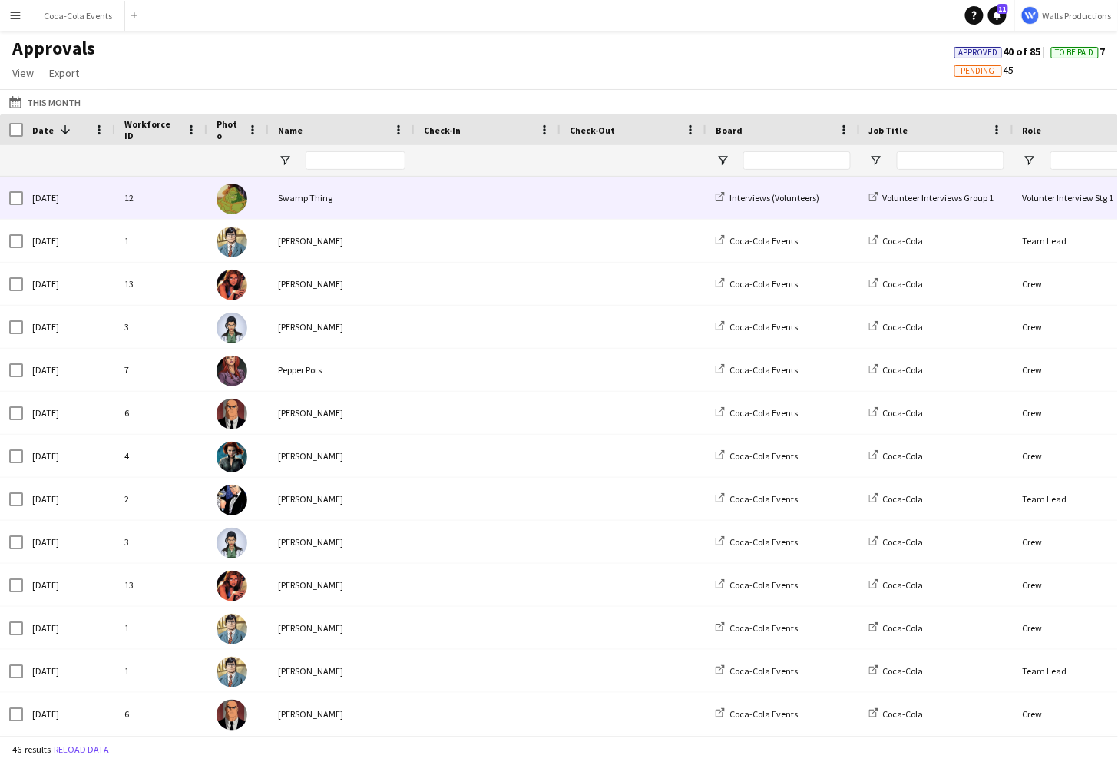
click at [278, 199] on div "Swamp Thing" at bounding box center [342, 198] width 146 height 42
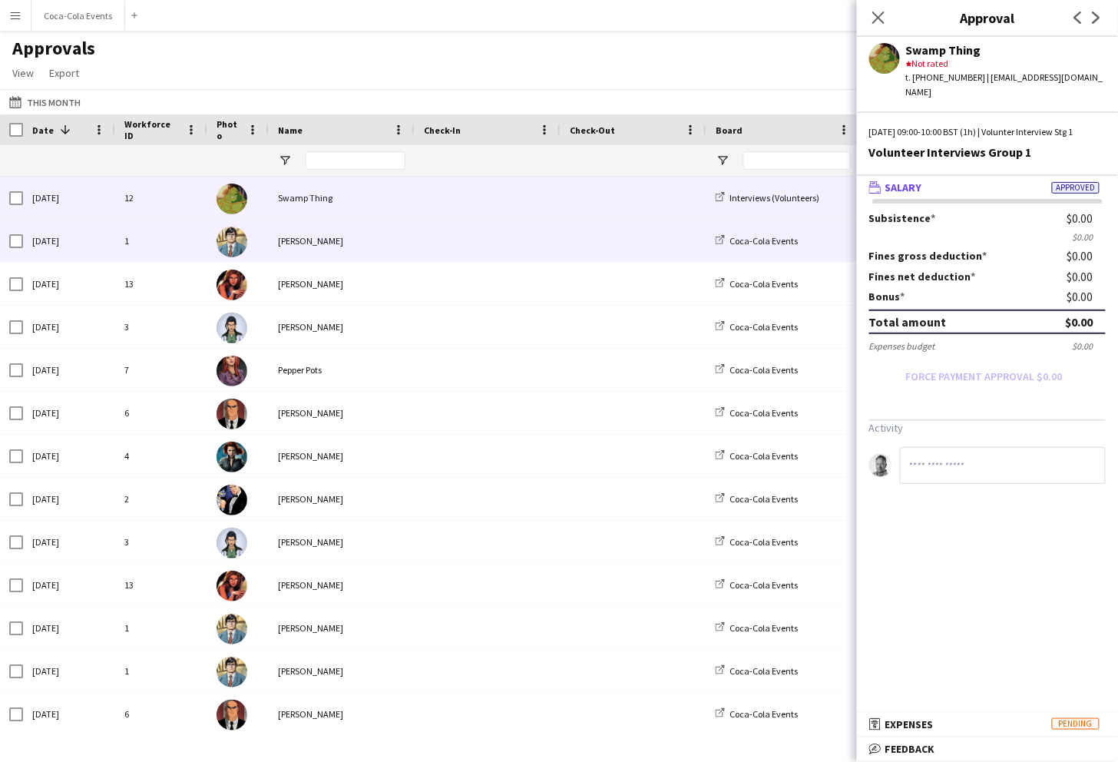
click at [316, 243] on div "Clark Kent" at bounding box center [342, 241] width 146 height 42
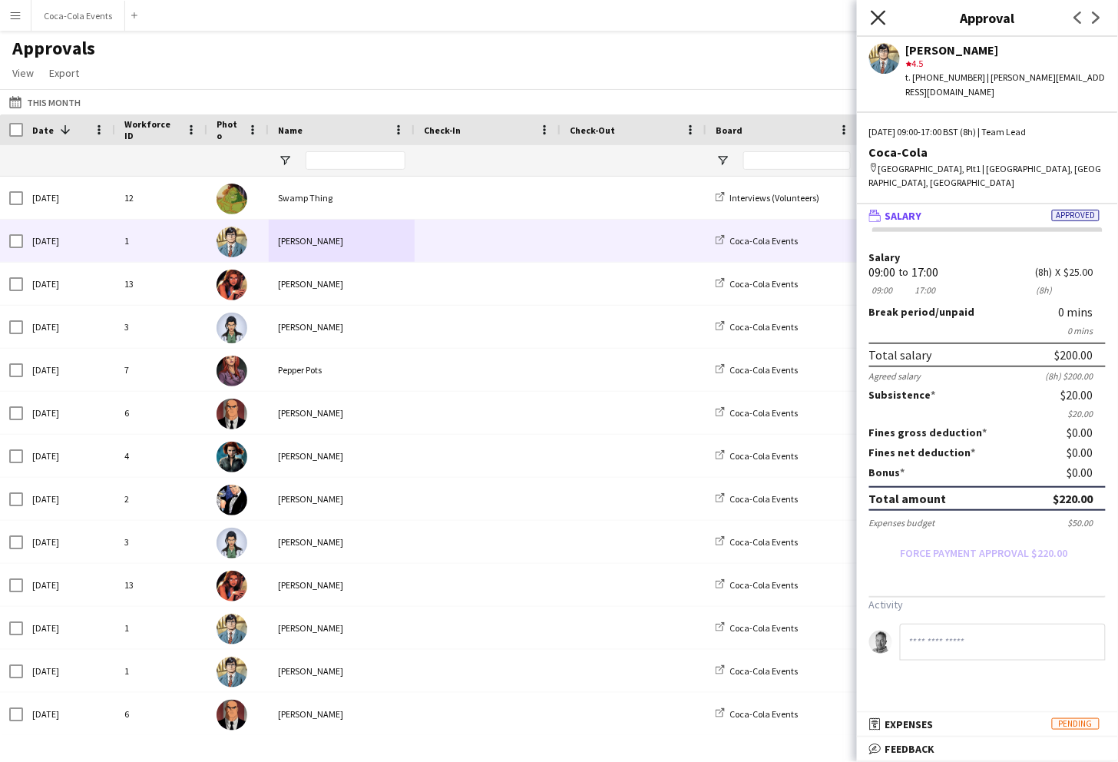
click at [876, 13] on icon at bounding box center [878, 17] width 15 height 15
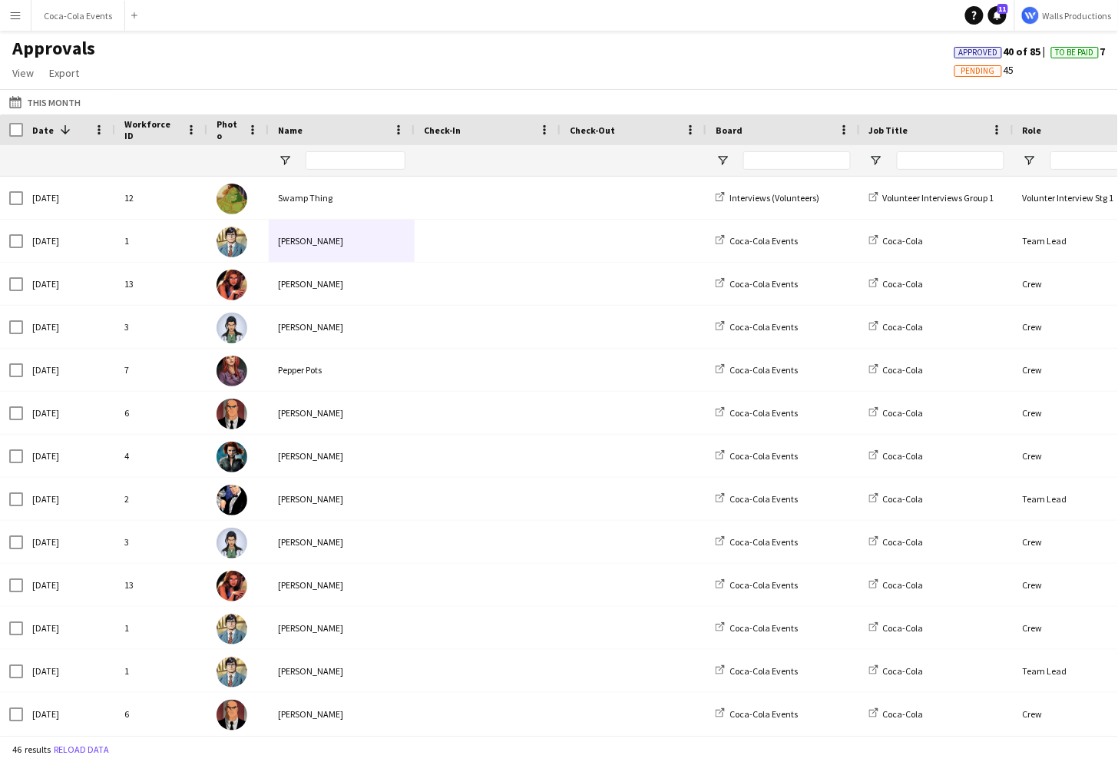
click at [13, 16] on app-icon "Menu" at bounding box center [15, 15] width 12 height 12
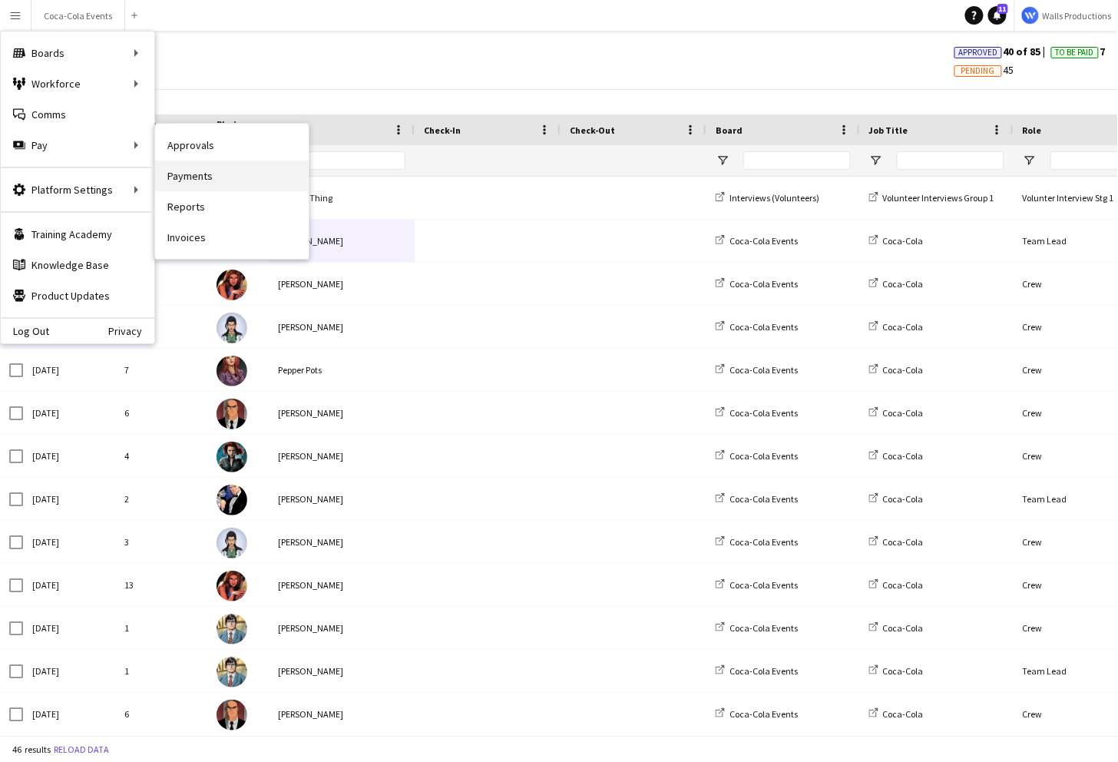
click at [199, 177] on link "Payments" at bounding box center [232, 176] width 154 height 31
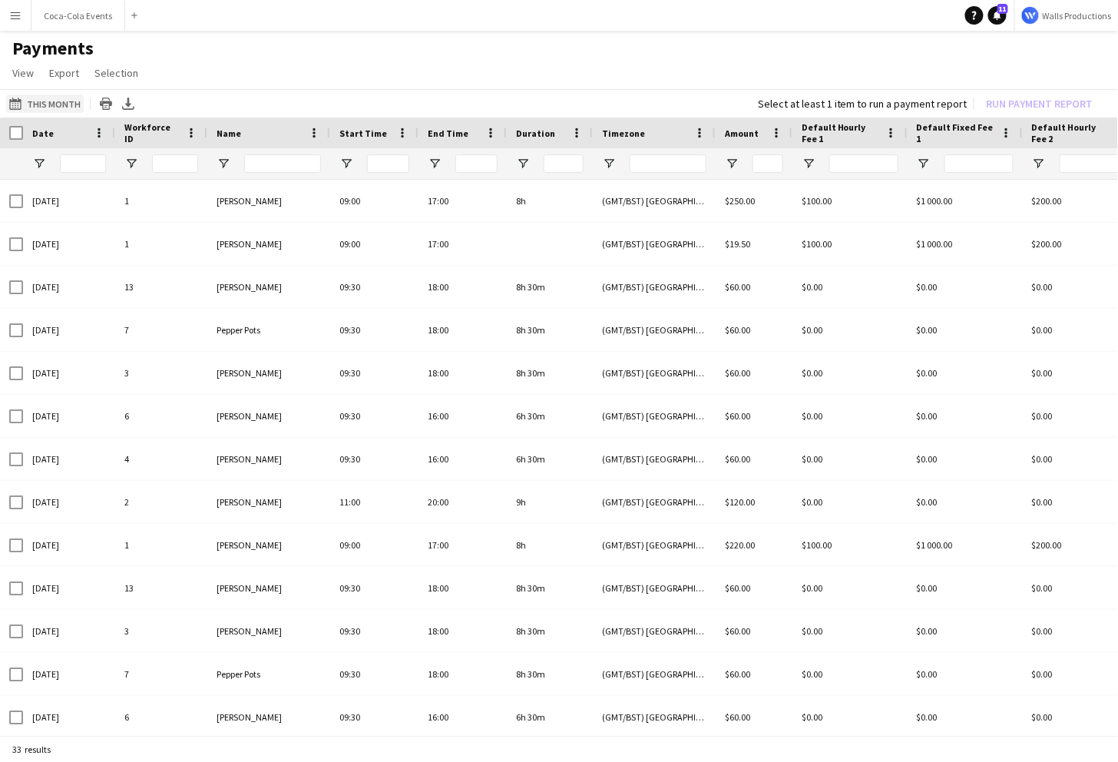
click at [62, 104] on button "This Month This Month" at bounding box center [45, 103] width 78 height 18
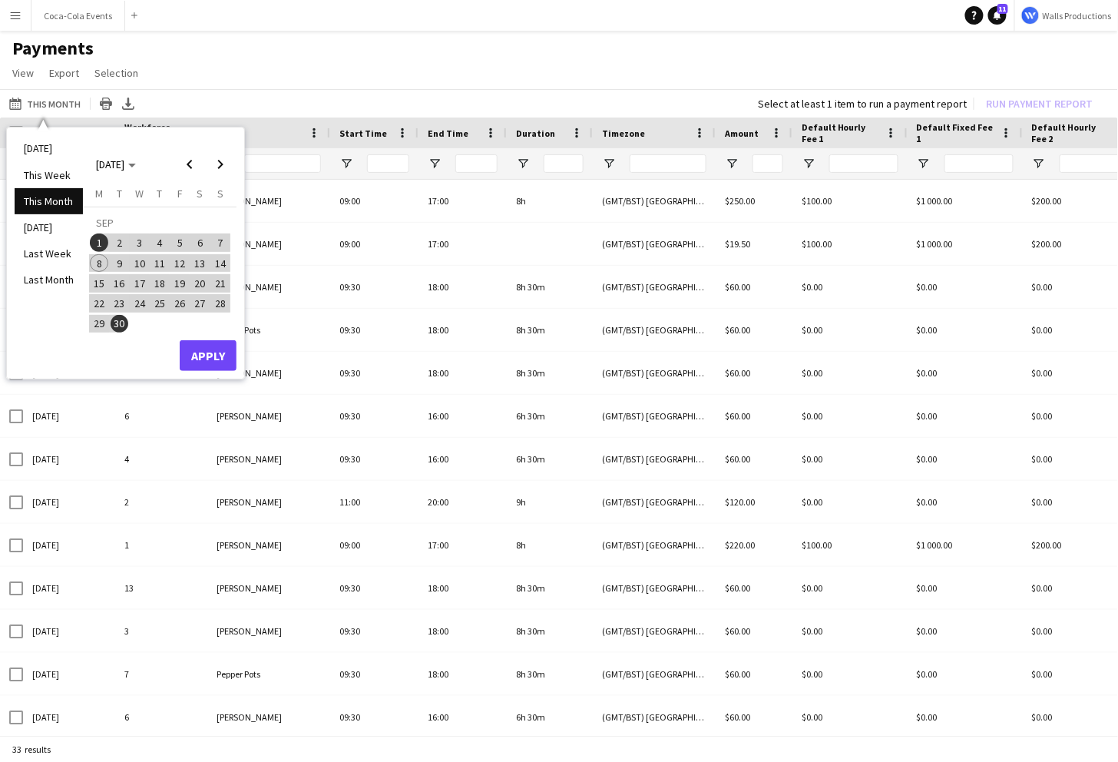
click at [257, 68] on app-page-menu "View Customise view Customise filters Reset Filters Reset View Reset All Export…" at bounding box center [559, 74] width 1118 height 29
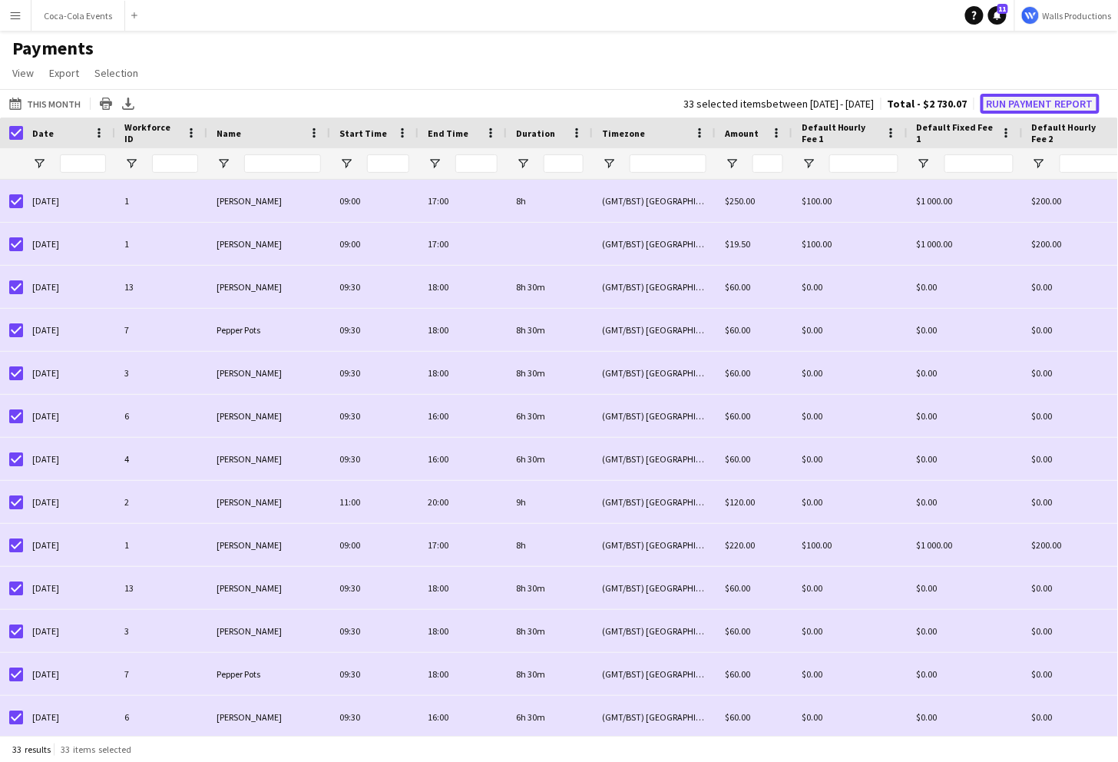
click at [1049, 103] on button "Run Payment Report" at bounding box center [1040, 104] width 119 height 20
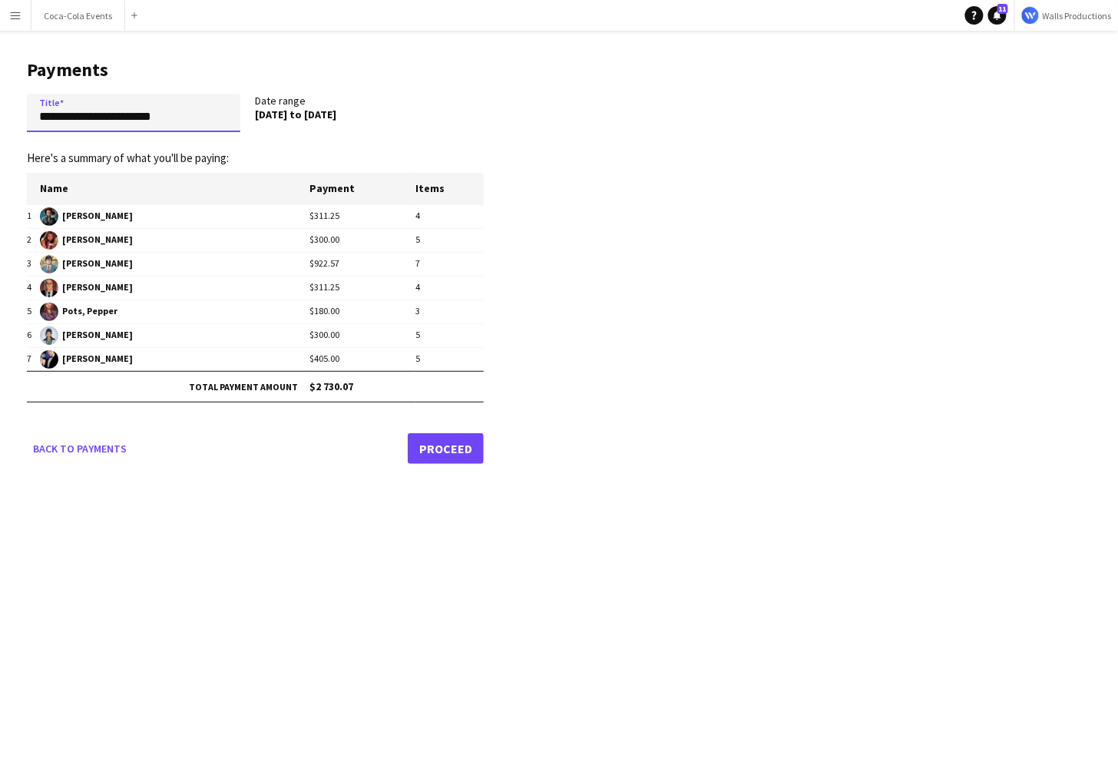
drag, startPoint x: 202, startPoint y: 115, endPoint x: 30, endPoint y: 118, distance: 172.1
click at [30, 118] on input "**********" at bounding box center [134, 113] width 214 height 38
click at [314, 463] on div "Back to payments Proceed" at bounding box center [255, 448] width 457 height 31
click at [446, 447] on link "Proceed" at bounding box center [446, 448] width 76 height 31
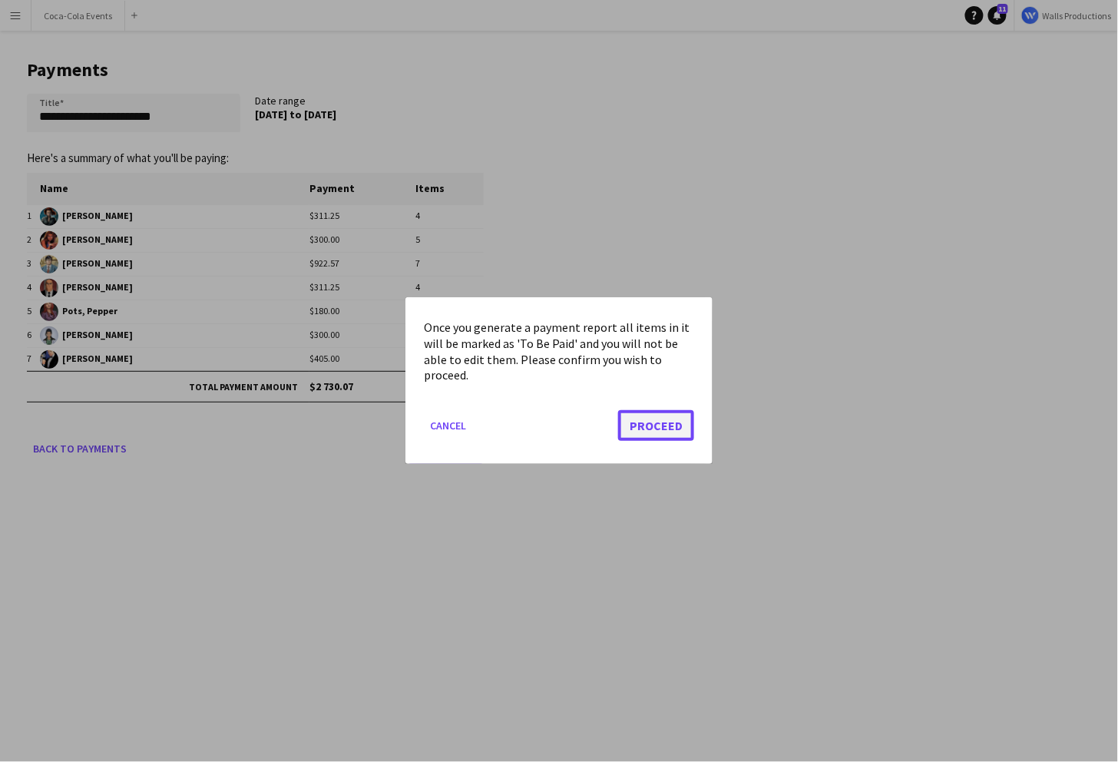
click at [658, 431] on button "Proceed" at bounding box center [656, 426] width 76 height 31
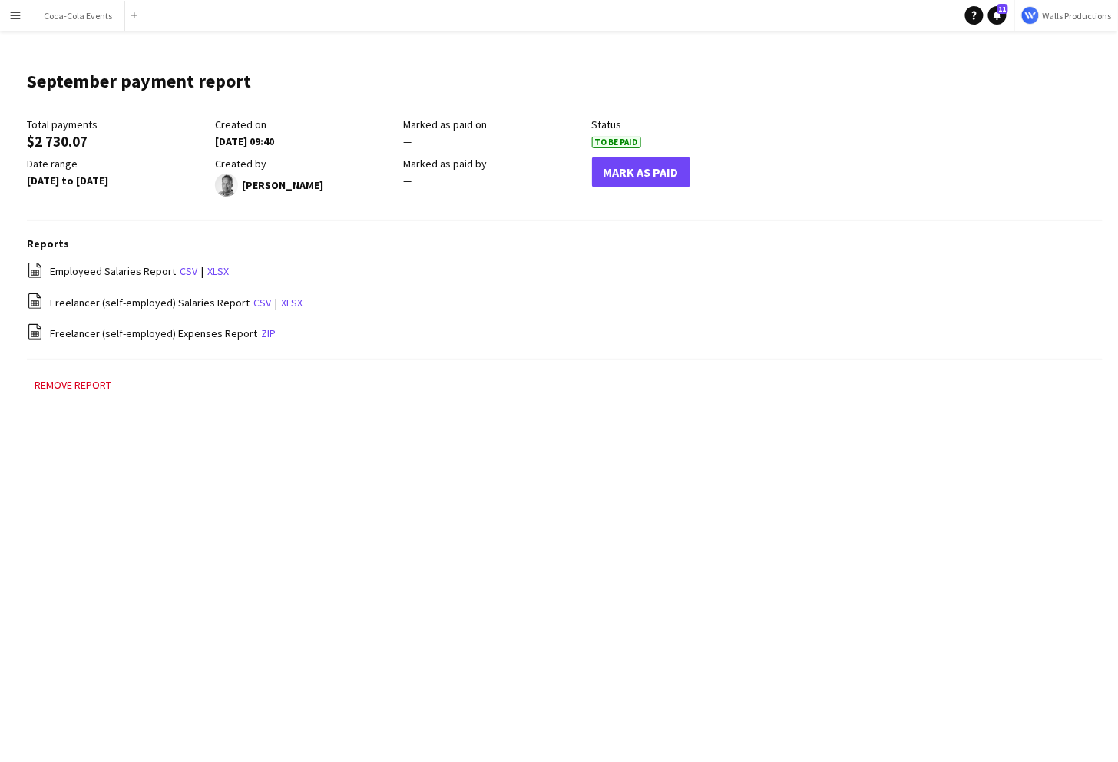
click at [124, 271] on span "Employeed Salaries Report" at bounding box center [113, 271] width 126 height 14
click at [19, 18] on app-icon "Menu" at bounding box center [15, 15] width 12 height 12
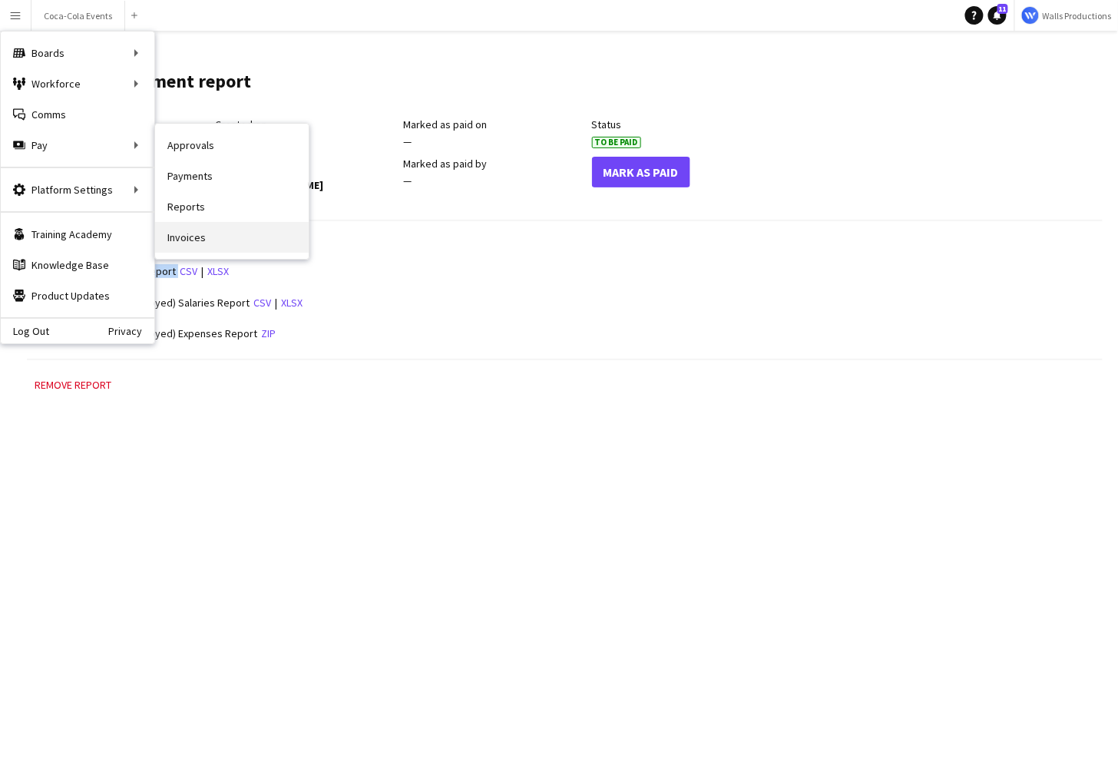
click at [193, 240] on link "Invoices" at bounding box center [232, 237] width 154 height 31
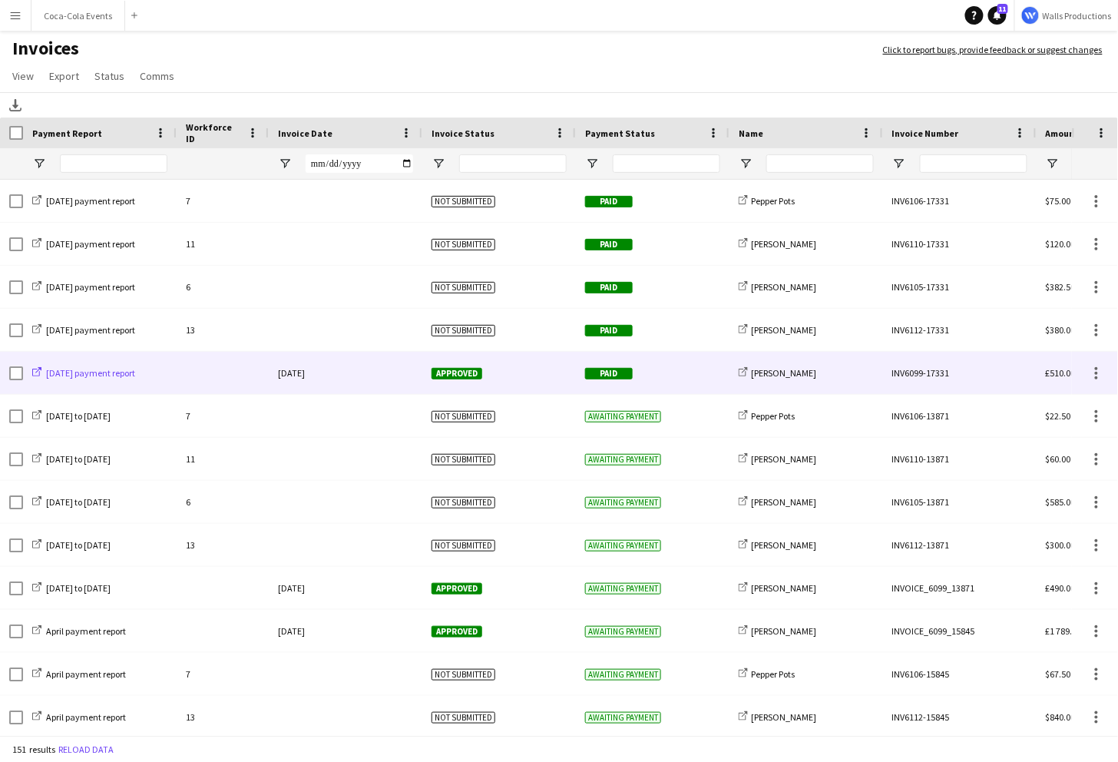
click at [83, 372] on span "[DATE] payment report" at bounding box center [90, 373] width 89 height 12
click at [286, 374] on div "03-July-2024" at bounding box center [346, 373] width 154 height 42
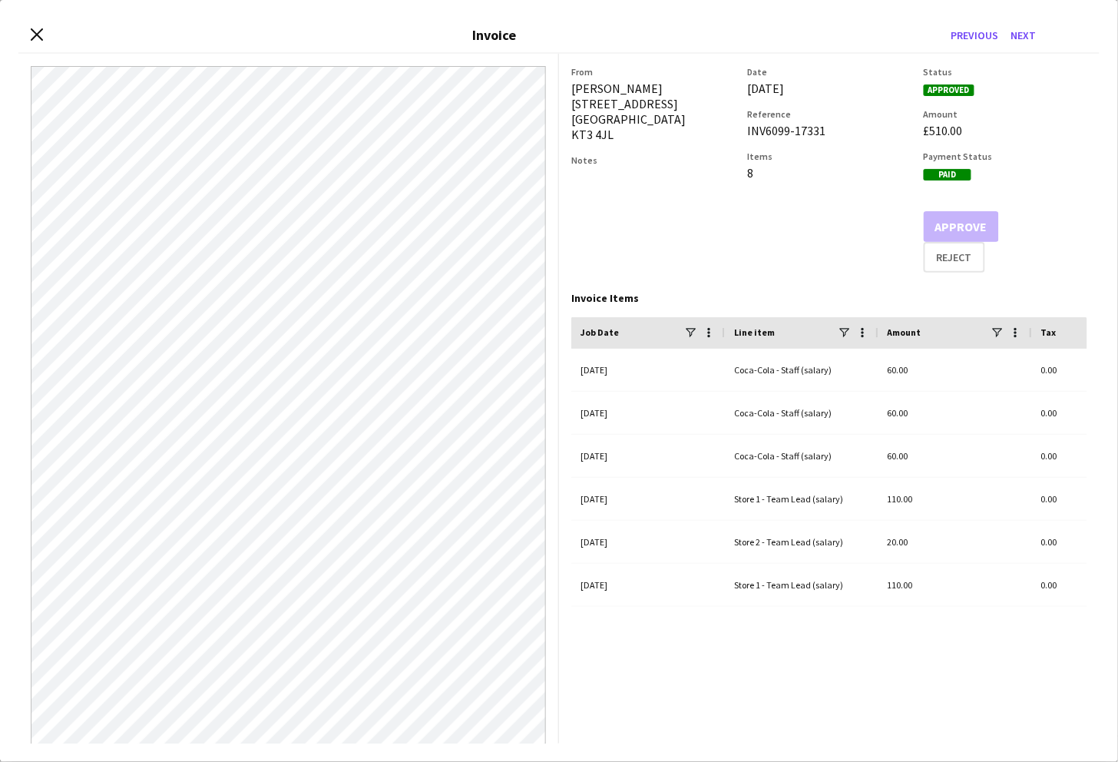
click at [31, 22] on div "Close invoice dialog Invoice Previous Next" at bounding box center [558, 35] width 1081 height 35
click at [35, 35] on icon at bounding box center [36, 34] width 15 height 15
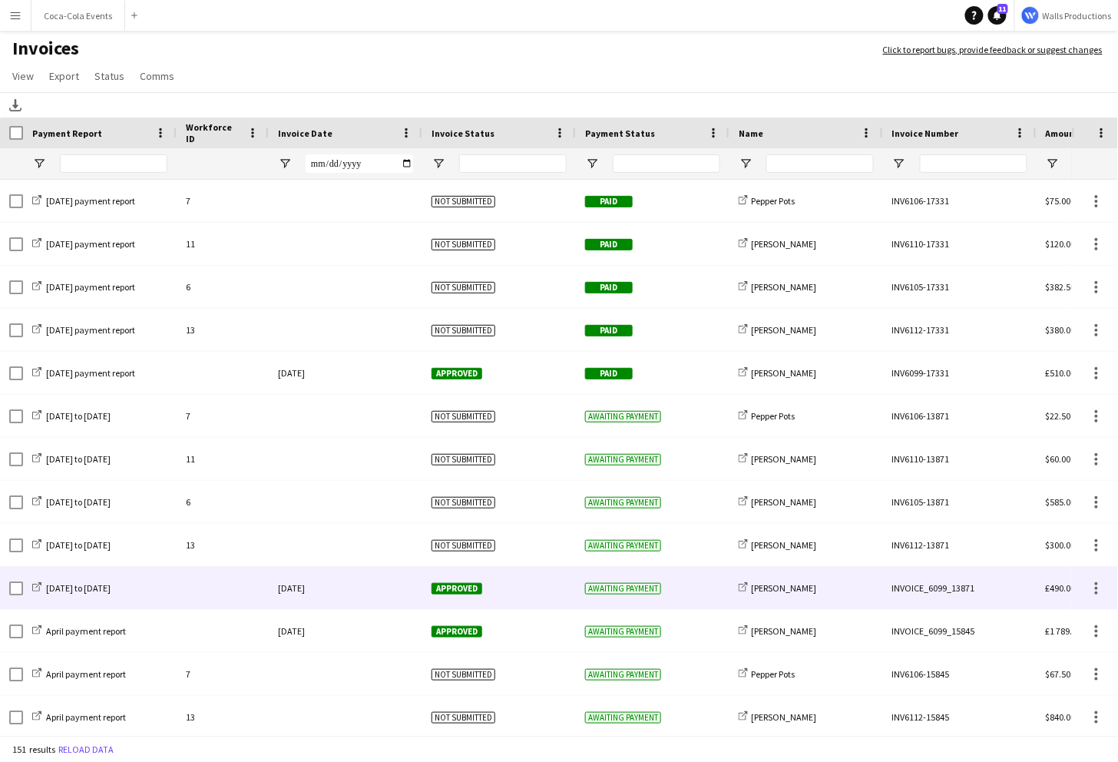
click at [327, 595] on div "30-January-2023" at bounding box center [346, 588] width 154 height 42
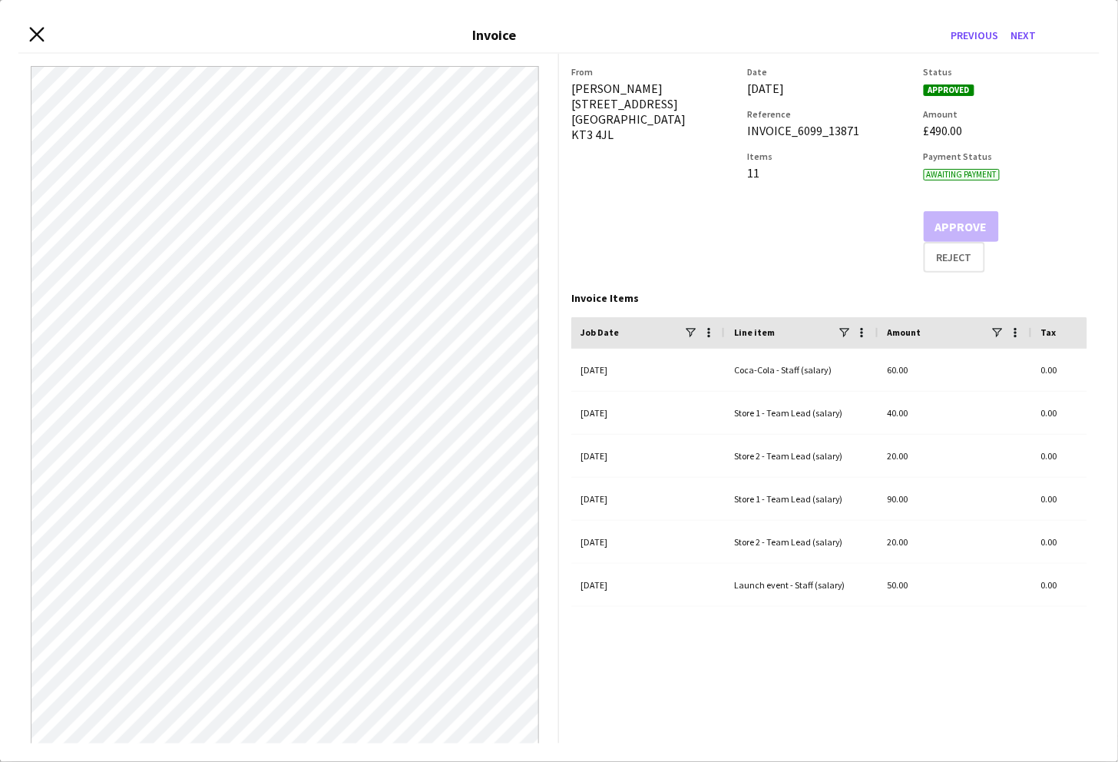
click at [34, 33] on icon "Close invoice dialog" at bounding box center [36, 34] width 15 height 15
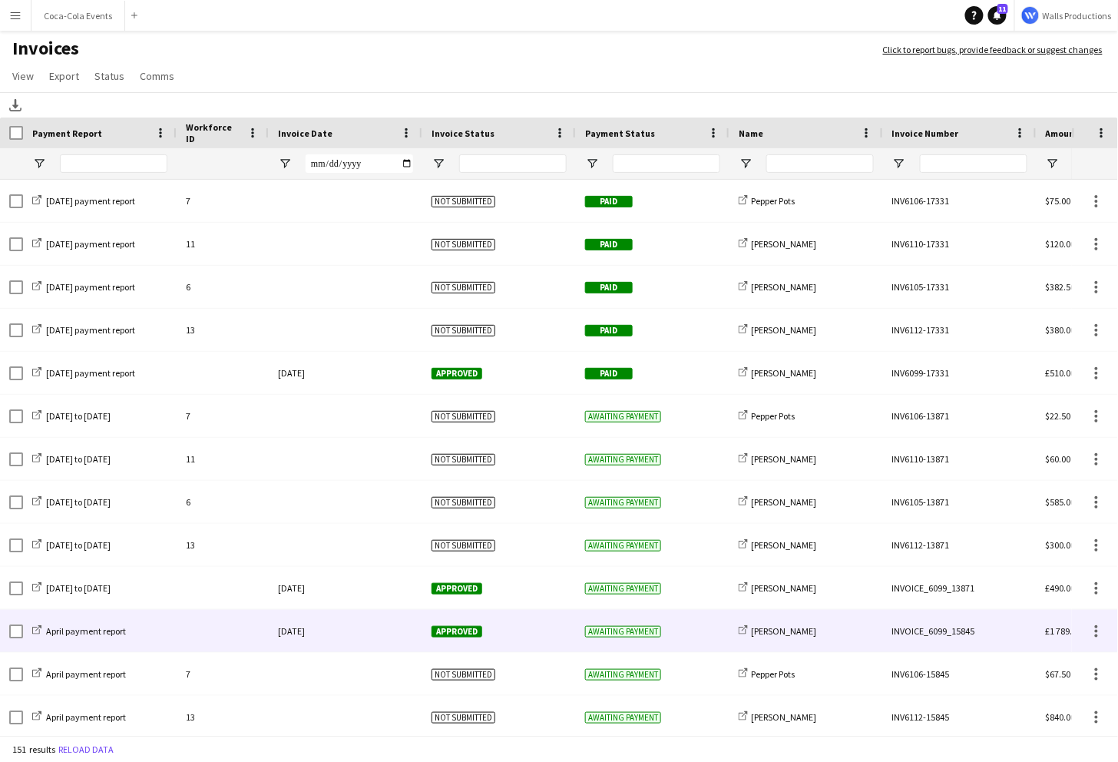
click at [315, 625] on div "10-May-2023" at bounding box center [346, 631] width 154 height 42
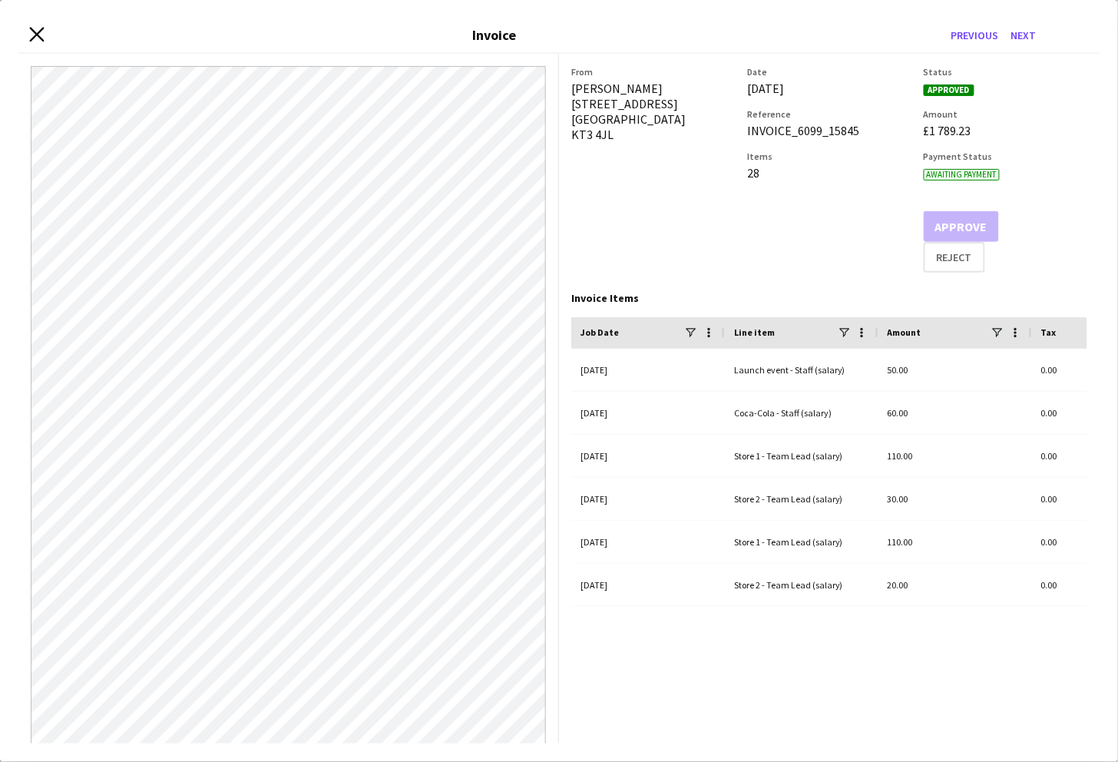
click at [38, 32] on icon at bounding box center [36, 34] width 15 height 15
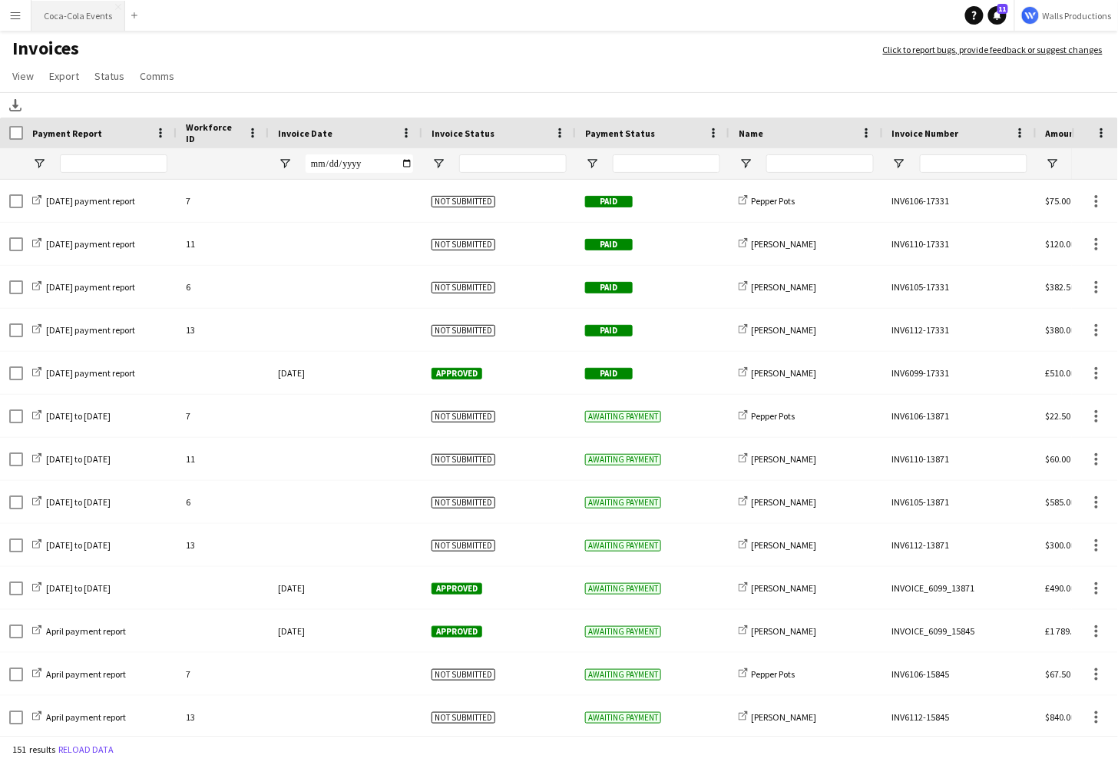
click at [65, 12] on button "Coca-Cola Events Close" at bounding box center [78, 16] width 94 height 30
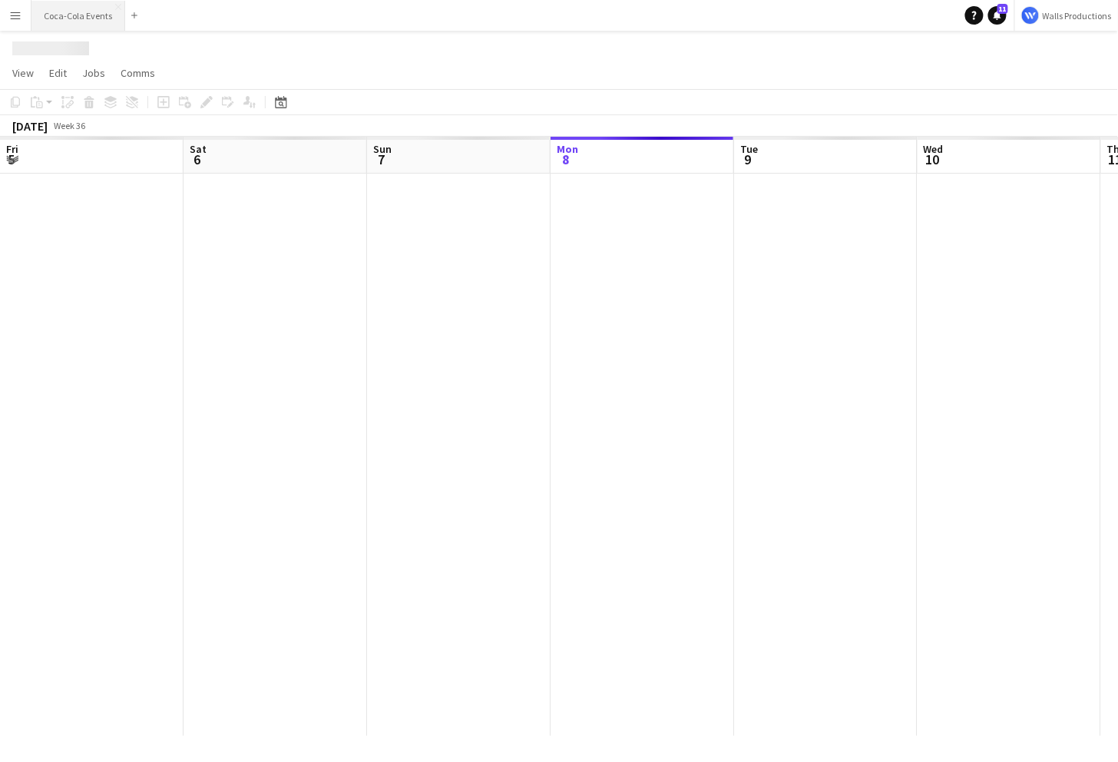
scroll to position [0, 367]
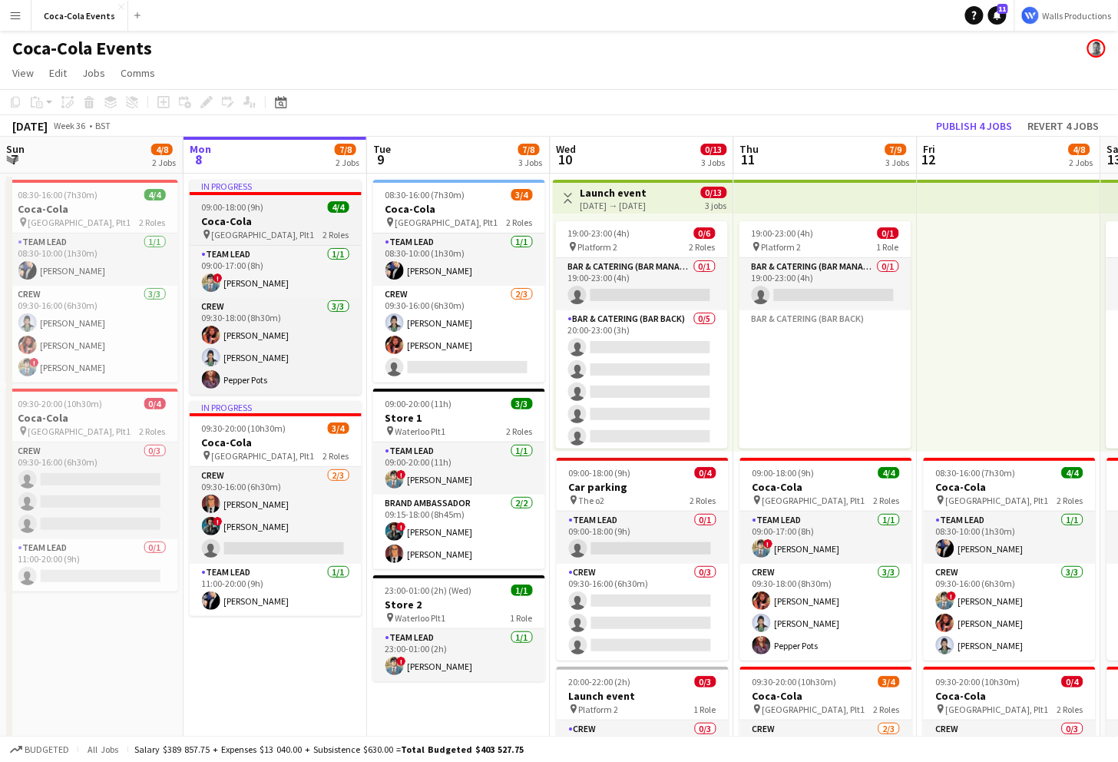
click at [262, 219] on h3 "Coca-Cola" at bounding box center [276, 221] width 172 height 14
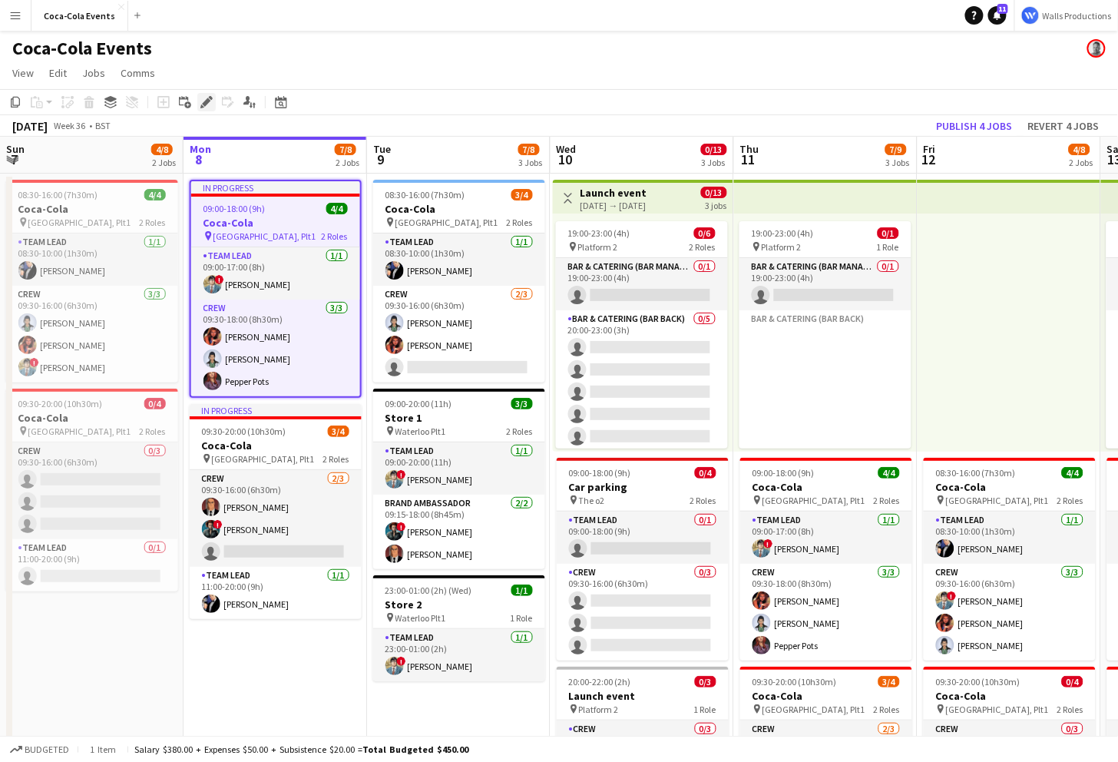
click at [207, 103] on icon at bounding box center [206, 102] width 8 height 8
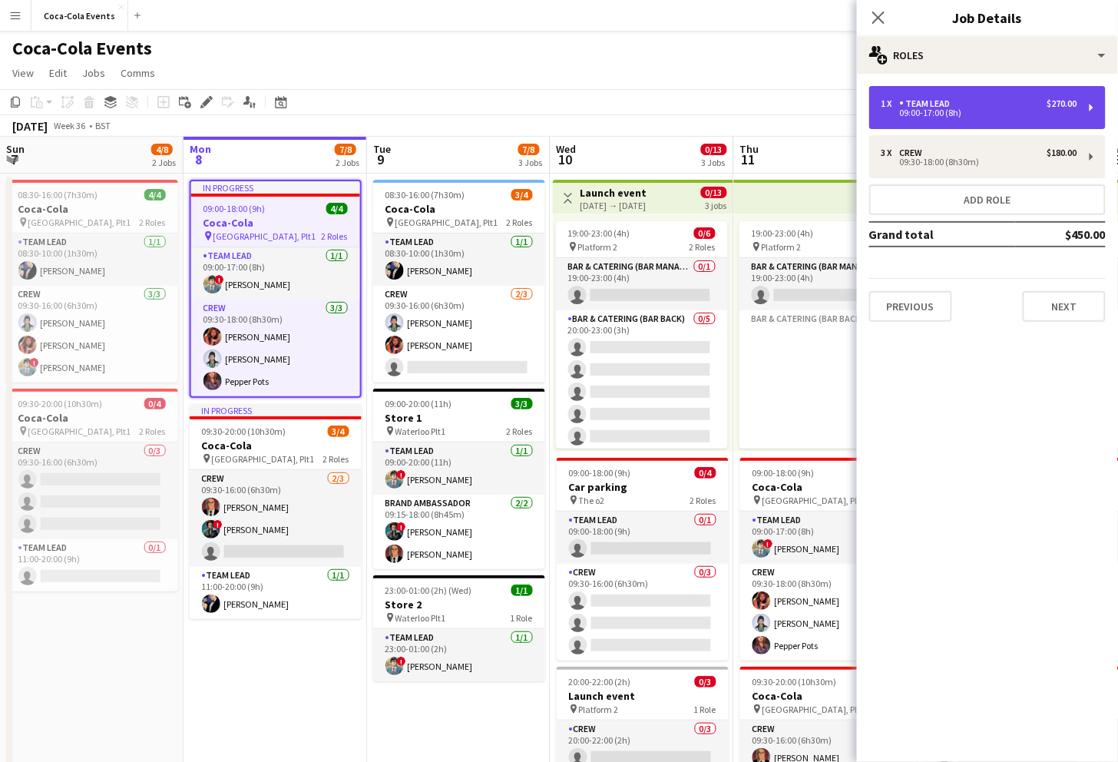
click at [985, 114] on div "09:00-17:00 (8h)" at bounding box center [980, 113] width 196 height 8
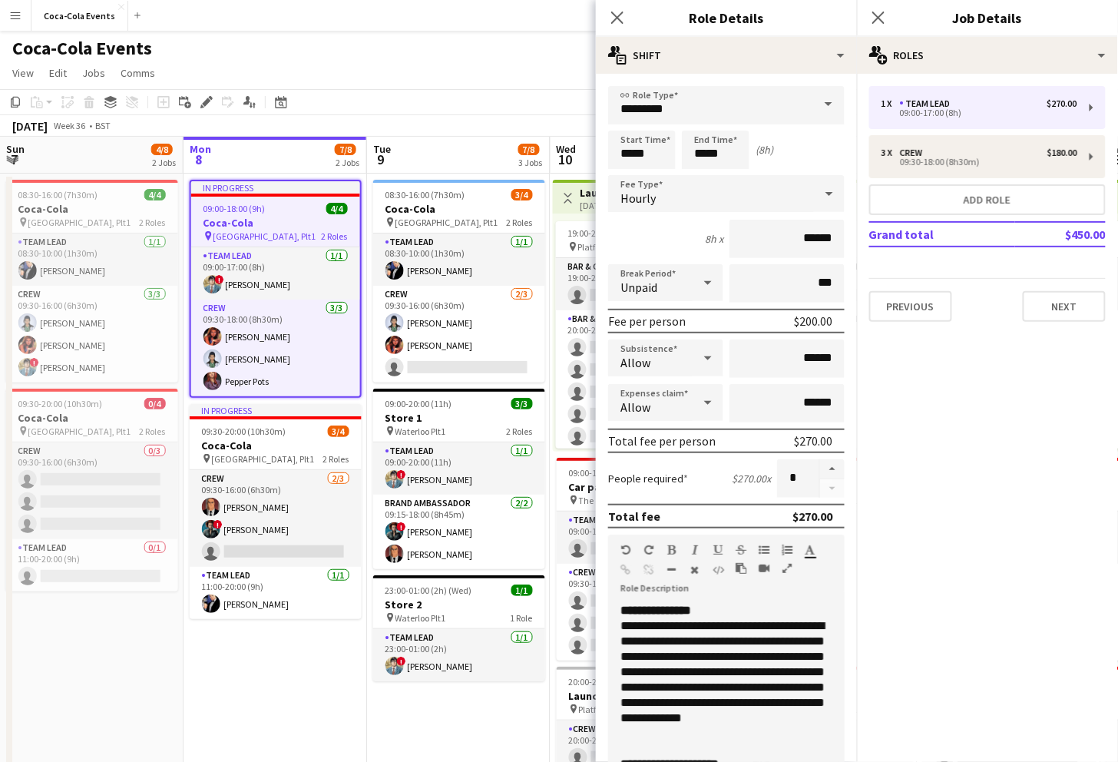
click at [548, 66] on app-page-menu "View Day view expanded Day view collapsed Month view Date picker Jump to today …" at bounding box center [559, 74] width 1118 height 29
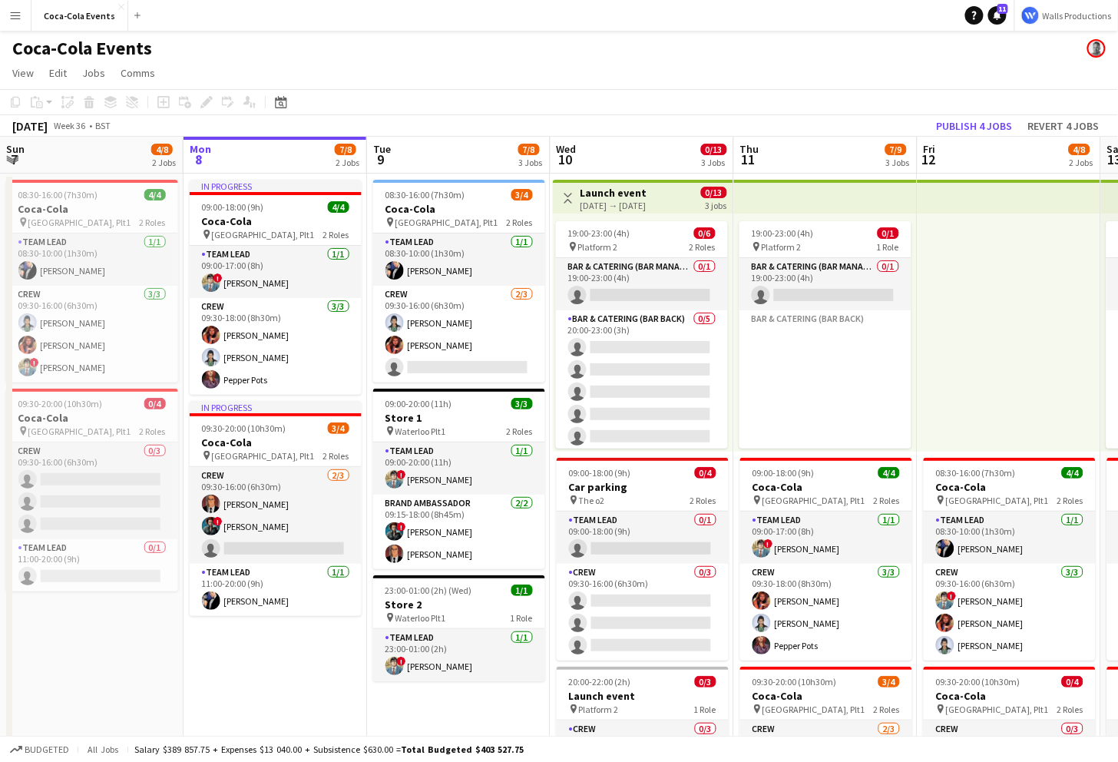
click at [12, 20] on app-icon "Menu" at bounding box center [15, 15] width 12 height 12
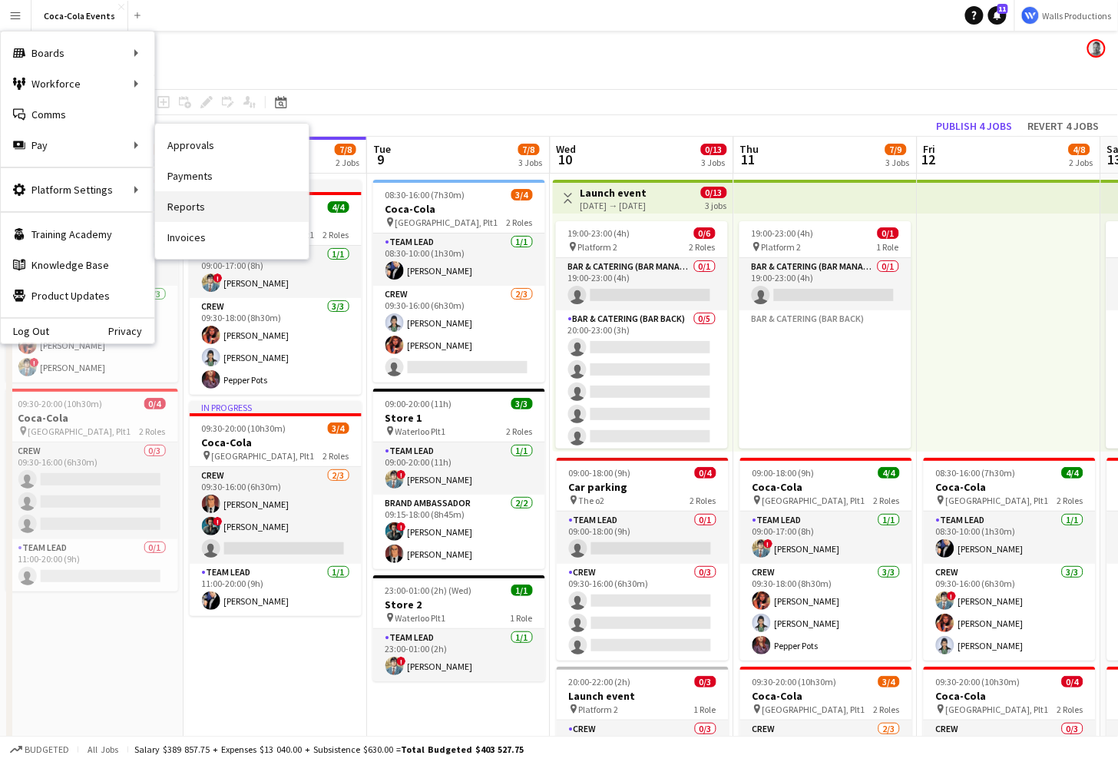
click at [190, 210] on link "Reports" at bounding box center [232, 206] width 154 height 31
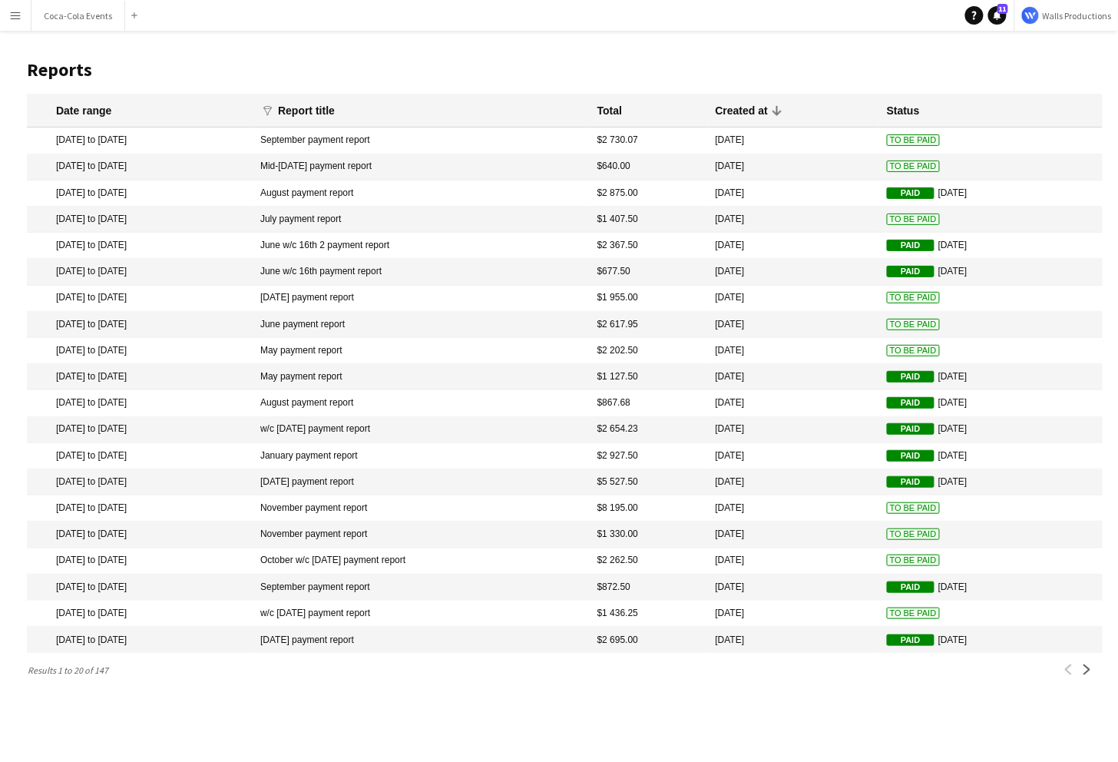
click at [134, 146] on mat-cell "2 Sep 2025 to 7 Sep 2025" at bounding box center [140, 140] width 226 height 26
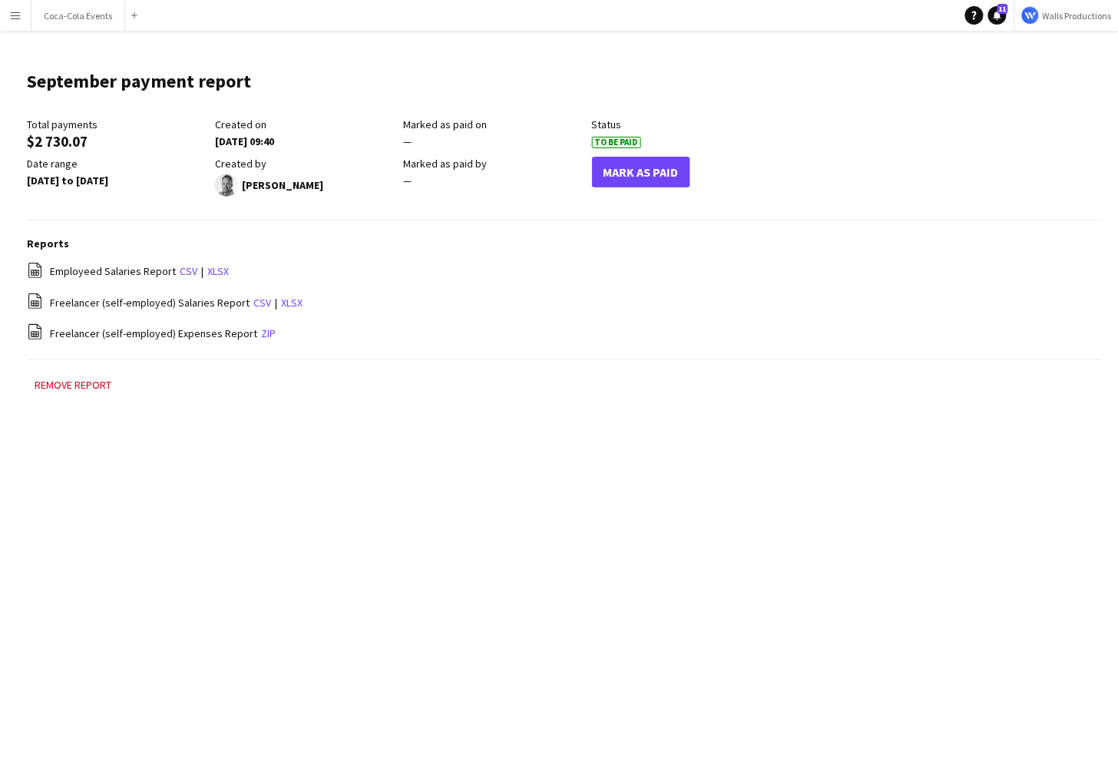
click at [14, 8] on button "Menu" at bounding box center [15, 15] width 31 height 31
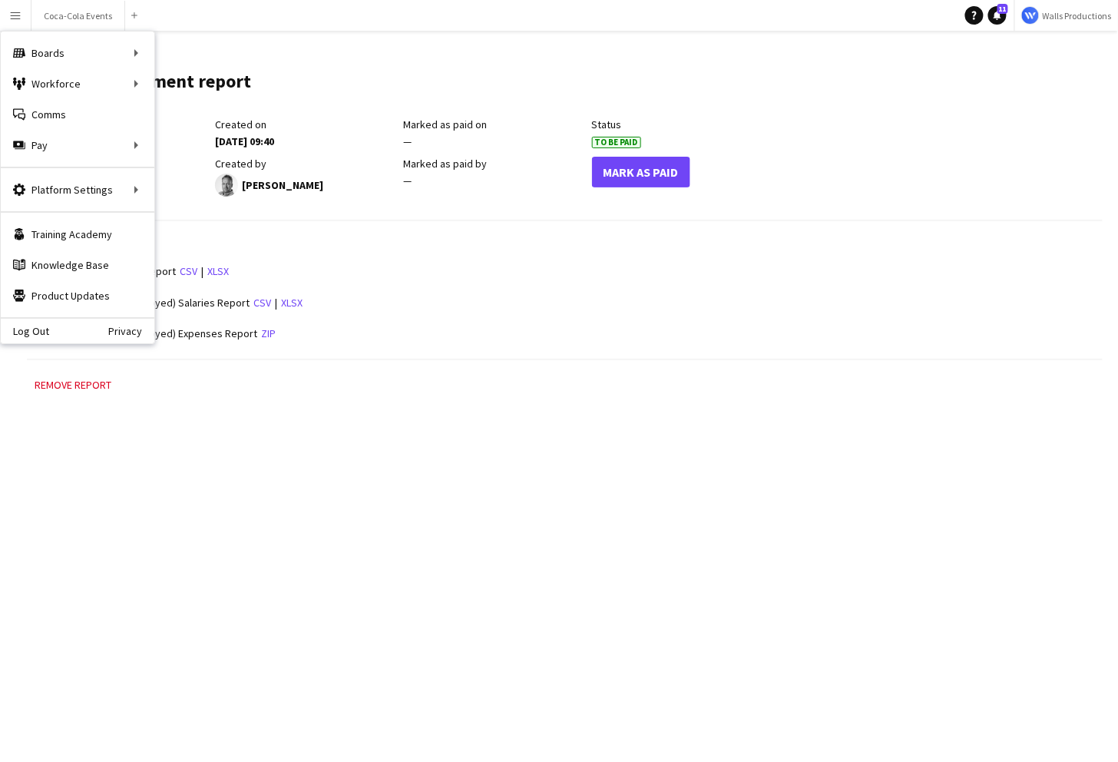
click at [382, 434] on main "September payment report Edit this field Total payments $2 730.07 Created on 08…" at bounding box center [559, 239] width 1118 height 417
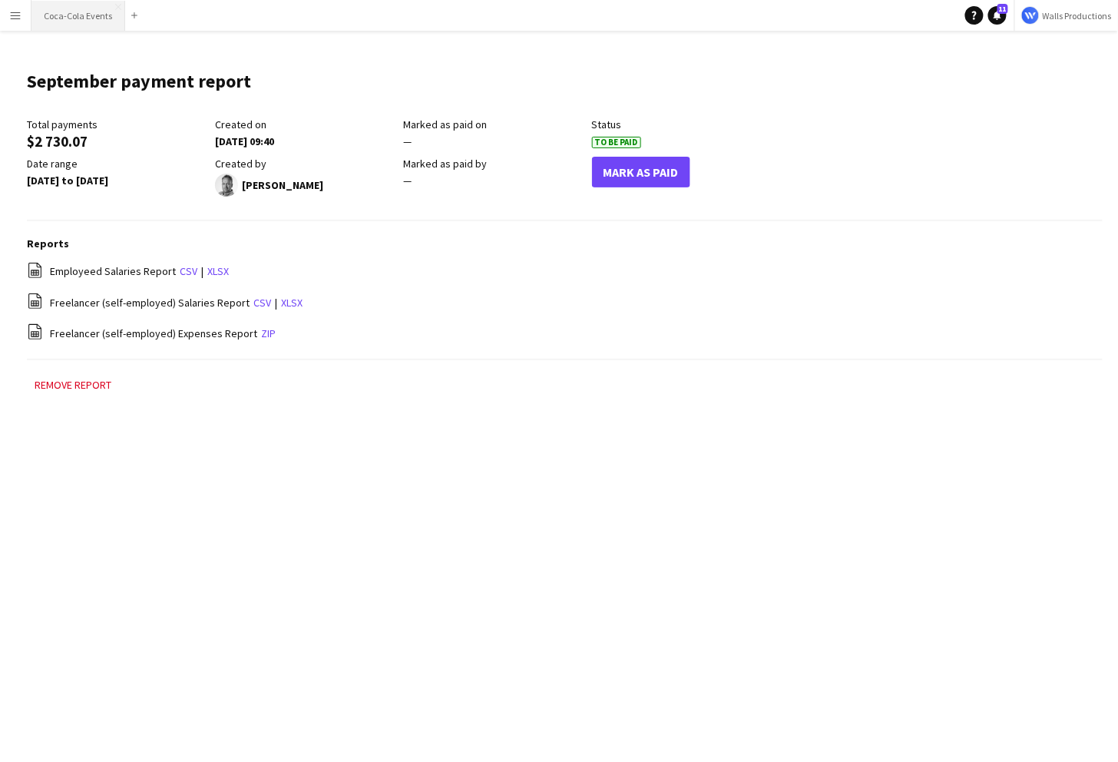
click at [65, 16] on button "Coca-Cola Events Close" at bounding box center [78, 16] width 94 height 30
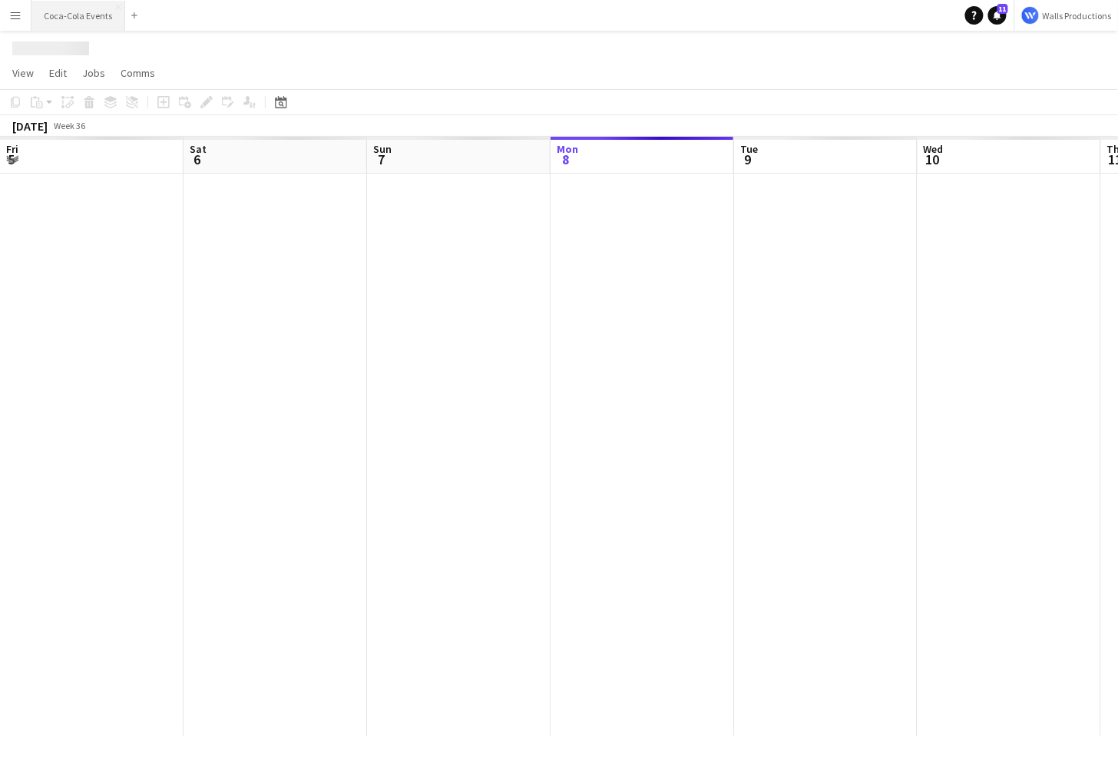
scroll to position [0, 367]
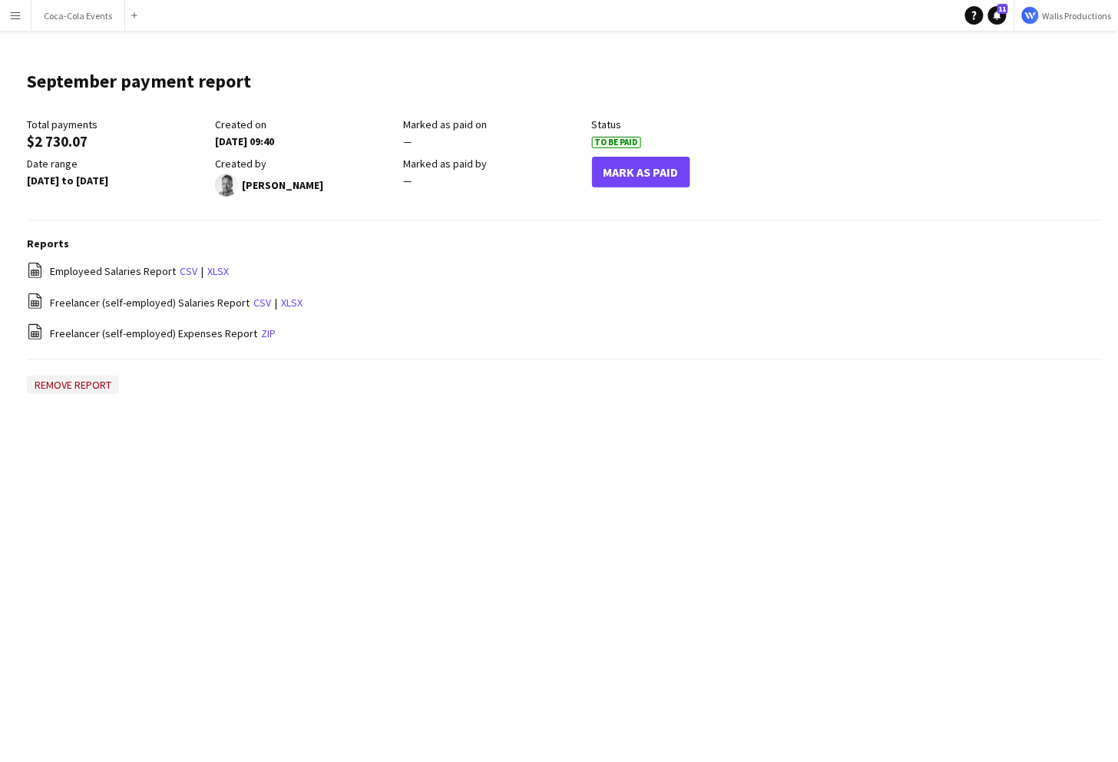
click at [91, 380] on button "Remove report" at bounding box center [73, 385] width 92 height 18
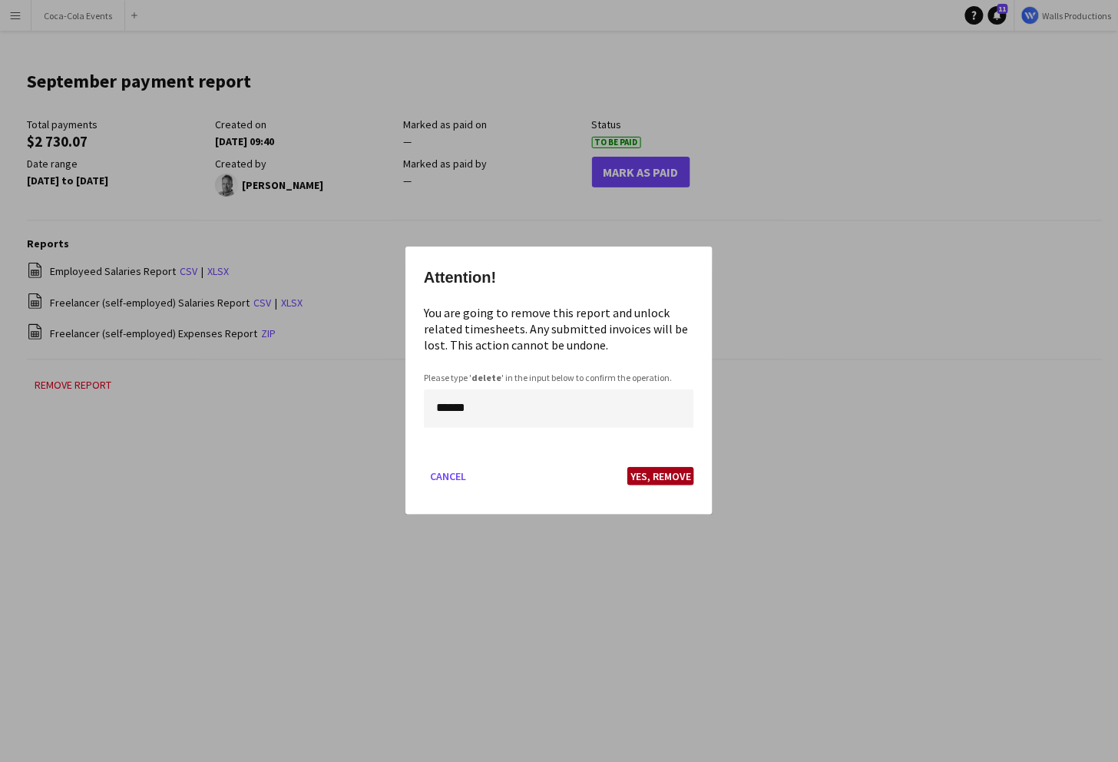
type input "******"
click at [655, 476] on button "Yes, Remove" at bounding box center [660, 477] width 67 height 18
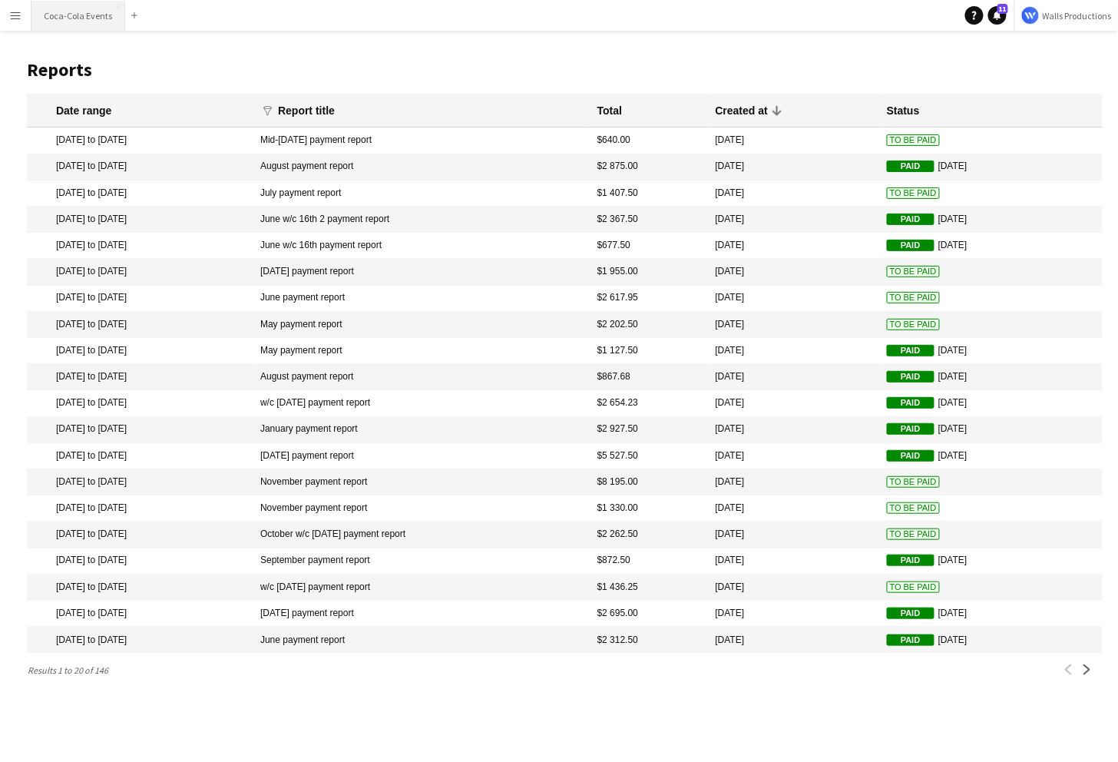
click at [54, 13] on button "Coca-Cola Events Close" at bounding box center [78, 16] width 94 height 30
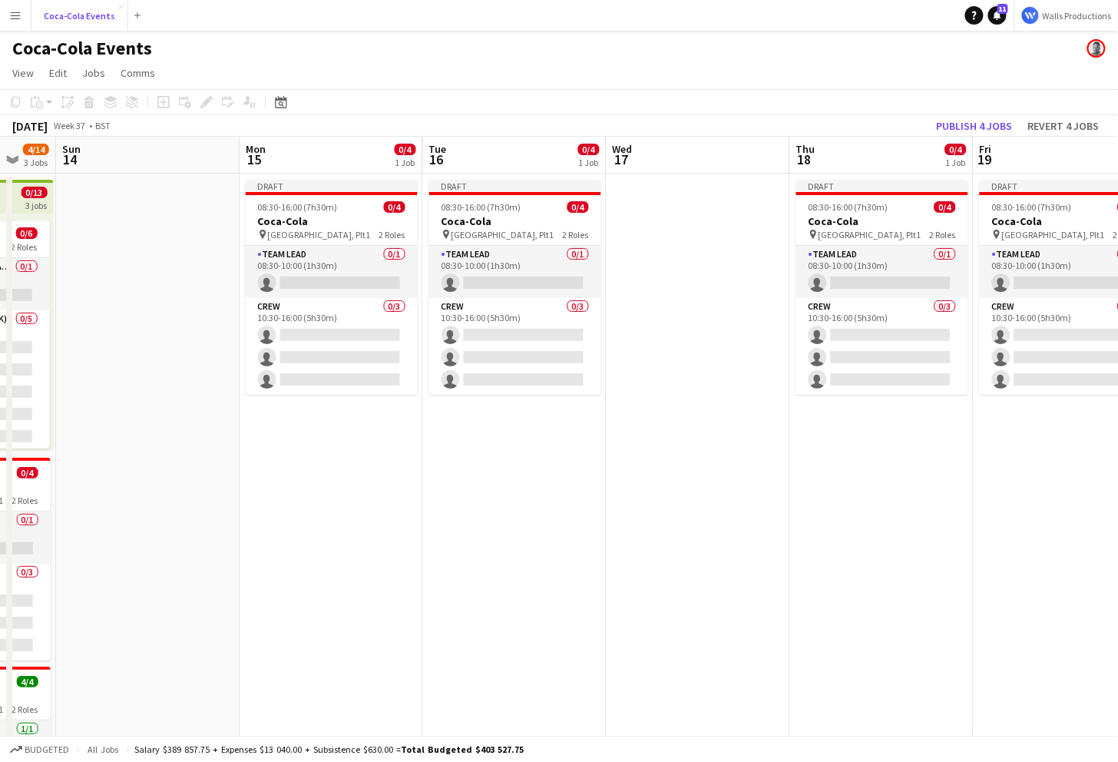
scroll to position [0, 568]
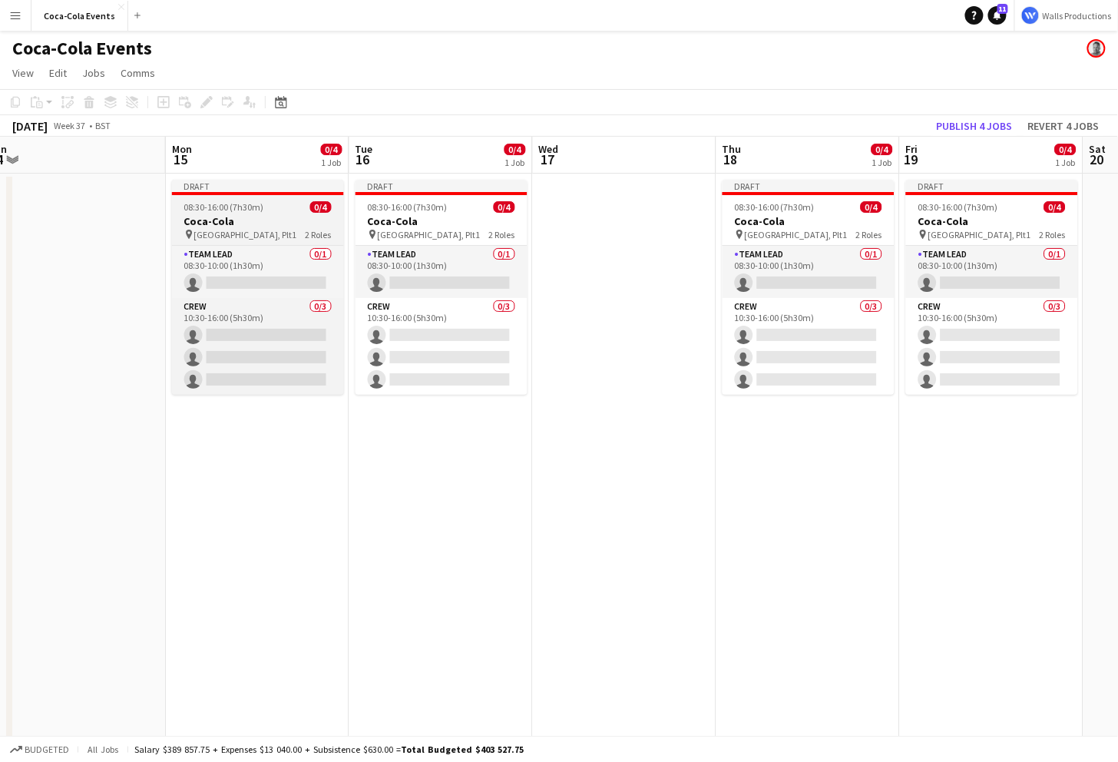
click at [207, 226] on h3 "Coca-Cola" at bounding box center [258, 221] width 172 height 14
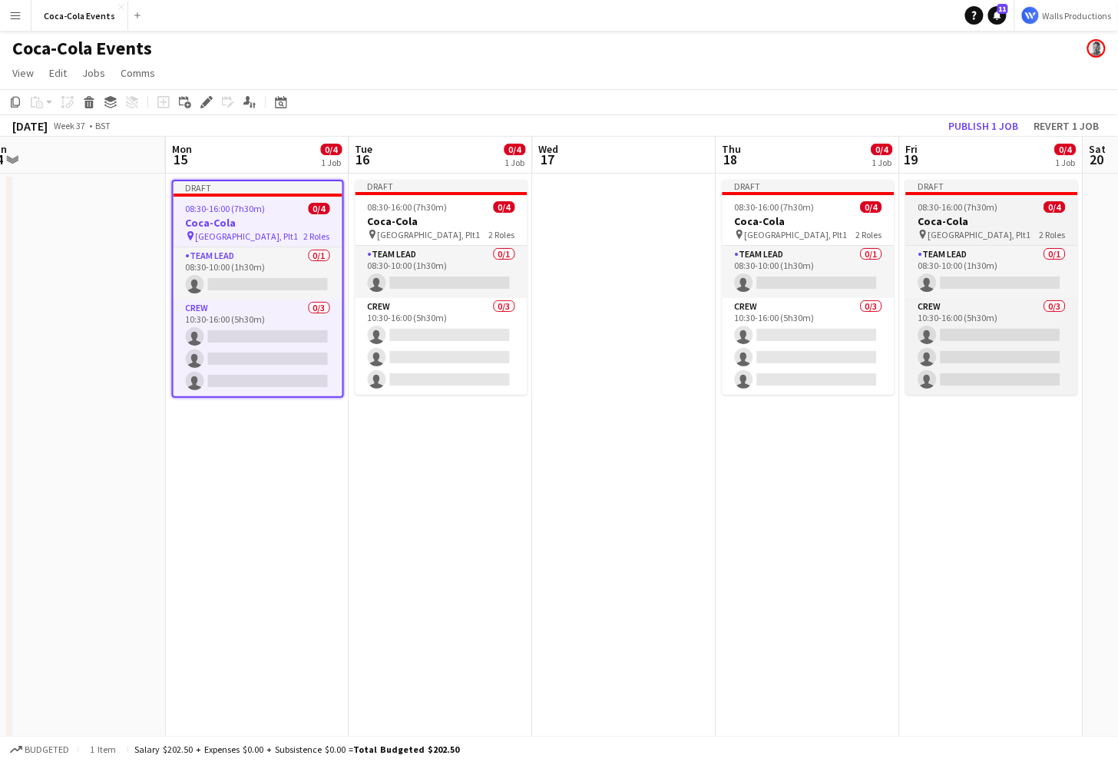
click at [942, 222] on h3 "Coca-Cola" at bounding box center [992, 221] width 172 height 14
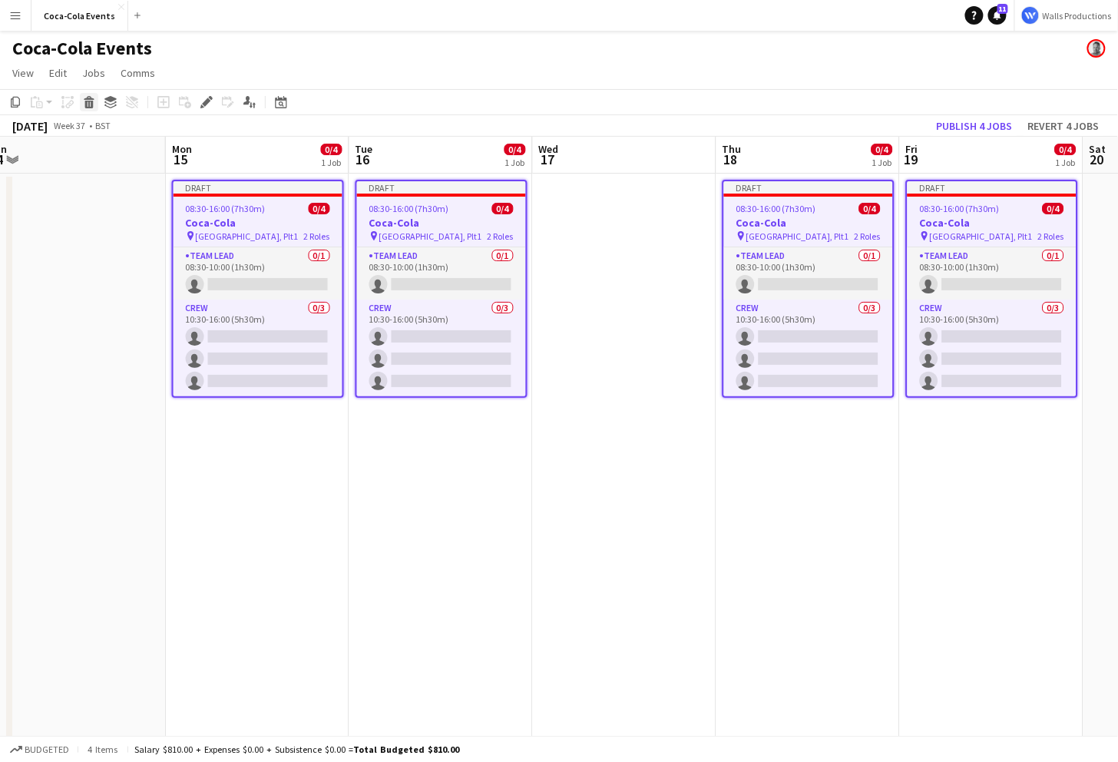
click at [91, 105] on icon at bounding box center [89, 105] width 8 height 8
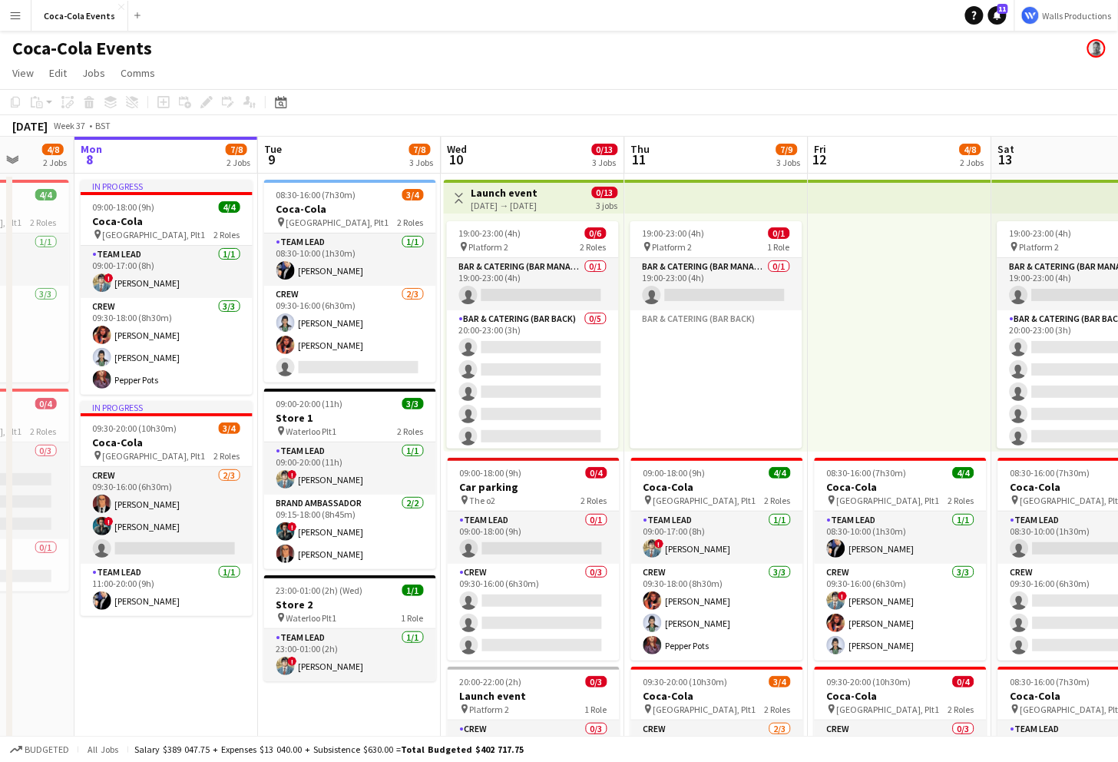
scroll to position [0, 395]
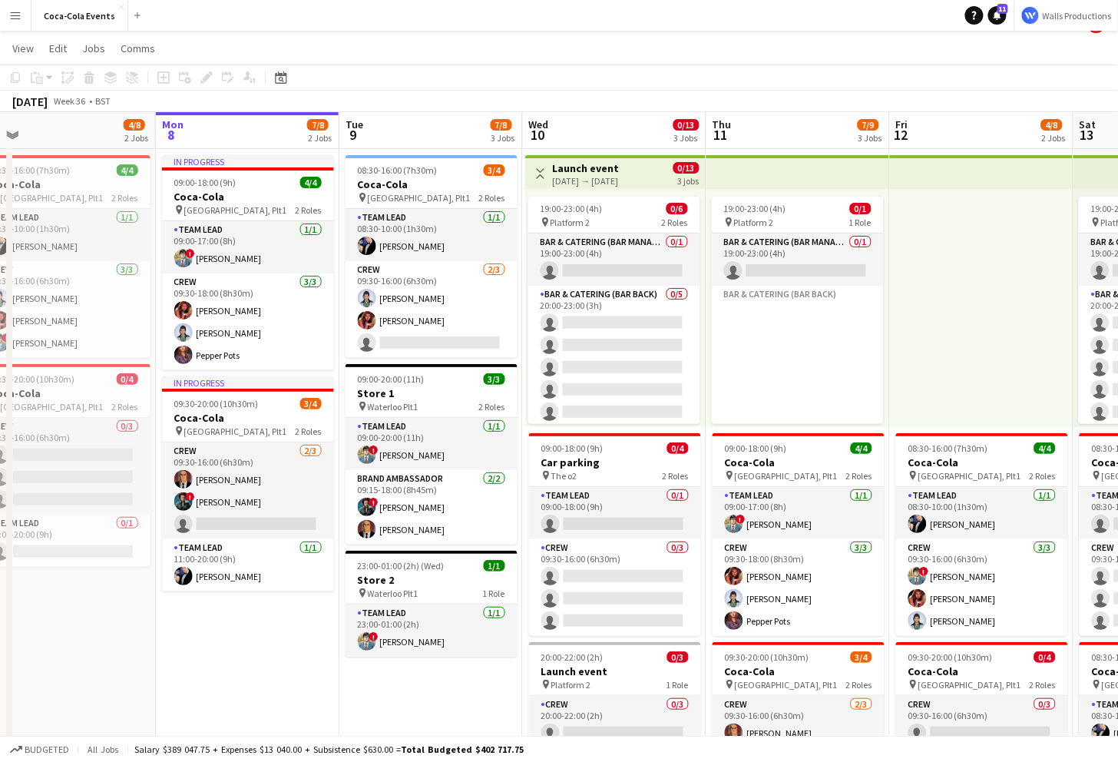
drag, startPoint x: 300, startPoint y: 757, endPoint x: -399, endPoint y: 774, distance: 698.3
click at [0, 761] on html "Menu Boards Boards Boards All jobs Status Workforce Workforce My Workforce Recr…" at bounding box center [559, 439] width 1118 height 929
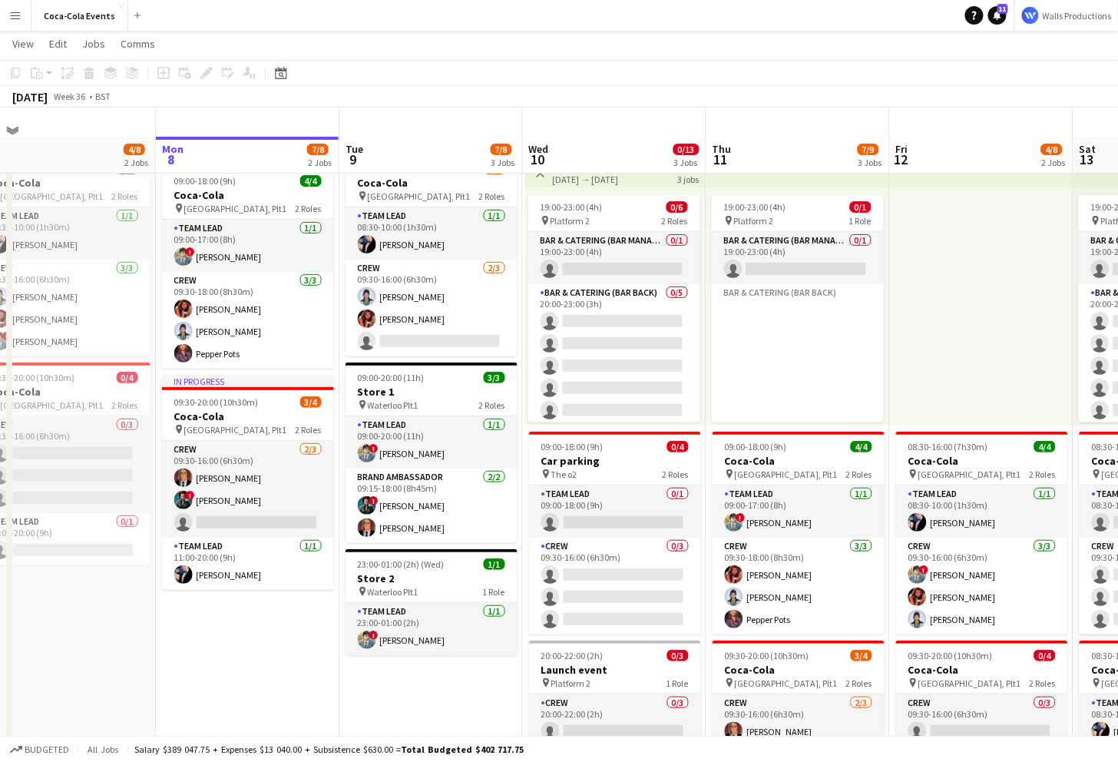
scroll to position [54, 0]
